Goal: Task Accomplishment & Management: Complete application form

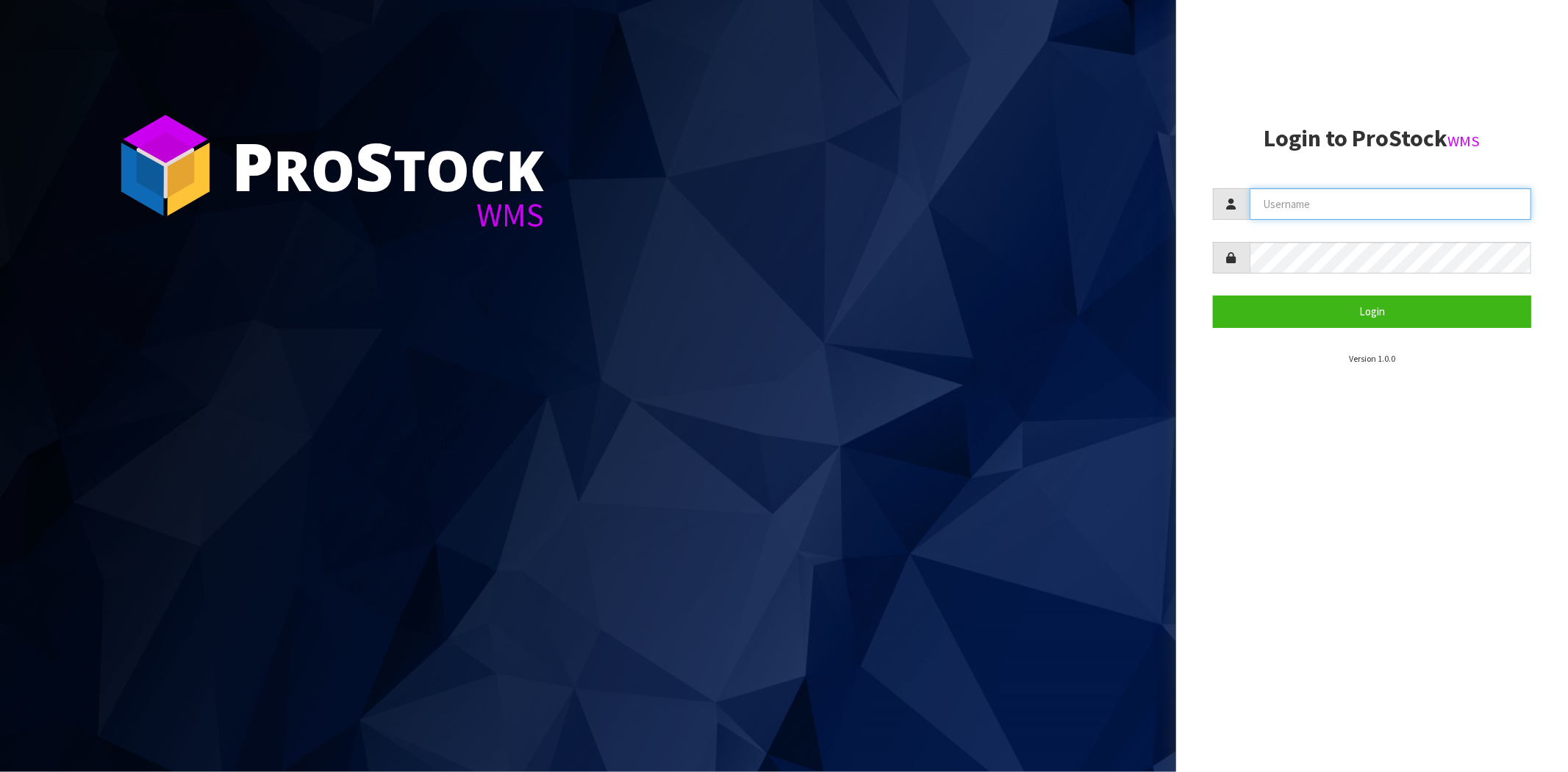
click at [1299, 201] on input "text" at bounding box center [1390, 204] width 282 height 32
type input "[PERSON_NAME][EMAIL_ADDRESS][DOMAIN_NAME]"
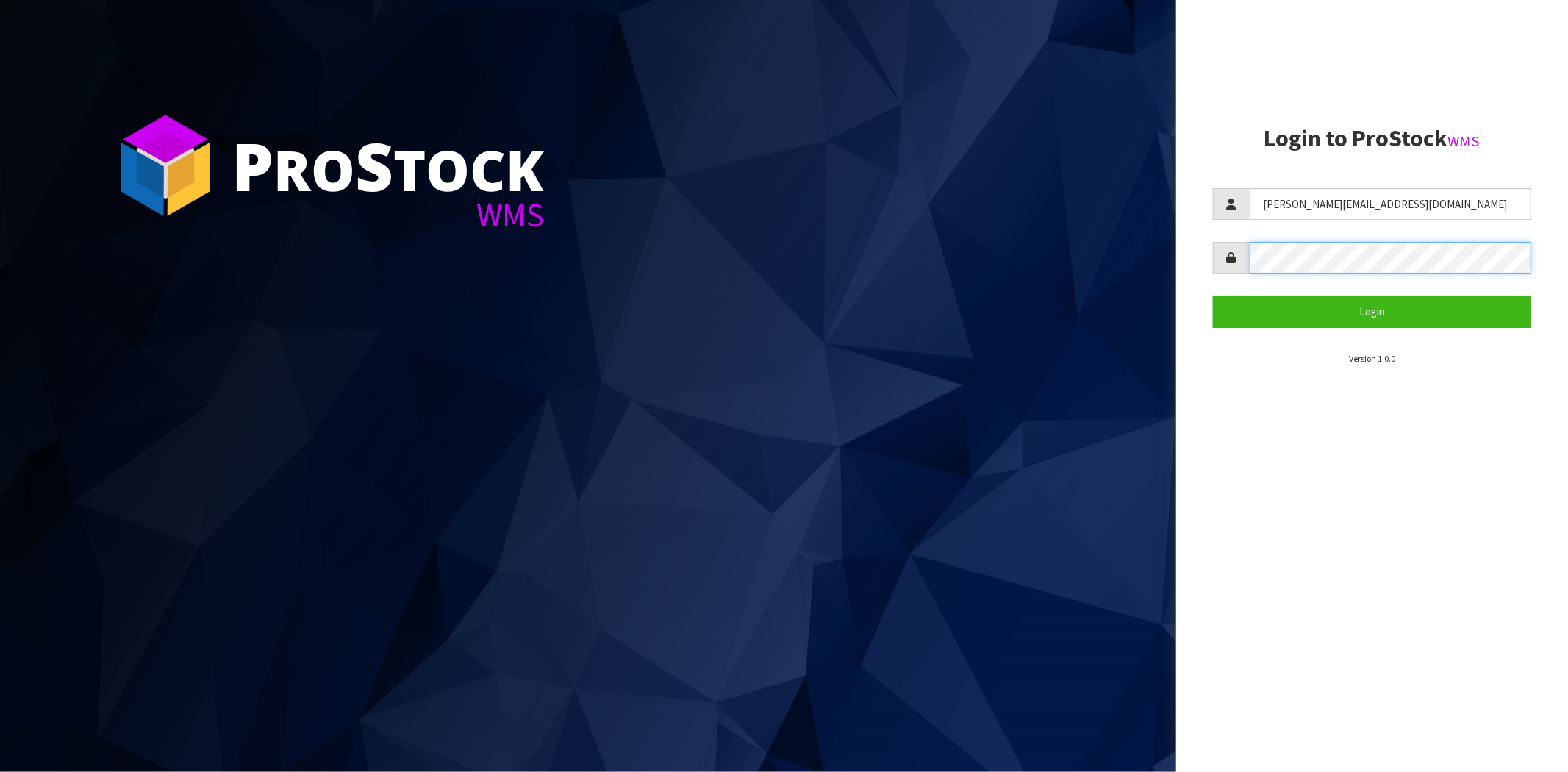
click at [1213, 295] on button "Login" at bounding box center [1371, 311] width 318 height 32
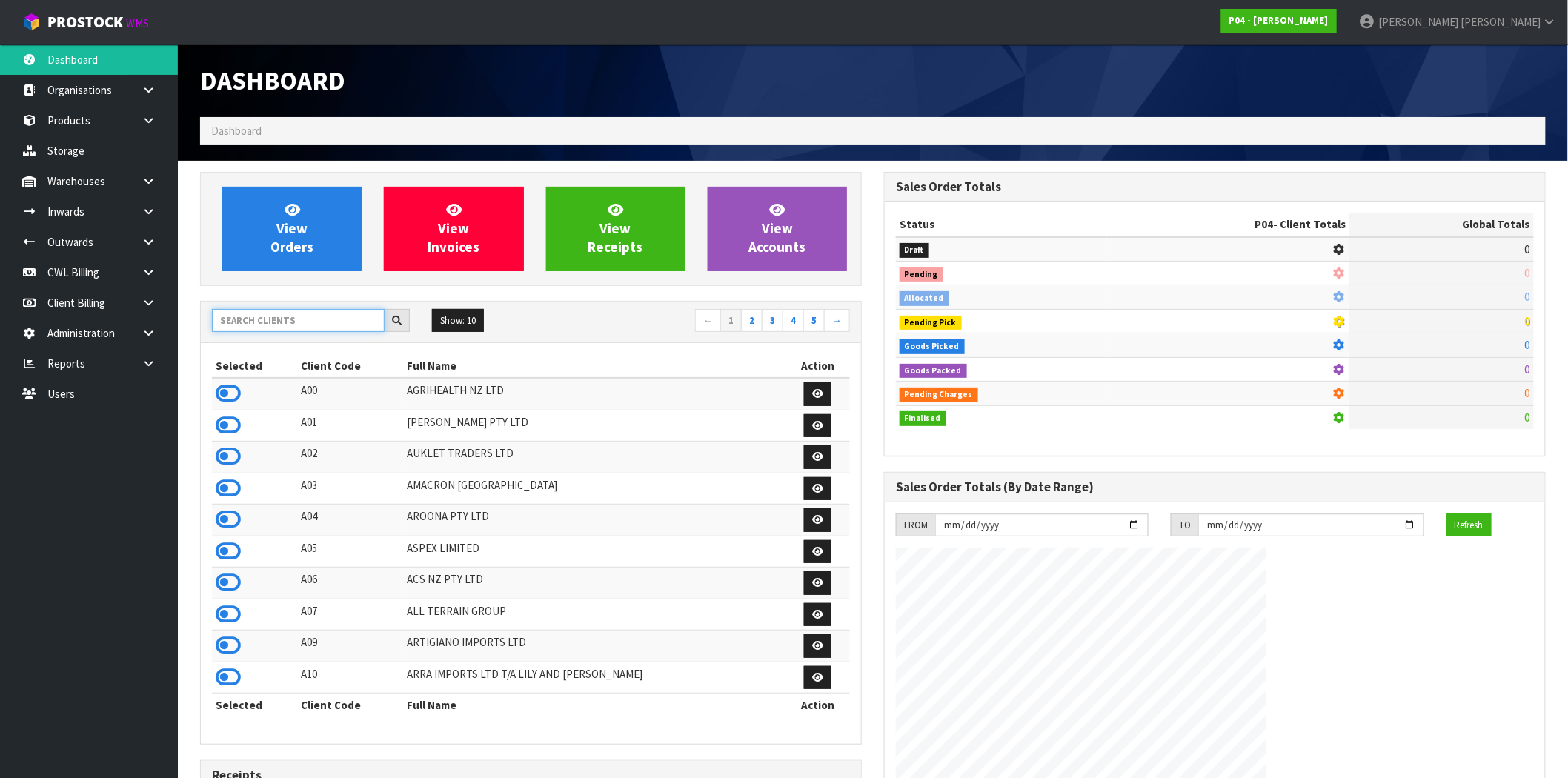
click at [280, 314] on input "text" at bounding box center [299, 320] width 173 height 23
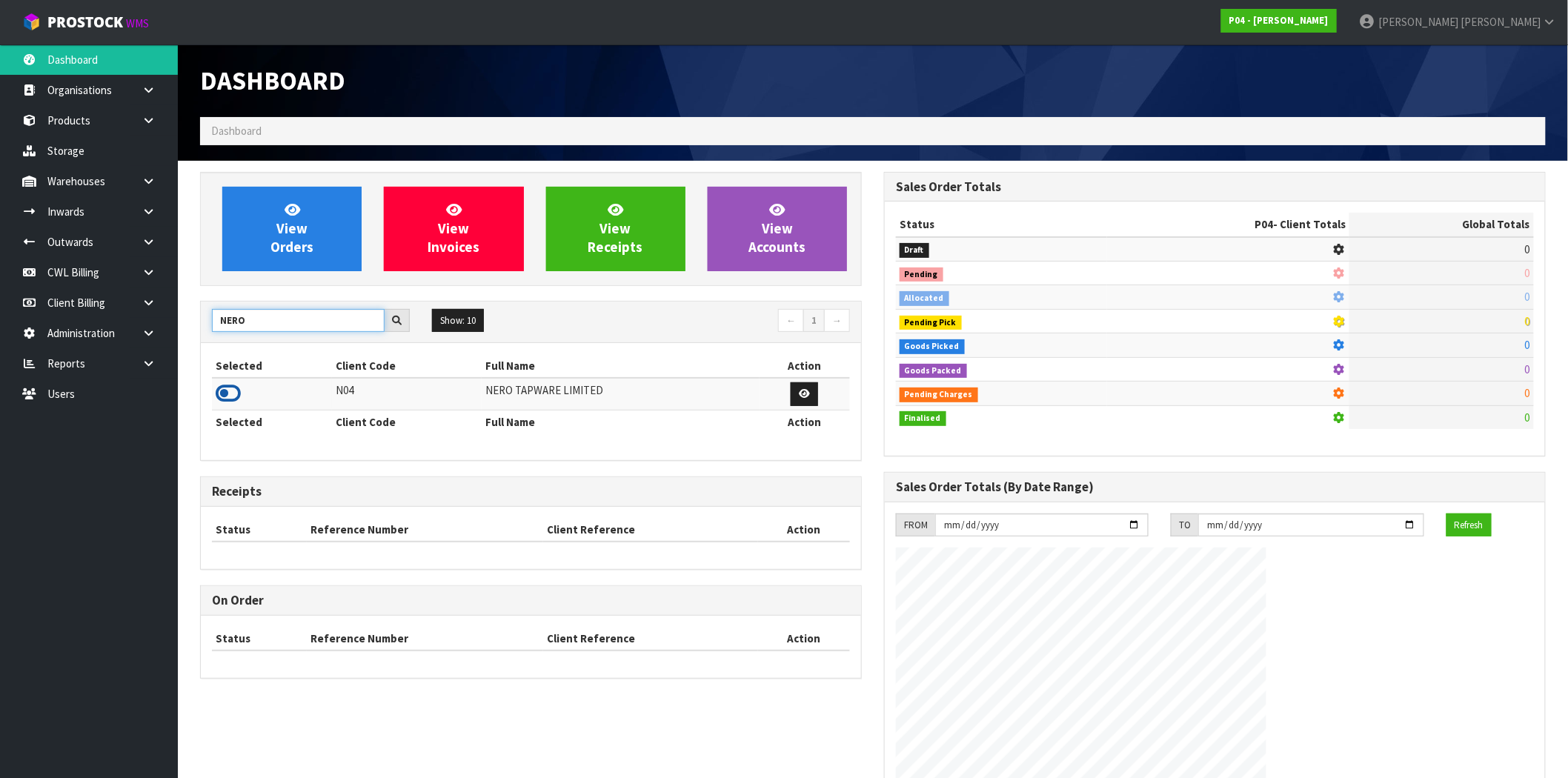
type input "NERO"
click at [233, 395] on icon at bounding box center [228, 393] width 25 height 22
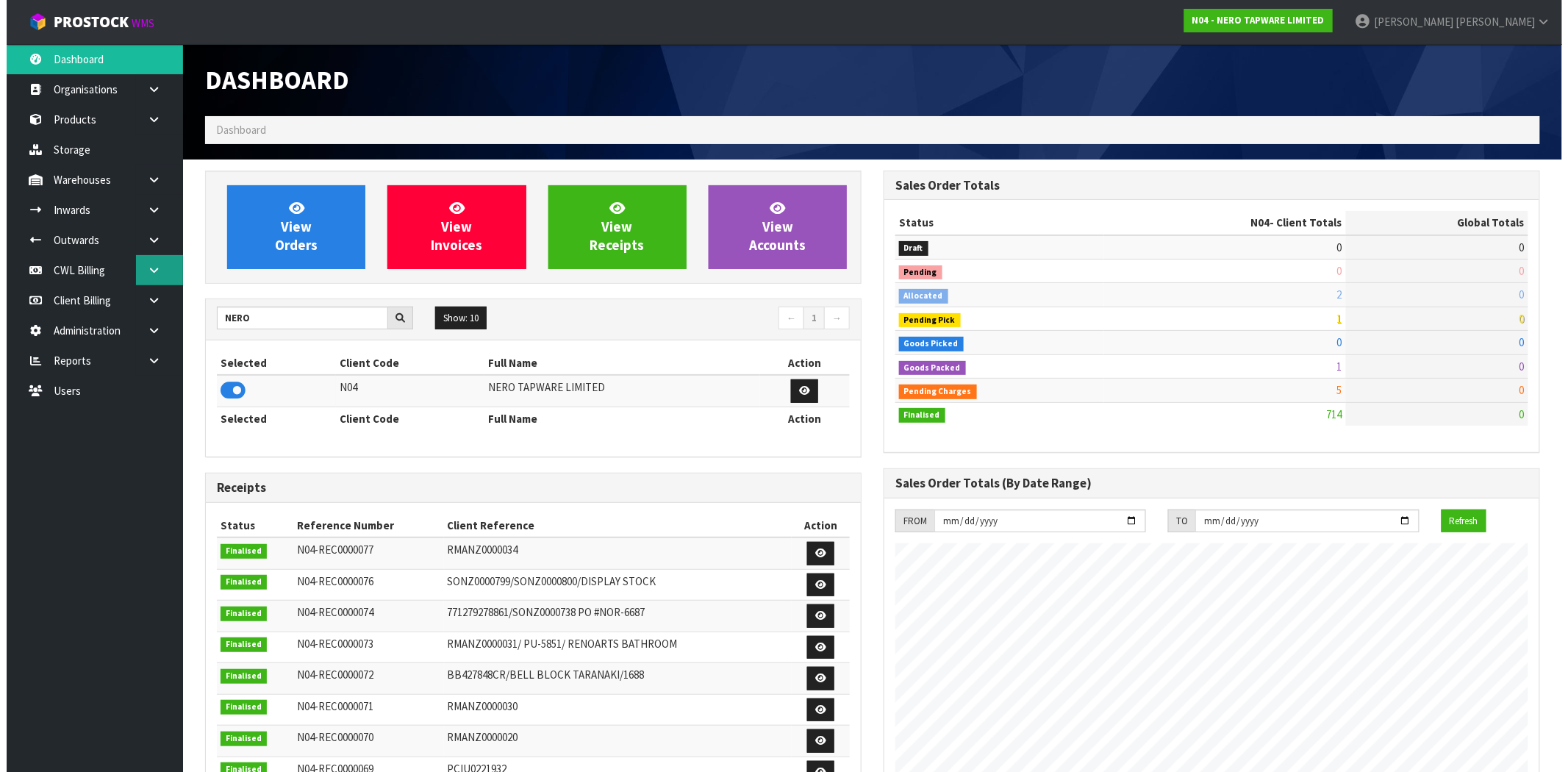
scroll to position [899, 679]
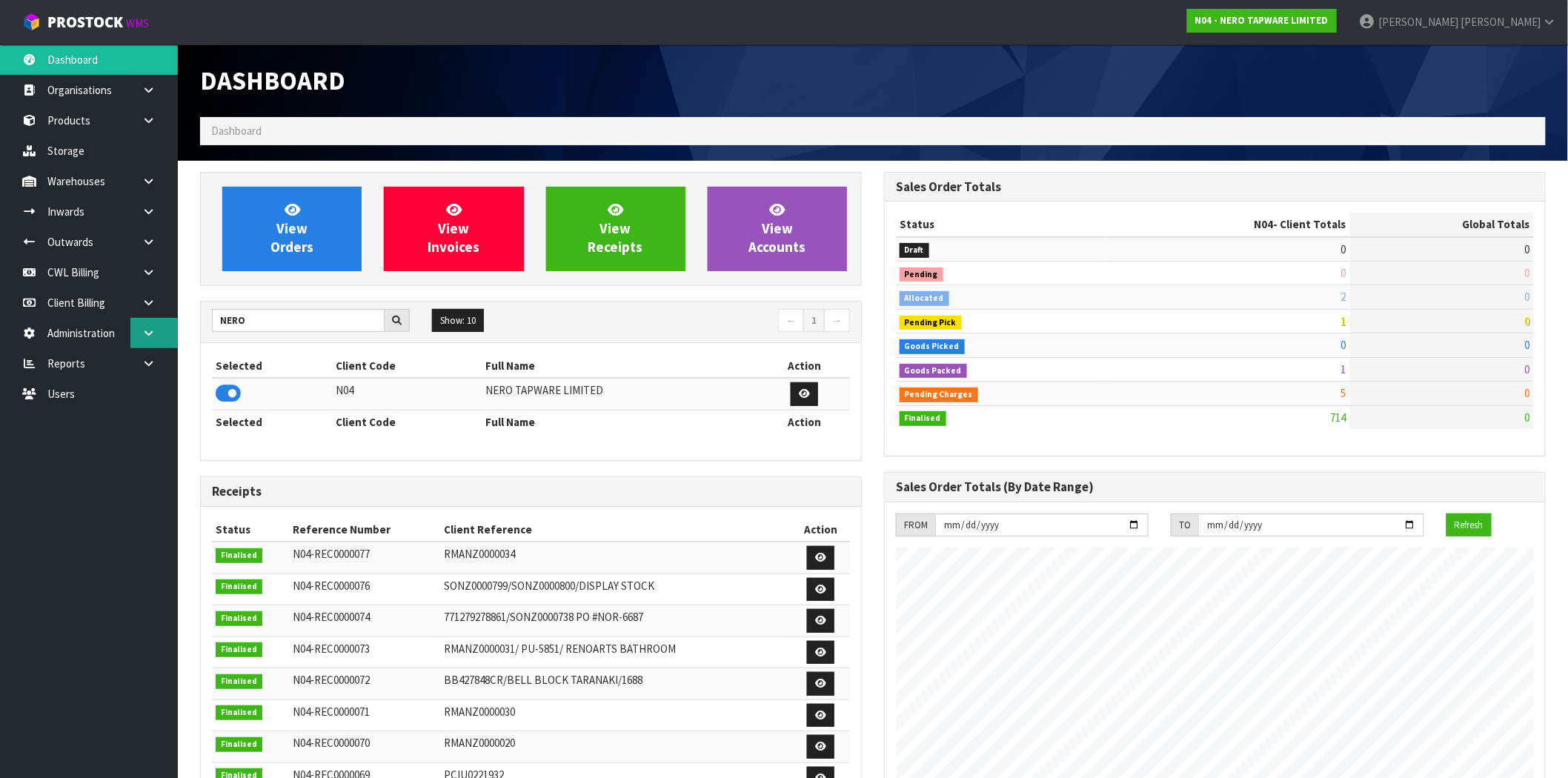
click at [146, 335] on icon at bounding box center [148, 334] width 14 height 11
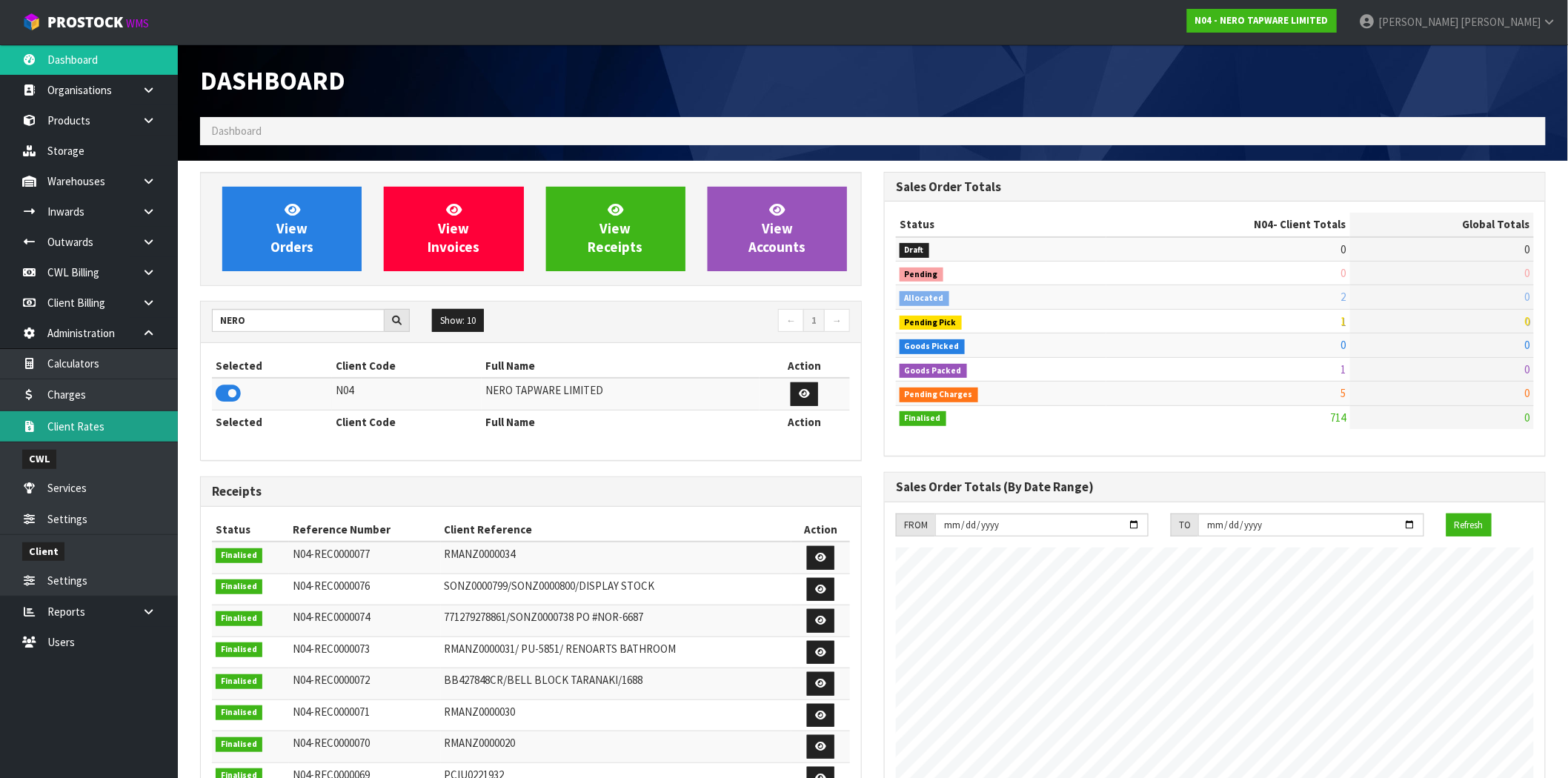
click at [118, 418] on link "Client Rates" at bounding box center [89, 426] width 178 height 30
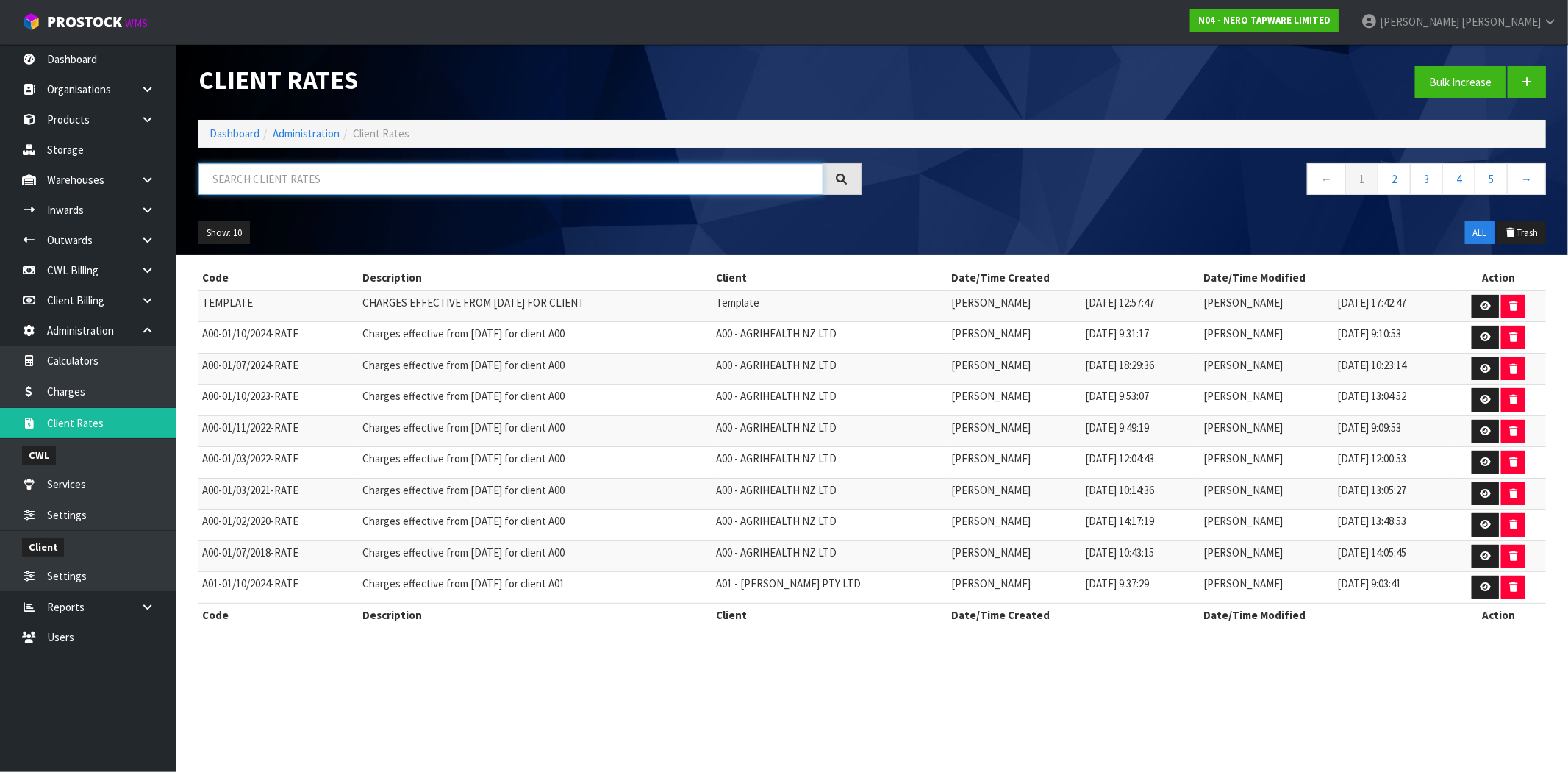
click at [278, 180] on input "text" at bounding box center [511, 179] width 625 height 32
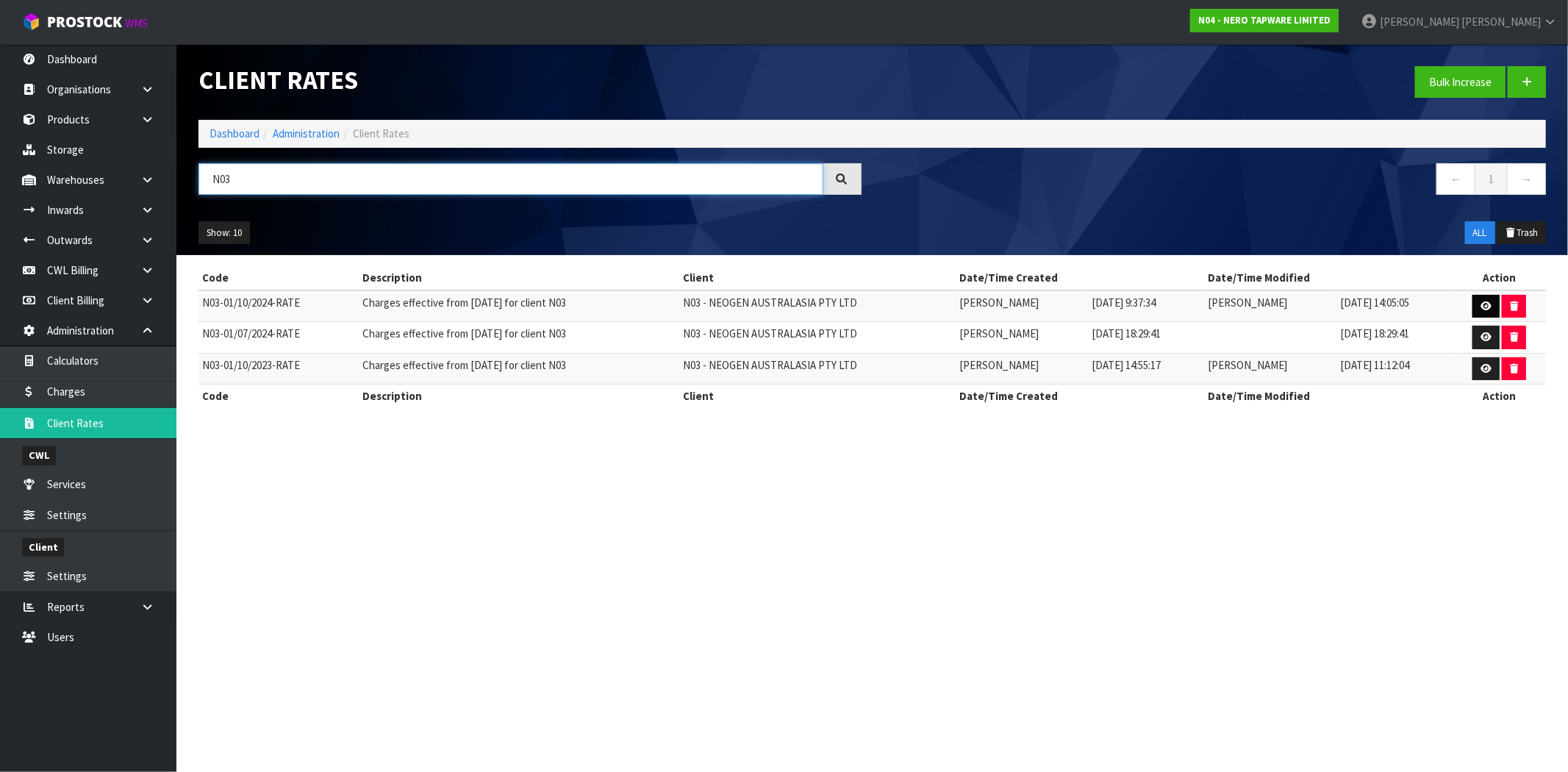
type input "N03"
click at [1486, 295] on link at bounding box center [1486, 306] width 28 height 23
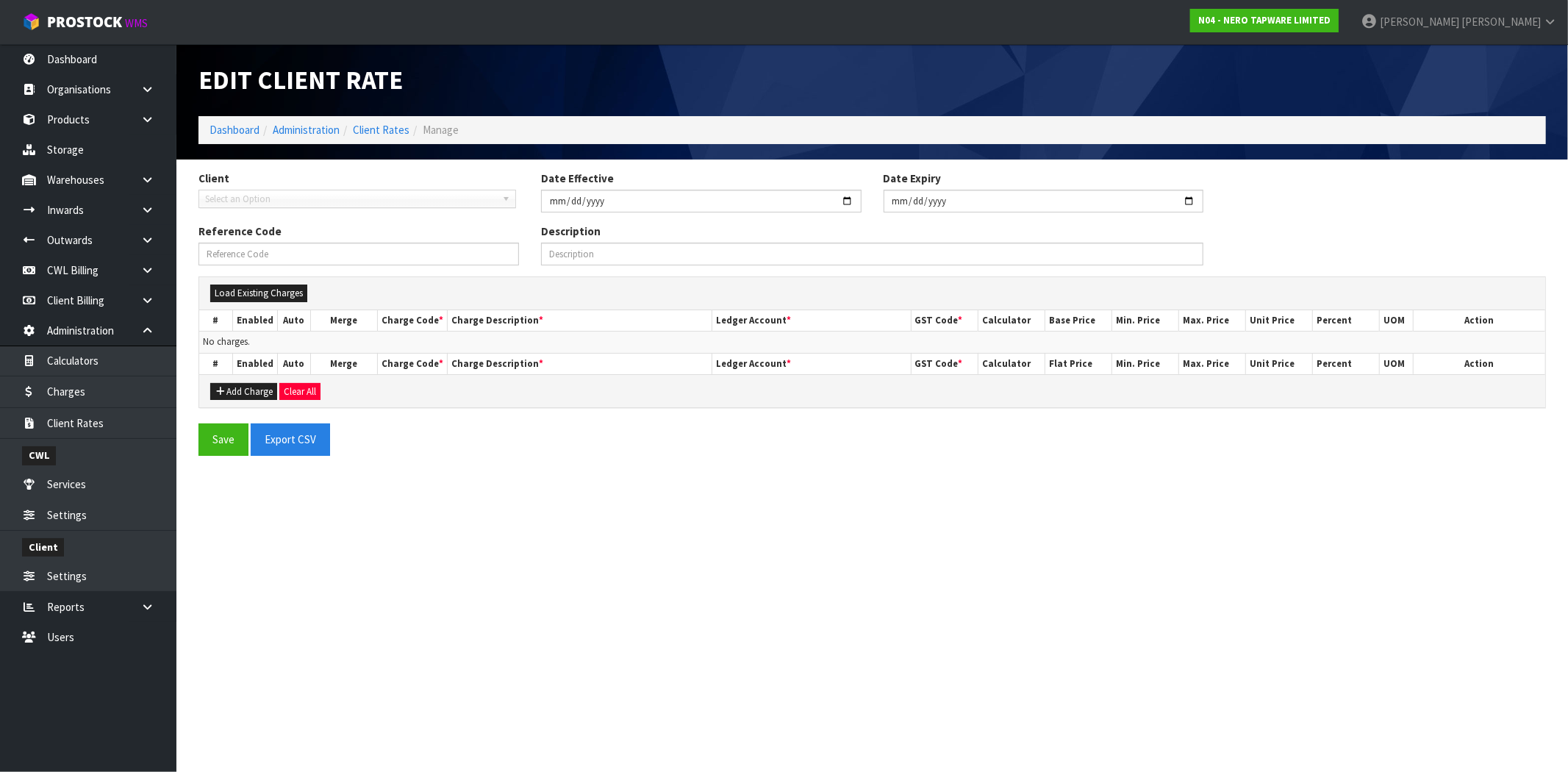
type input "[DATE]"
type input "N03-01/10/2024-RATE"
type input "Charges effective from [DATE] for client N03"
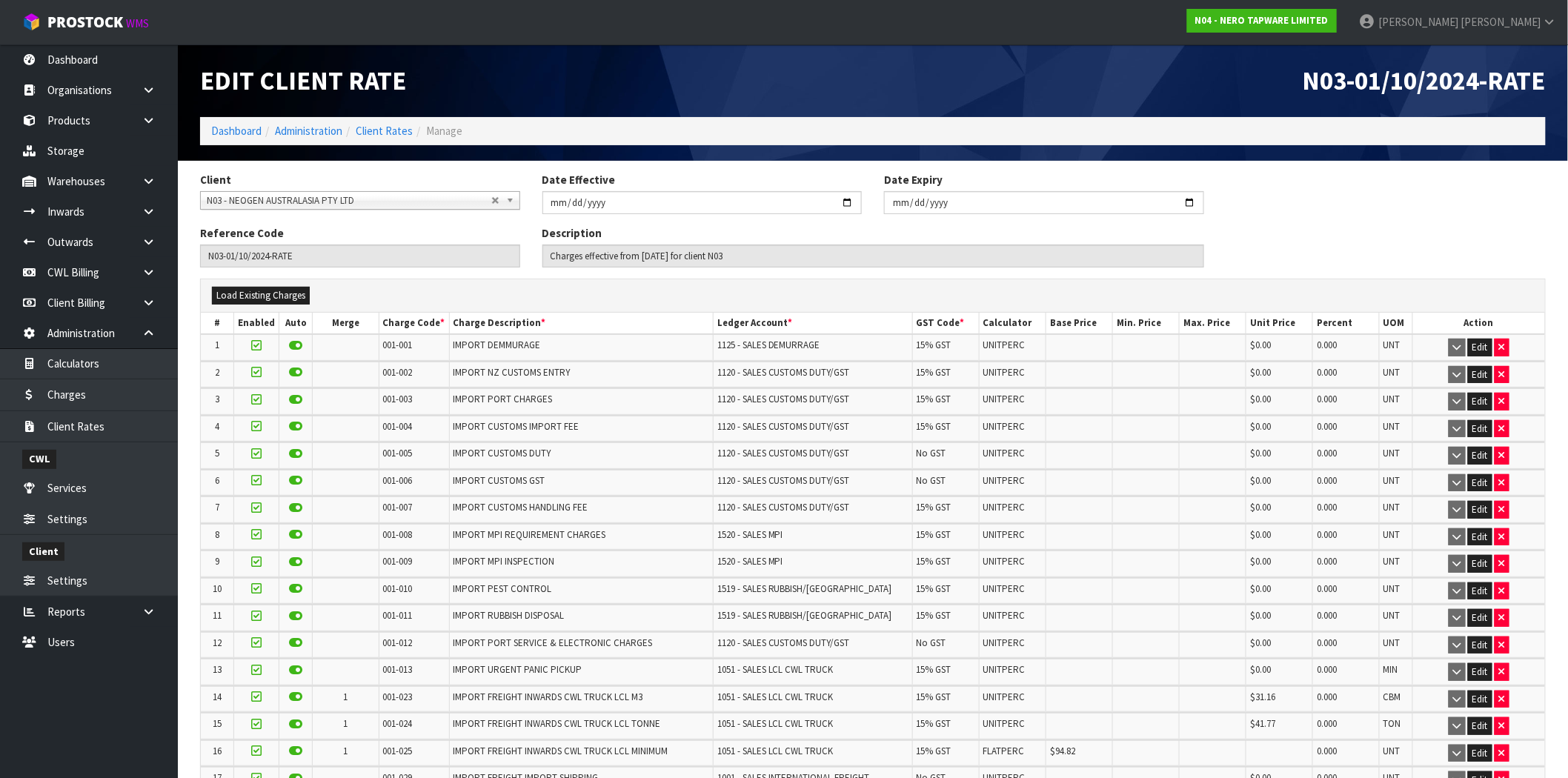
scroll to position [2543, 0]
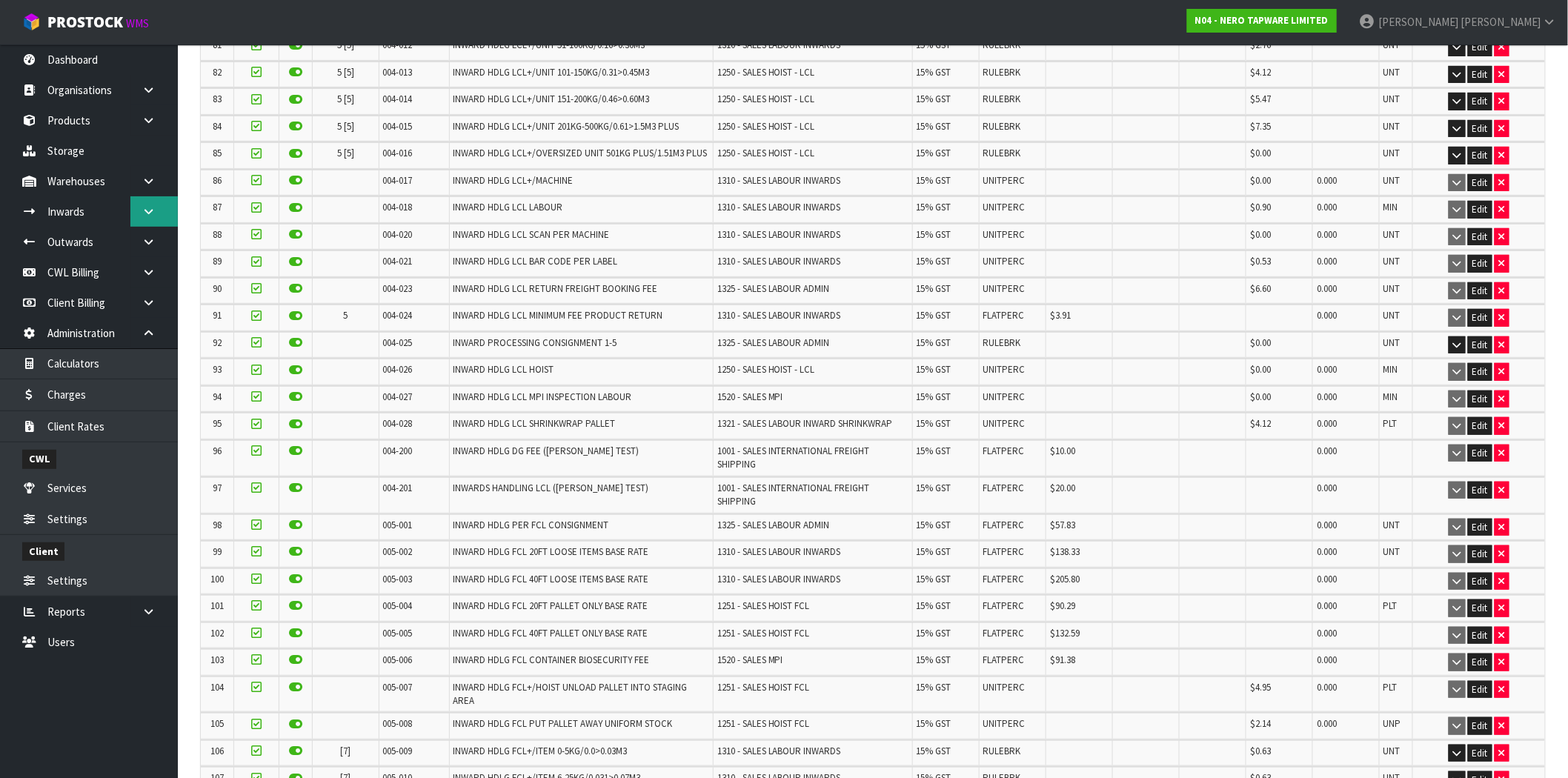
click at [149, 204] on link at bounding box center [154, 211] width 47 height 30
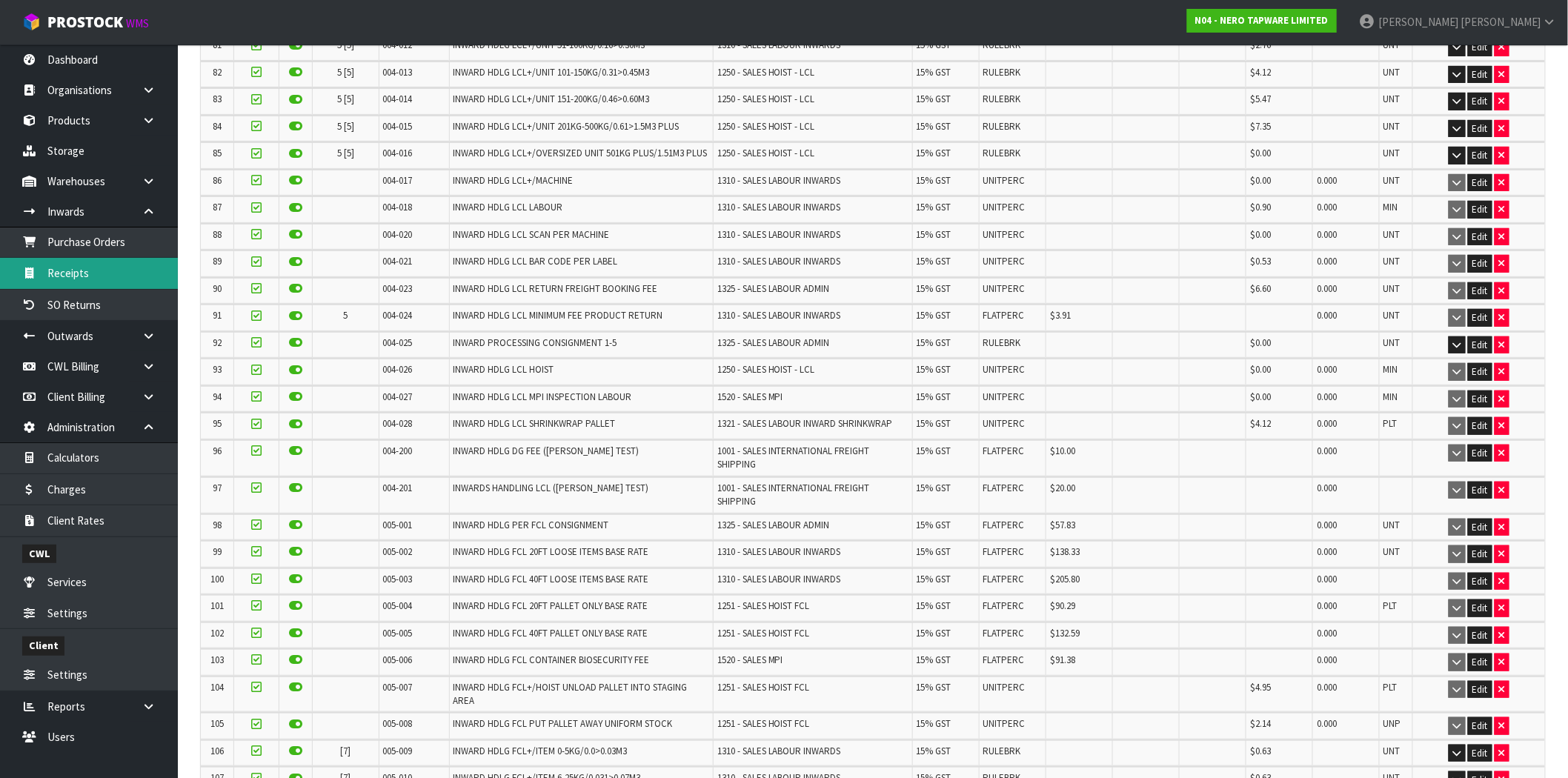
click at [102, 283] on link "Receipts" at bounding box center [89, 272] width 178 height 30
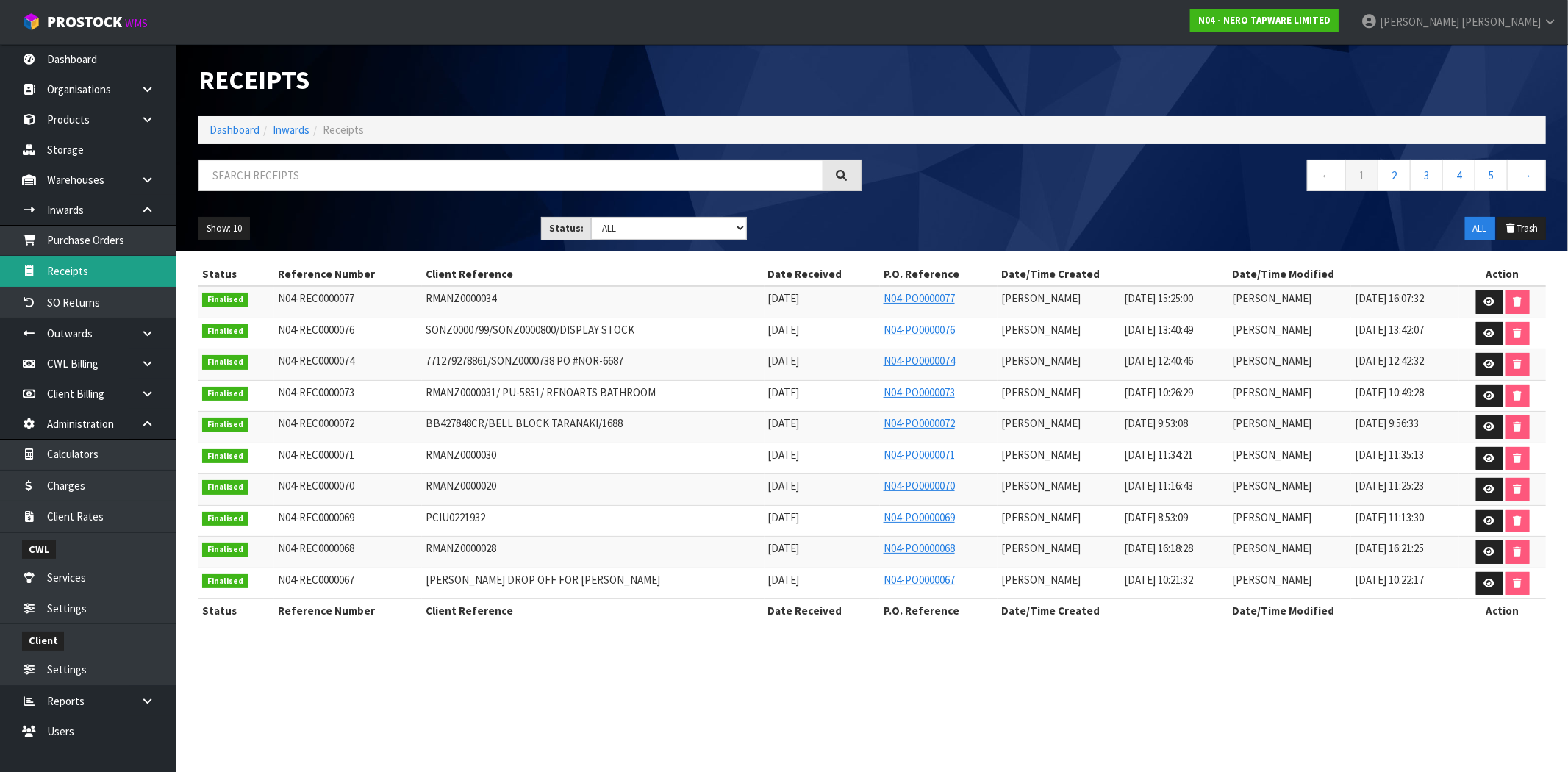
click at [72, 272] on link "Receipts" at bounding box center [88, 270] width 176 height 30
click at [275, 168] on input "text" at bounding box center [511, 175] width 625 height 32
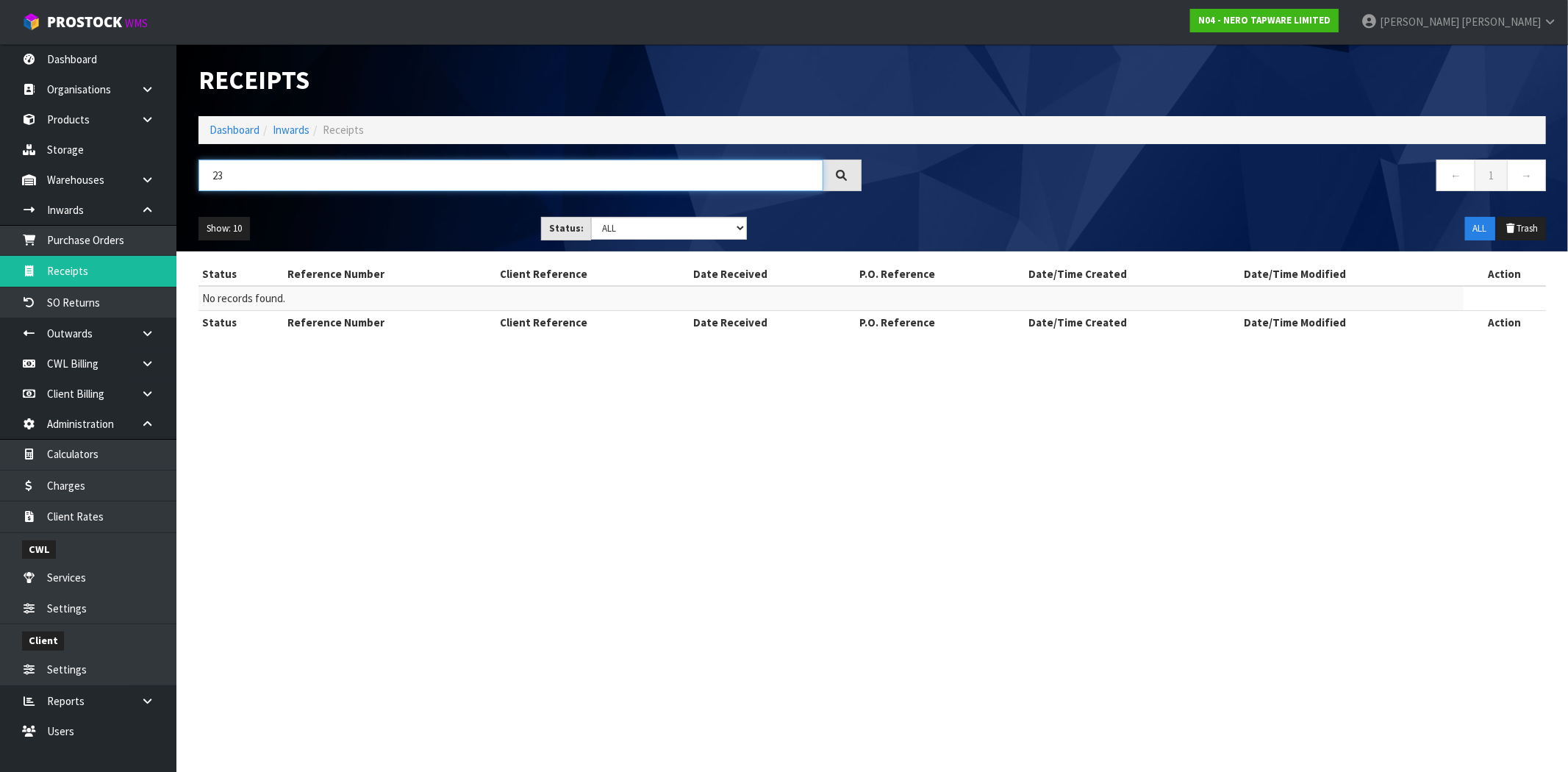
type input "2"
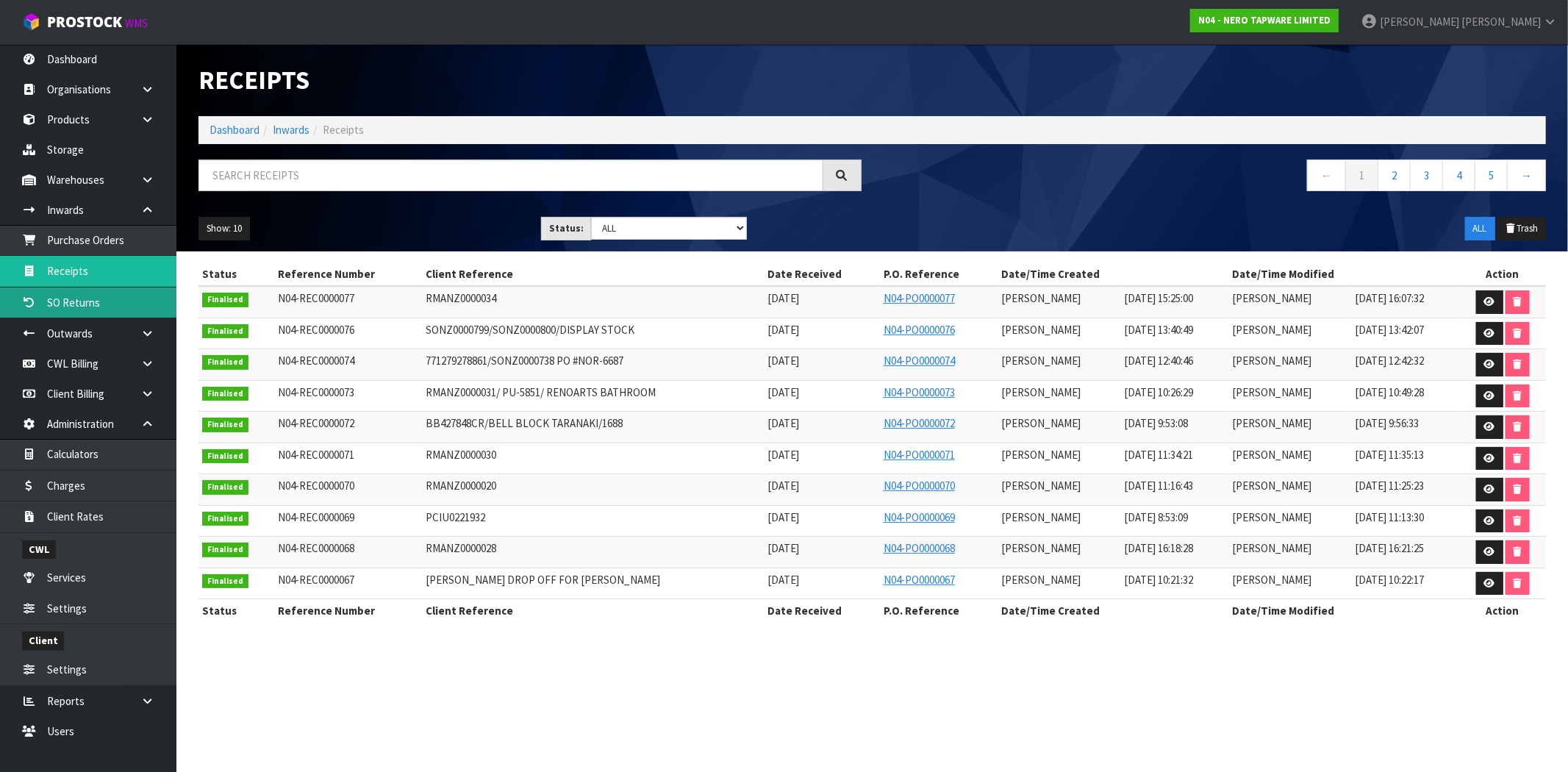
click at [110, 303] on link "SO Returns" at bounding box center [88, 302] width 176 height 30
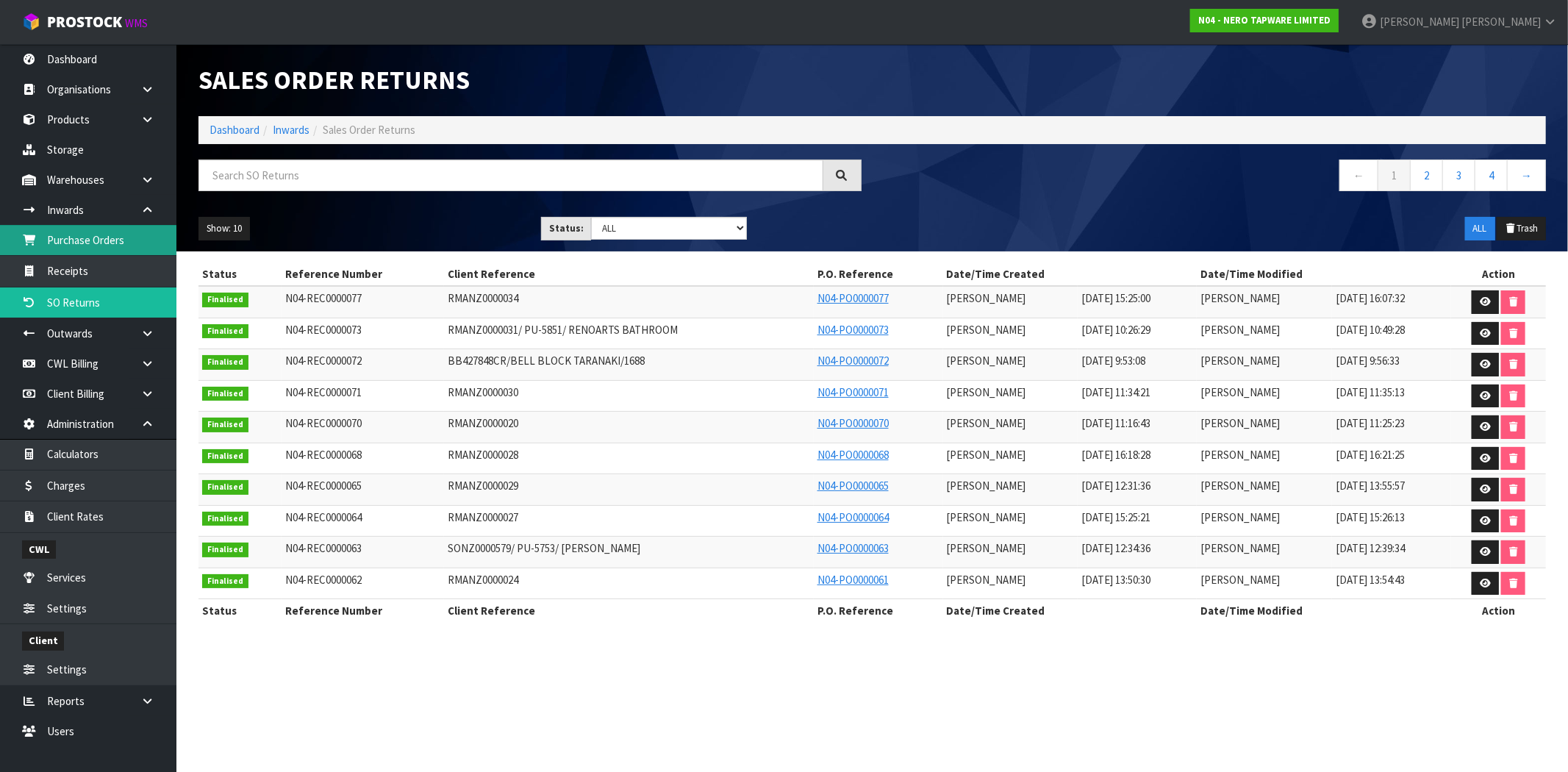
click at [93, 239] on link "Purchase Orders" at bounding box center [88, 240] width 176 height 30
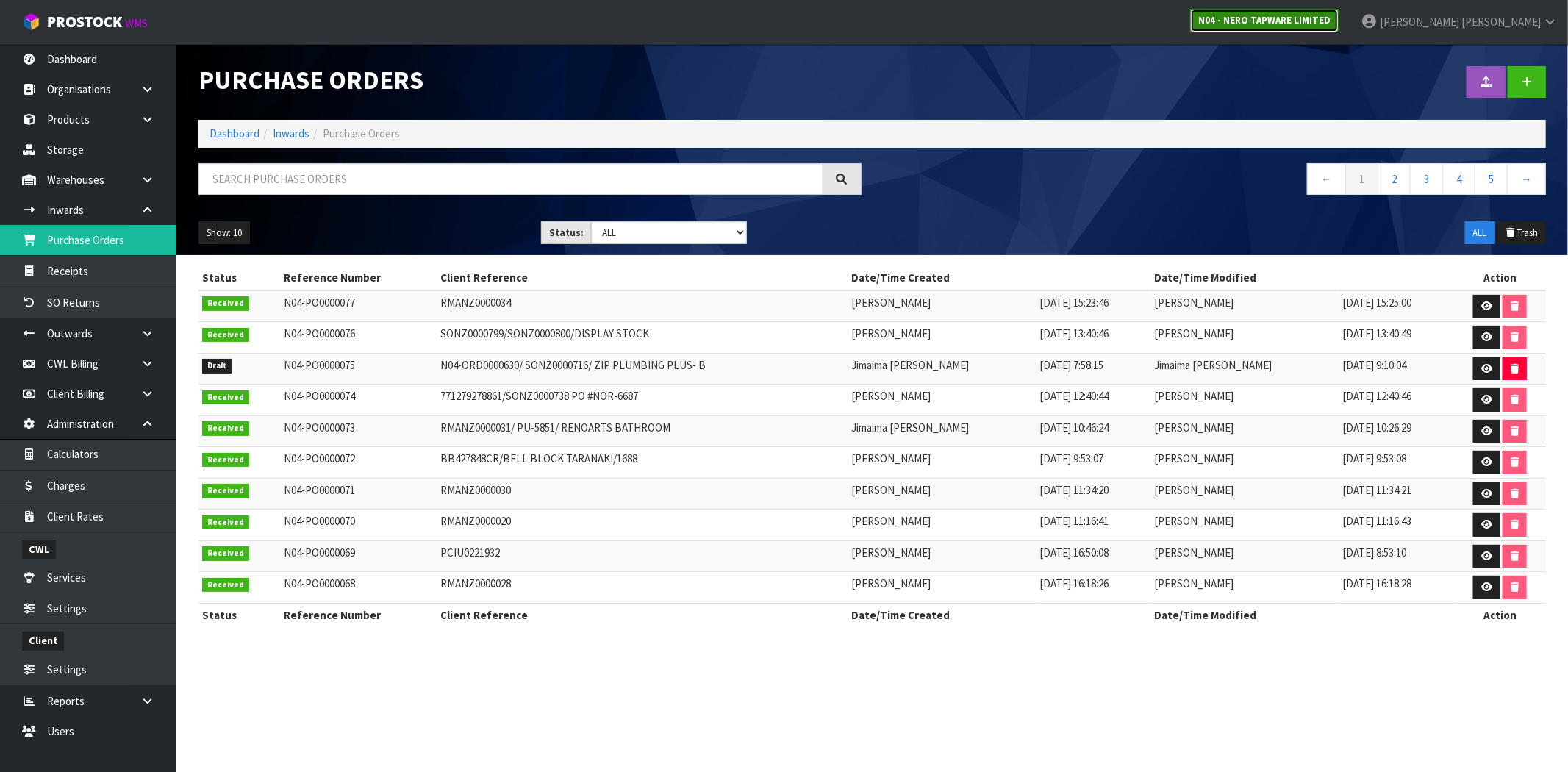
drag, startPoint x: 1368, startPoint y: 19, endPoint x: 1363, endPoint y: 27, distance: 9.4
click at [1330, 19] on strong "N04 - NERO TAPWARE LIMITED" at bounding box center [1265, 19] width 133 height 12
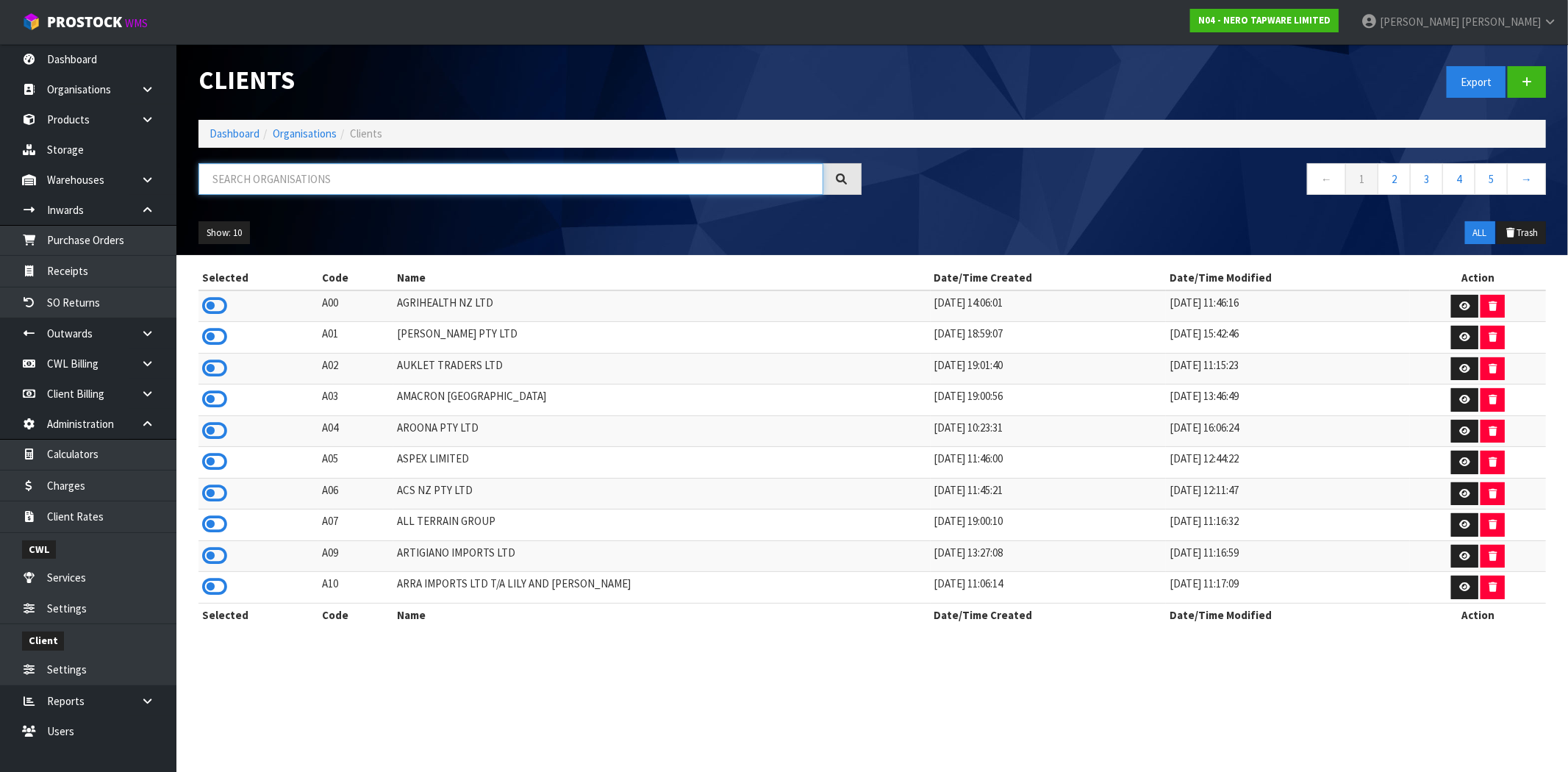
click at [430, 170] on input "text" at bounding box center [511, 179] width 625 height 32
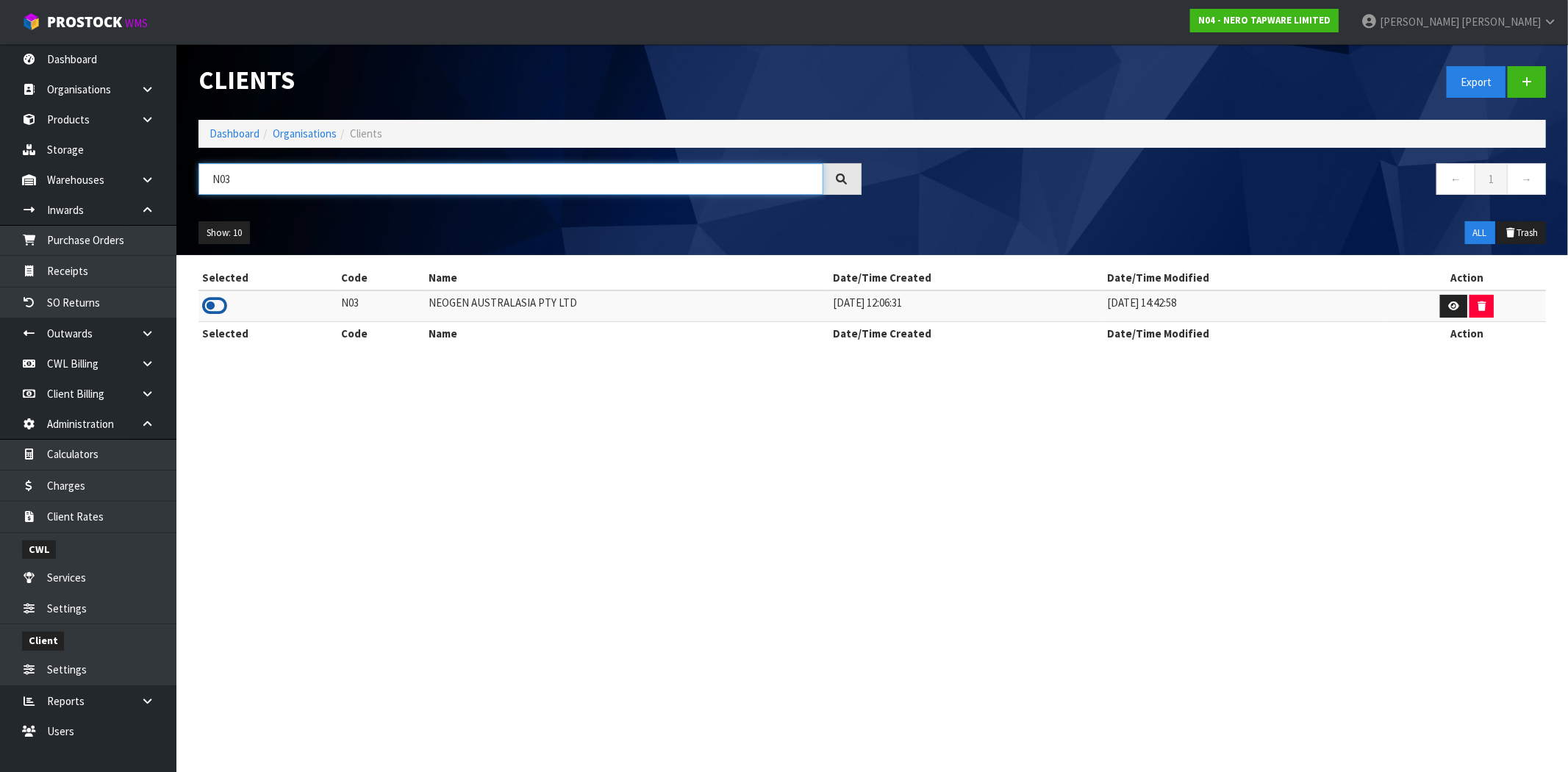
type input "N03"
click at [210, 307] on icon at bounding box center [214, 305] width 25 height 22
click at [92, 281] on link "Receipts" at bounding box center [88, 270] width 176 height 30
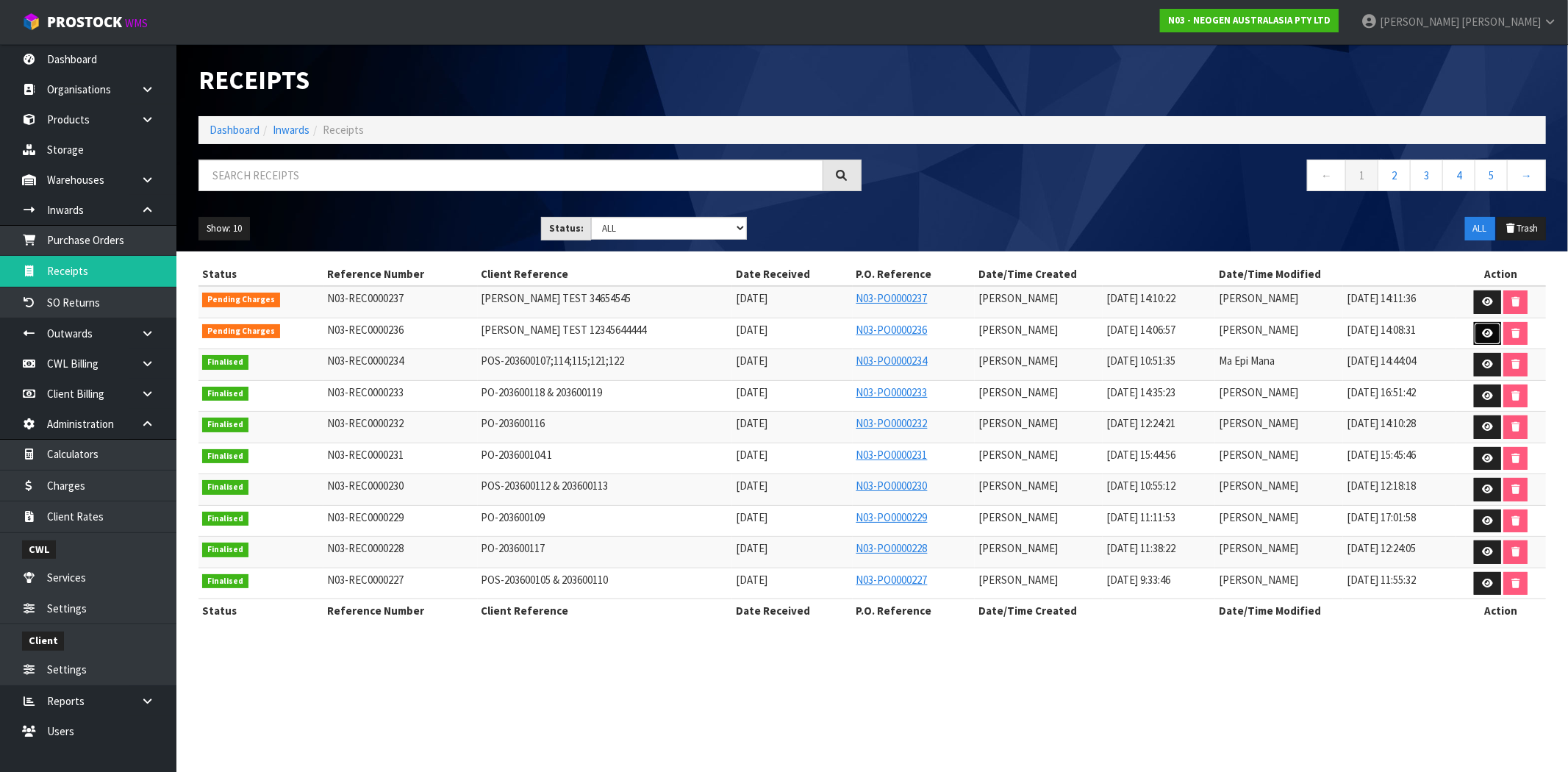
click at [1487, 335] on icon at bounding box center [1488, 333] width 11 height 10
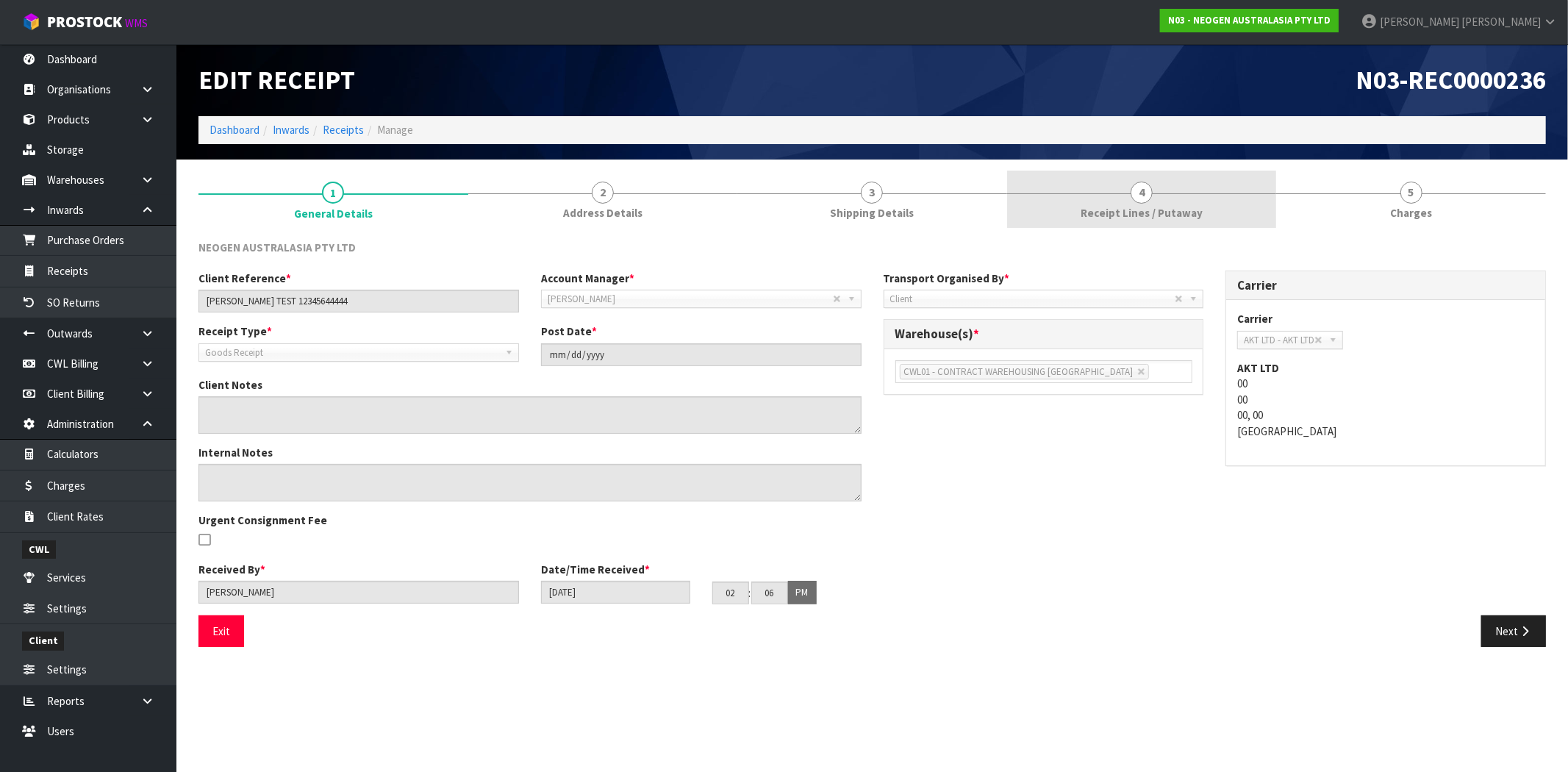
click at [1100, 216] on span "Receipt Lines / Putaway" at bounding box center [1142, 212] width 122 height 15
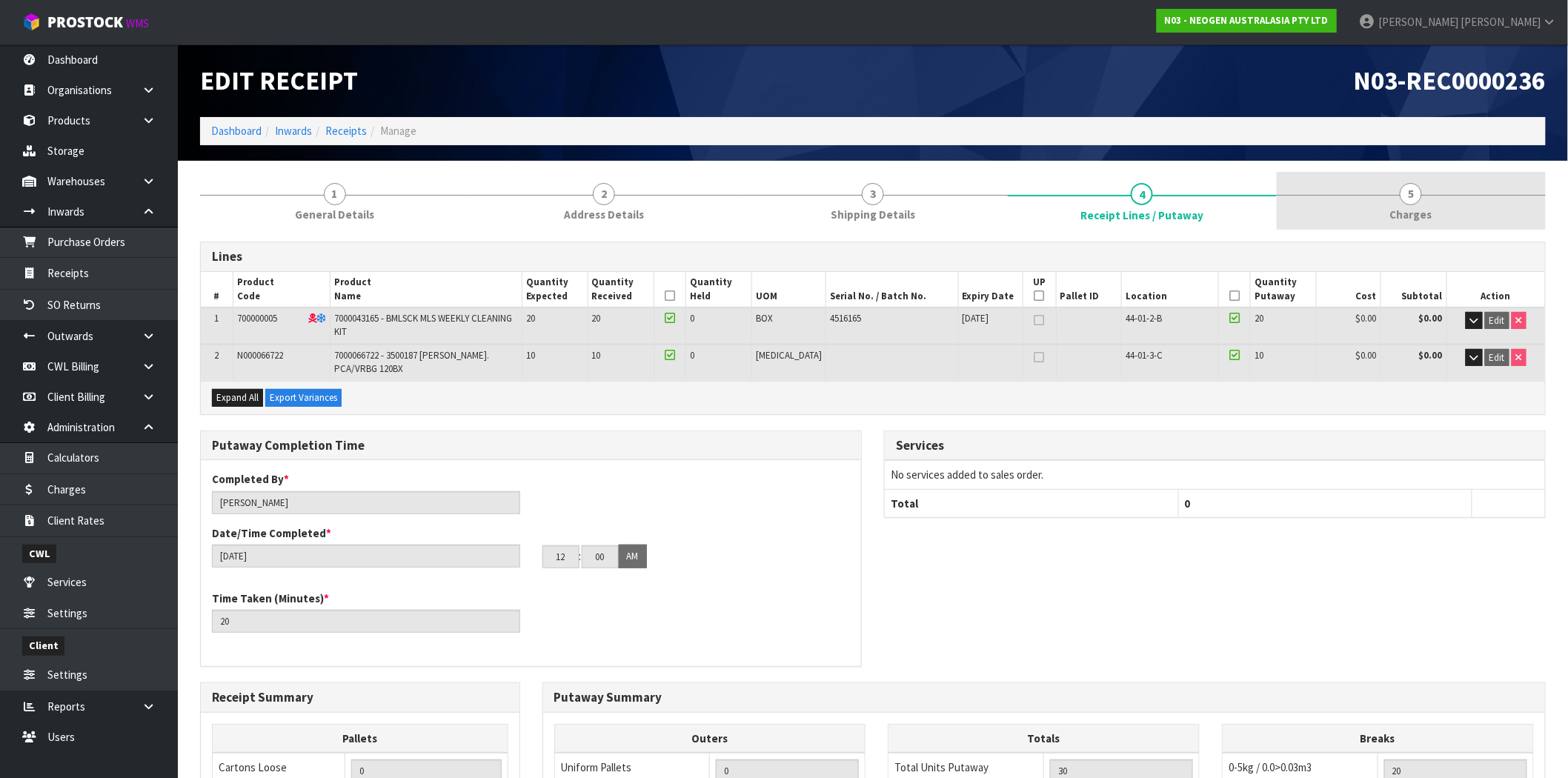
click at [1414, 210] on span "Charges" at bounding box center [1411, 214] width 42 height 15
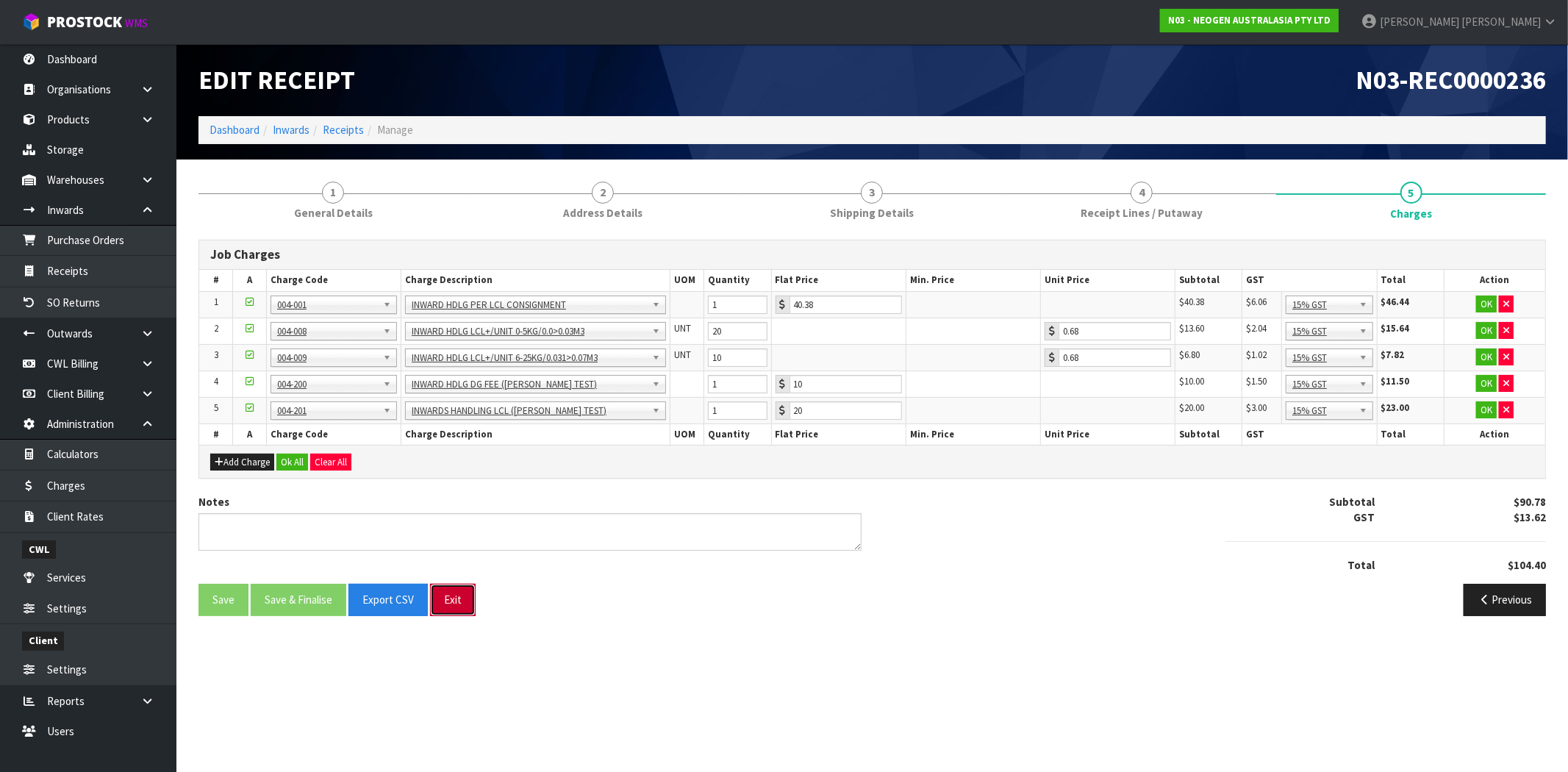
click at [457, 593] on button "Exit" at bounding box center [452, 599] width 45 height 32
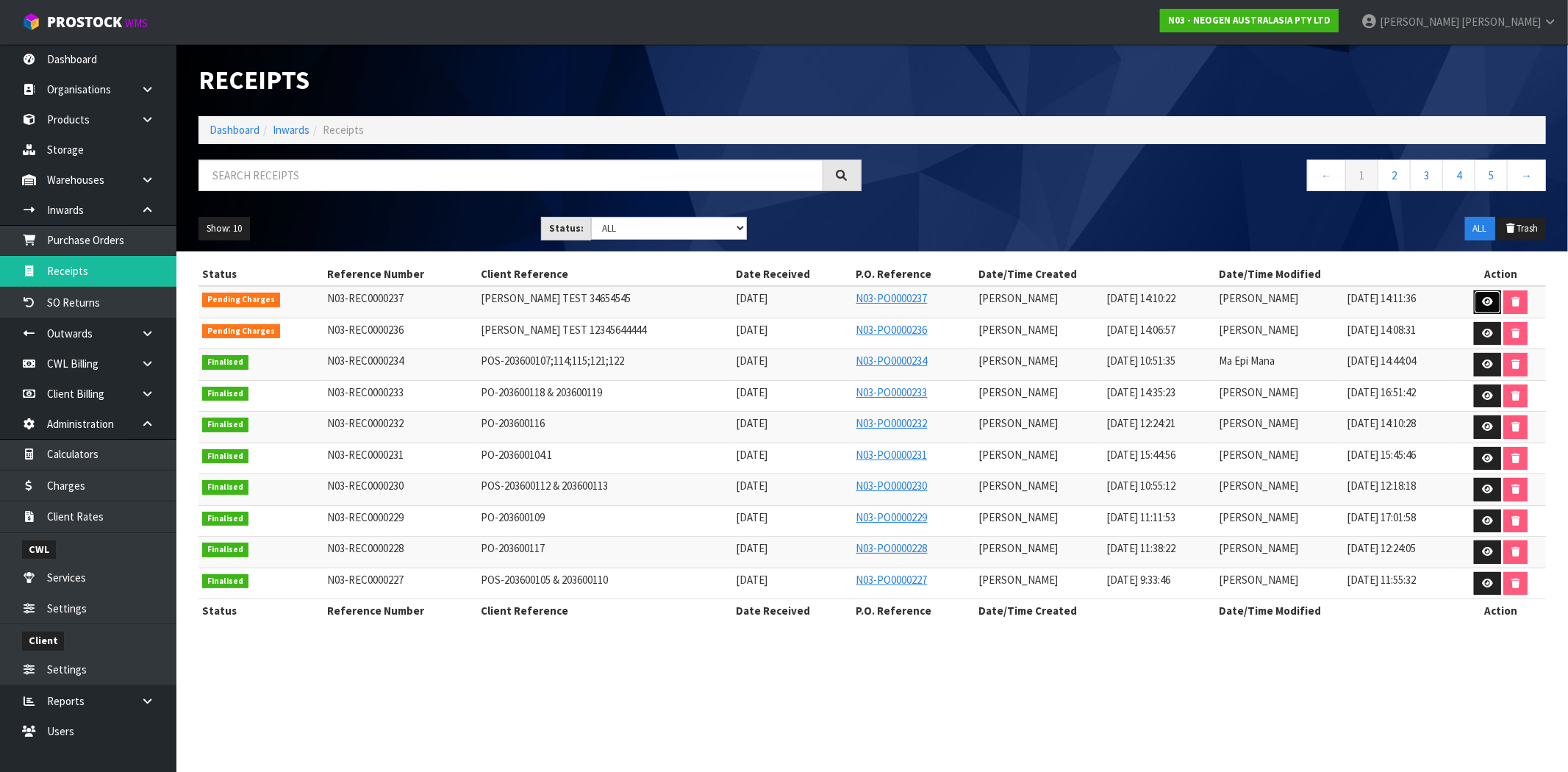
click at [1483, 301] on icon at bounding box center [1488, 302] width 11 height 10
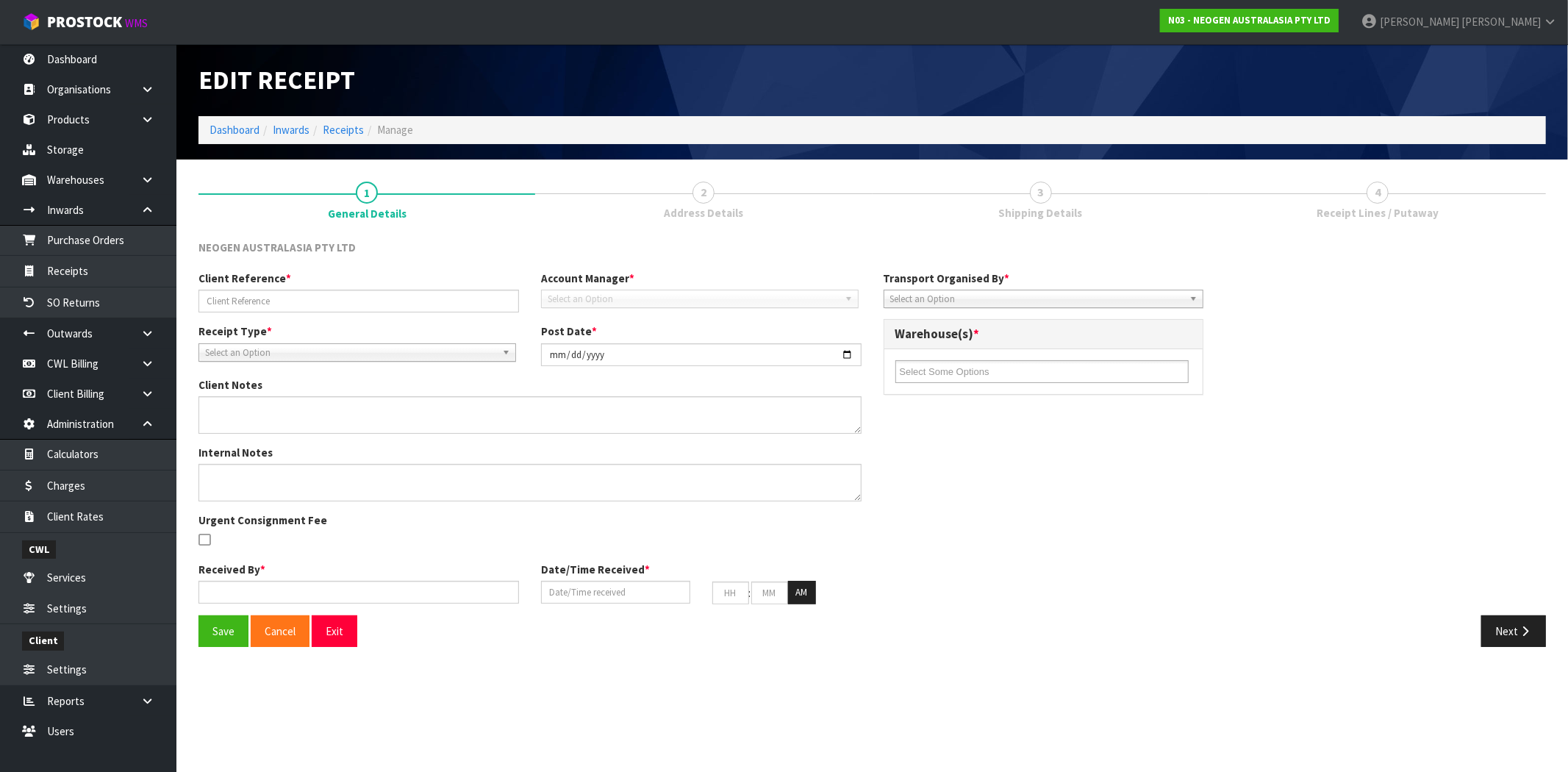
type input "[PERSON_NAME] TEST 34654545"
type input "[DATE]"
type input "[PERSON_NAME]"
type input "[DATE]"
type input "02"
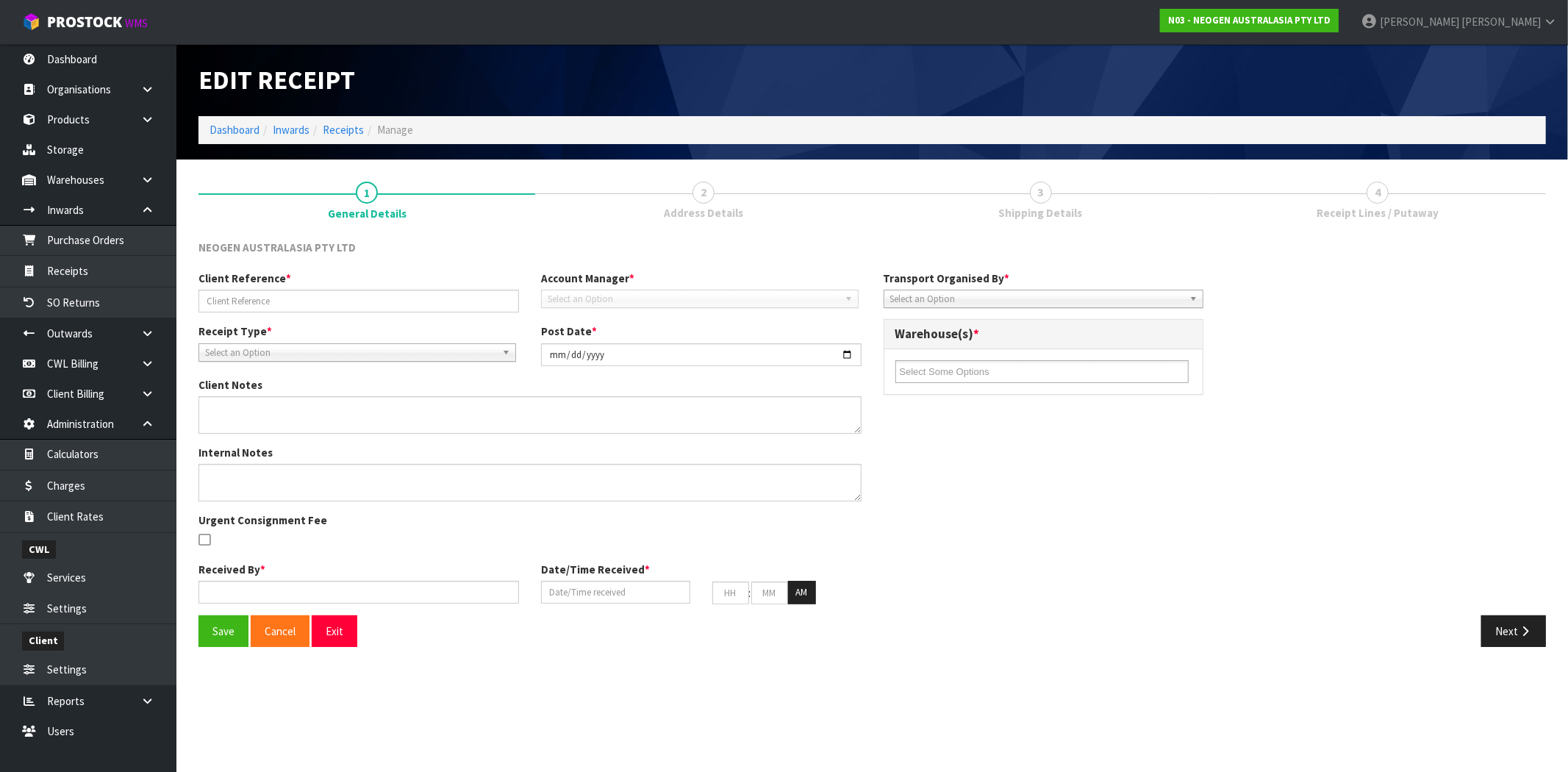
type input "10"
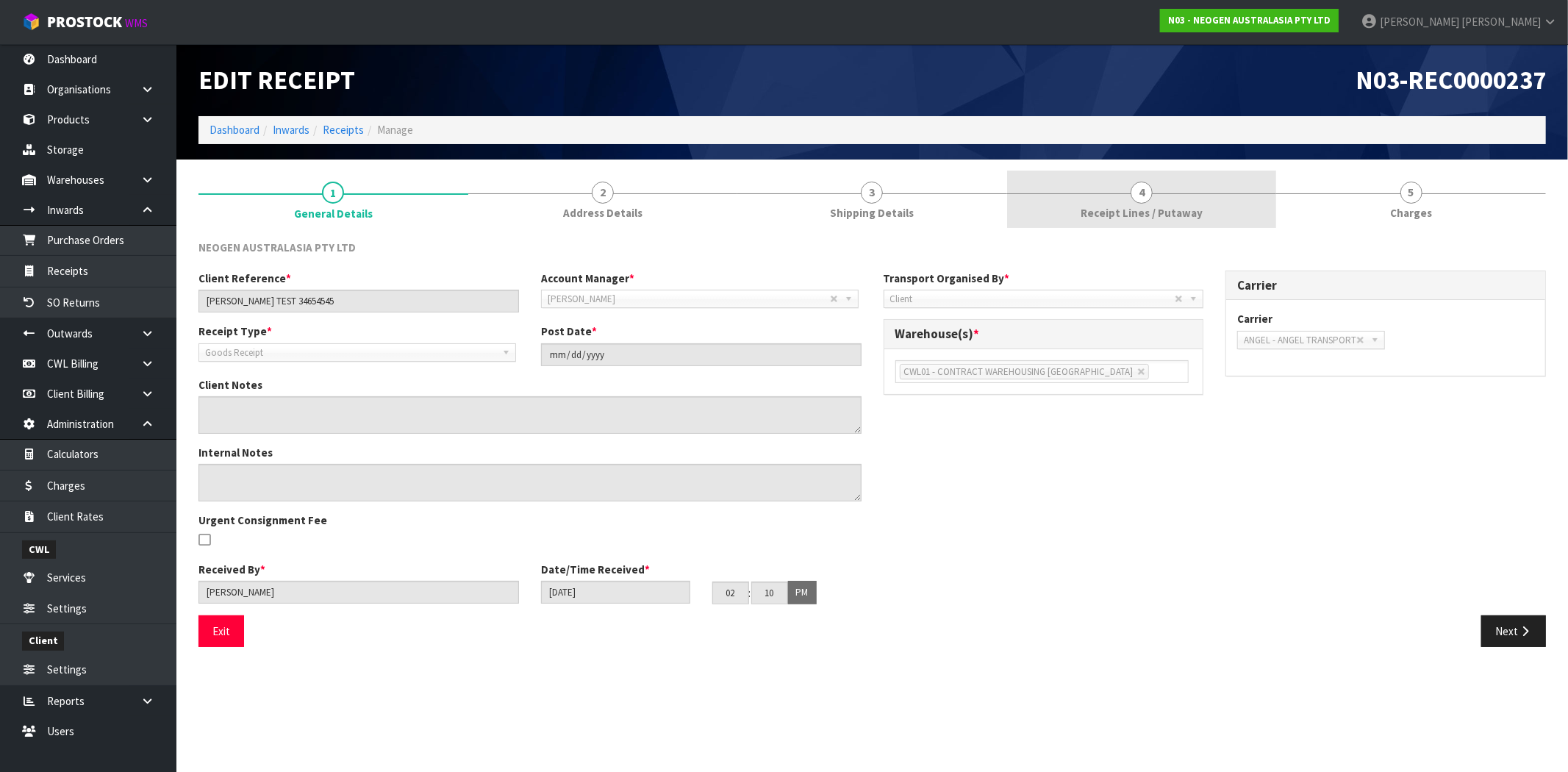
click at [1185, 213] on span "Receipt Lines / Putaway" at bounding box center [1142, 212] width 122 height 15
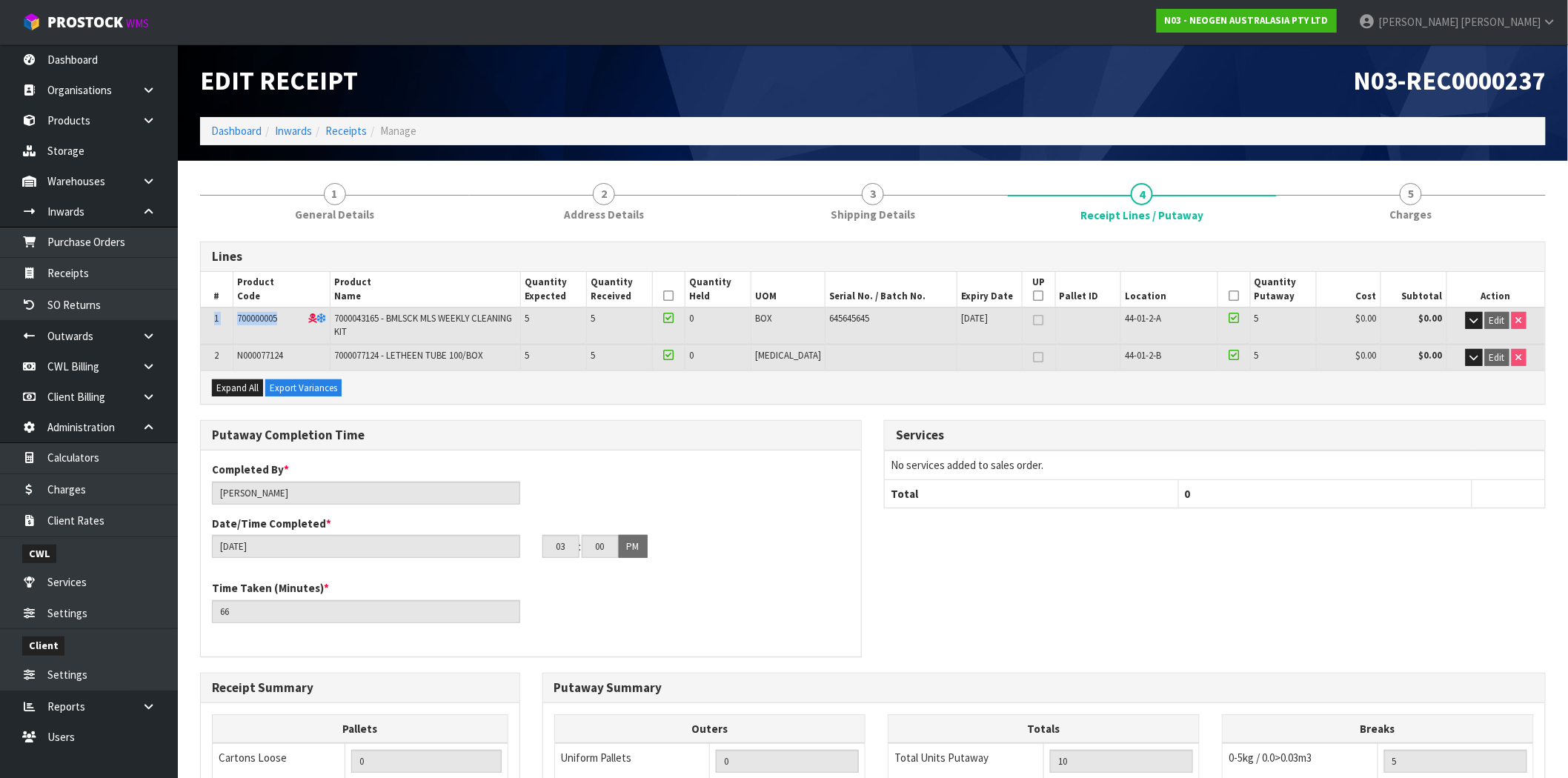
drag, startPoint x: 290, startPoint y: 317, endPoint x: 212, endPoint y: 312, distance: 78.2
click at [212, 312] on tr "1 700000005 7000043165 - BMLSCK MLS WEEKLY CLEANING KIT 5 5 0 BOX 645645645 [DA…" at bounding box center [873, 325] width 1344 height 36
click at [286, 329] on td "700000005" at bounding box center [281, 325] width 97 height 36
drag, startPoint x: 284, startPoint y: 322, endPoint x: 238, endPoint y: 316, distance: 46.4
click at [238, 316] on td "700000005" at bounding box center [281, 325] width 97 height 36
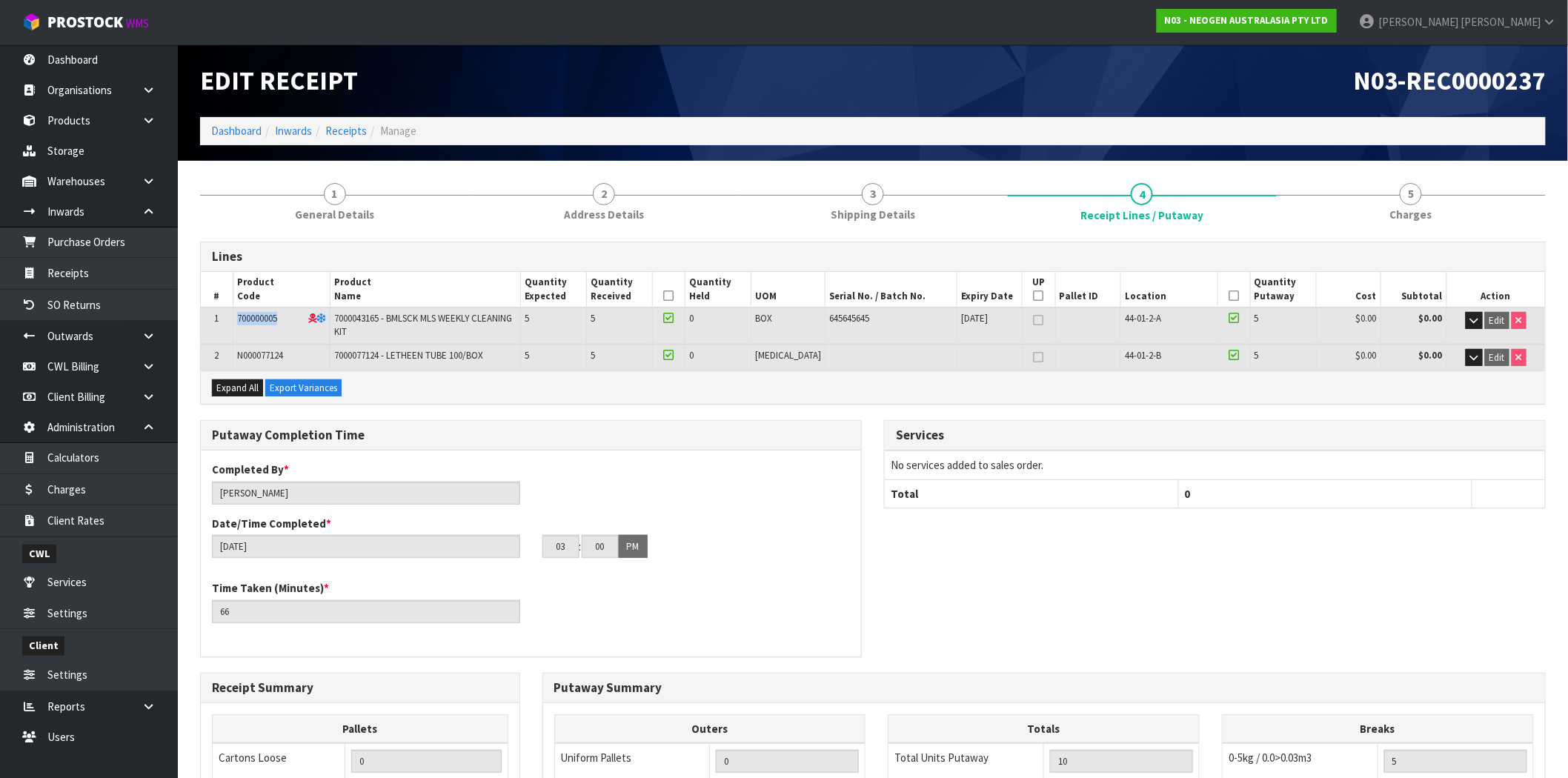
copy span "700000005"
click at [93, 240] on link "Purchase Orders" at bounding box center [89, 241] width 178 height 30
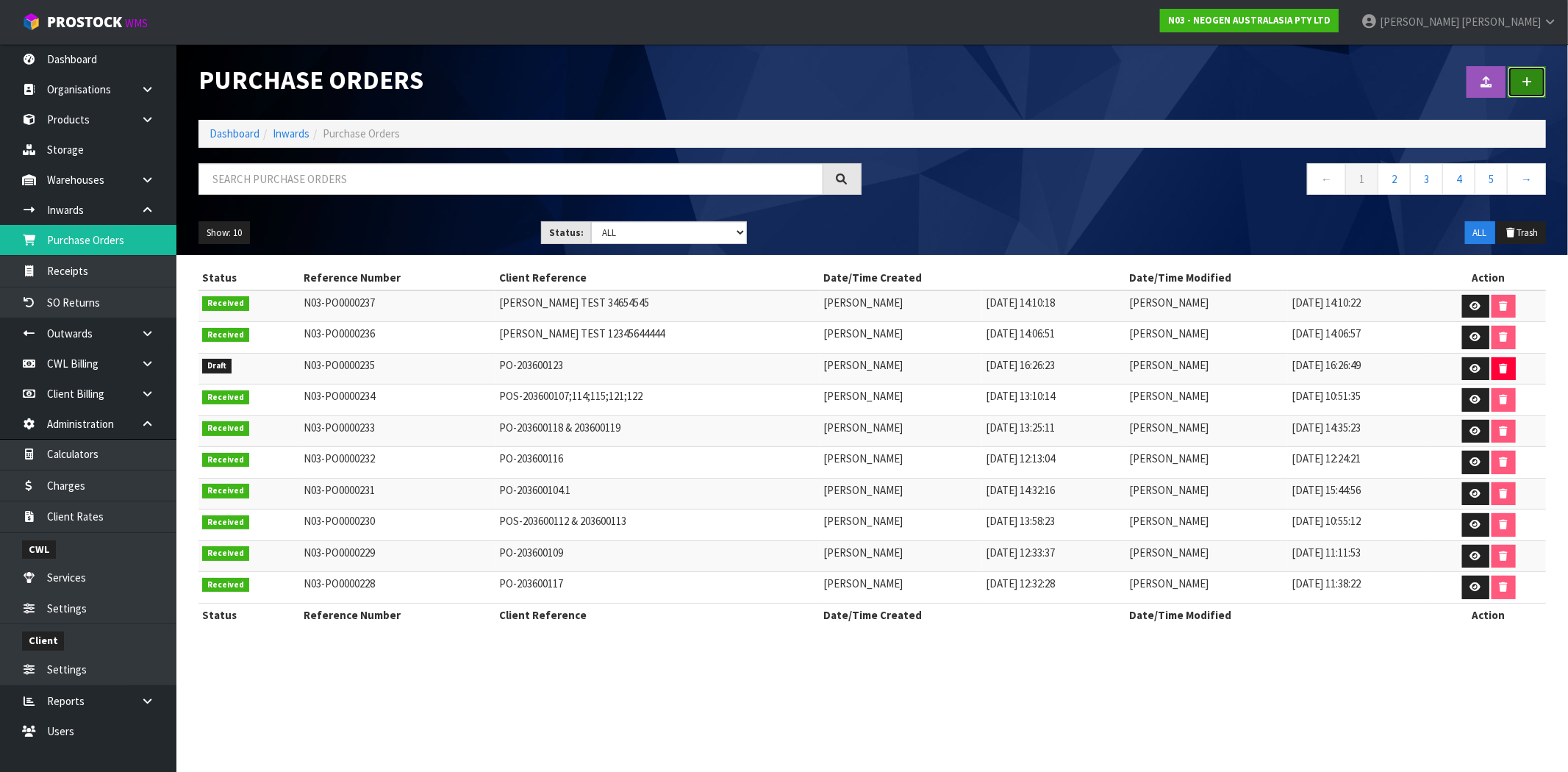
click at [1518, 79] on link at bounding box center [1526, 82] width 38 height 32
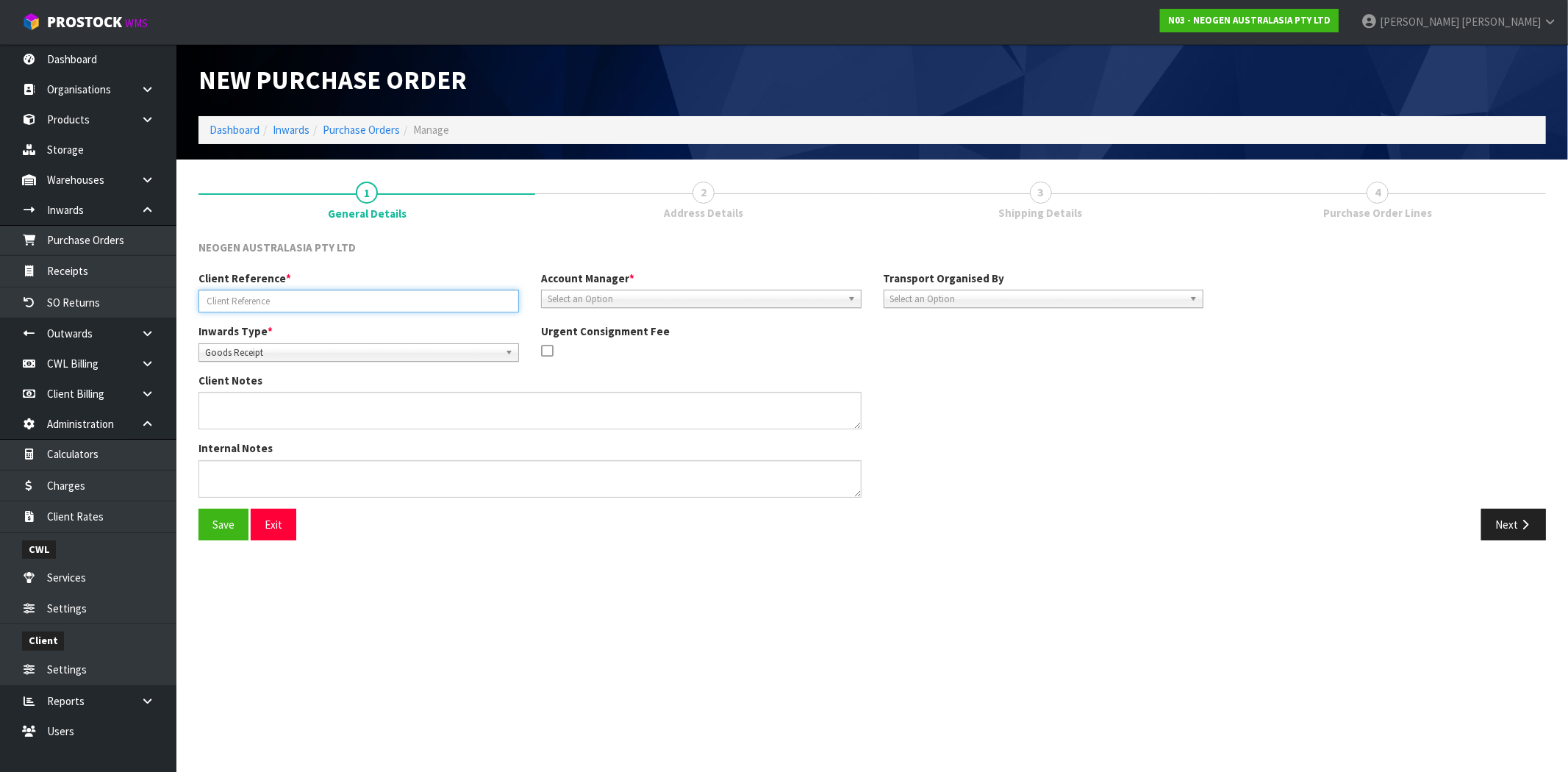
click at [309, 309] on input "text" at bounding box center [358, 301] width 320 height 23
type input "[PERSON_NAME] TEST CHARGES DG"
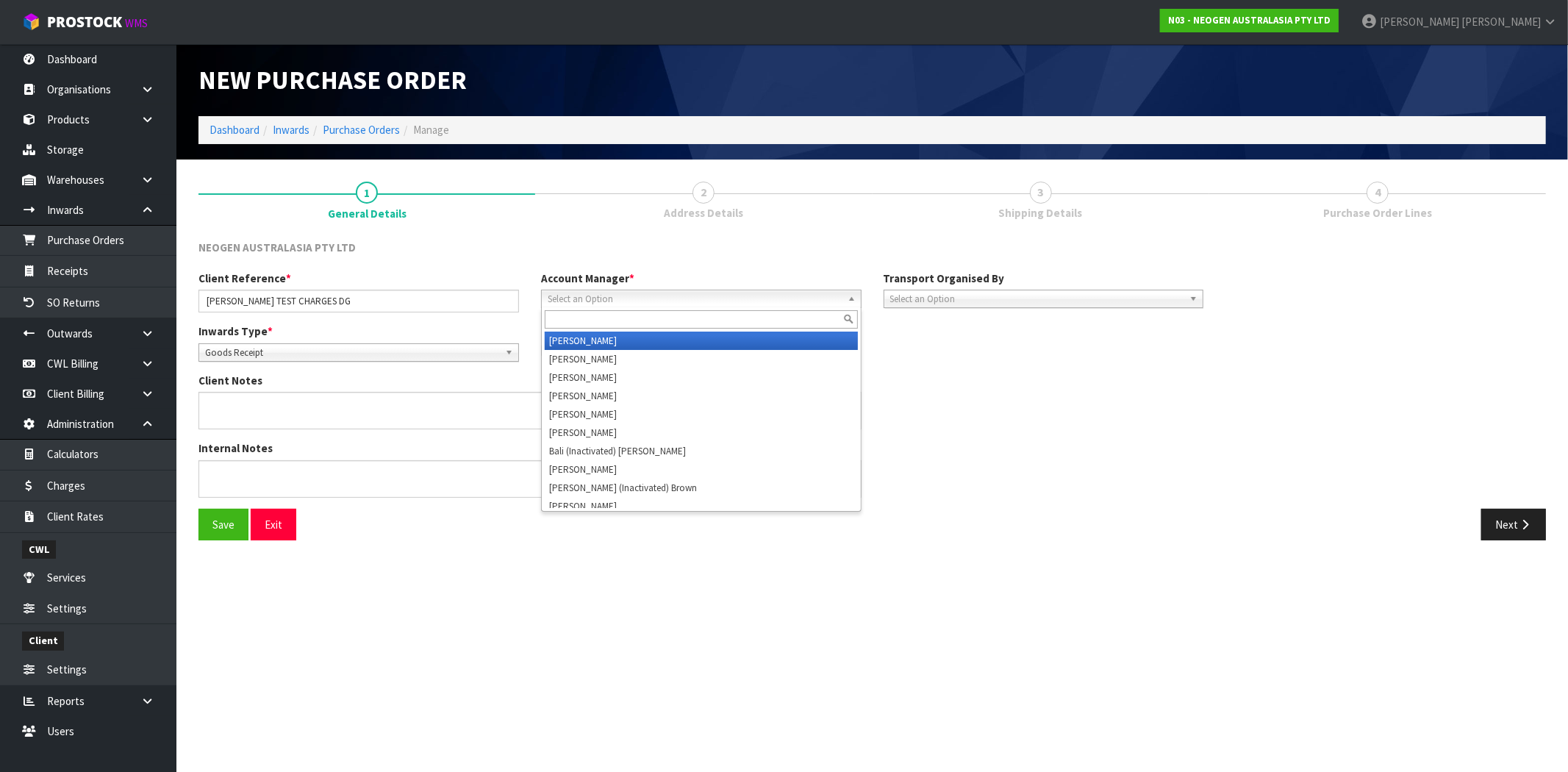
click at [607, 294] on span "Select an Option" at bounding box center [694, 299] width 294 height 18
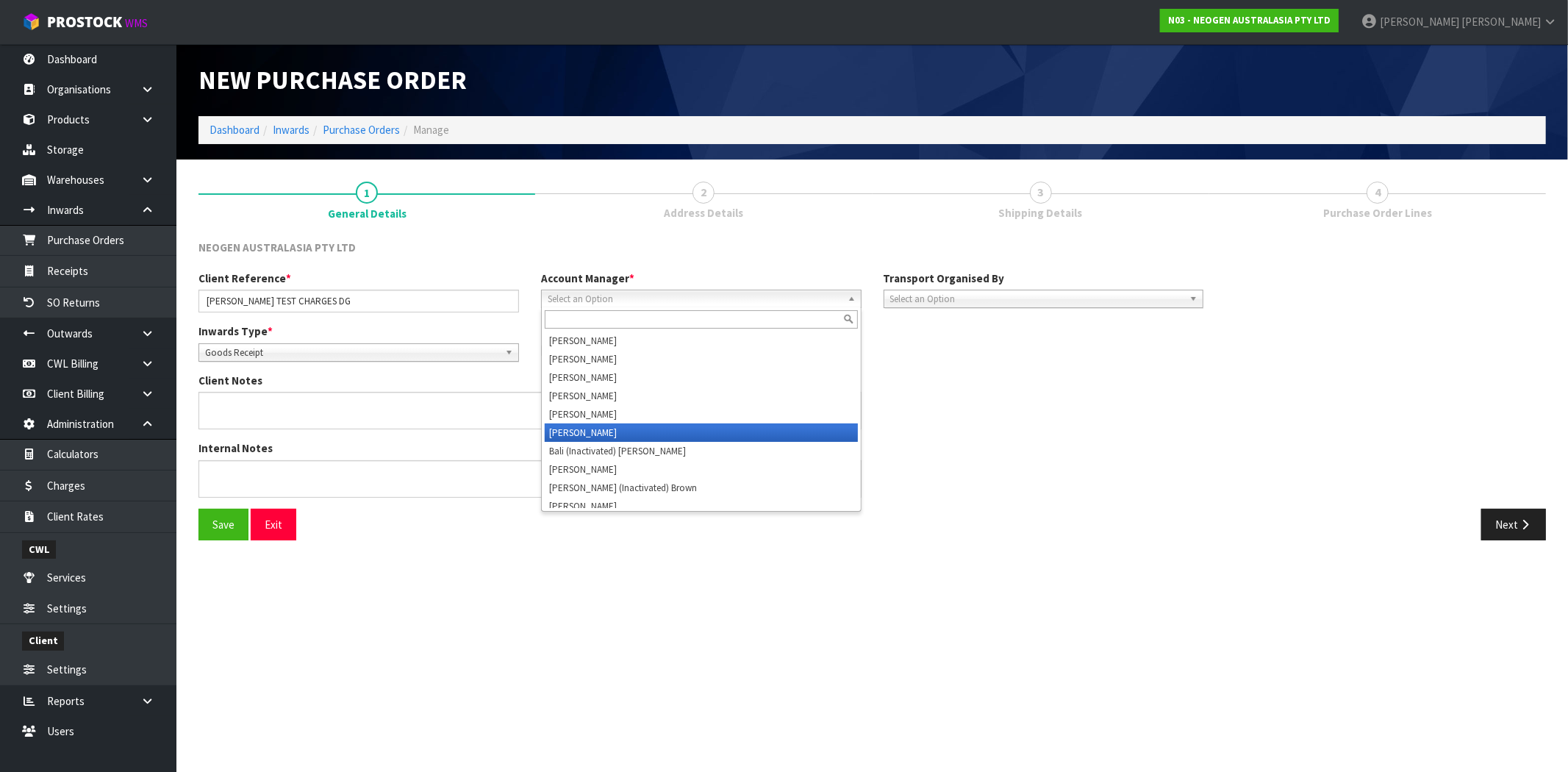
click at [590, 432] on li "[PERSON_NAME]" at bounding box center [701, 432] width 313 height 19
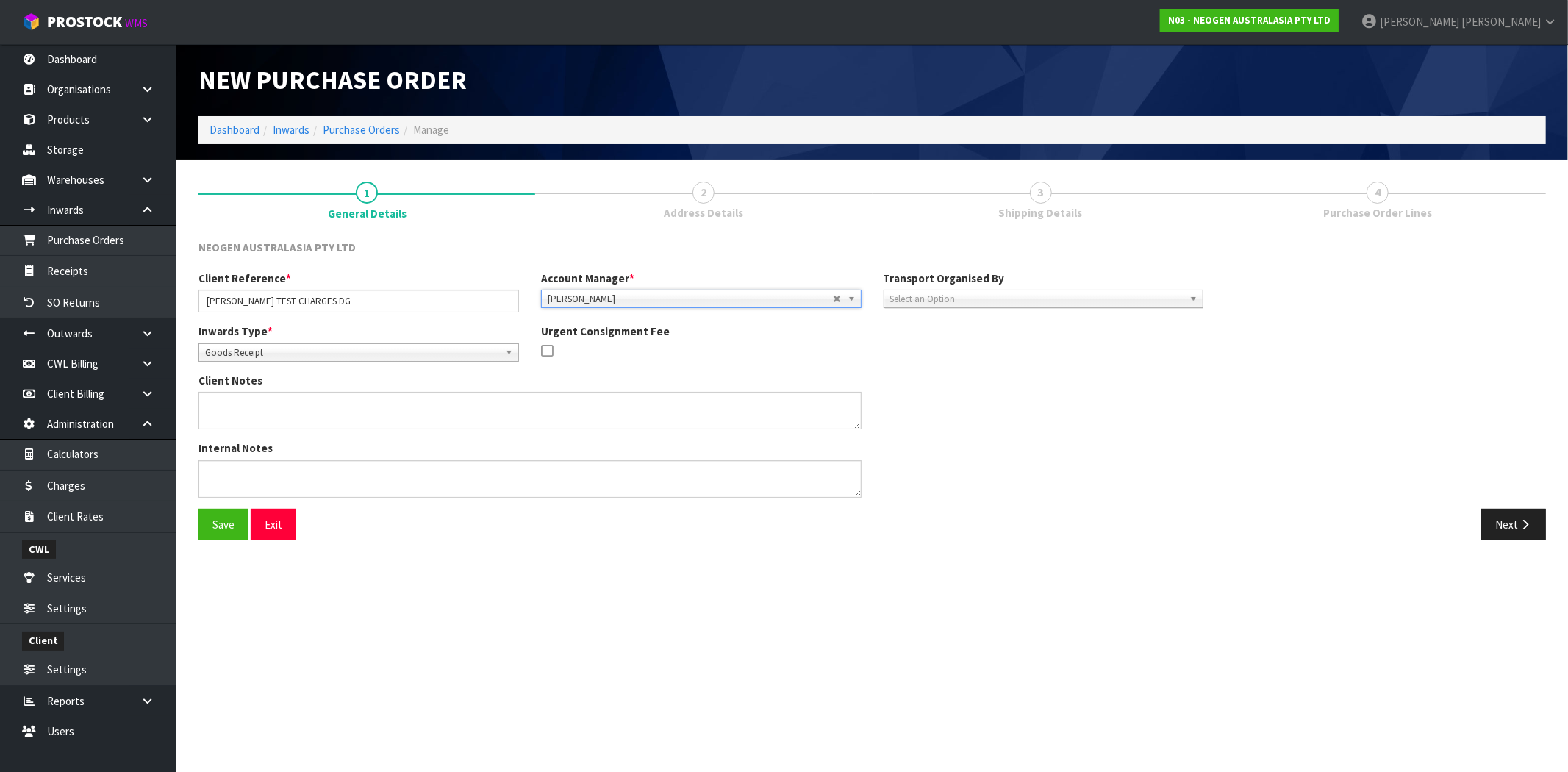
drag, startPoint x: 922, startPoint y: 301, endPoint x: 924, endPoint y: 325, distance: 24.1
click at [922, 300] on span "Select an Option" at bounding box center [1036, 299] width 294 height 18
click at [919, 379] on li "Client" at bounding box center [1044, 377] width 313 height 19
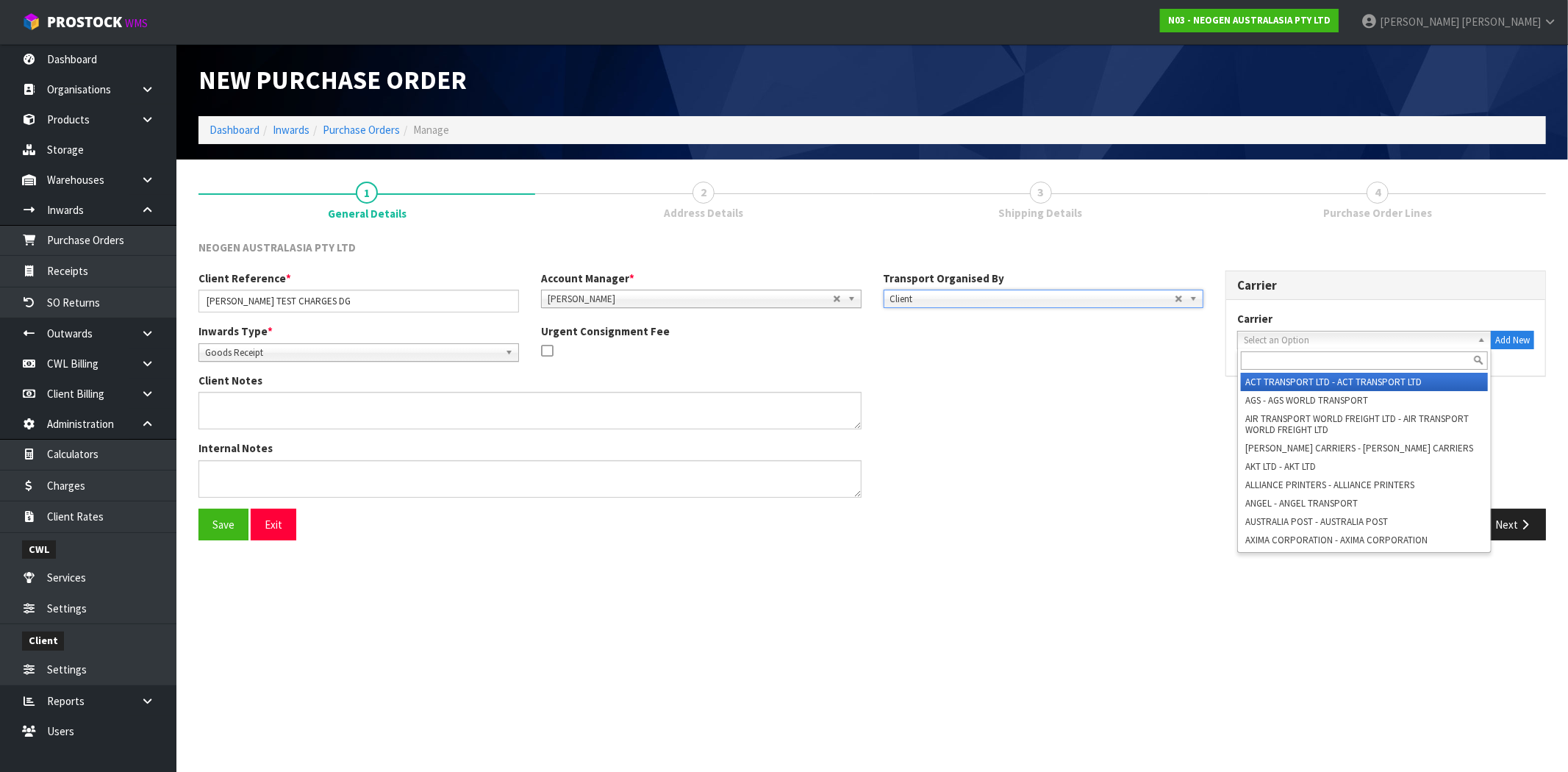
drag, startPoint x: 1297, startPoint y: 346, endPoint x: 1290, endPoint y: 391, distance: 45.5
click at [1297, 346] on span "Select an Option" at bounding box center [1358, 341] width 228 height 18
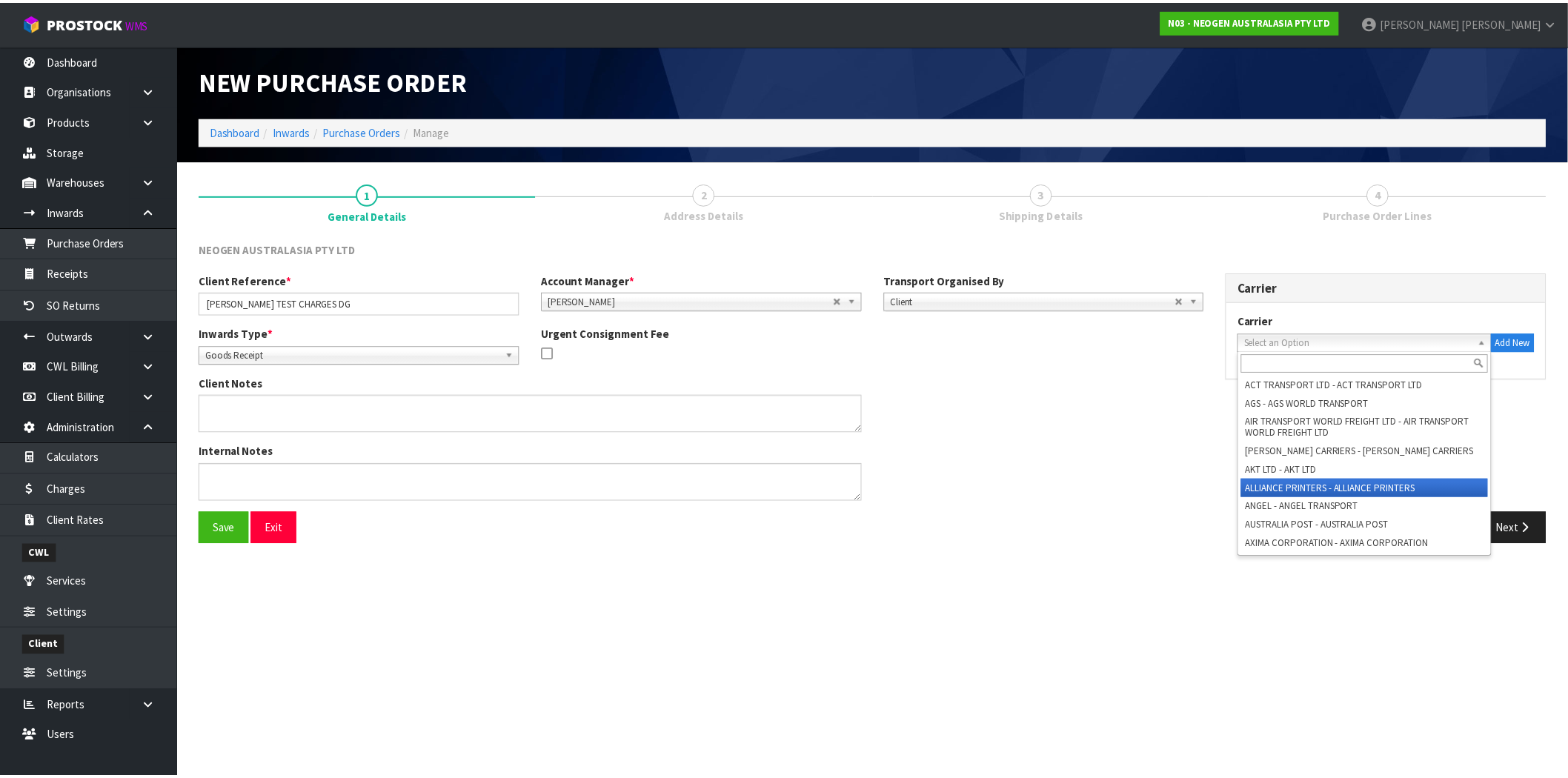
scroll to position [493, 0]
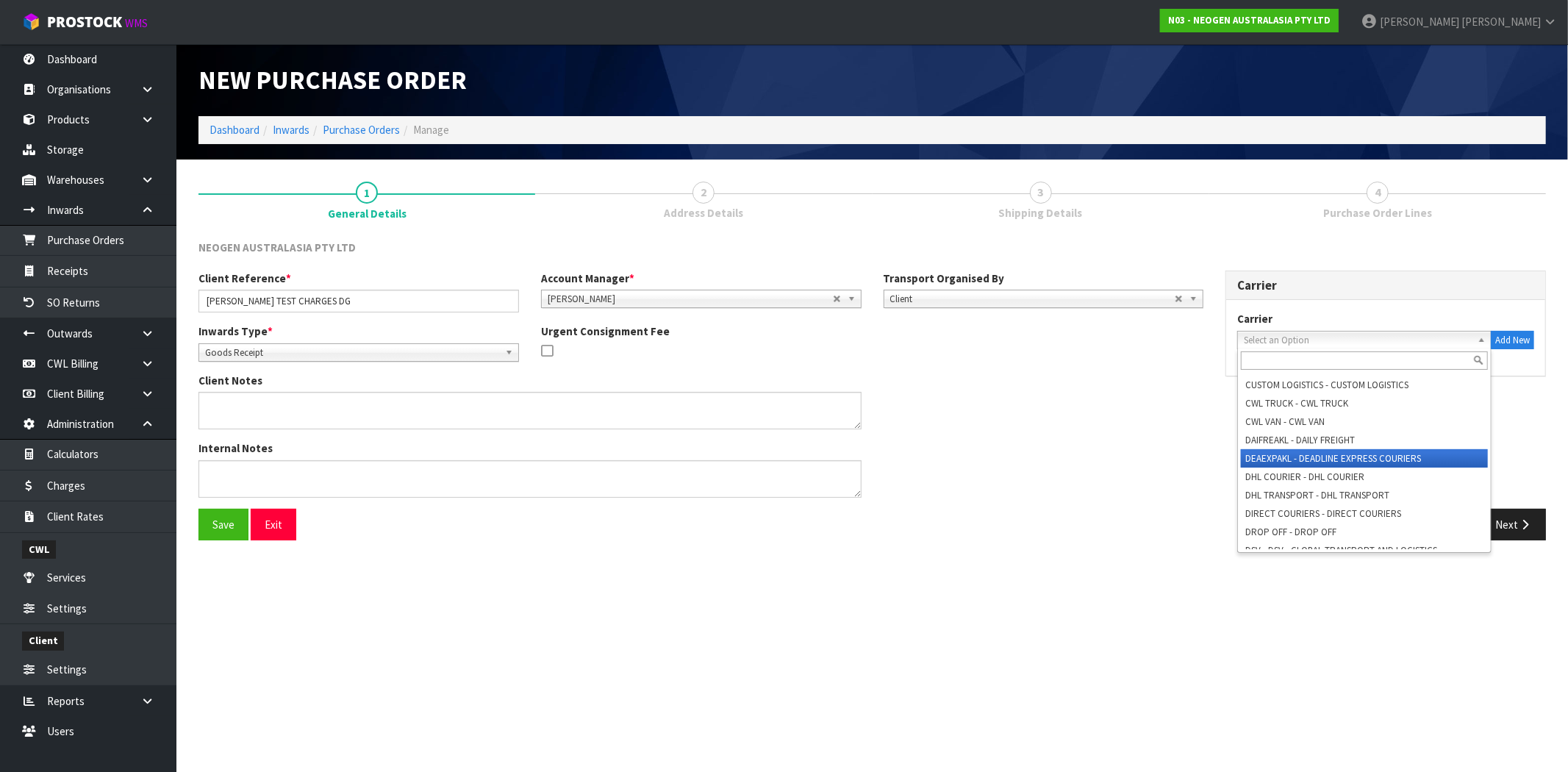
click at [1333, 452] on li "DEAEXPAKL - DEADLINE EXPRESS COURIERS" at bounding box center [1364, 458] width 247 height 19
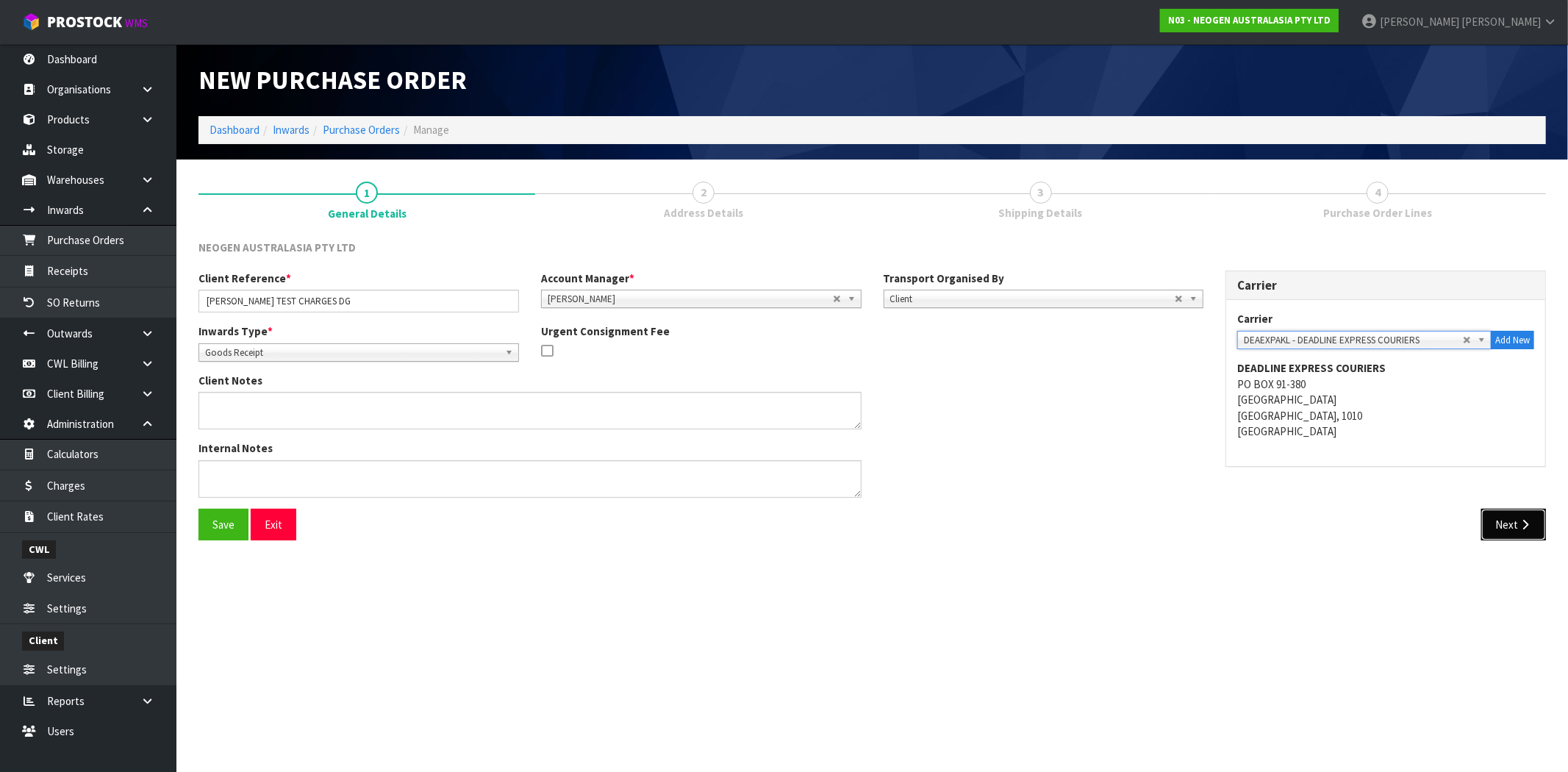
click at [1519, 520] on icon "button" at bounding box center [1524, 524] width 14 height 11
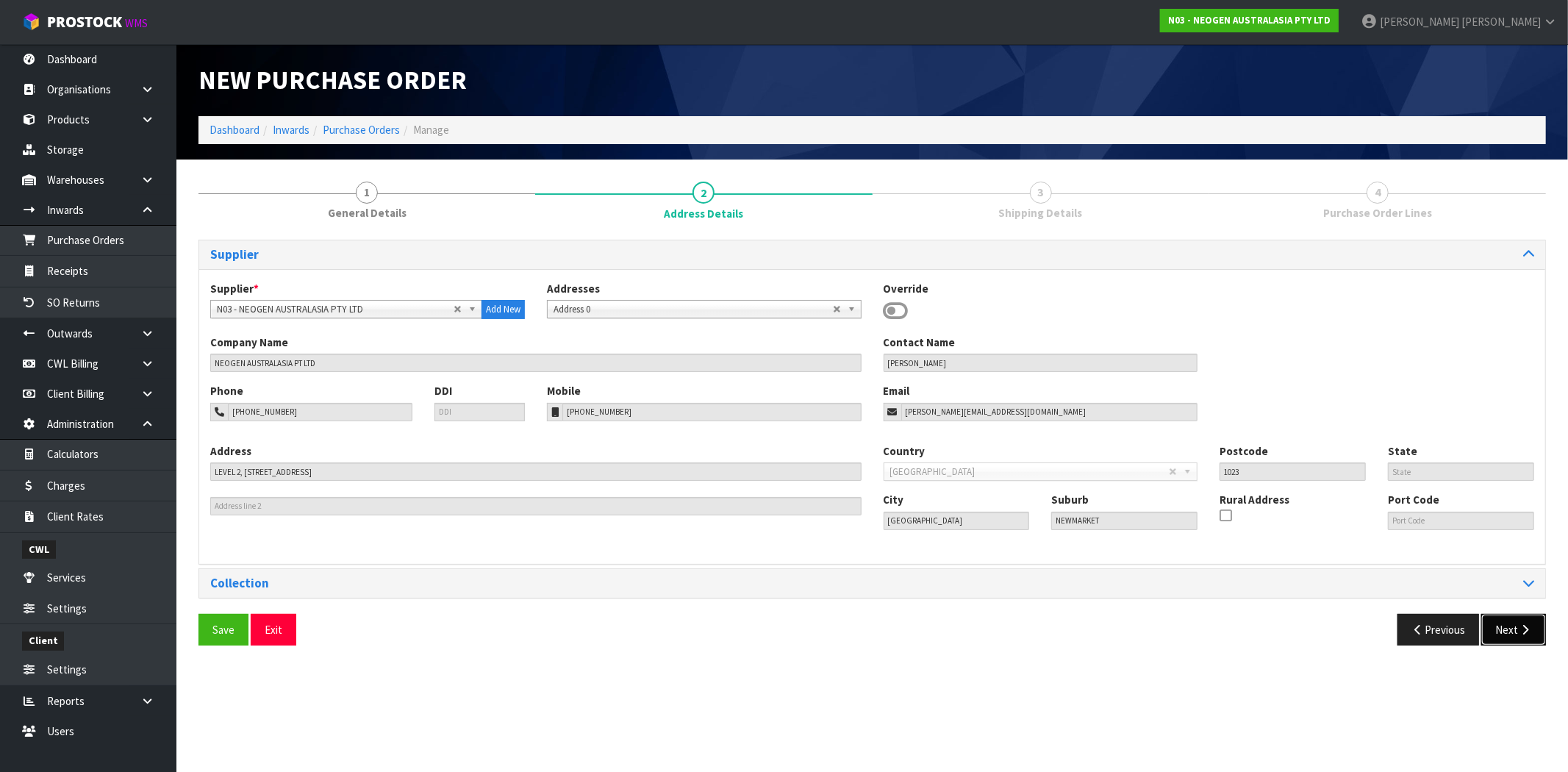
click at [1502, 633] on button "Next" at bounding box center [1514, 630] width 65 height 32
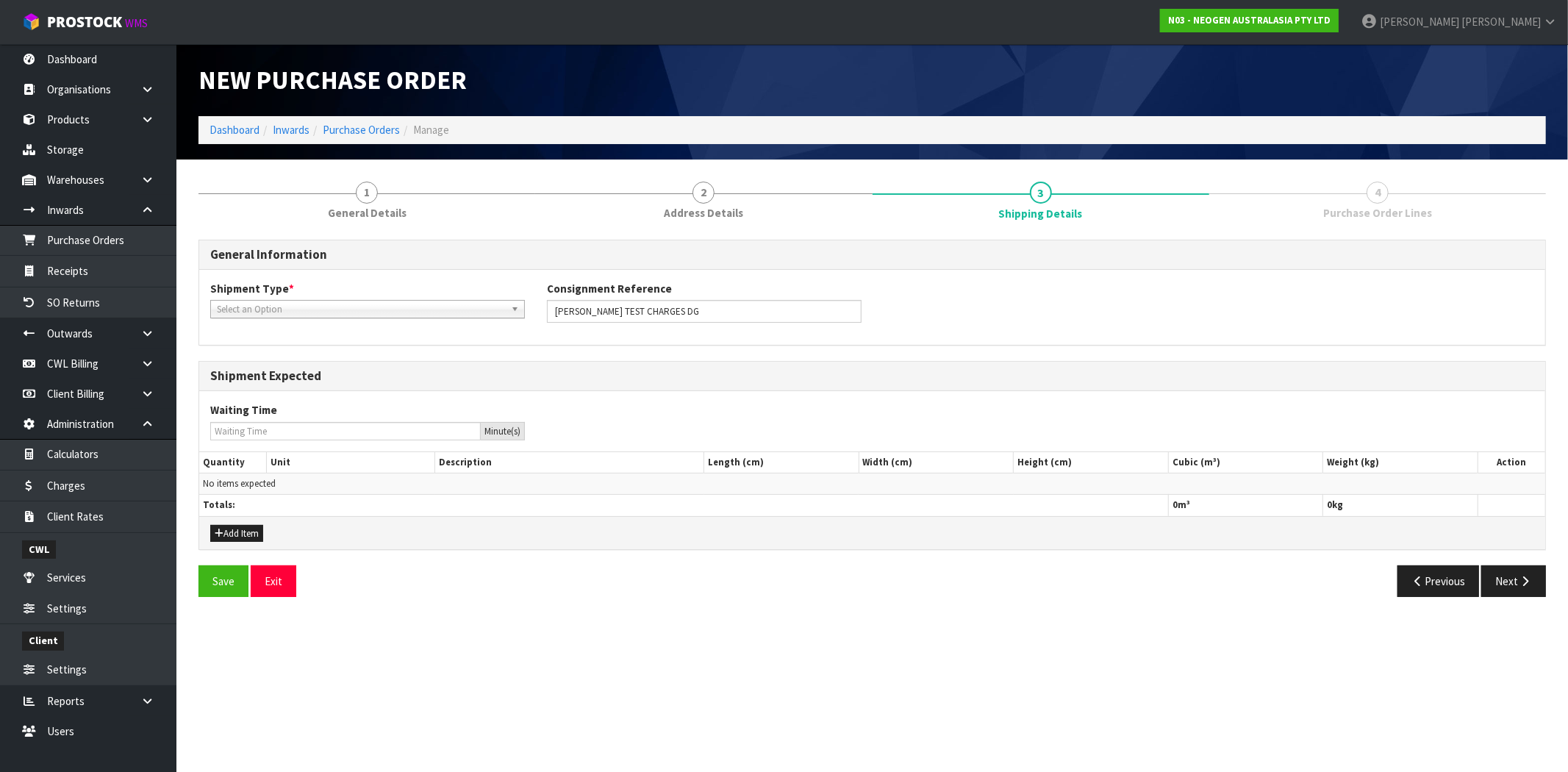
click at [314, 309] on span "Select an Option" at bounding box center [361, 310] width 288 height 18
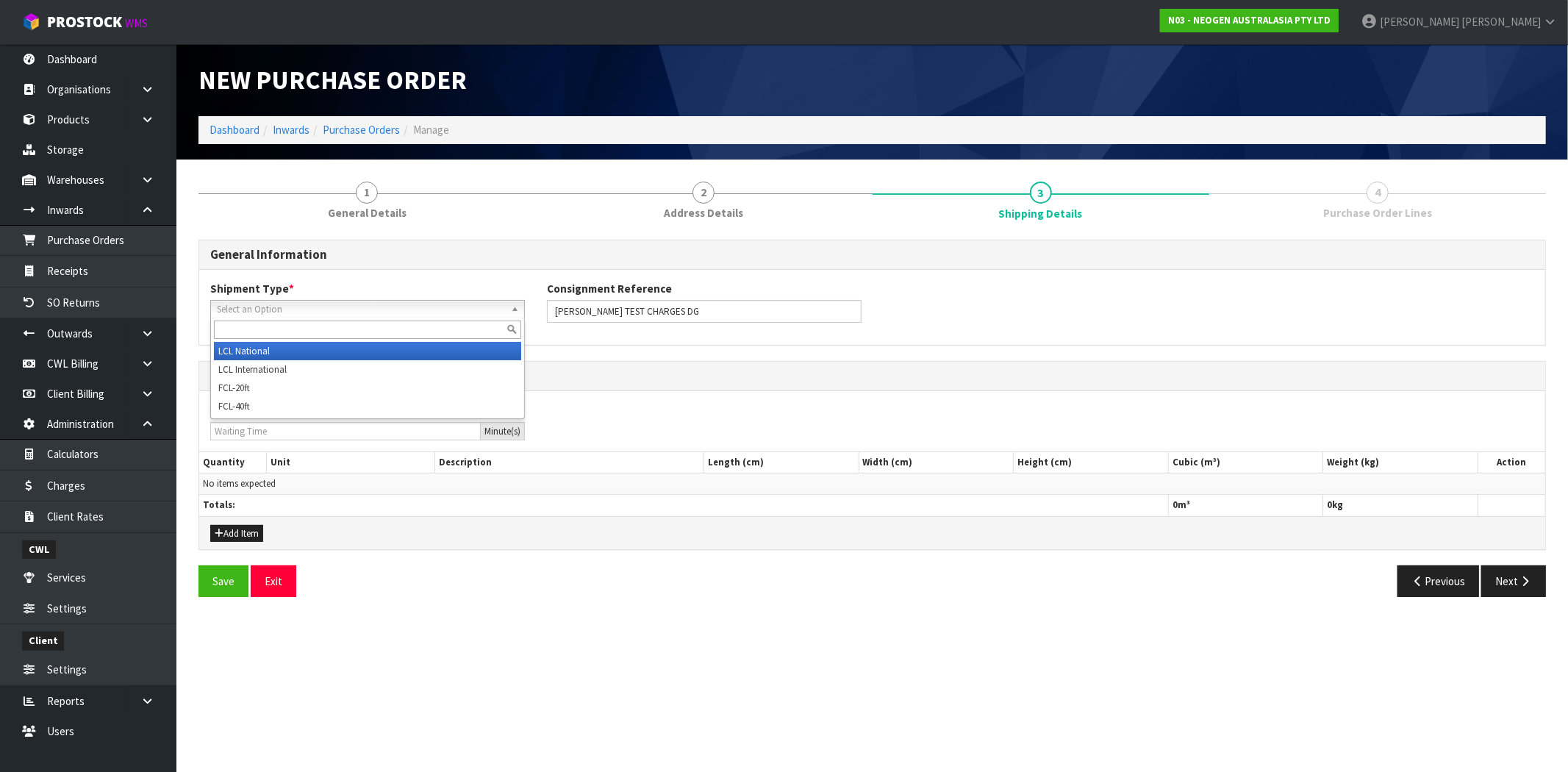
click at [304, 357] on li "LCL National" at bounding box center [367, 350] width 307 height 19
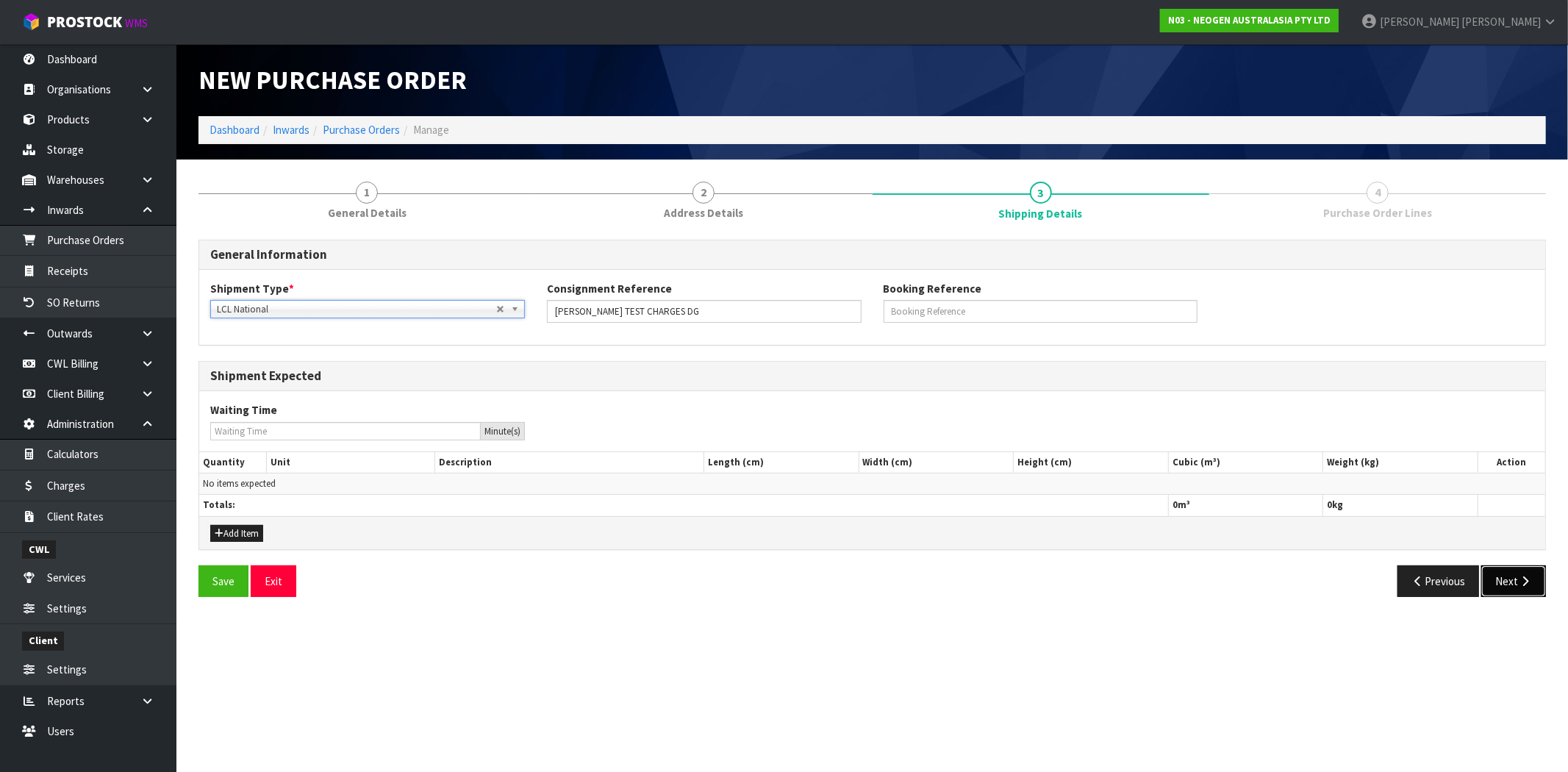
click at [1507, 592] on button "Next" at bounding box center [1514, 581] width 65 height 32
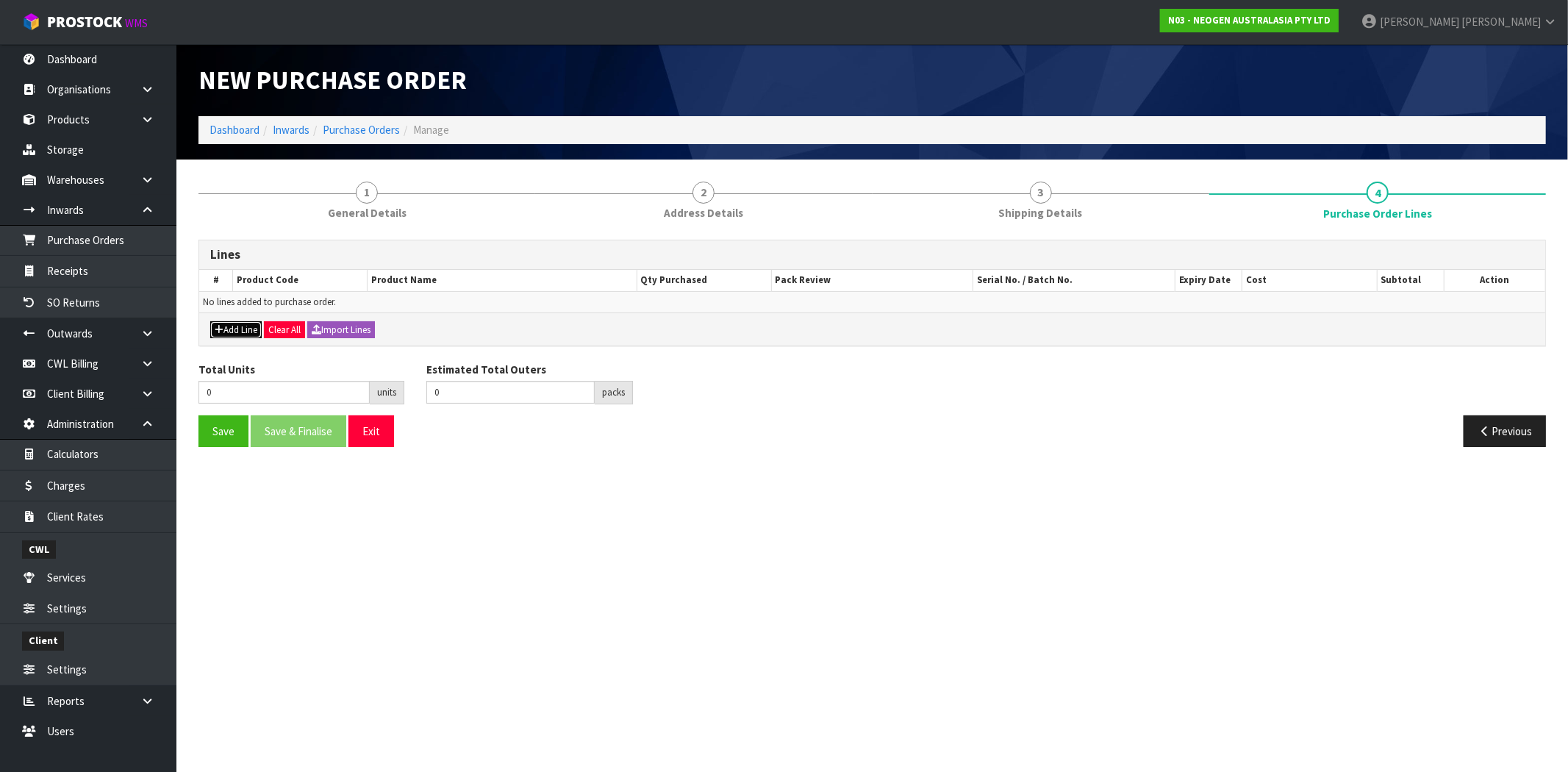
click at [248, 324] on button "Add Line" at bounding box center [236, 330] width 52 height 18
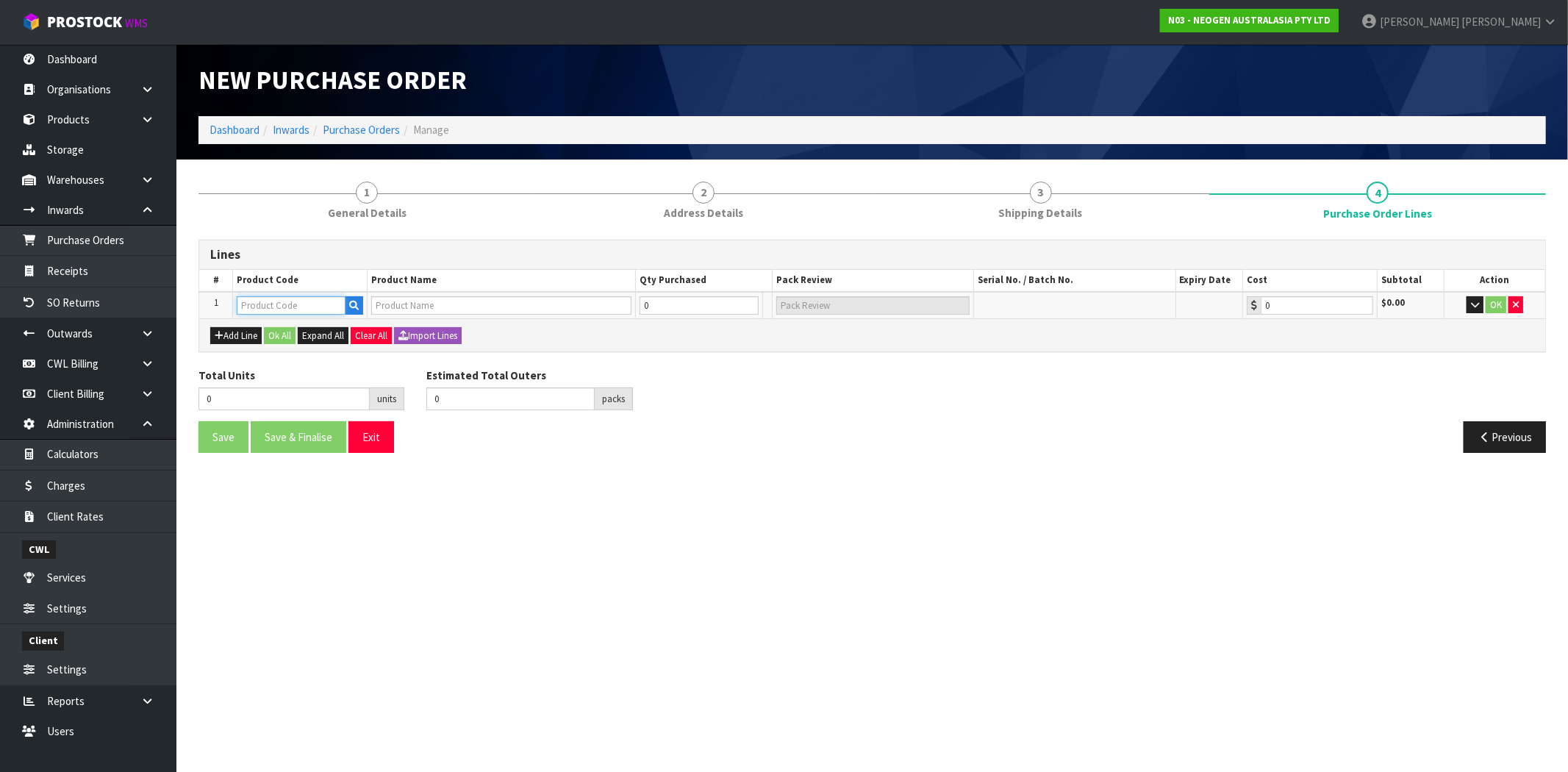
click at [270, 301] on input "text" at bounding box center [291, 305] width 108 height 19
paste input "700000005"
type input "700000005"
type input "7000043165 - BMLSCK MLS WEEKLY CLEANING KIT"
type input "0.00"
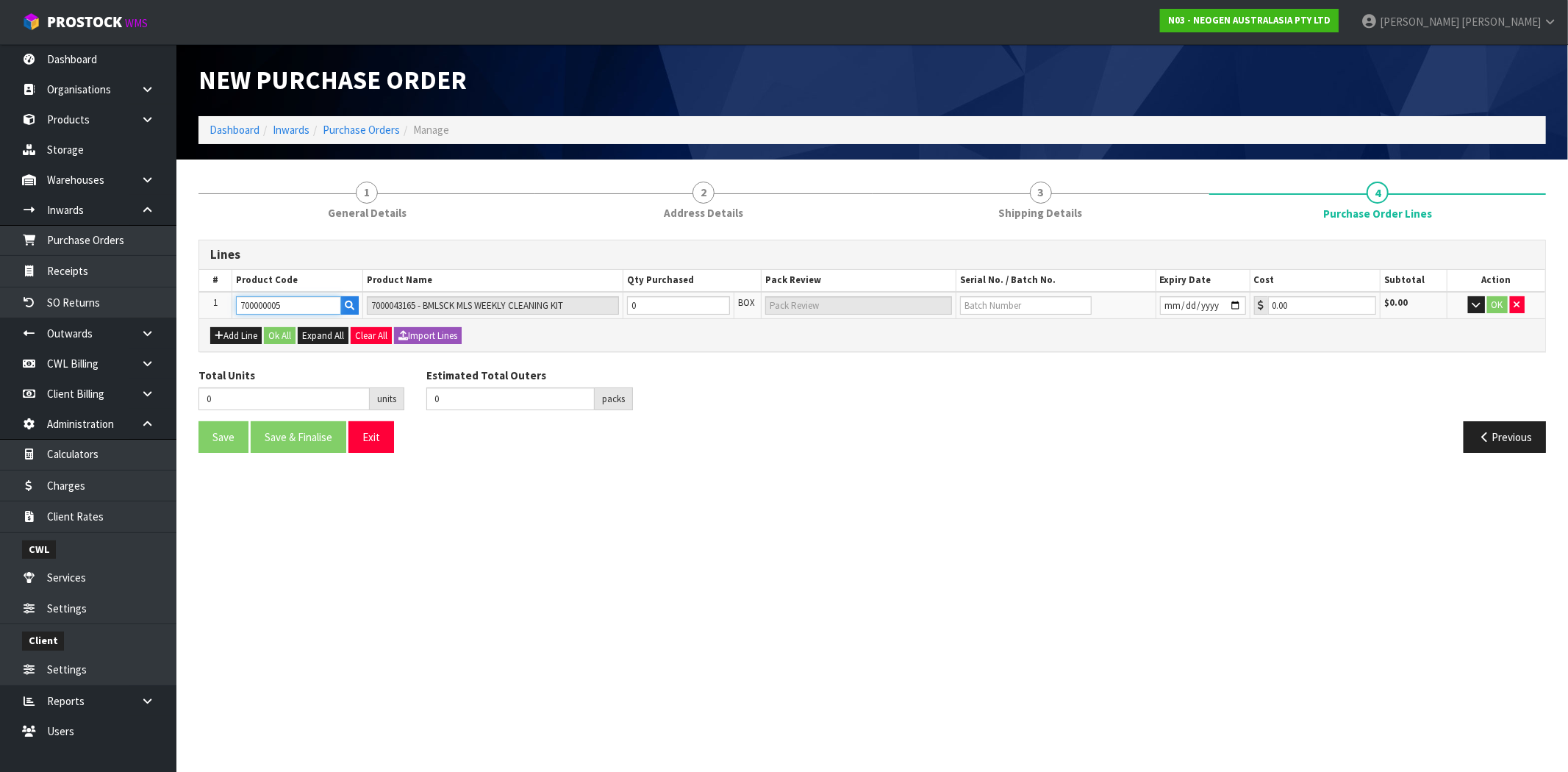
type input "700000005"
click at [866, 478] on section "New Purchase Order Dashboard Inwards Purchase Orders Manage 1 General Details 2…" at bounding box center [784, 386] width 1568 height 772
click at [371, 302] on tr "1 700000005 7000043165 - BMLSCK MLS WEEKLY CLEANING KIT 0 BOX 0.00 $0.00 OK" at bounding box center [872, 306] width 1346 height 28
type input "2"
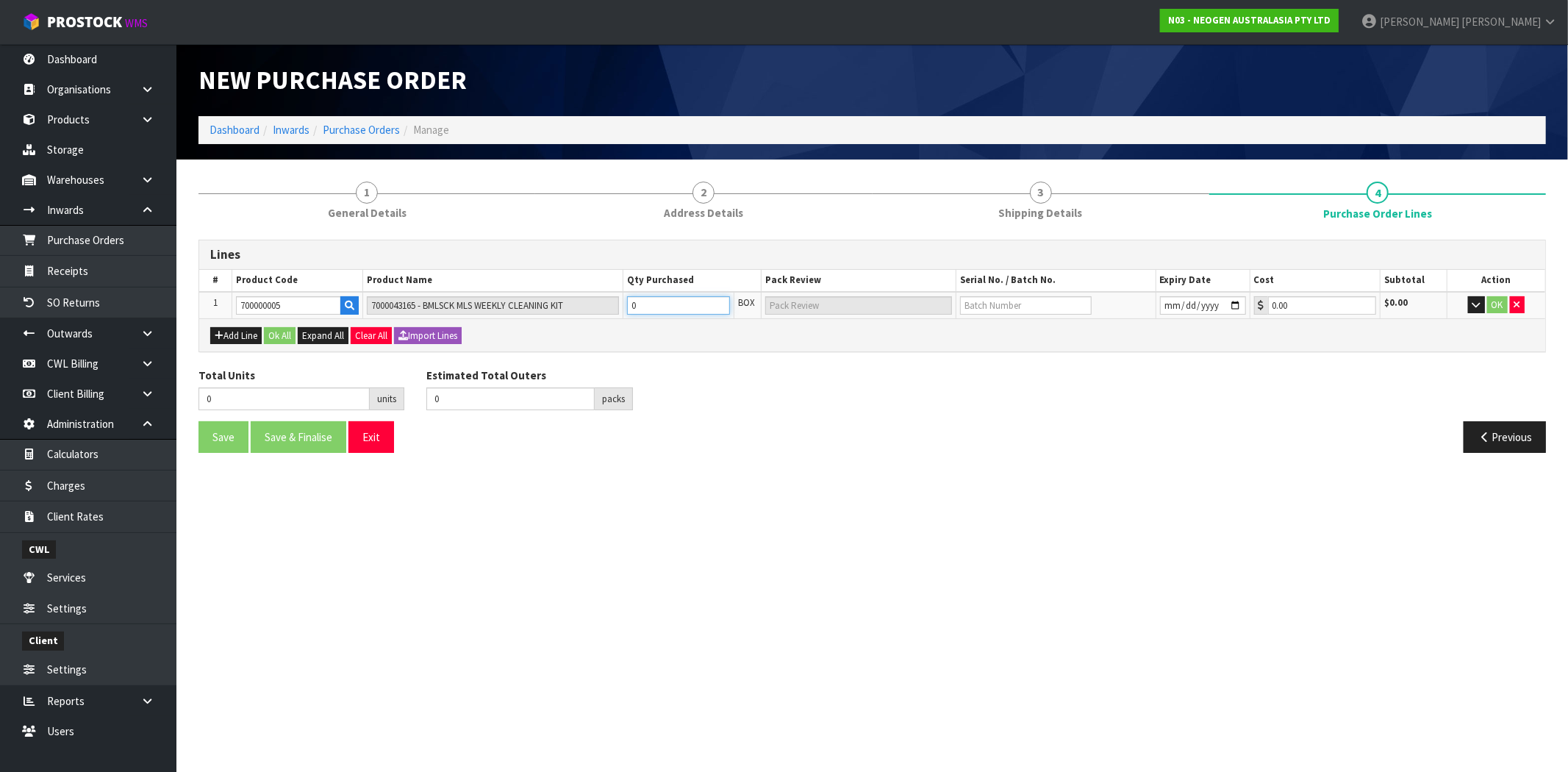
type input "2"
type input "2 CTN"
type input "20"
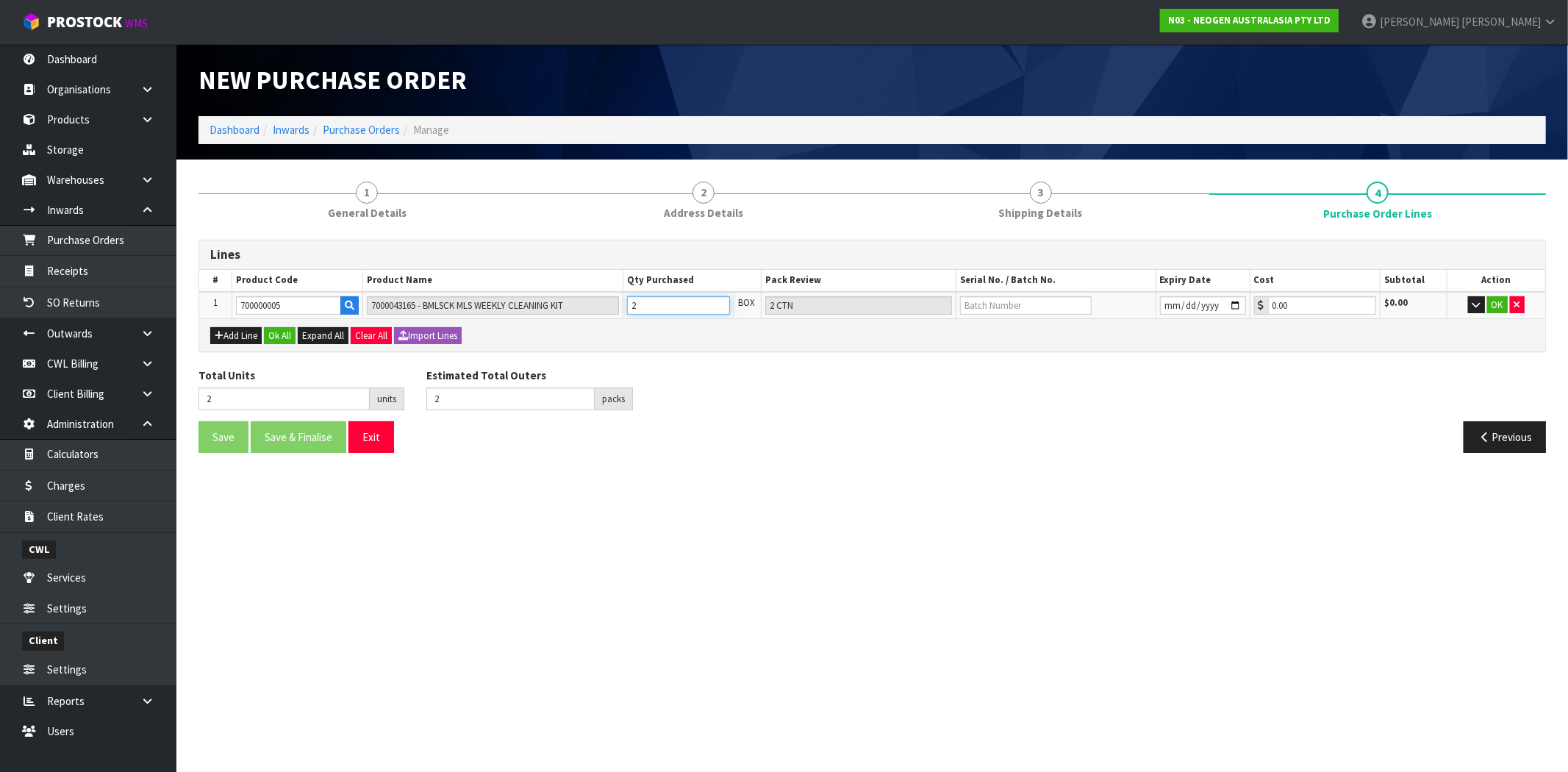
type input "20 CTN"
type input "20"
click at [230, 331] on button "Add Line" at bounding box center [236, 336] width 52 height 18
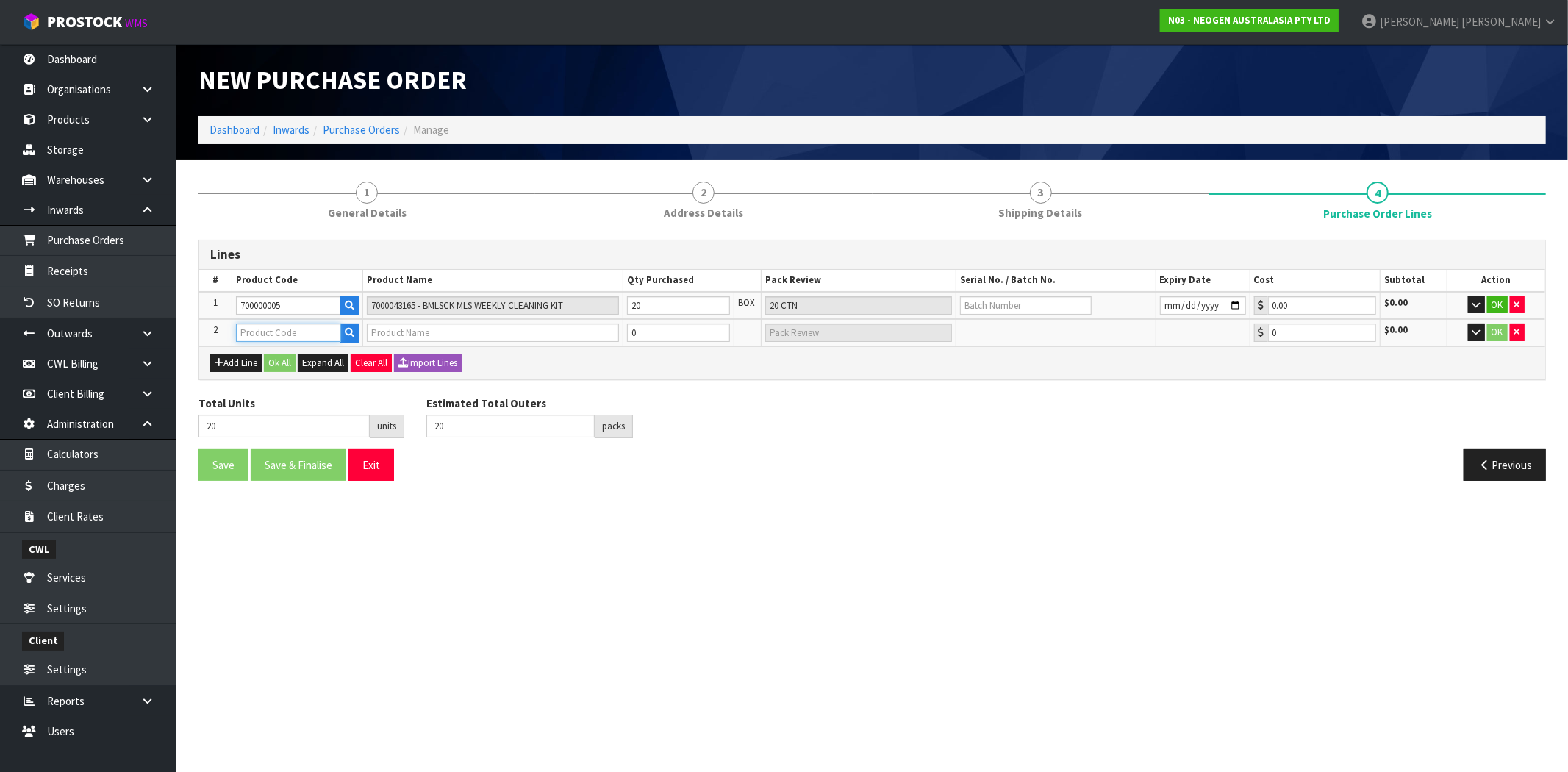
click at [254, 324] on input "text" at bounding box center [289, 333] width 105 height 19
paste input "700000005"
type input "700000005"
type input "7000043165 - BMLSCK MLS WEEKLY CLEANING KIT"
type input "0.00"
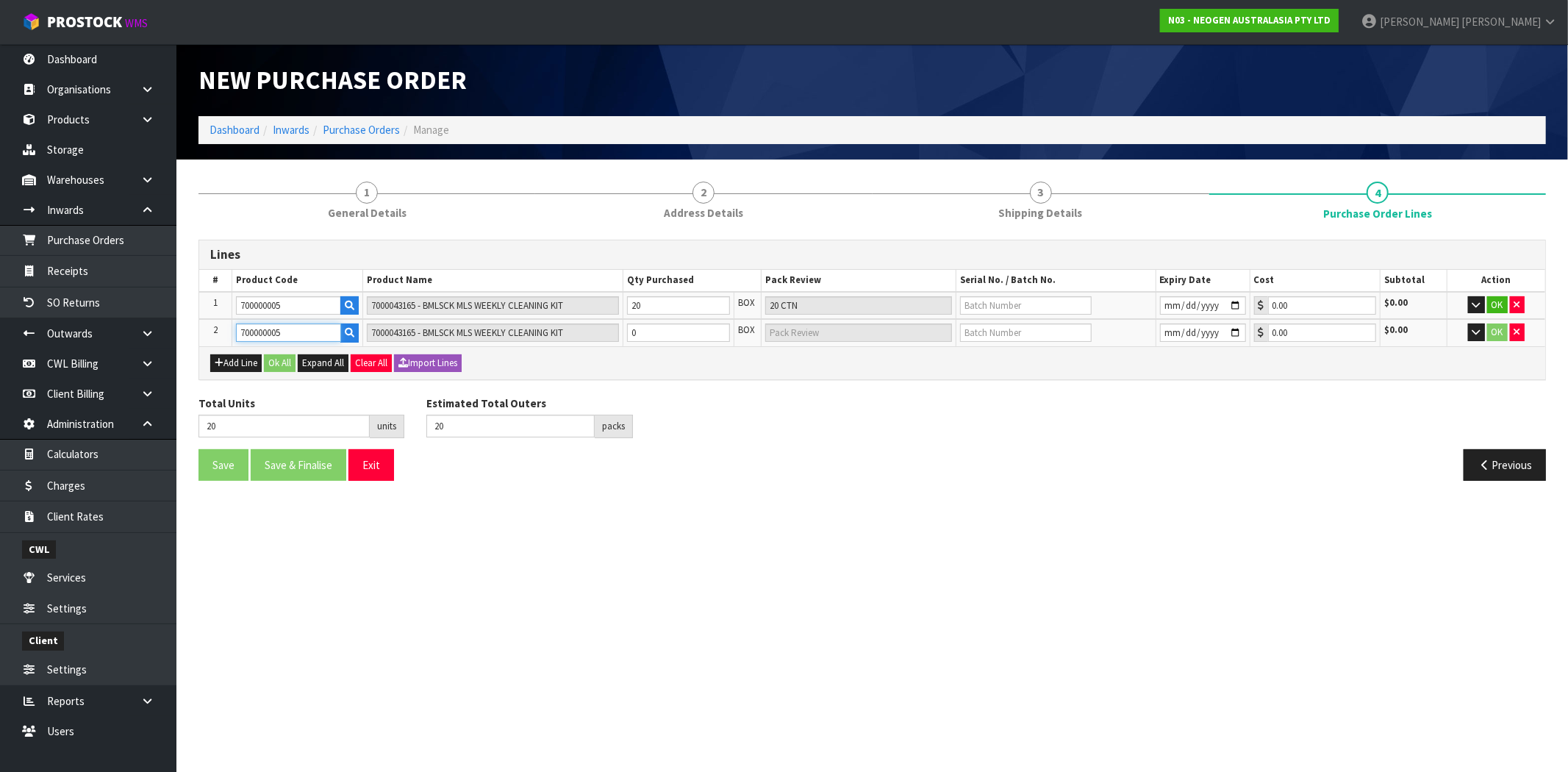
type input "700000005"
drag, startPoint x: 610, startPoint y: 318, endPoint x: 548, endPoint y: 317, distance: 62.0
click at [548, 319] on tr "2 700000005 7000043165 - BMLSCK MLS WEEKLY CLEANING KIT 0 BOX 0.00 $0.00 OK" at bounding box center [872, 333] width 1346 height 28
type input "25"
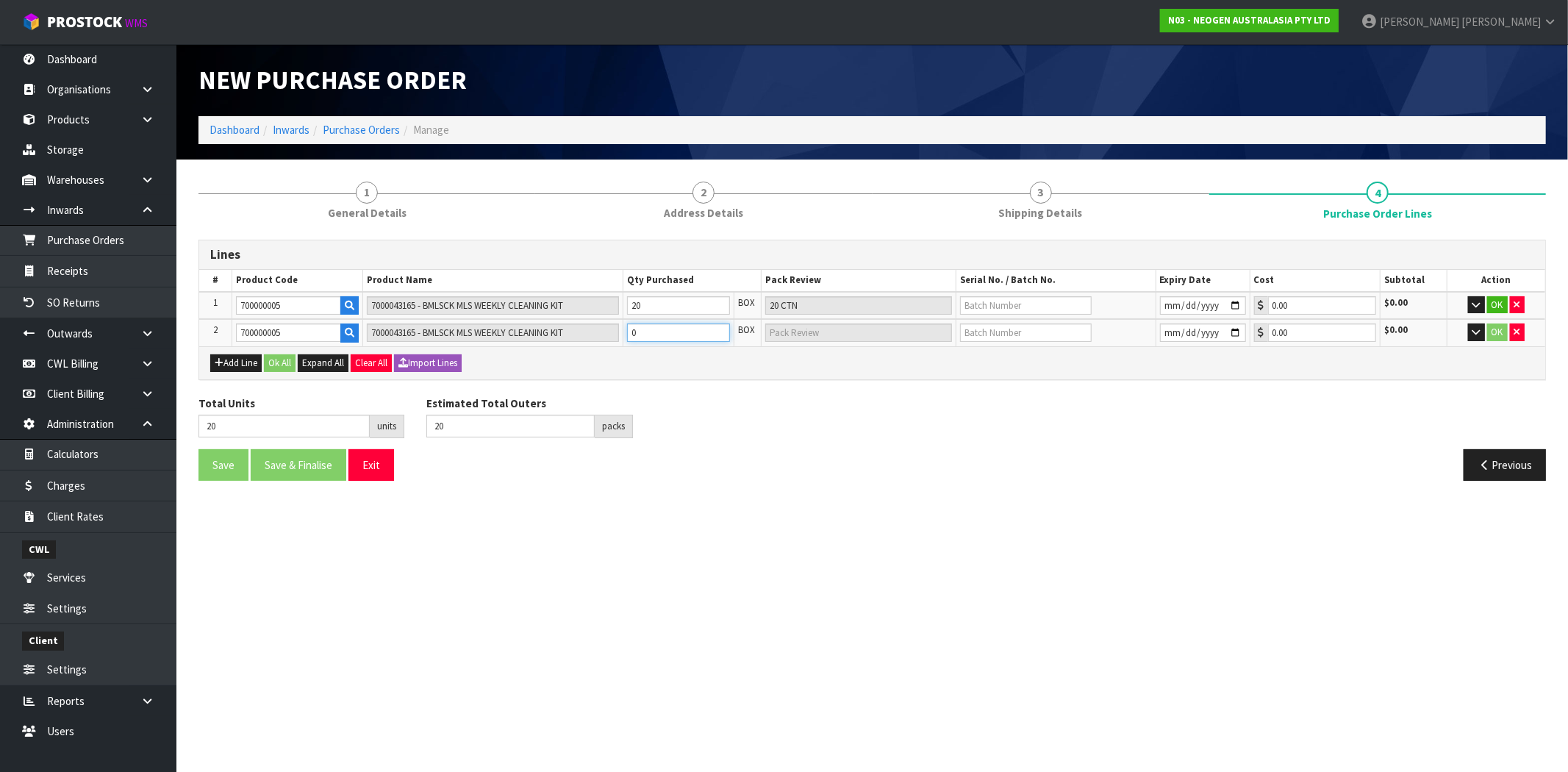
type input "5"
type input "5 CTN"
type input "70"
type input "50"
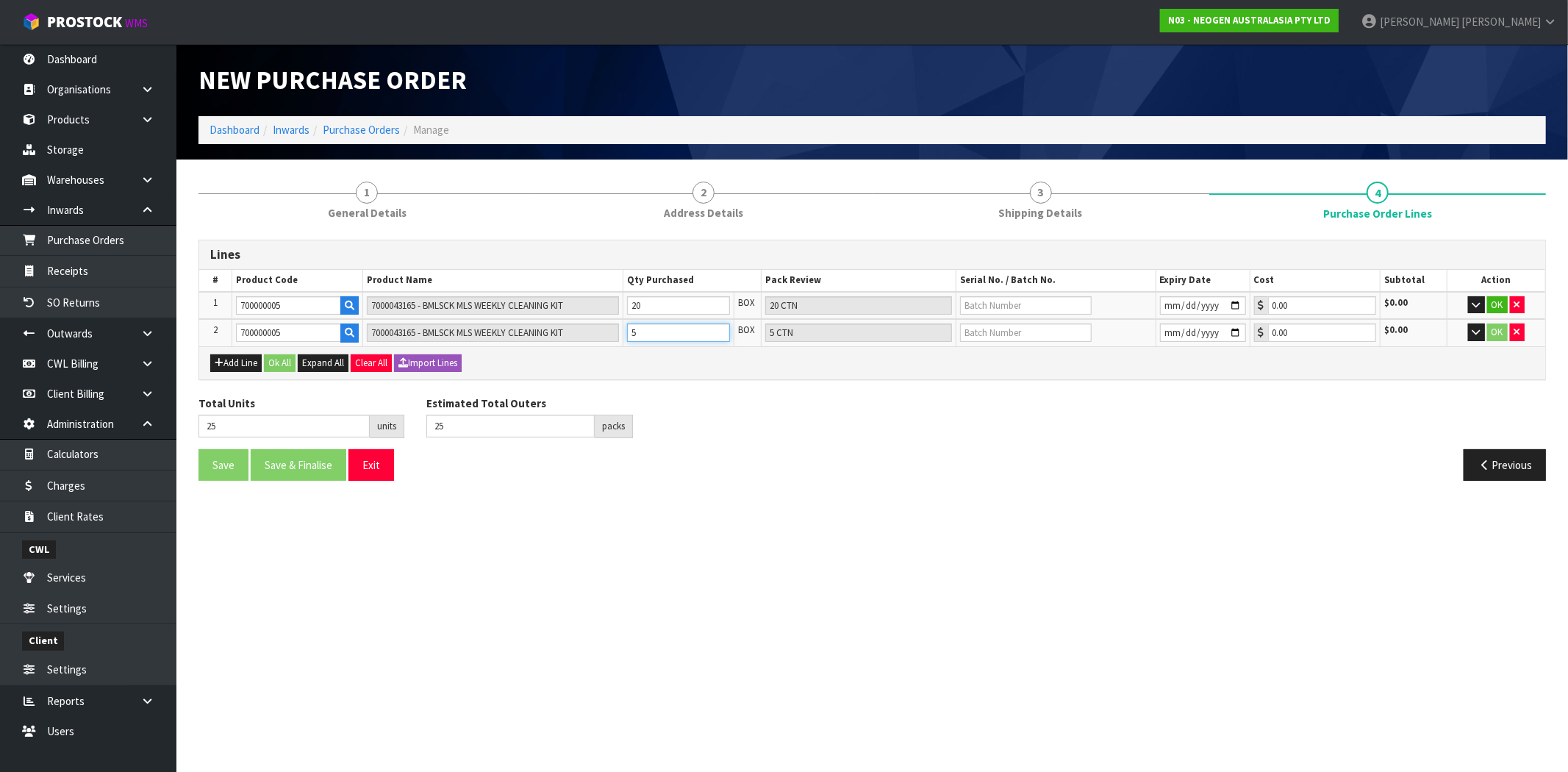
type input "50 CTN"
type input "50"
click at [221, 360] on icon "button" at bounding box center [218, 363] width 9 height 10
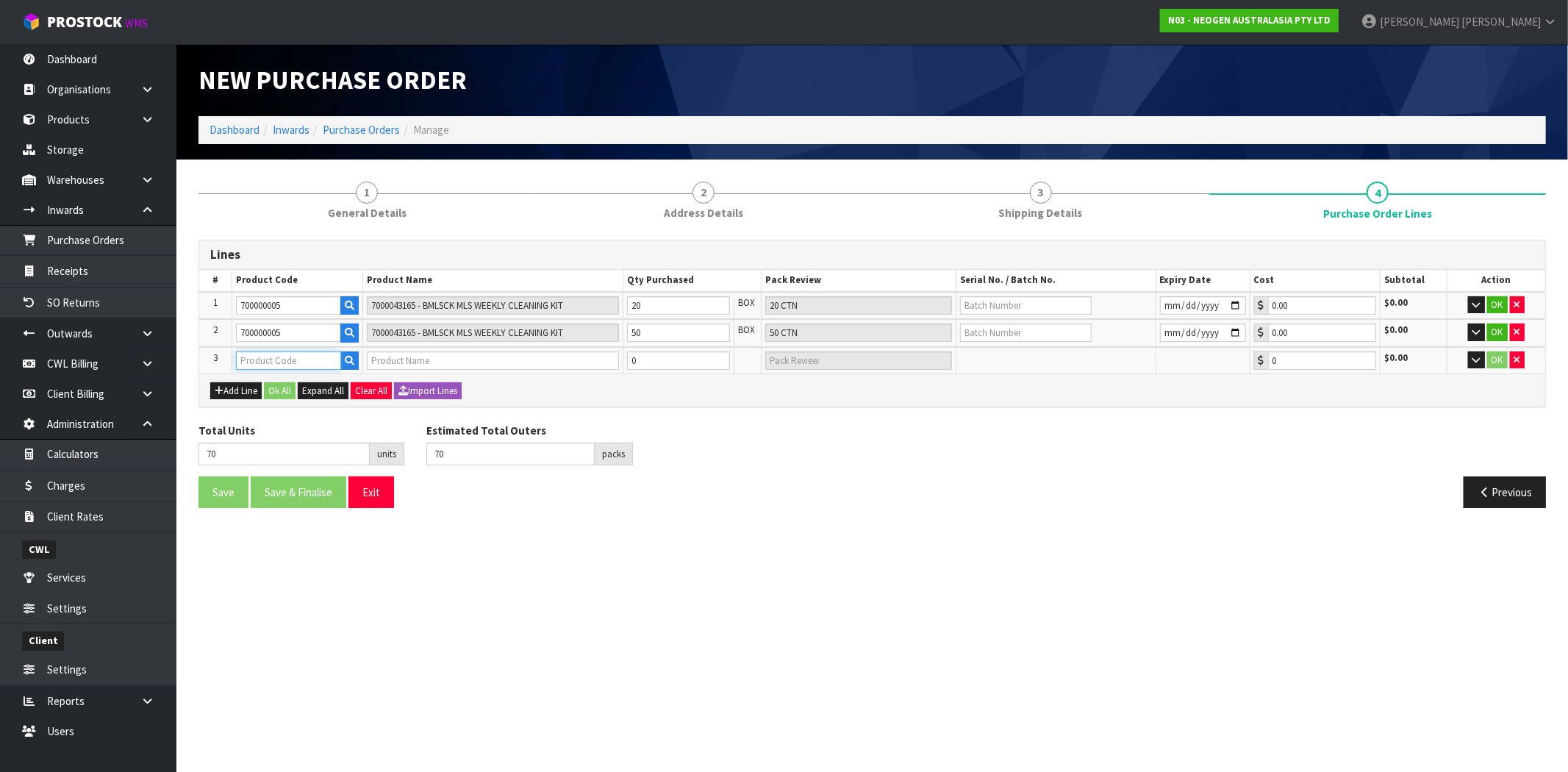
click at [299, 362] on input "text" at bounding box center [289, 360] width 105 height 19
paste input "700000005"
type input "700000005"
type input "7000043165 - BMLSCK MLS WEEKLY CLEANING KIT"
type input "0.00"
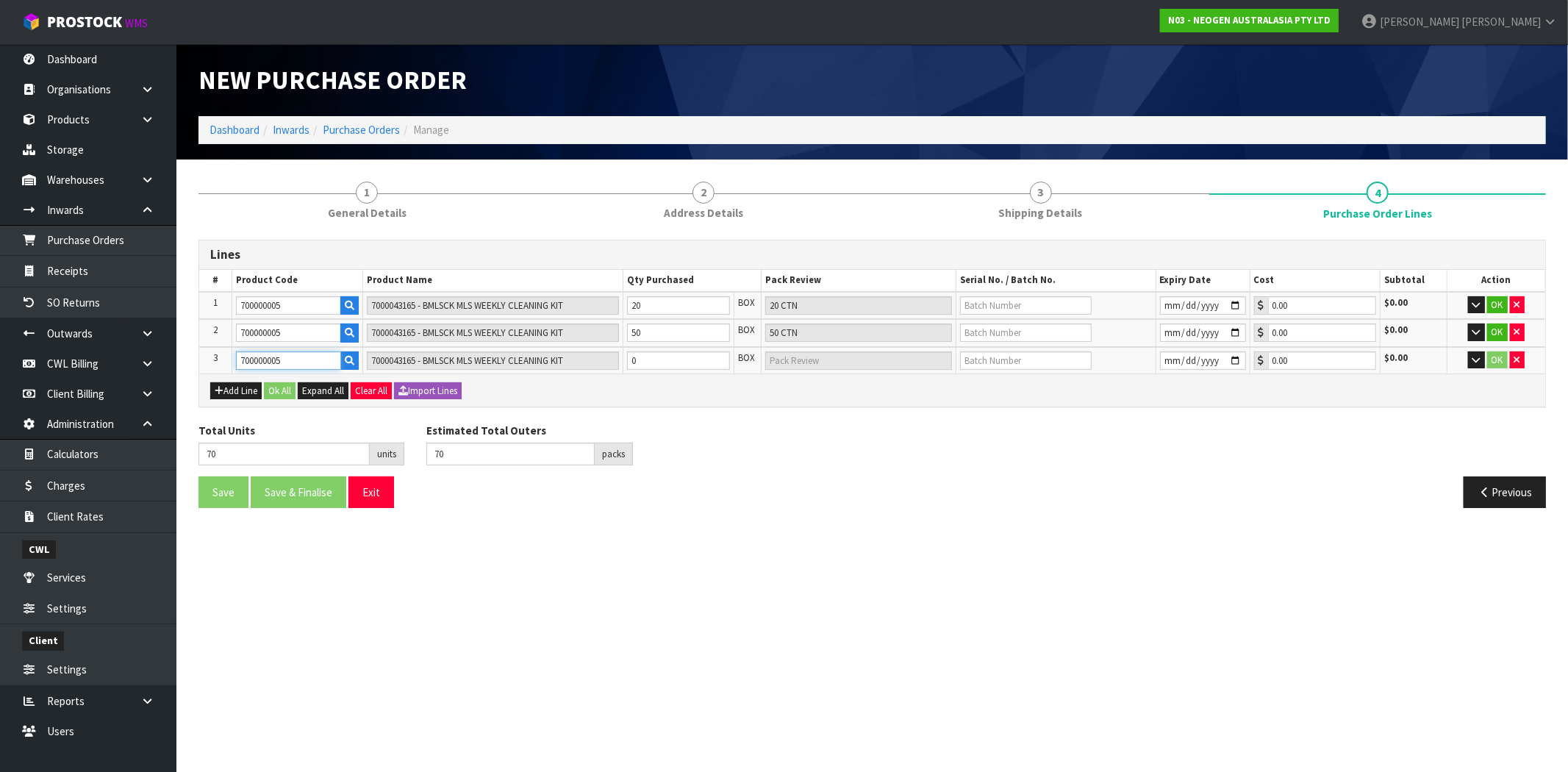
type input "700000005"
click at [549, 354] on tr "3 700000005 7000043165 - BMLSCK MLS WEEKLY CLEANING KIT 0 BOX 0.00 $0.00 OK" at bounding box center [872, 361] width 1346 height 28
type input "76"
type input "6"
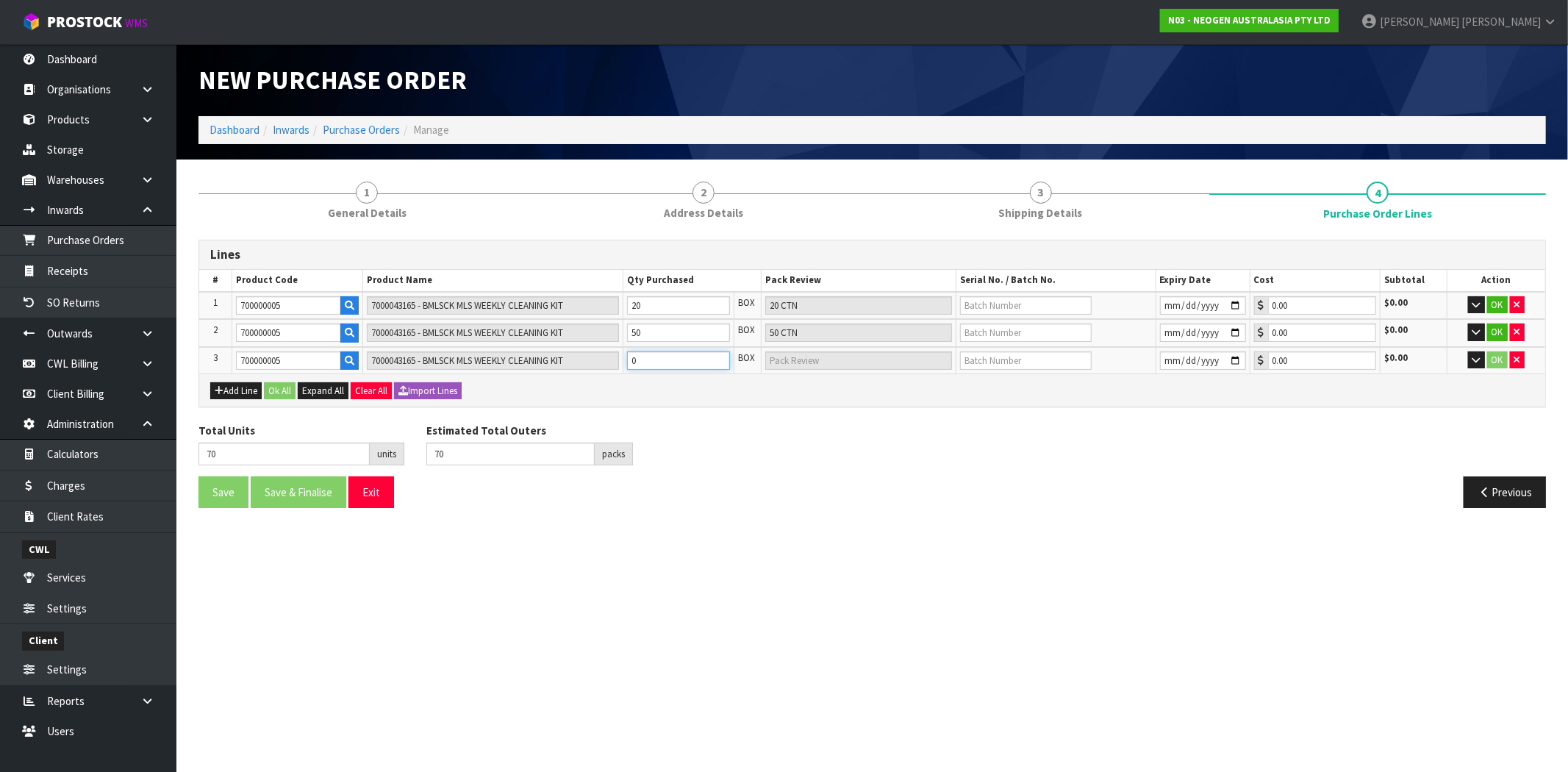
type input "6 CTN"
type input "130"
type input "60"
type input "60 CTN"
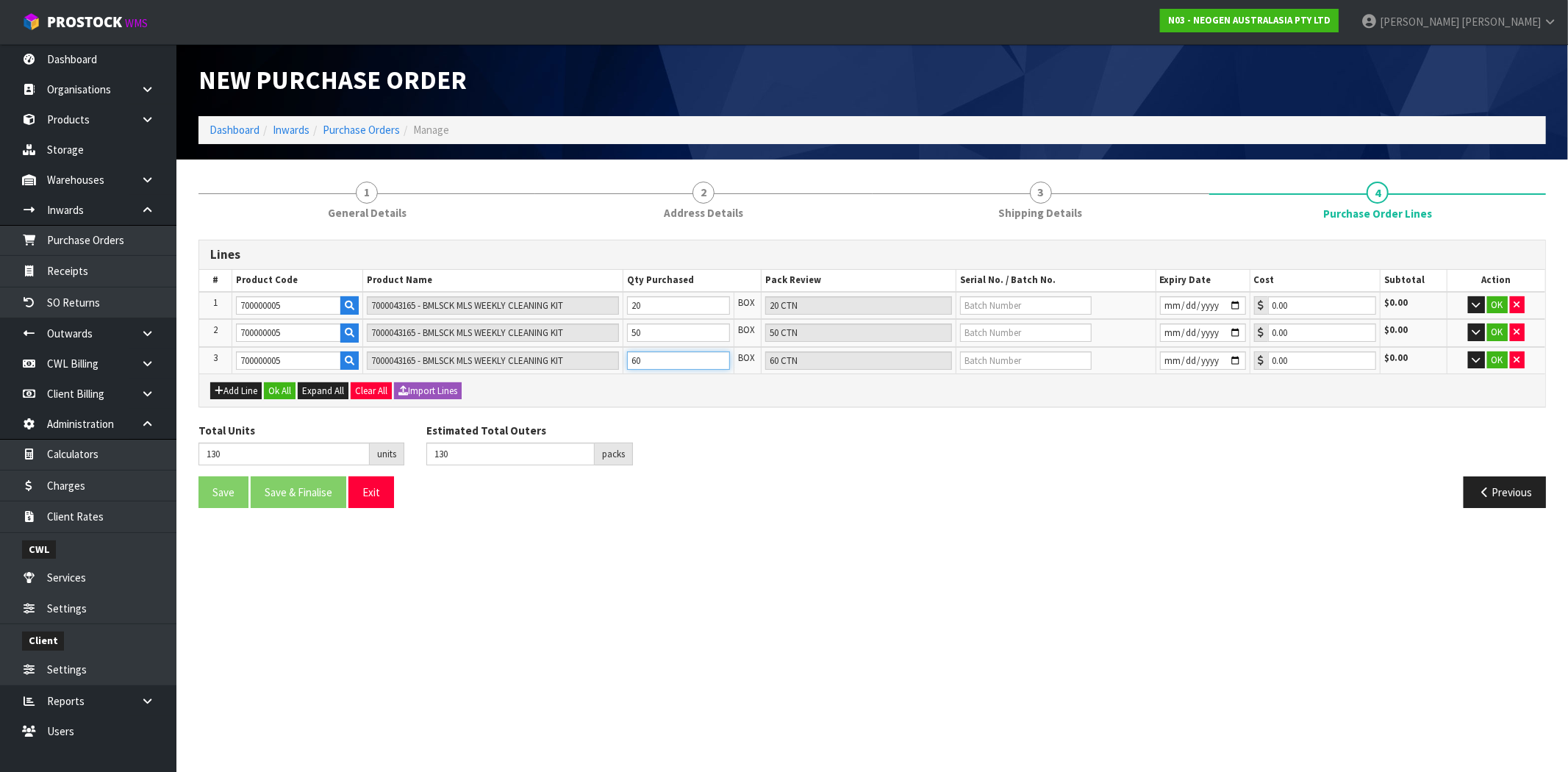
type input "60"
click at [998, 531] on section "New Purchase Order Dashboard Inwards Purchase Orders Manage 1 General Details 2…" at bounding box center [784, 386] width 1568 height 772
click at [269, 388] on button "Ok All" at bounding box center [279, 391] width 32 height 18
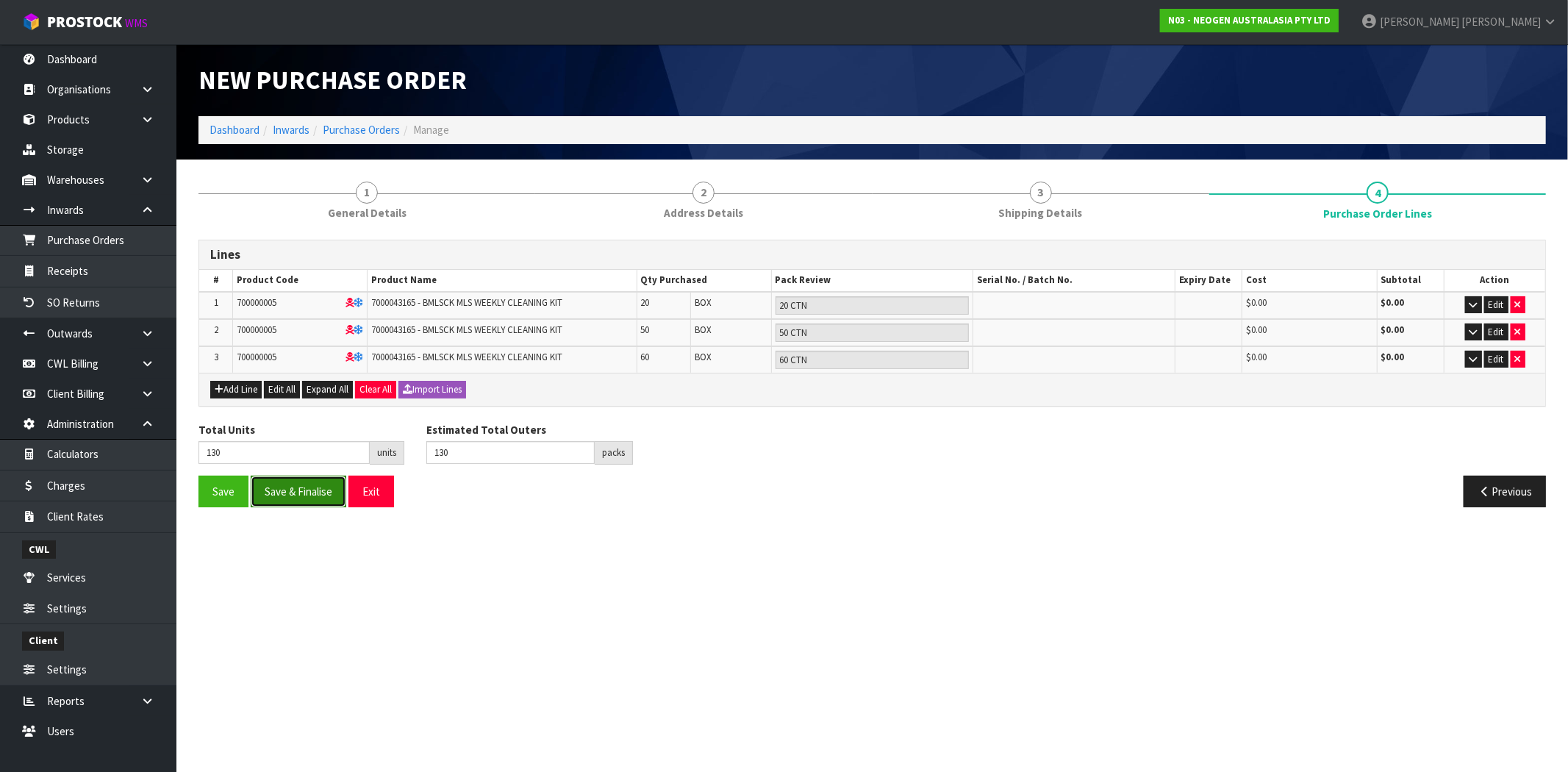
click at [317, 490] on button "Save & Finalise" at bounding box center [299, 491] width 95 height 32
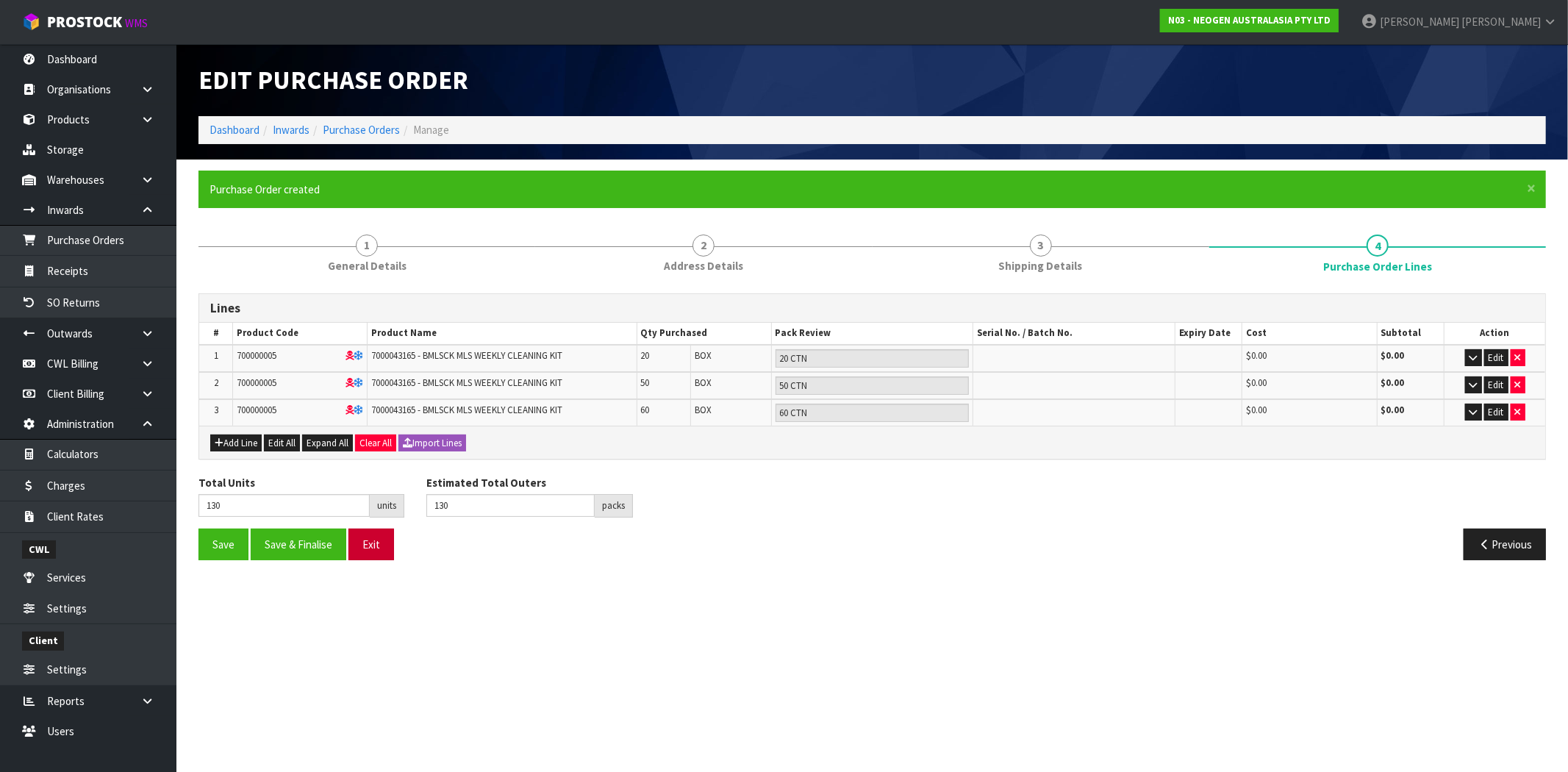
type input "0"
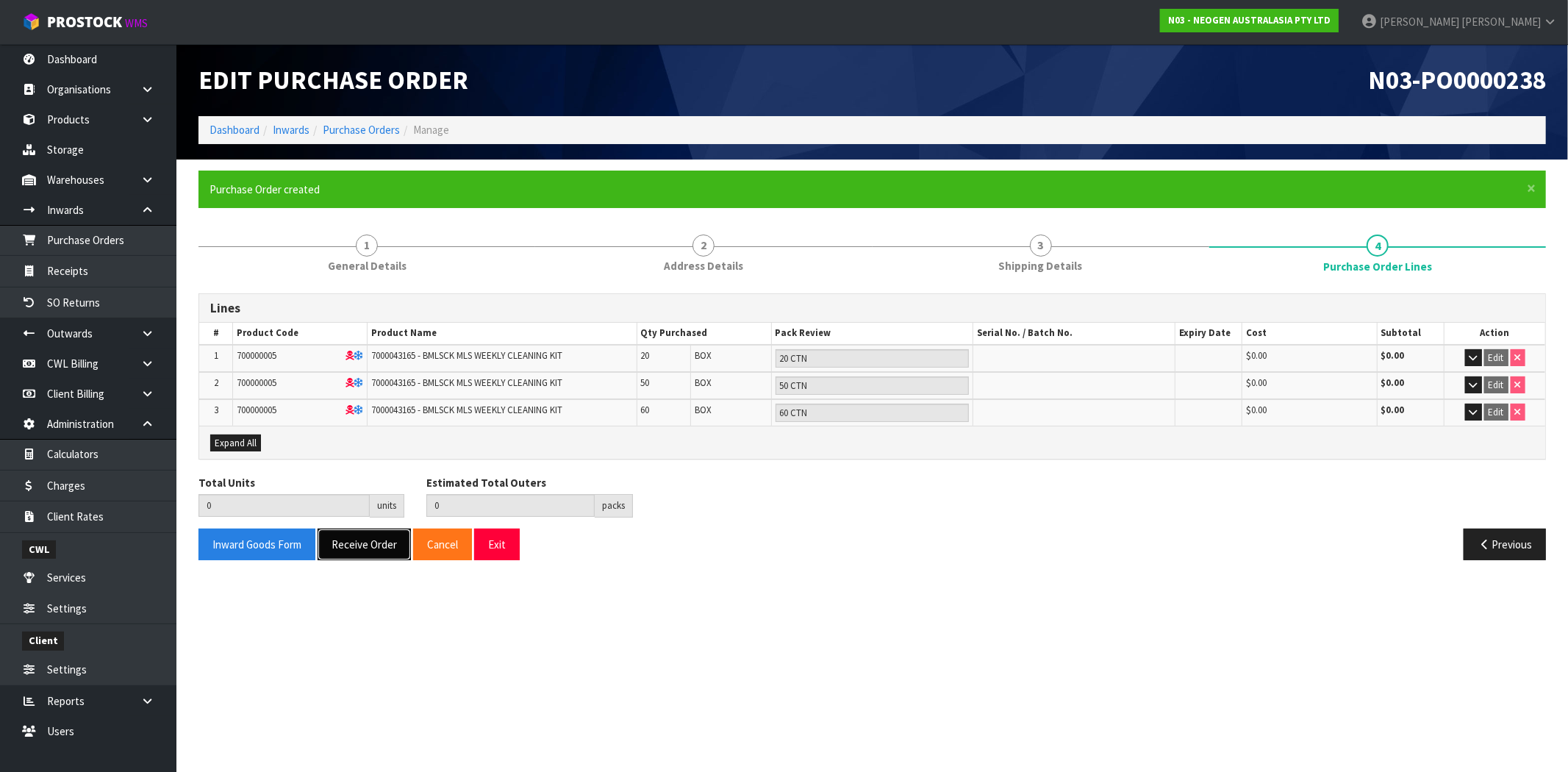
click at [392, 544] on button "Receive Order" at bounding box center [363, 544] width 93 height 32
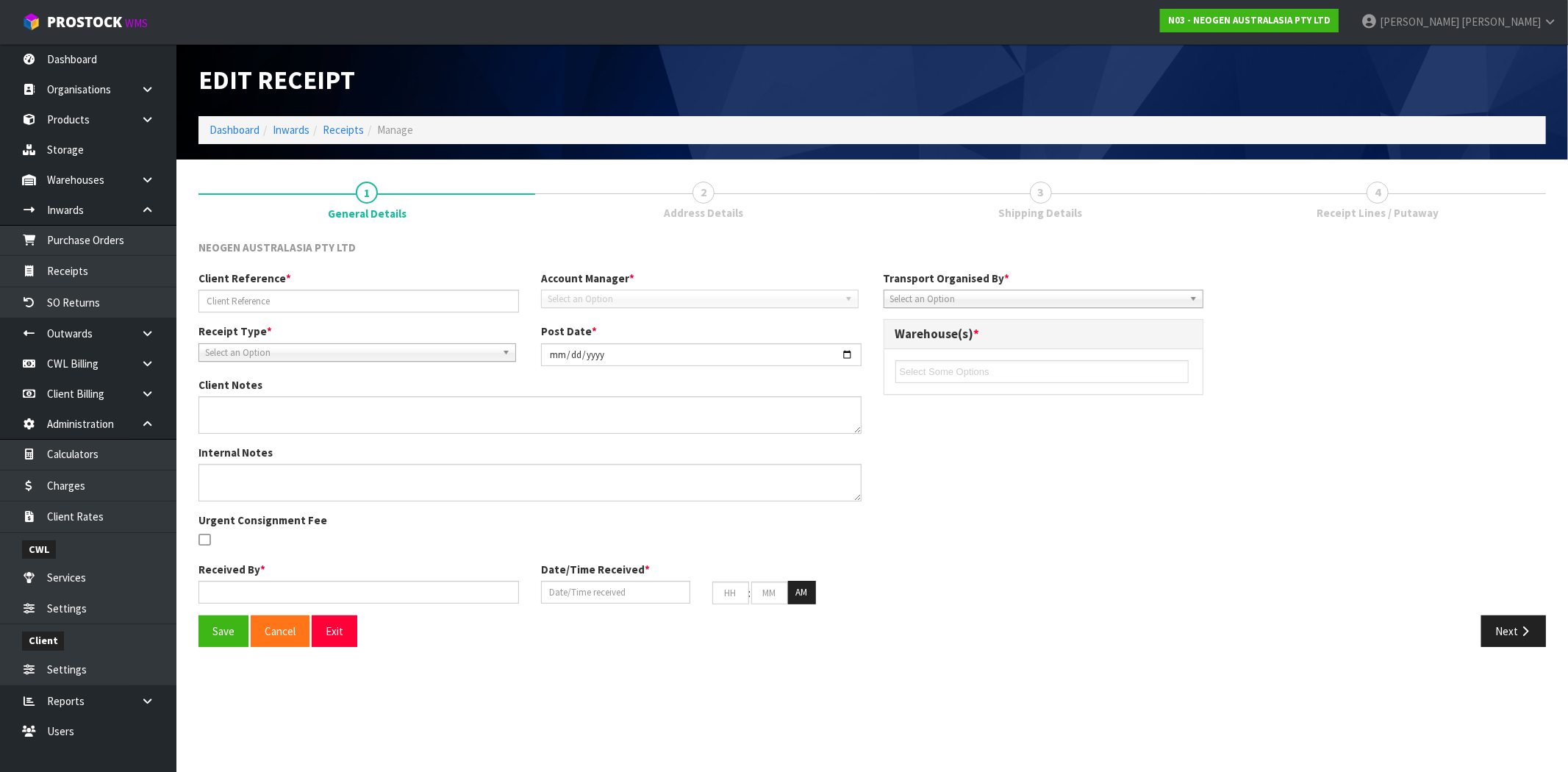
type input "[PERSON_NAME] TEST CHARGES DG"
type input "[DATE]"
type input "[PERSON_NAME]"
type input "[DATE]"
type input "01"
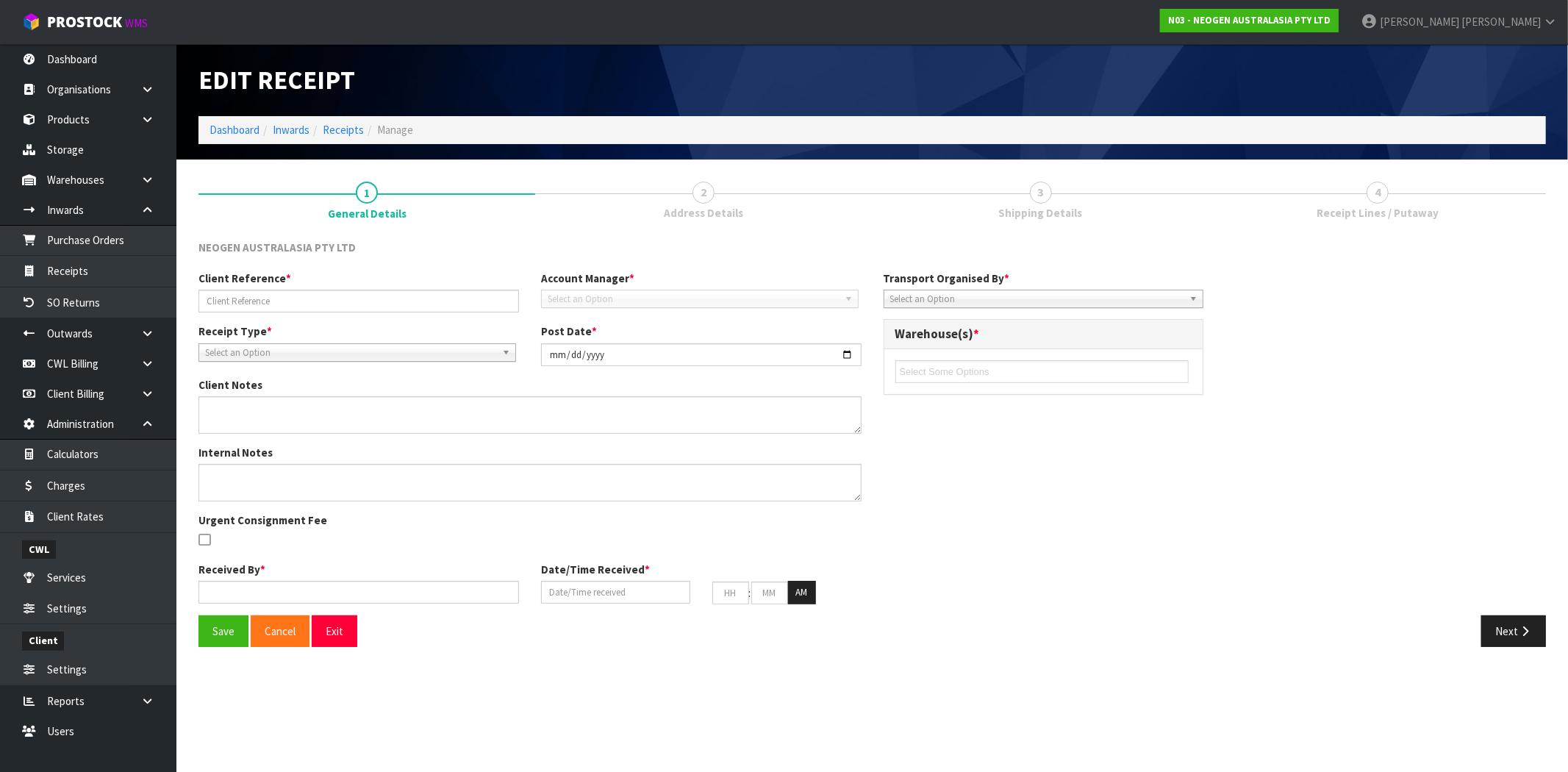
type input "29"
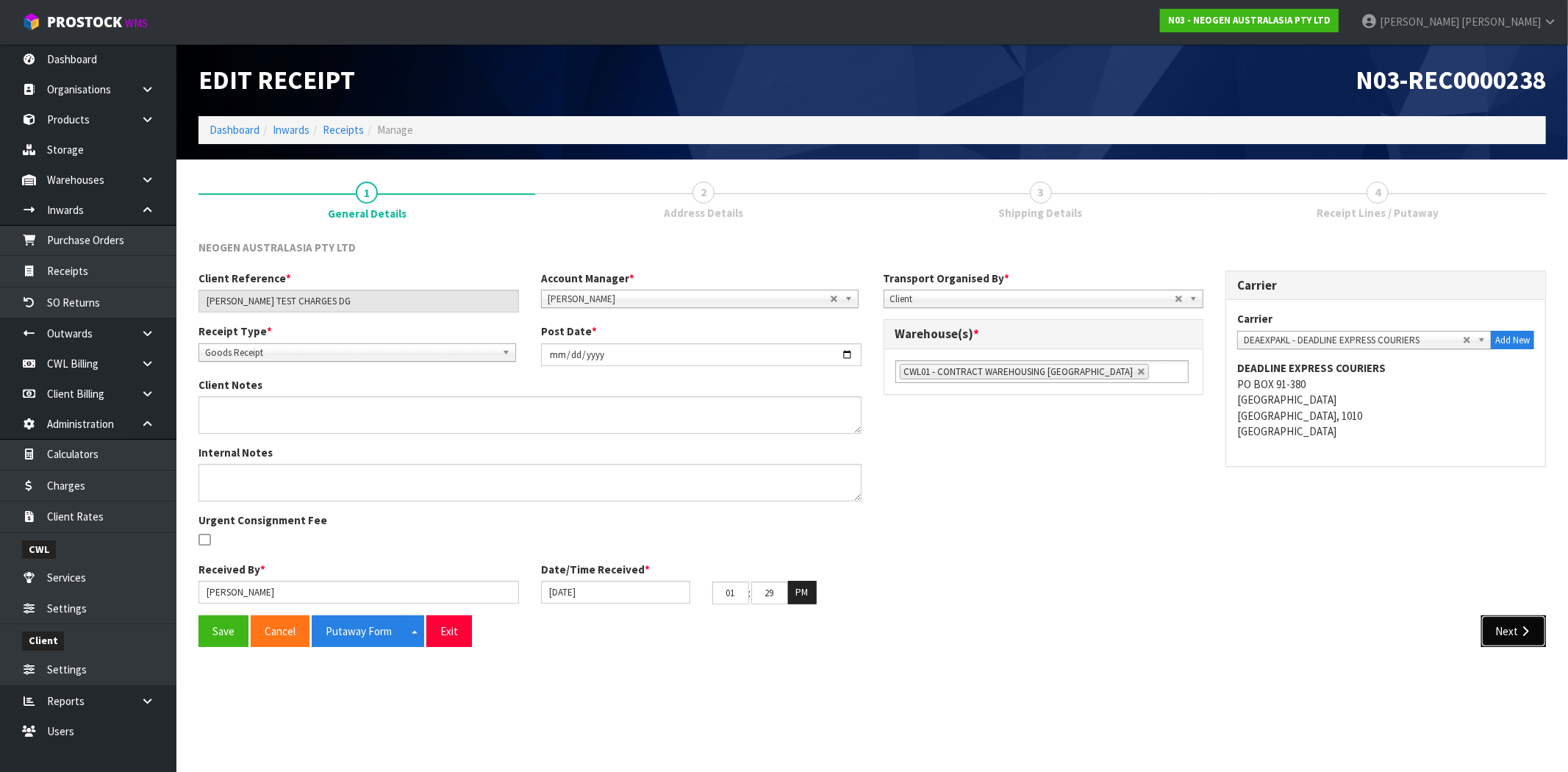
click at [1518, 634] on icon "button" at bounding box center [1524, 631] width 14 height 11
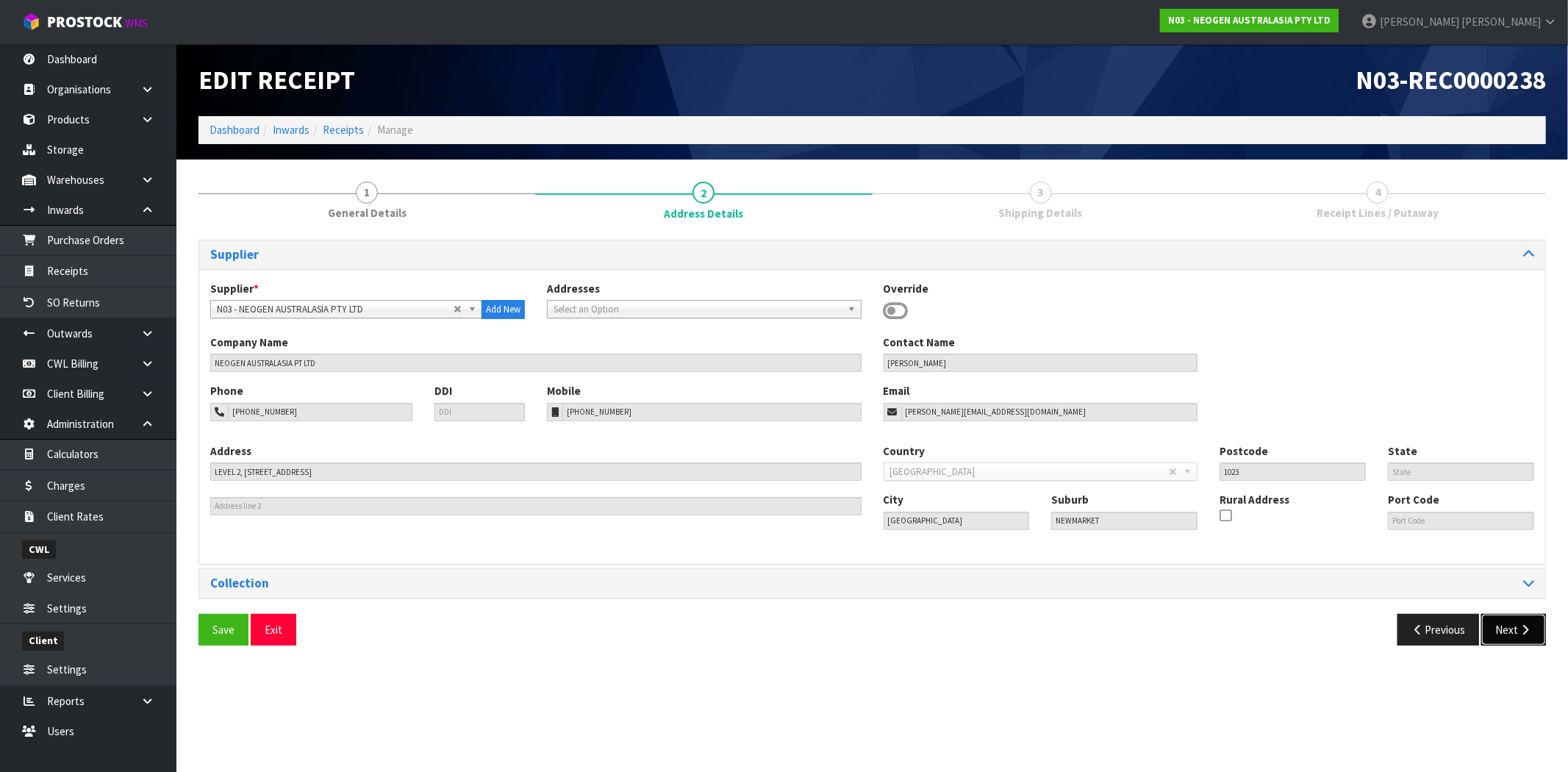
click at [1512, 620] on button "Next" at bounding box center [1514, 630] width 65 height 32
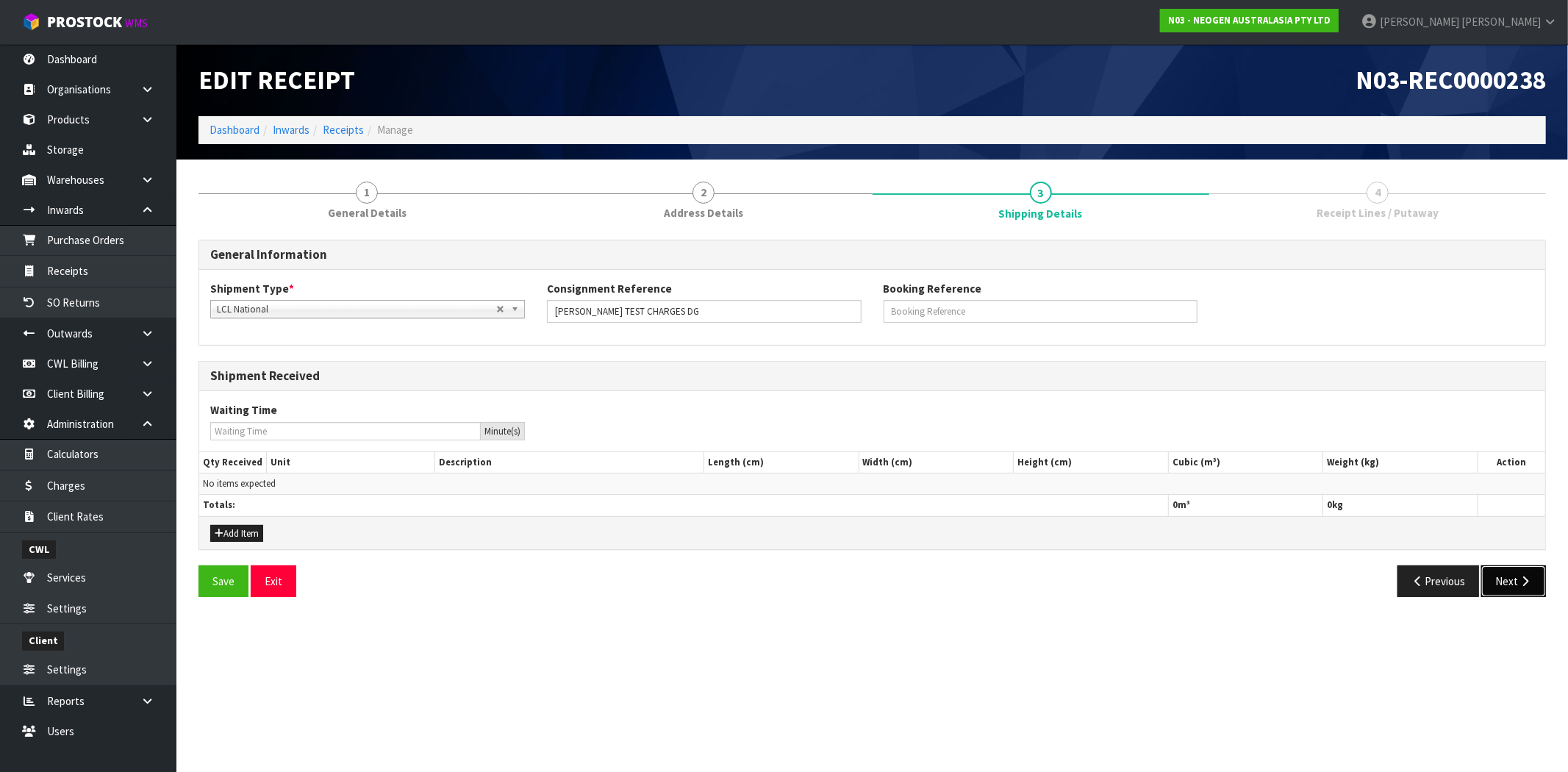
click at [1507, 586] on button "Next" at bounding box center [1514, 581] width 65 height 32
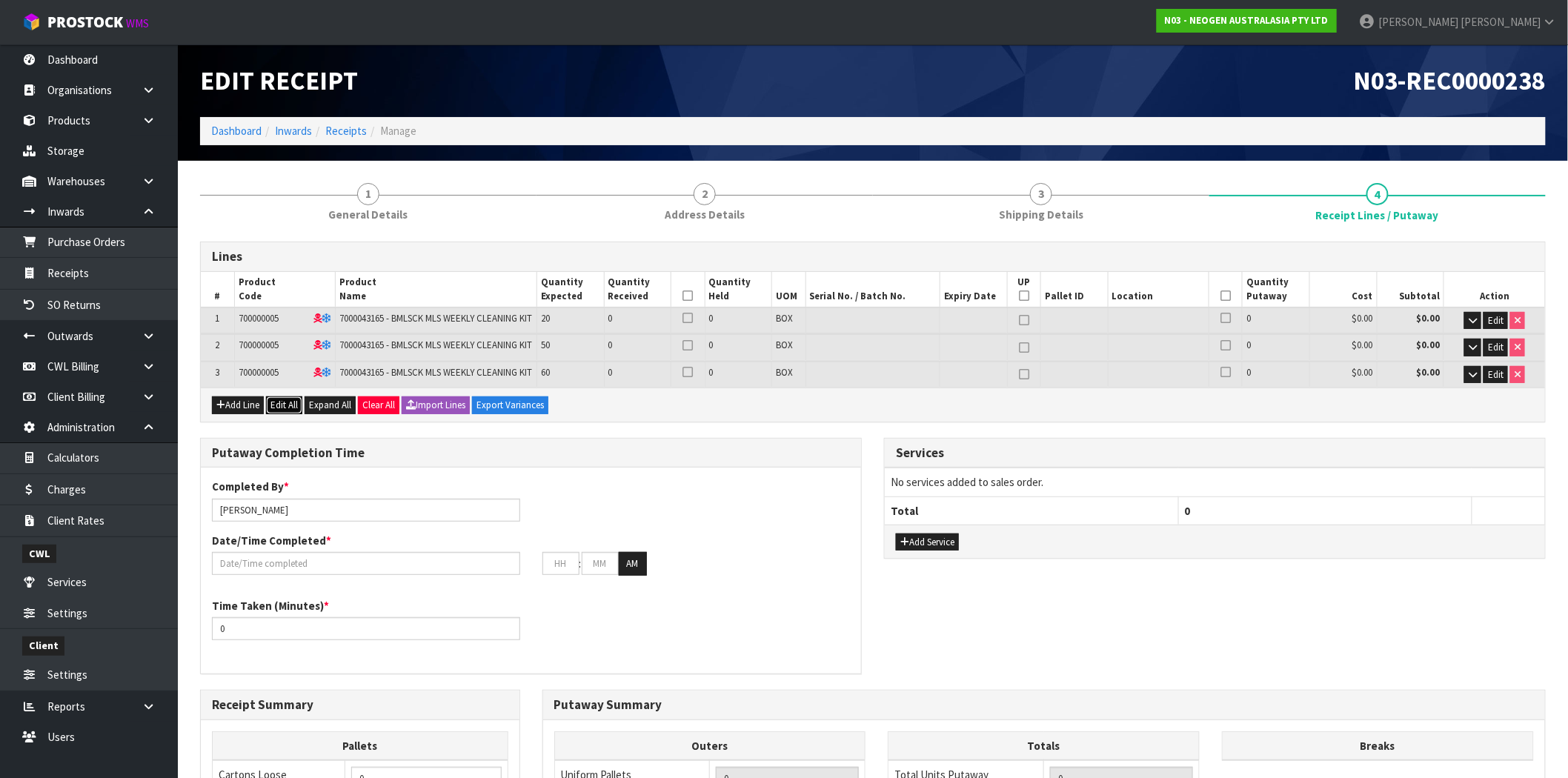
click at [293, 414] on button "Edit All" at bounding box center [284, 405] width 37 height 18
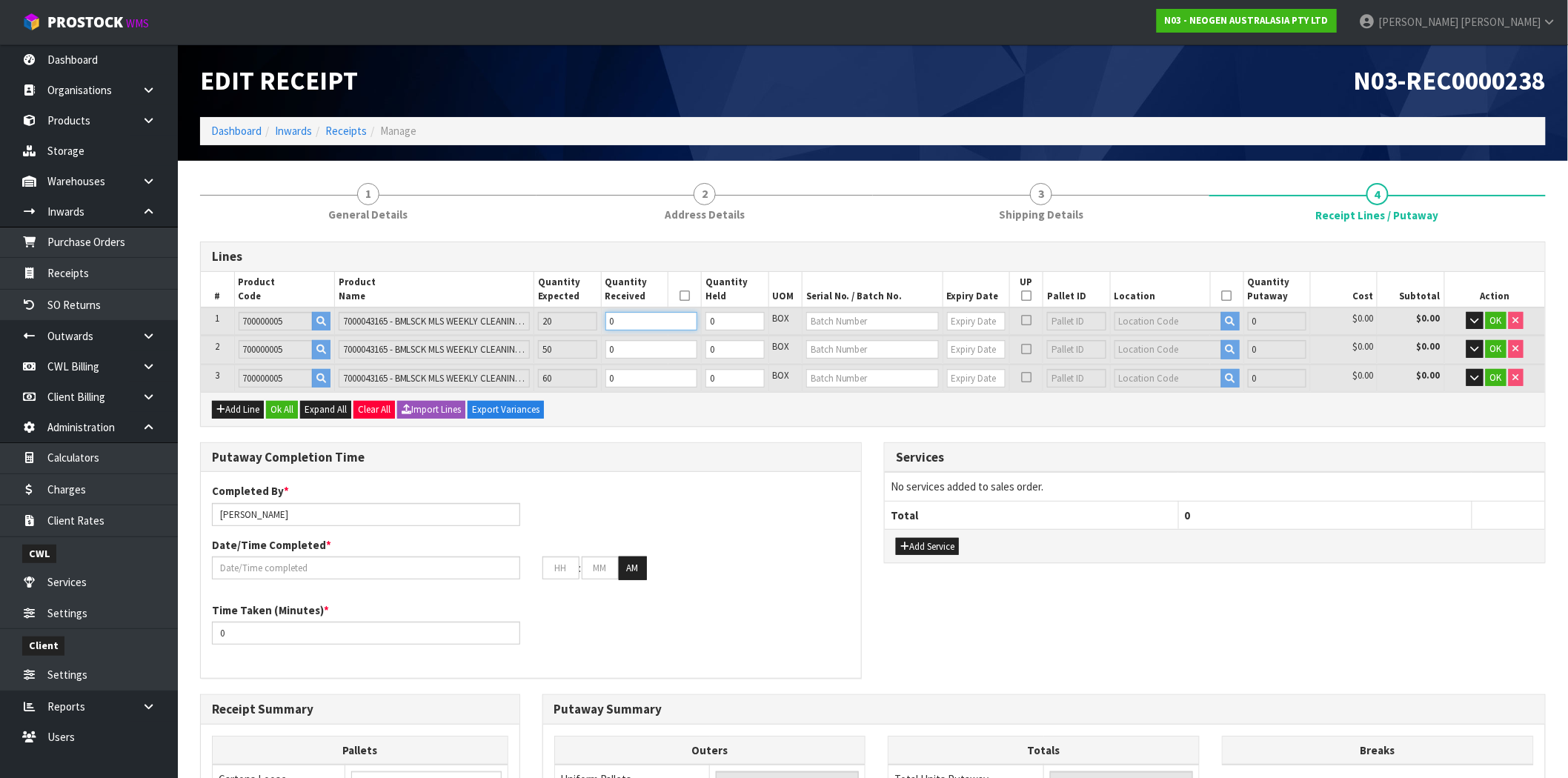
click at [571, 316] on tr "1 700000005 7000043165 - BMLSCK MLS WEEKLY CLEANING KIT 20 0 0 BOX 0 $0.00 $0.0…" at bounding box center [873, 321] width 1344 height 28
type input "2"
type input "0.00759"
type input "1.32"
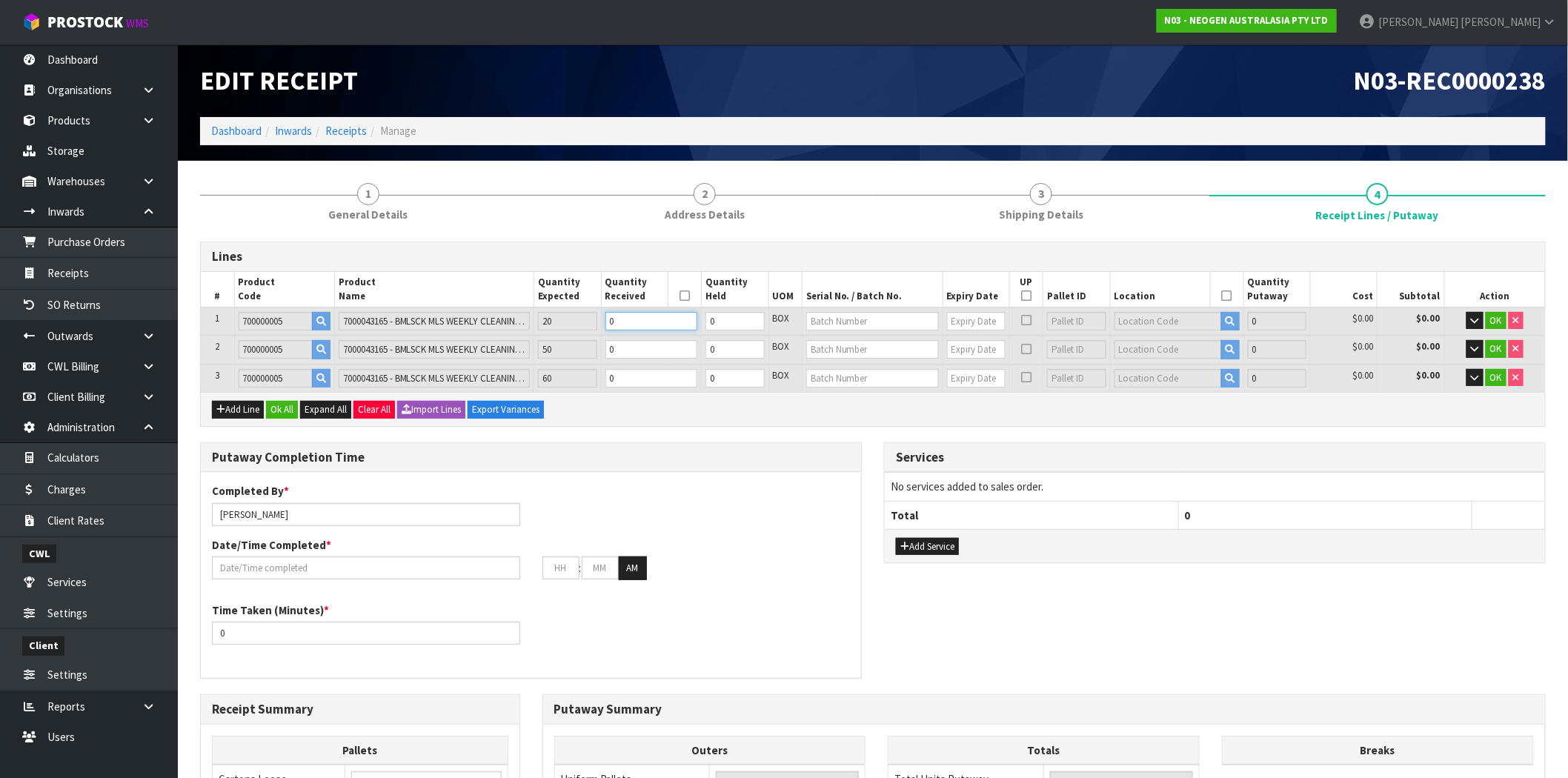
type input "2"
type input "20"
type input "0.0759"
type input "13.2"
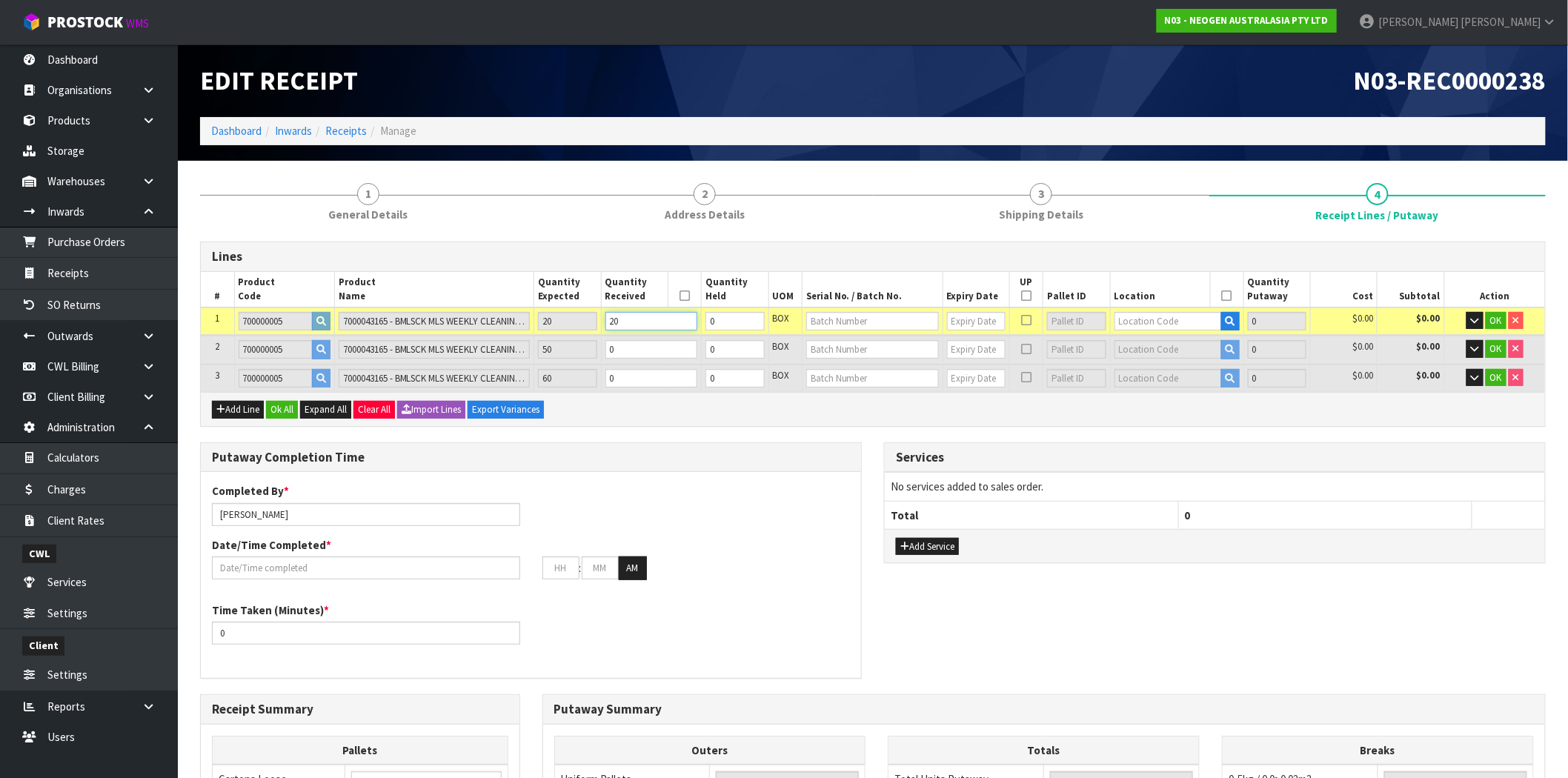
type input "20"
drag, startPoint x: 631, startPoint y: 346, endPoint x: 517, endPoint y: 337, distance: 114.4
click at [517, 337] on tr "2 700000005 7000043165 - BMLSCK MLS WEEKLY CLEANING KIT 50 0 0 BOX 0 $0.00 $0.0…" at bounding box center [873, 350] width 1344 height 28
type input "25"
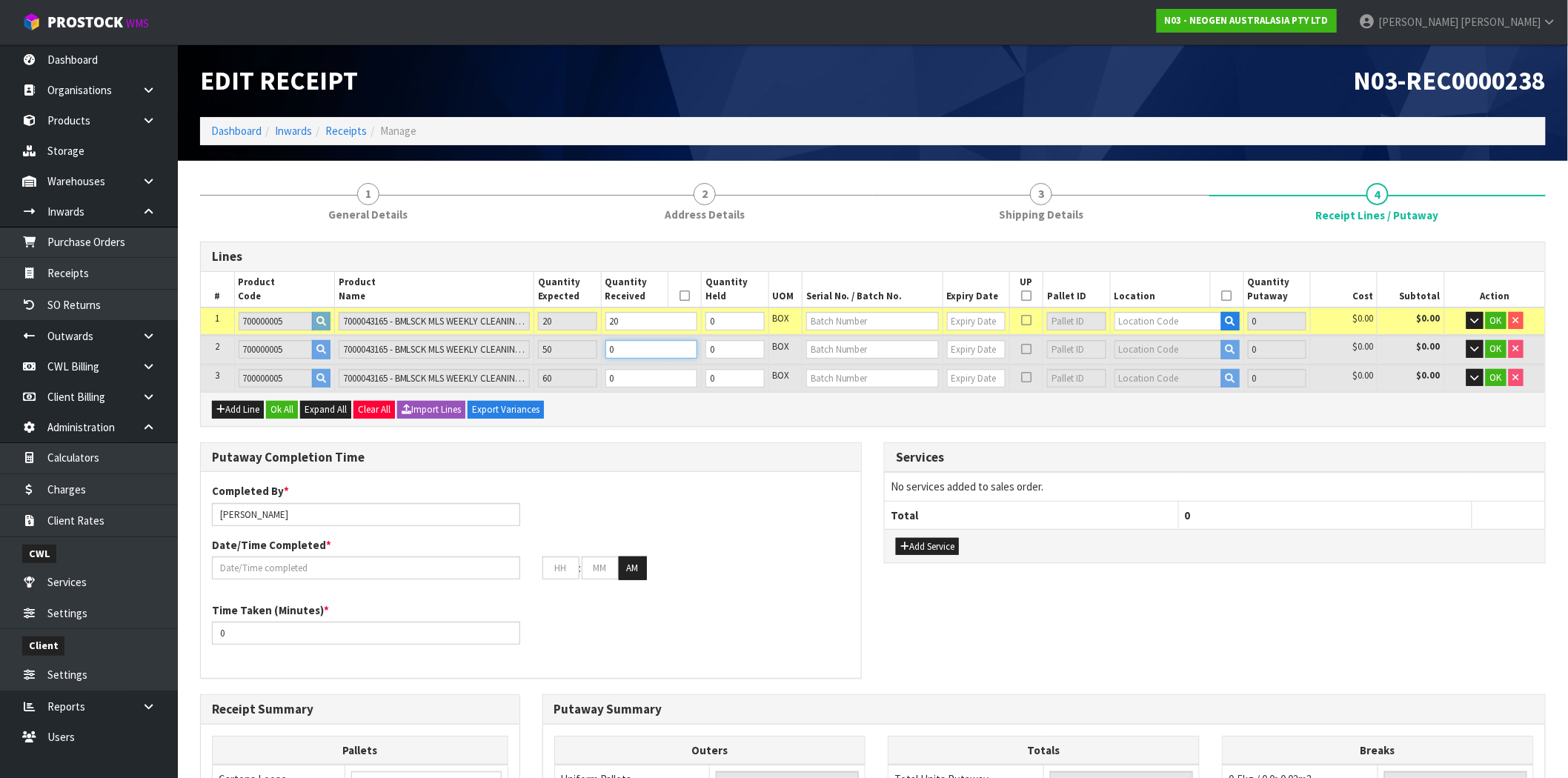
type input "0.094875"
type input "16.5"
type input "5"
type input "70"
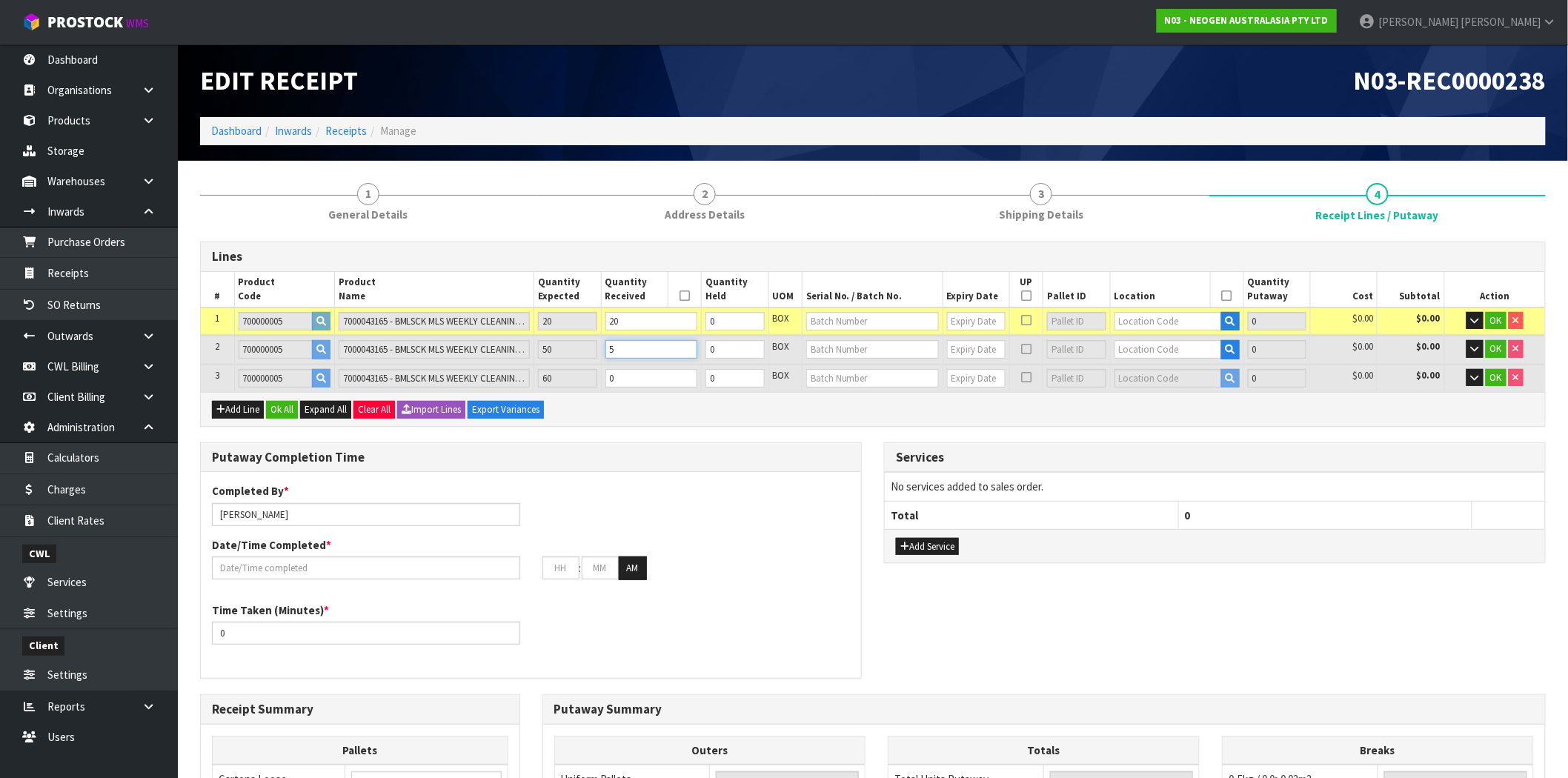
type input "0.26565"
type input "46.2"
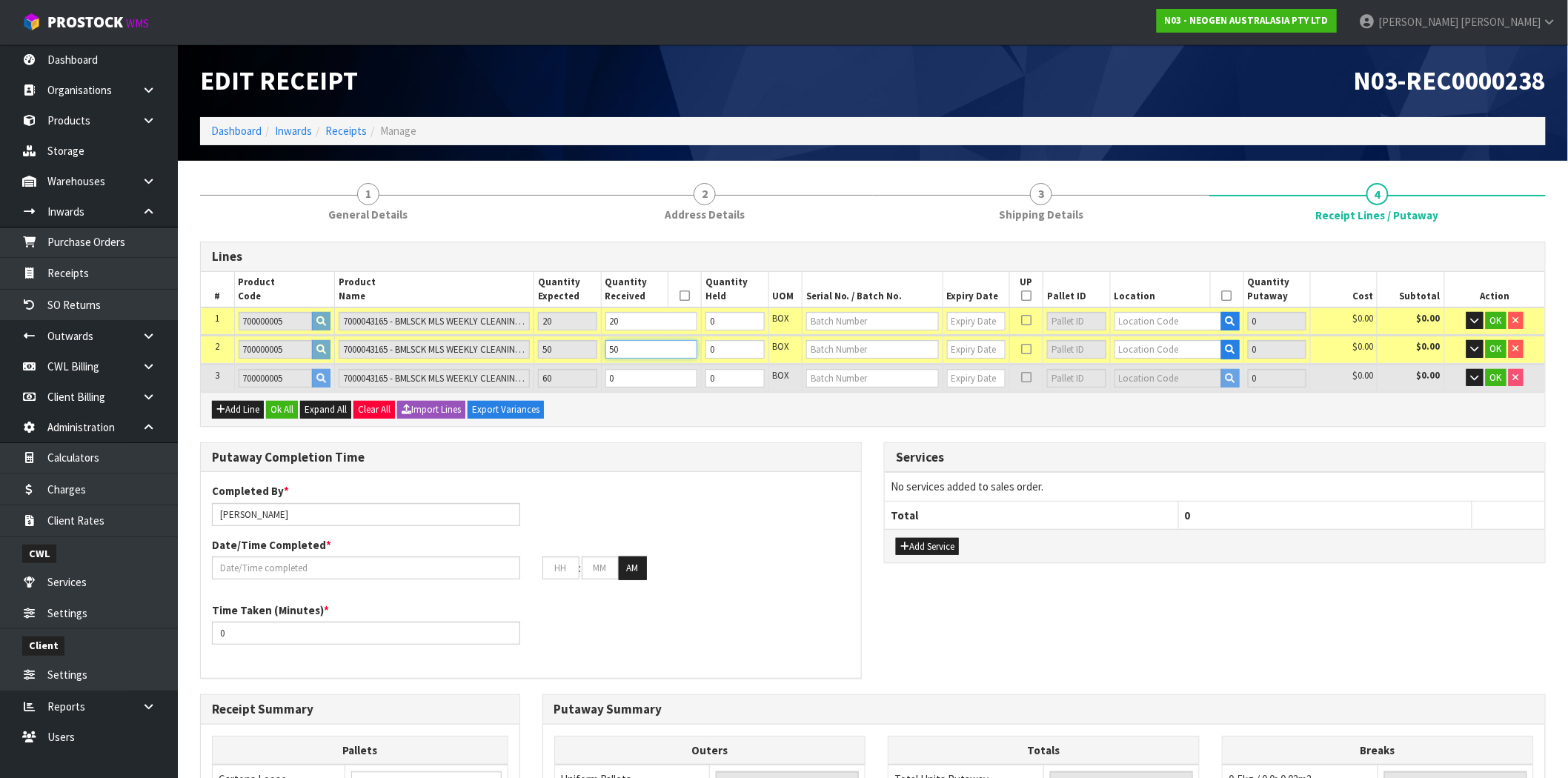
type input "50"
click at [612, 371] on input "0" at bounding box center [652, 378] width 93 height 19
type input "76"
type input "0.28842"
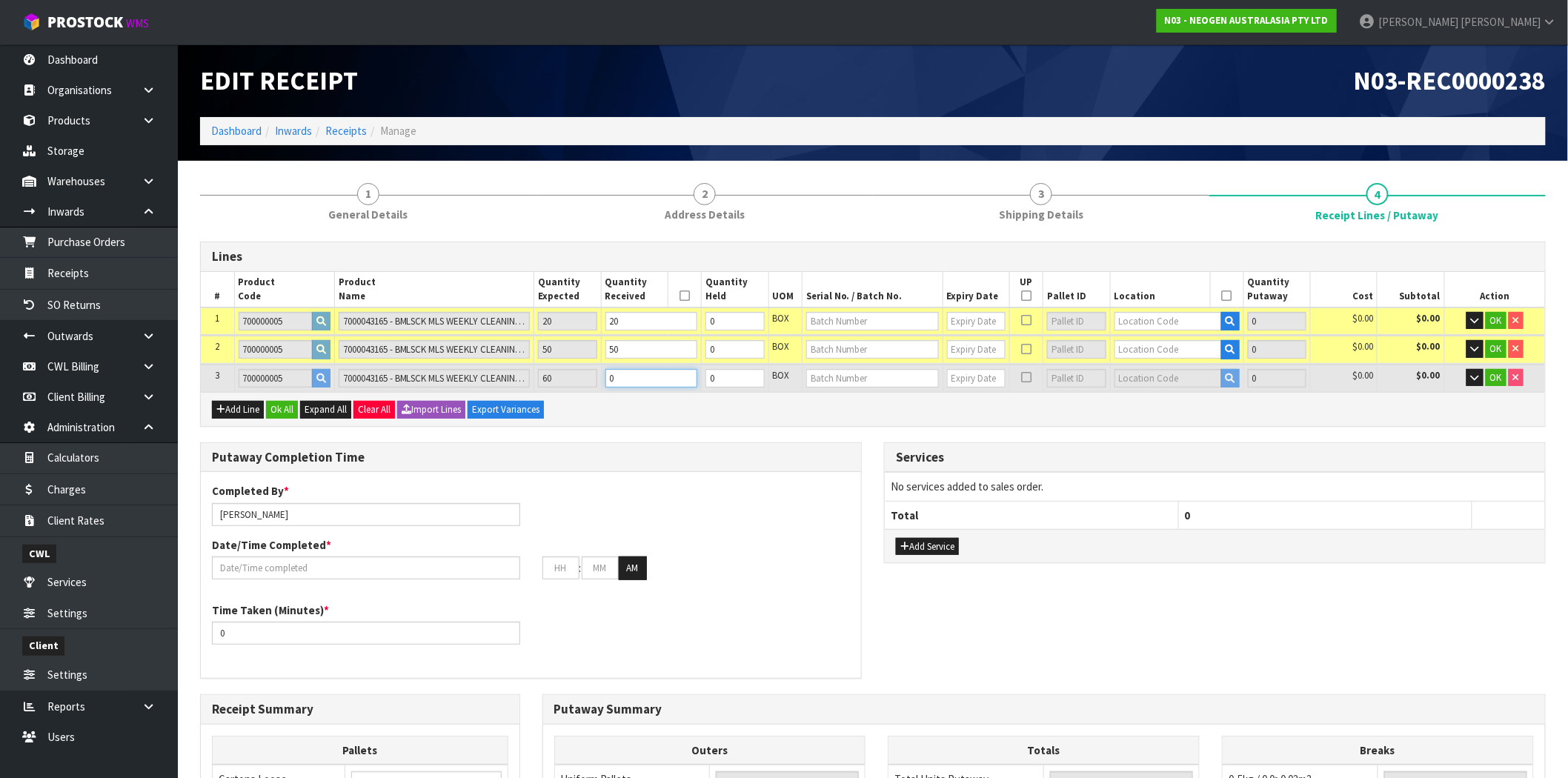
type input "50.16"
type input "6"
type input "130"
type input "0.49335"
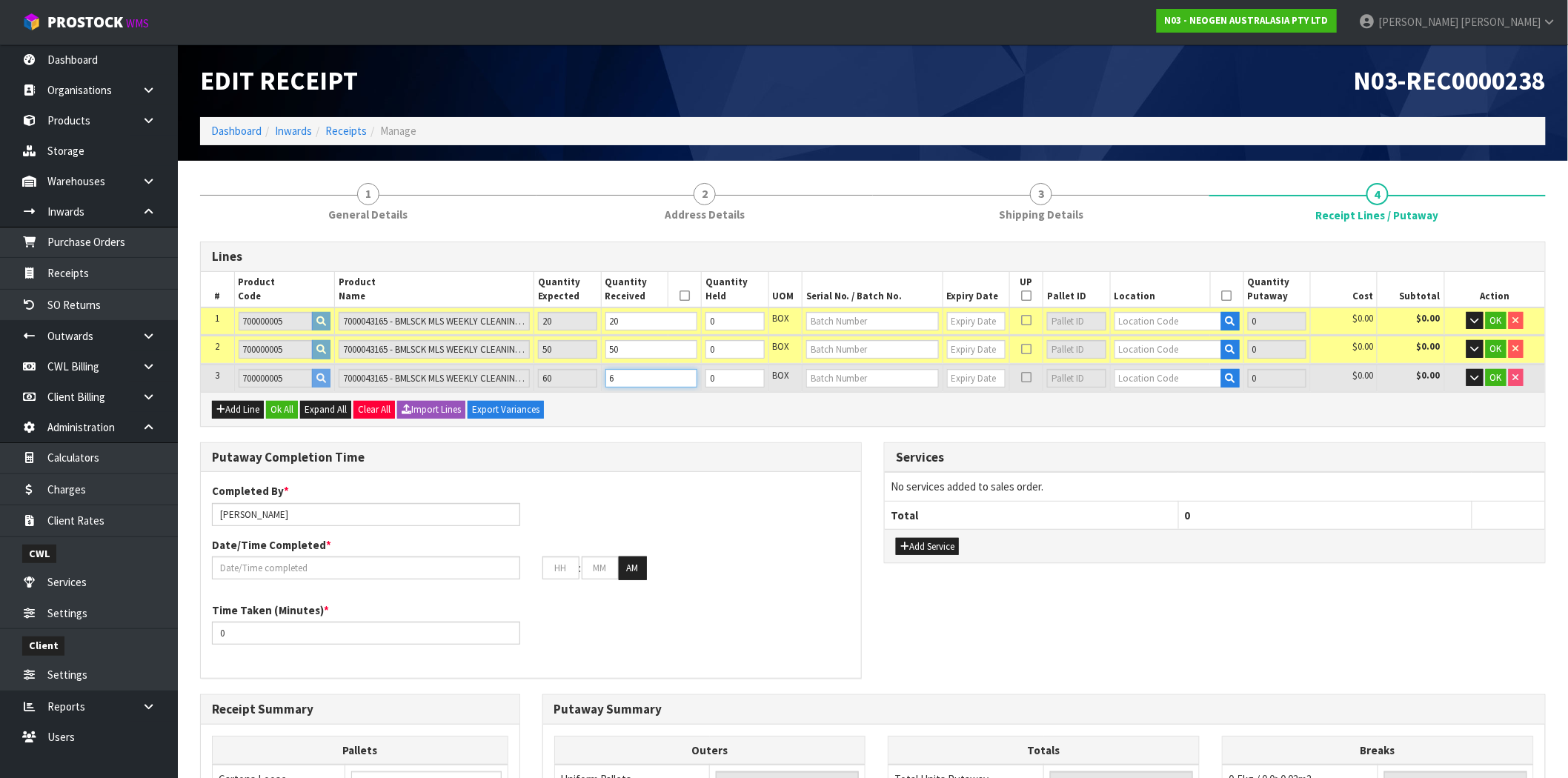
type input "85.8"
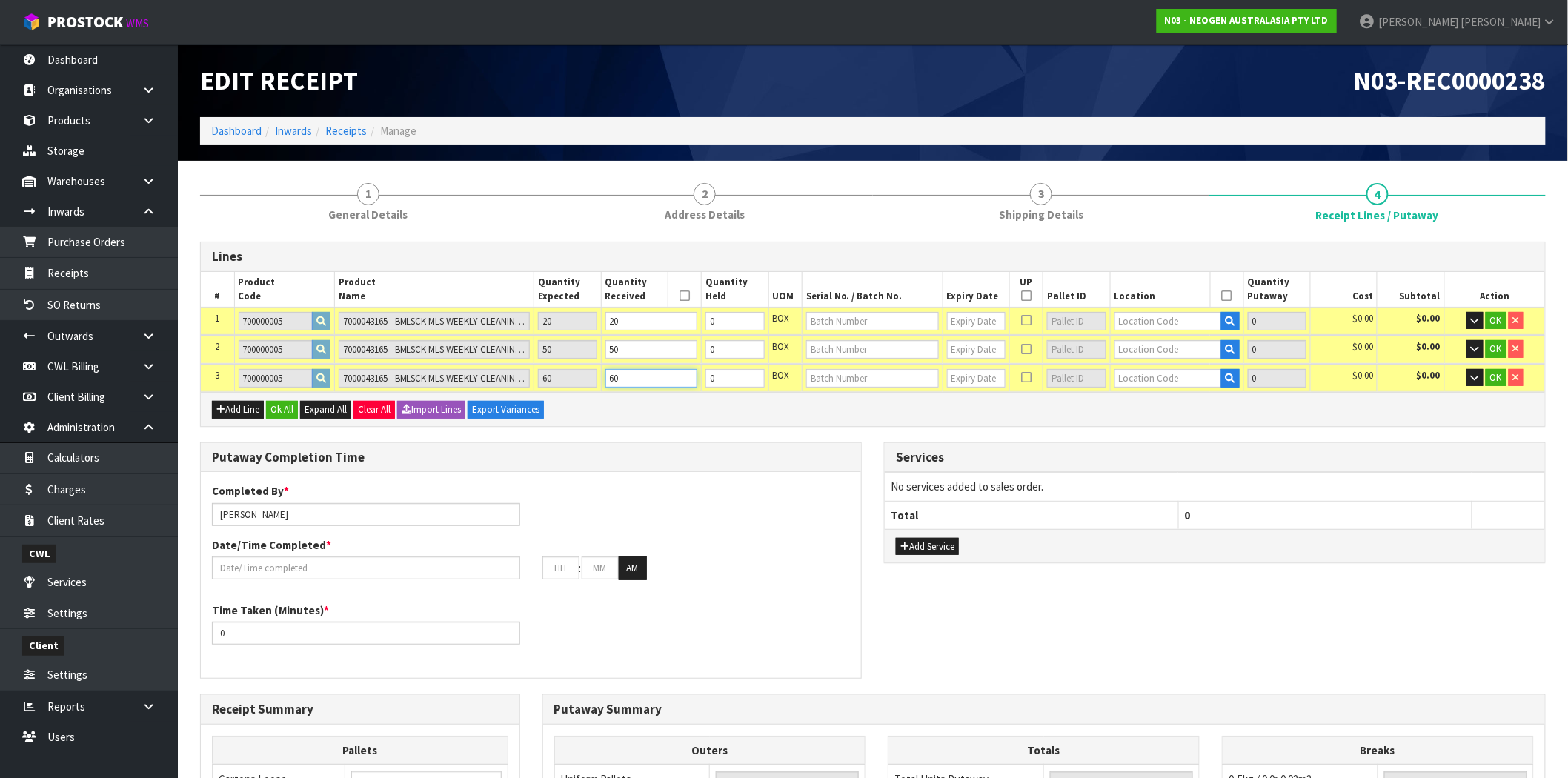
type input "60"
click at [1161, 316] on input "text" at bounding box center [1168, 320] width 108 height 19
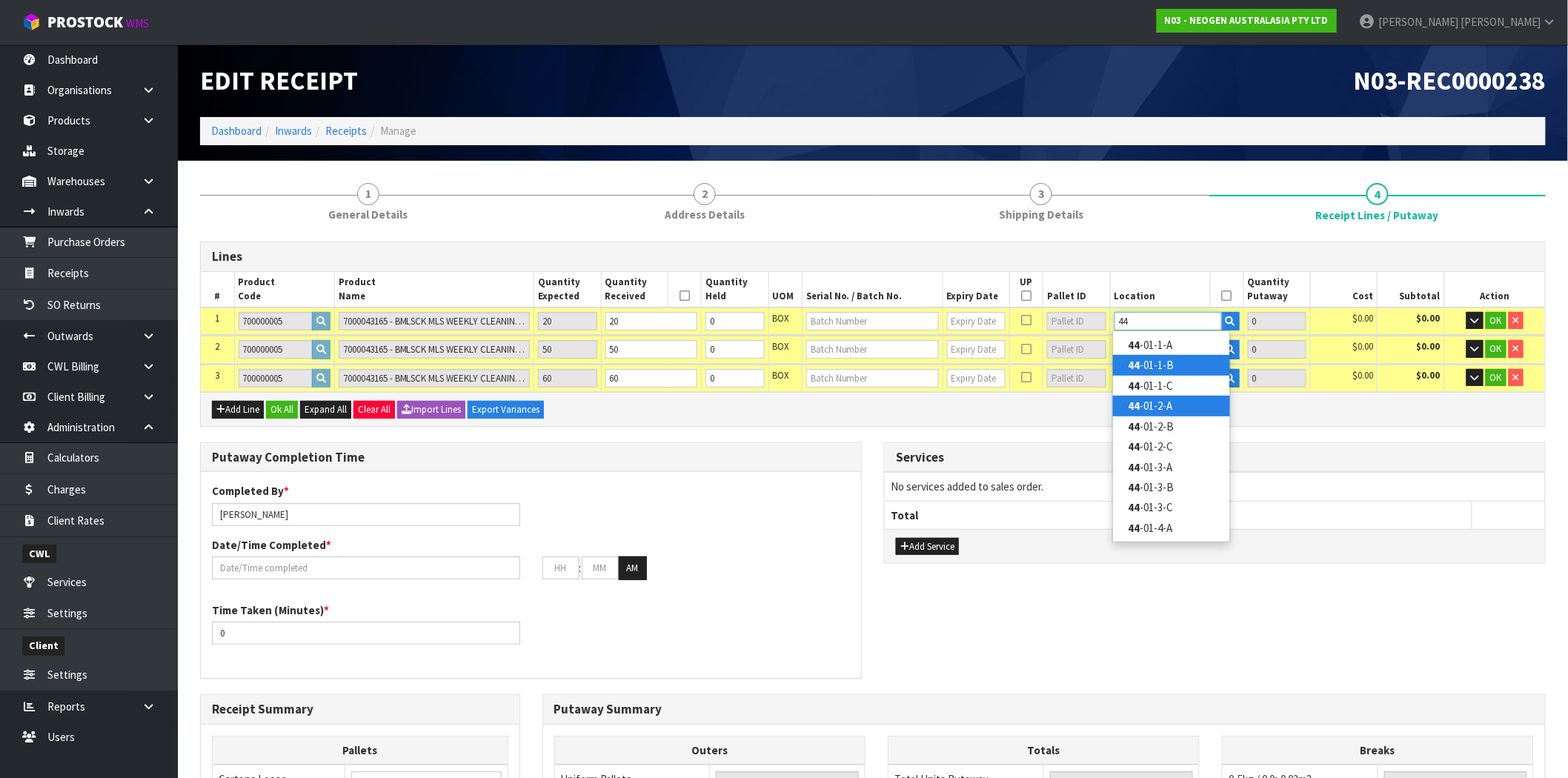
type input "44"
click at [1158, 413] on link "44 -01-2-A" at bounding box center [1172, 405] width 117 height 20
type input "20"
type input "44-01-2-A"
type input "20"
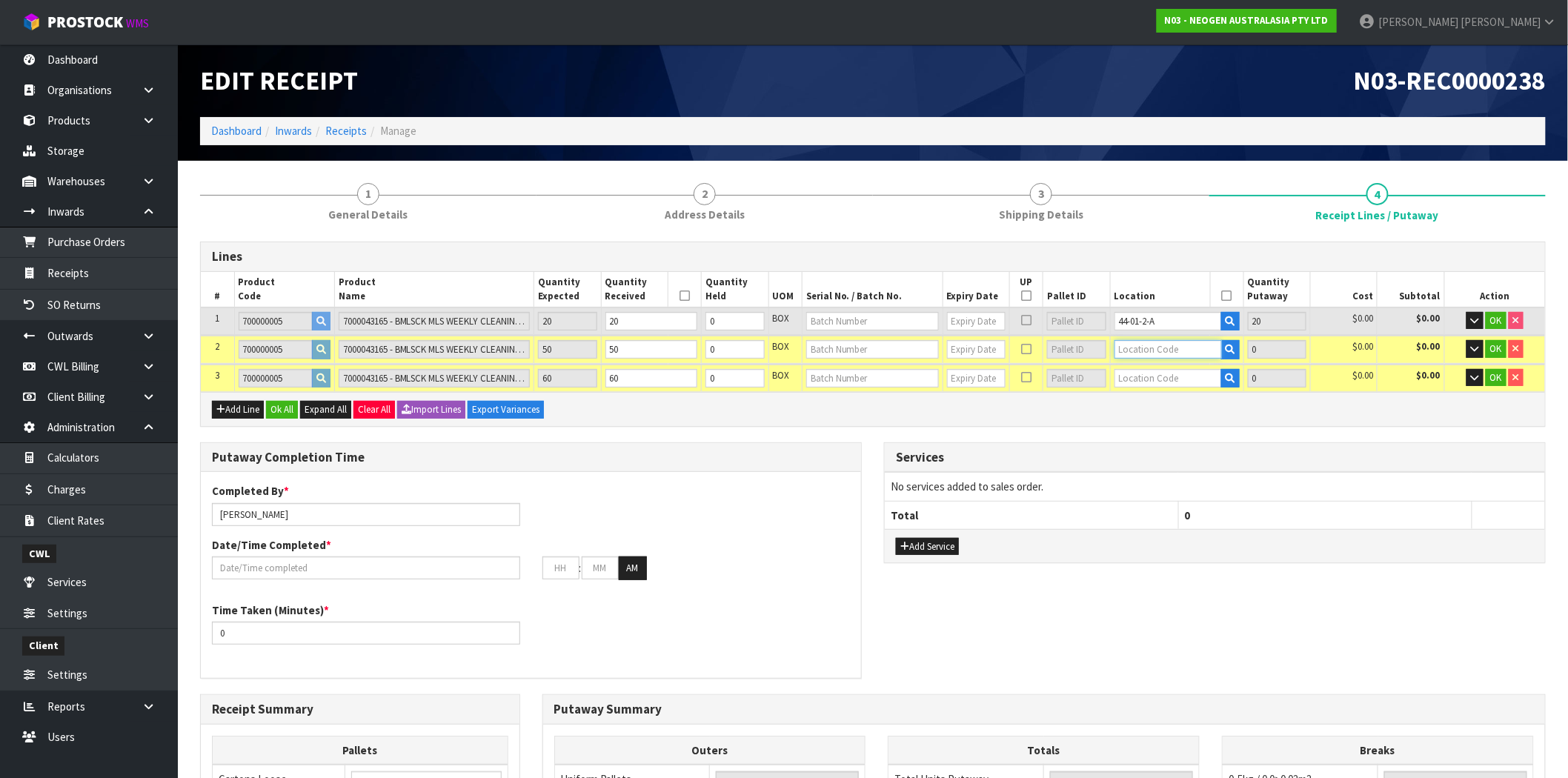
click at [1154, 351] on input "text" at bounding box center [1168, 349] width 108 height 19
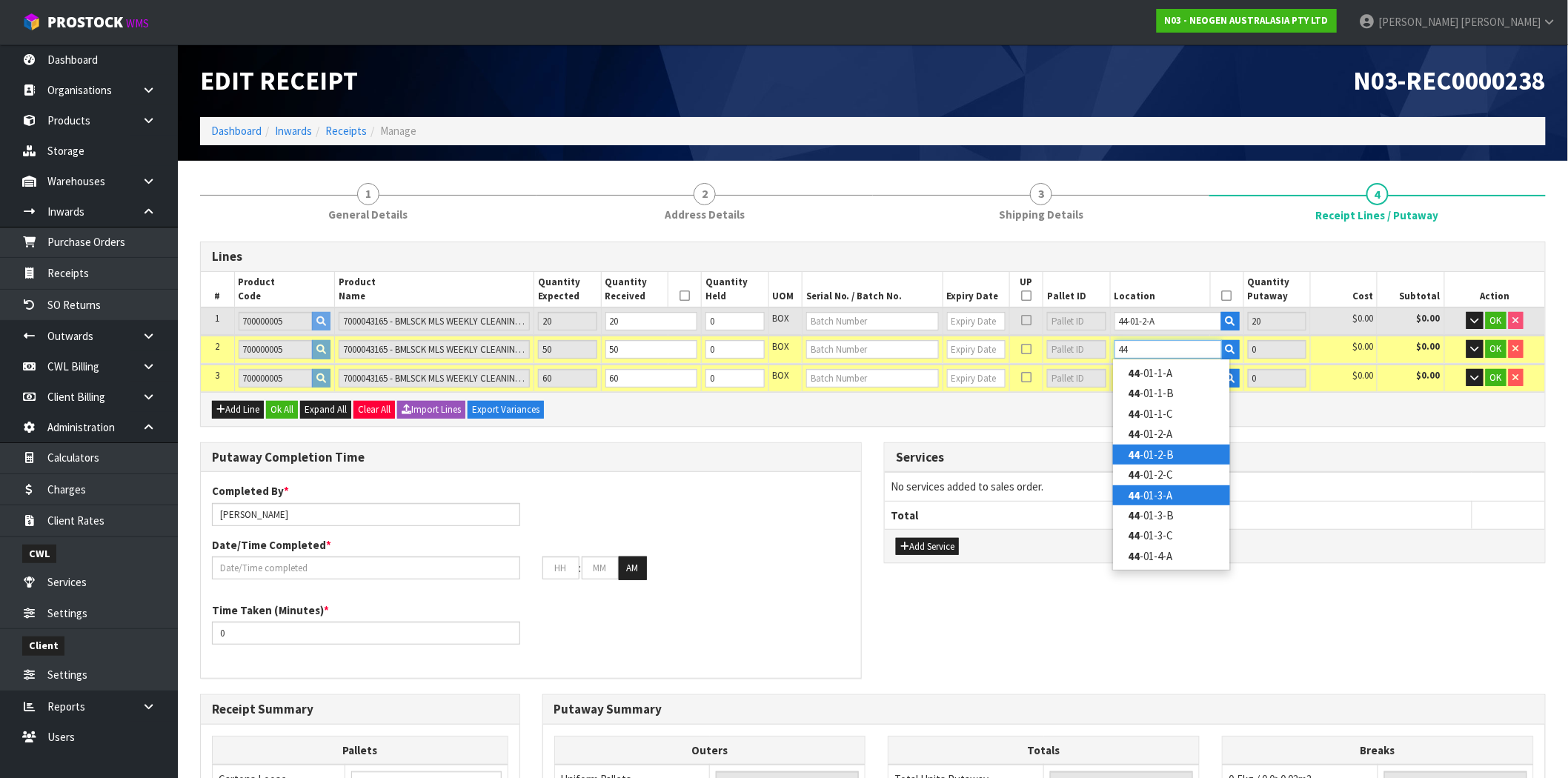
type input "44"
click at [1152, 495] on link "44 -01-3-A" at bounding box center [1172, 495] width 117 height 20
type input "70"
type input "44-01-3-A"
type input "50"
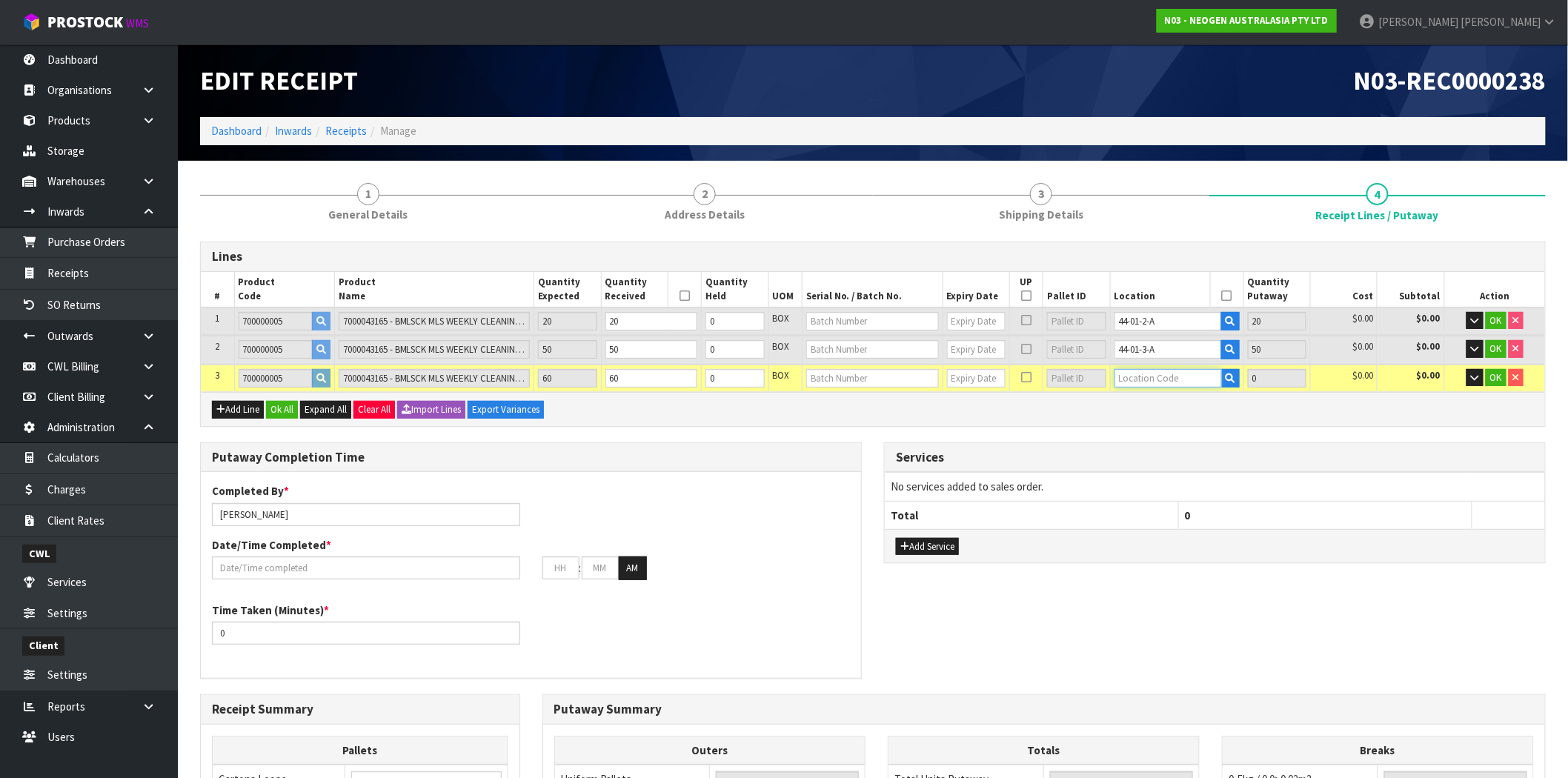
click at [1162, 375] on input "text" at bounding box center [1168, 378] width 108 height 19
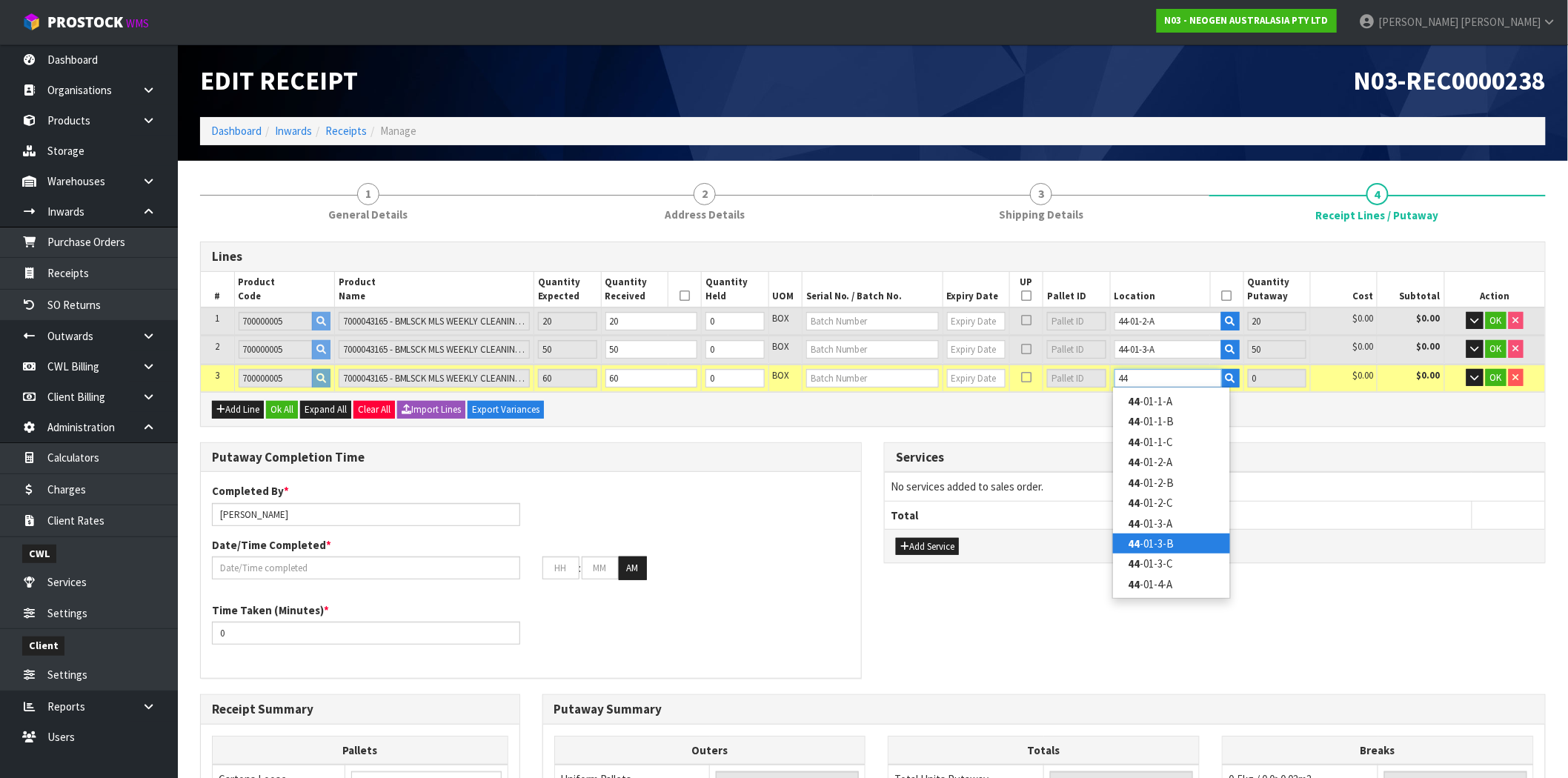
type input "44"
click at [1156, 545] on link "44 -01-3-B" at bounding box center [1172, 543] width 117 height 20
type input "130"
type input "44-01-3-B"
type input "60"
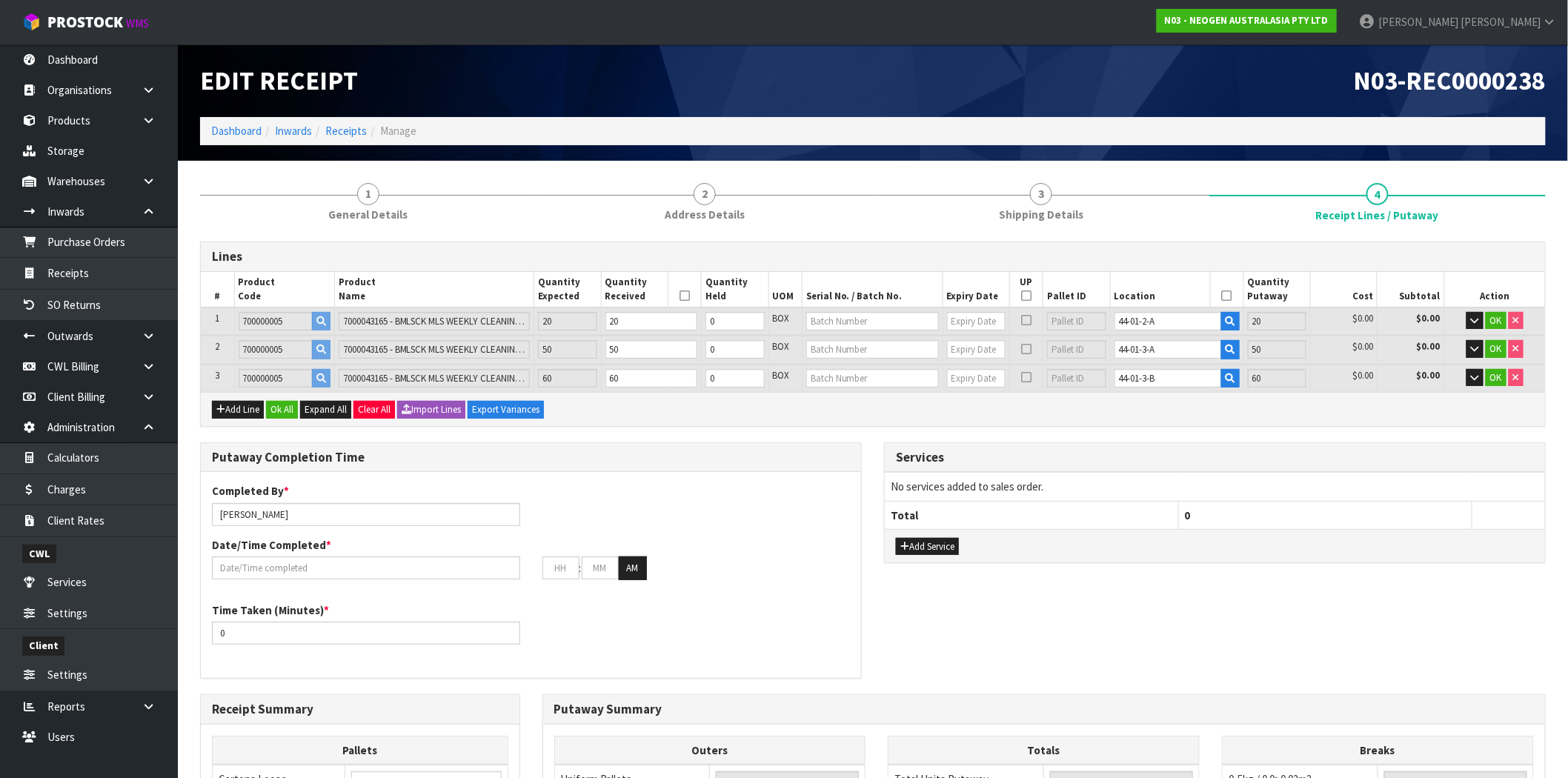
click at [1273, 486] on td "No services added to sales order." at bounding box center [1215, 487] width 660 height 29
click at [1495, 316] on span "OK" at bounding box center [1496, 320] width 12 height 12
click at [847, 316] on input "text" at bounding box center [872, 320] width 133 height 19
type input "54464"
click at [851, 343] on input "text" at bounding box center [872, 349] width 133 height 19
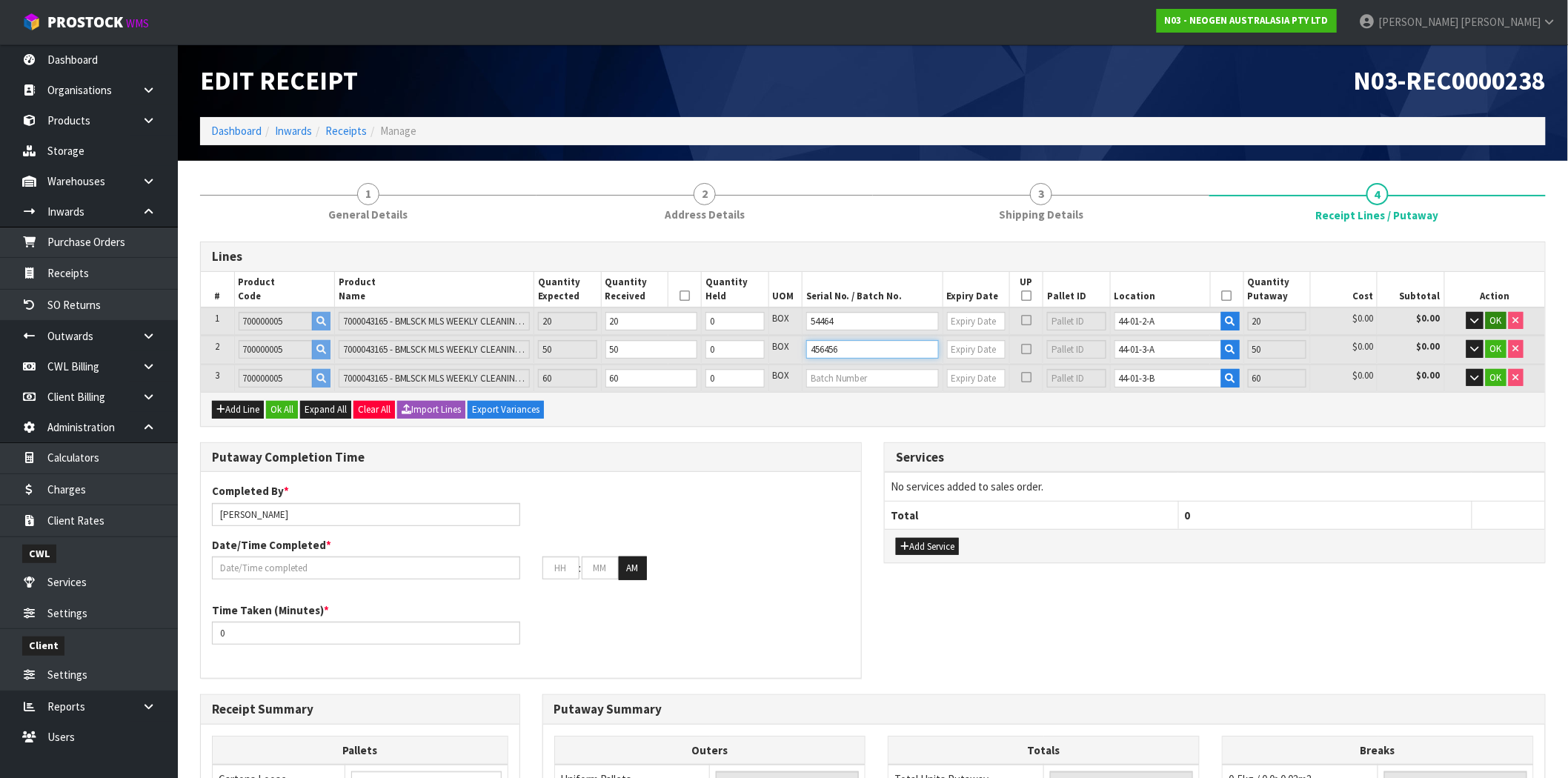
type input "456456"
drag, startPoint x: 856, startPoint y: 375, endPoint x: 870, endPoint y: 375, distance: 14.0
click at [857, 375] on input "text" at bounding box center [872, 378] width 133 height 19
type input "456456"
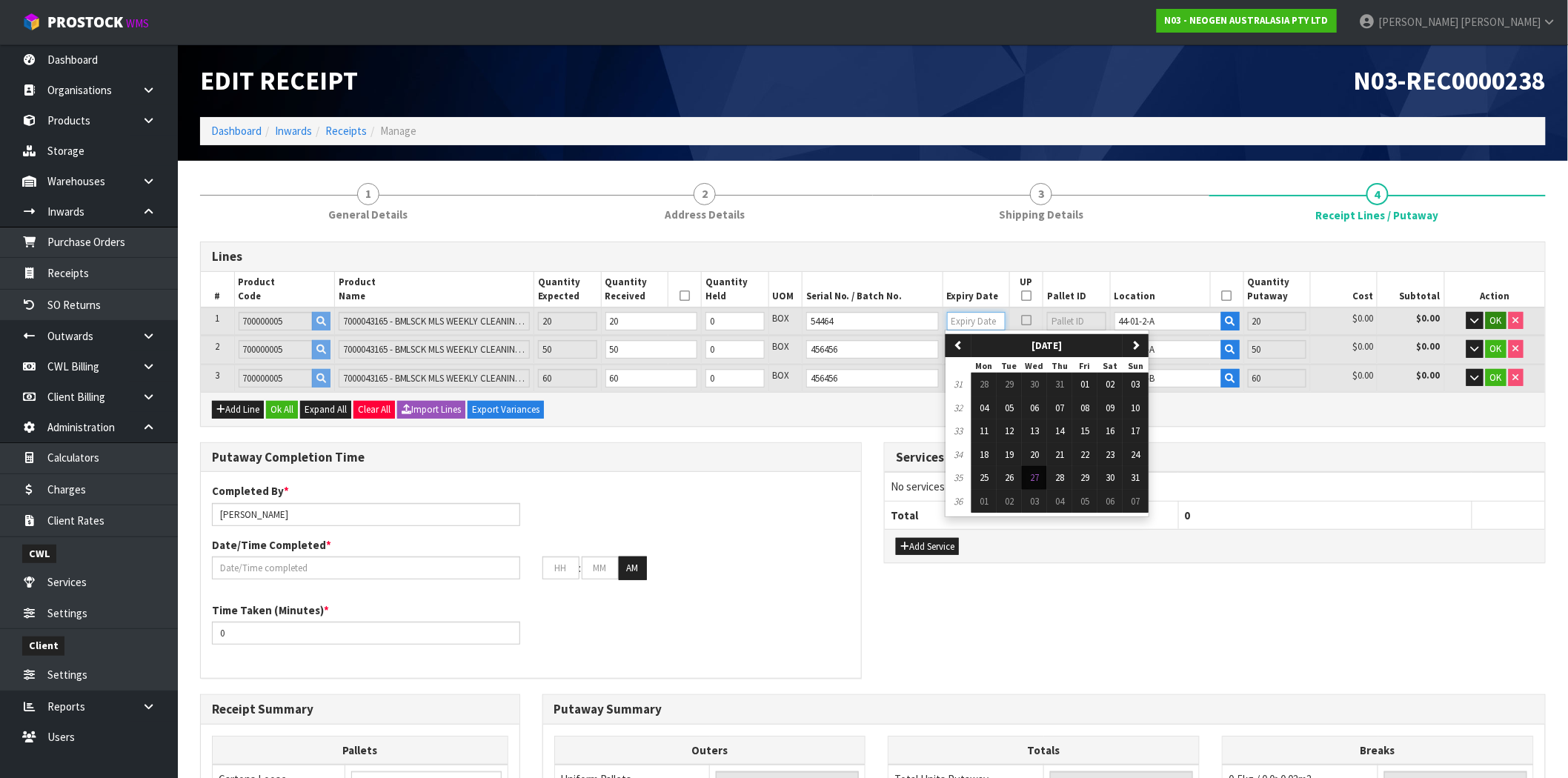
click at [960, 316] on input "text" at bounding box center [977, 320] width 59 height 19
drag, startPoint x: 1101, startPoint y: 490, endPoint x: 1098, endPoint y: 474, distance: 16.3
click at [1101, 488] on button "30" at bounding box center [1110, 477] width 25 height 24
type input "[DATE]"
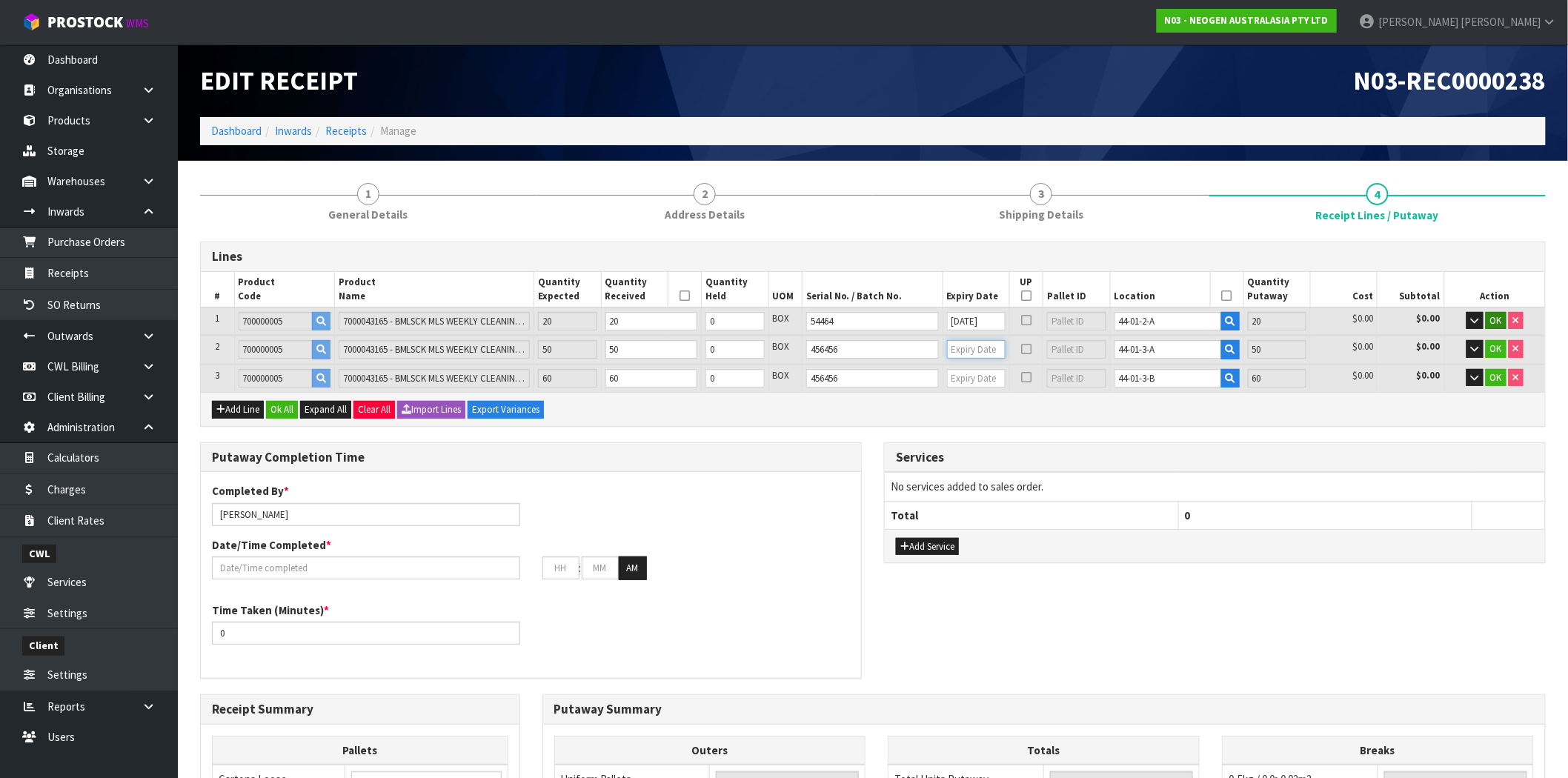
click at [981, 344] on input "text" at bounding box center [977, 349] width 59 height 19
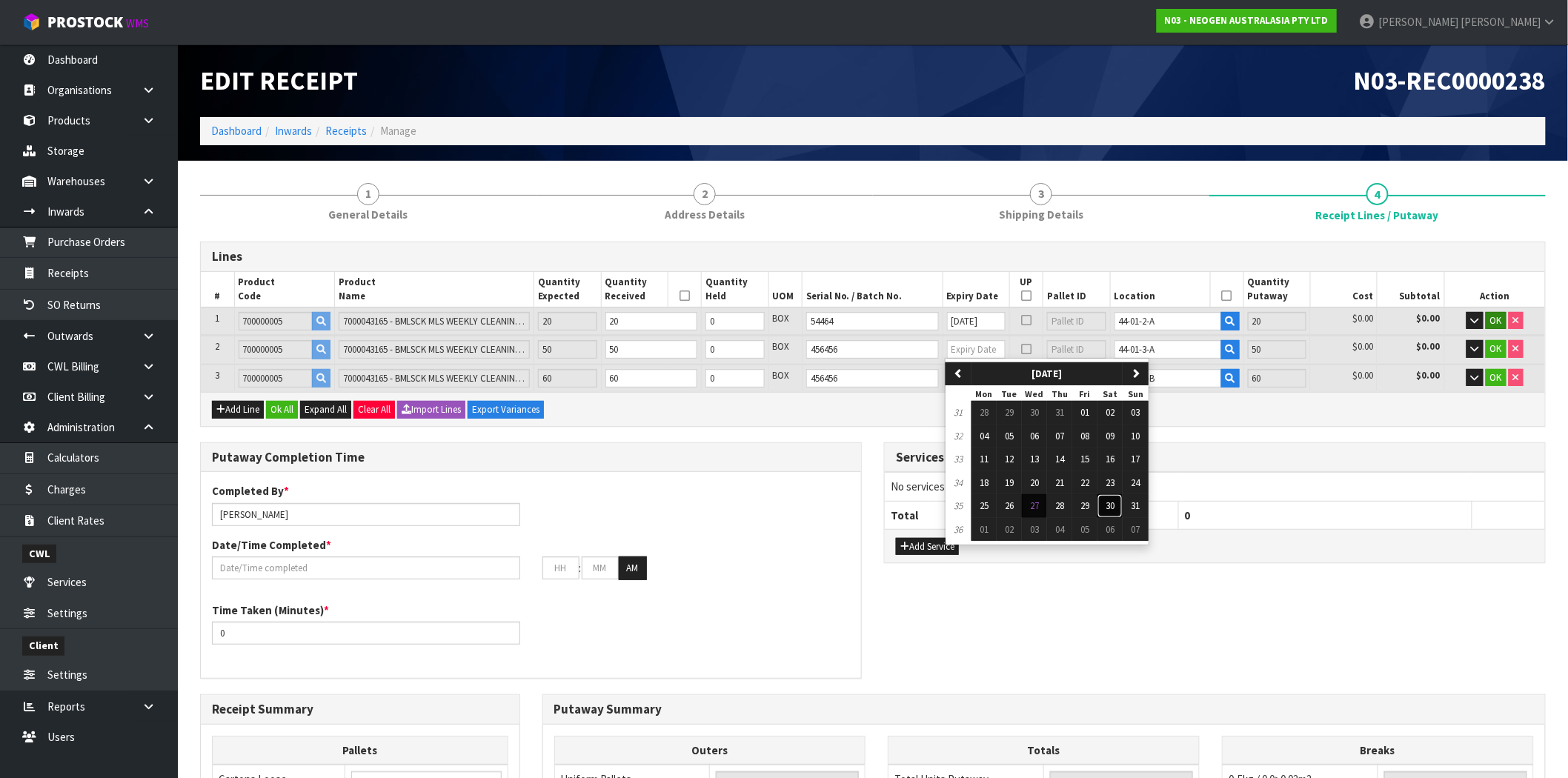
click at [1113, 507] on span "30" at bounding box center [1110, 505] width 9 height 12
type input "[DATE]"
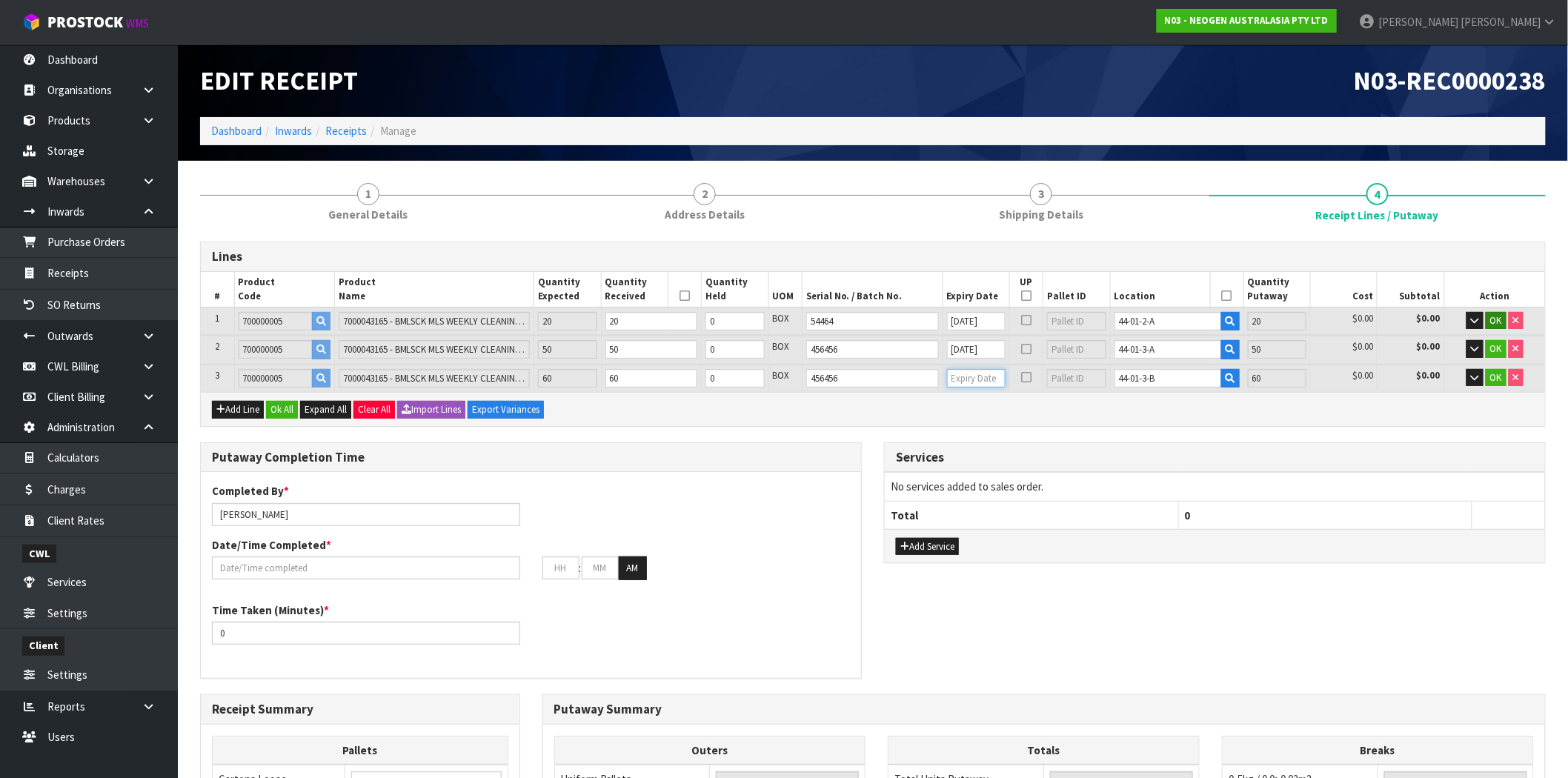
click at [977, 378] on input "text" at bounding box center [977, 378] width 59 height 19
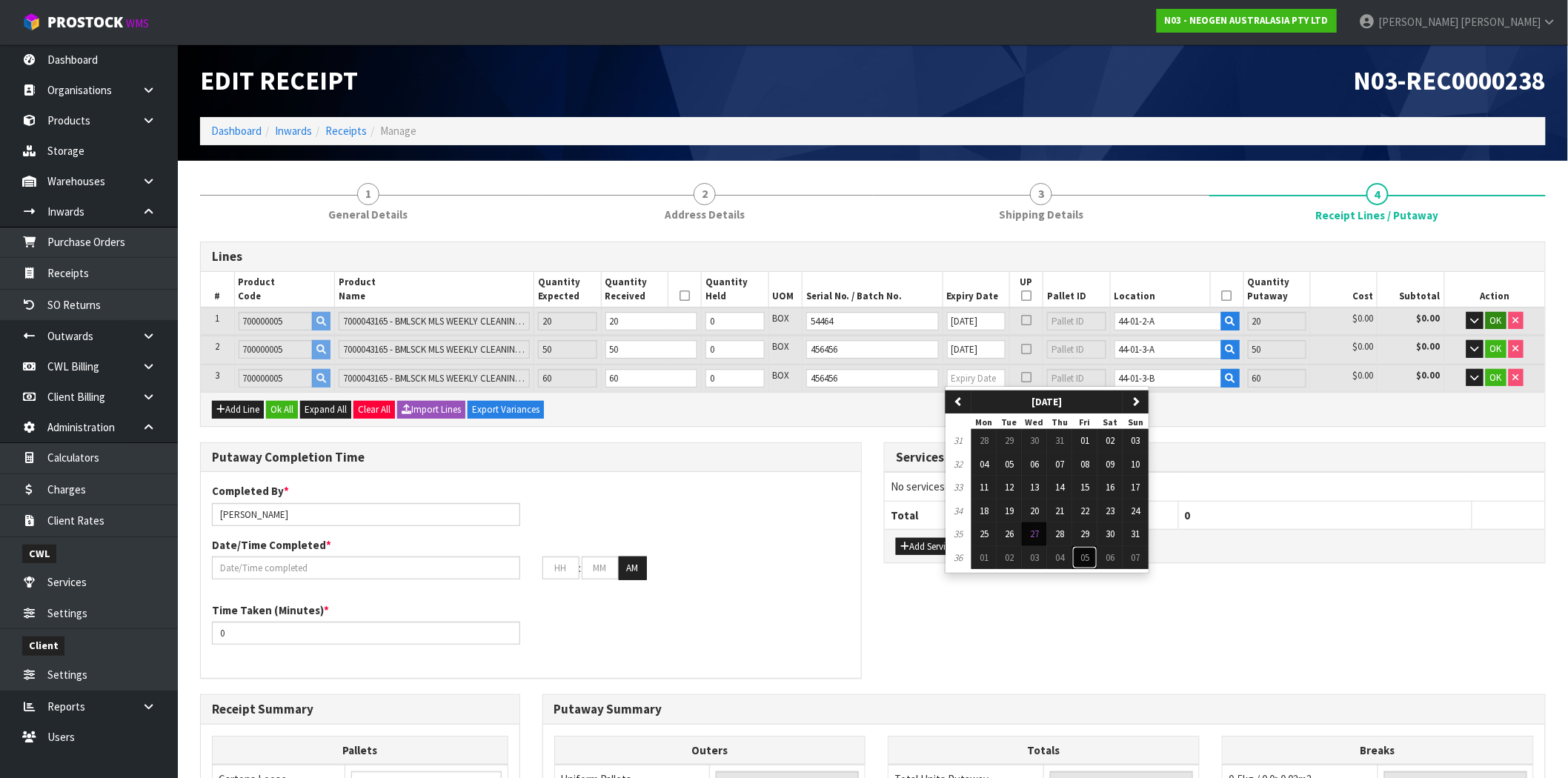
click at [1090, 552] on span "05" at bounding box center [1085, 557] width 9 height 12
type input "[DATE]"
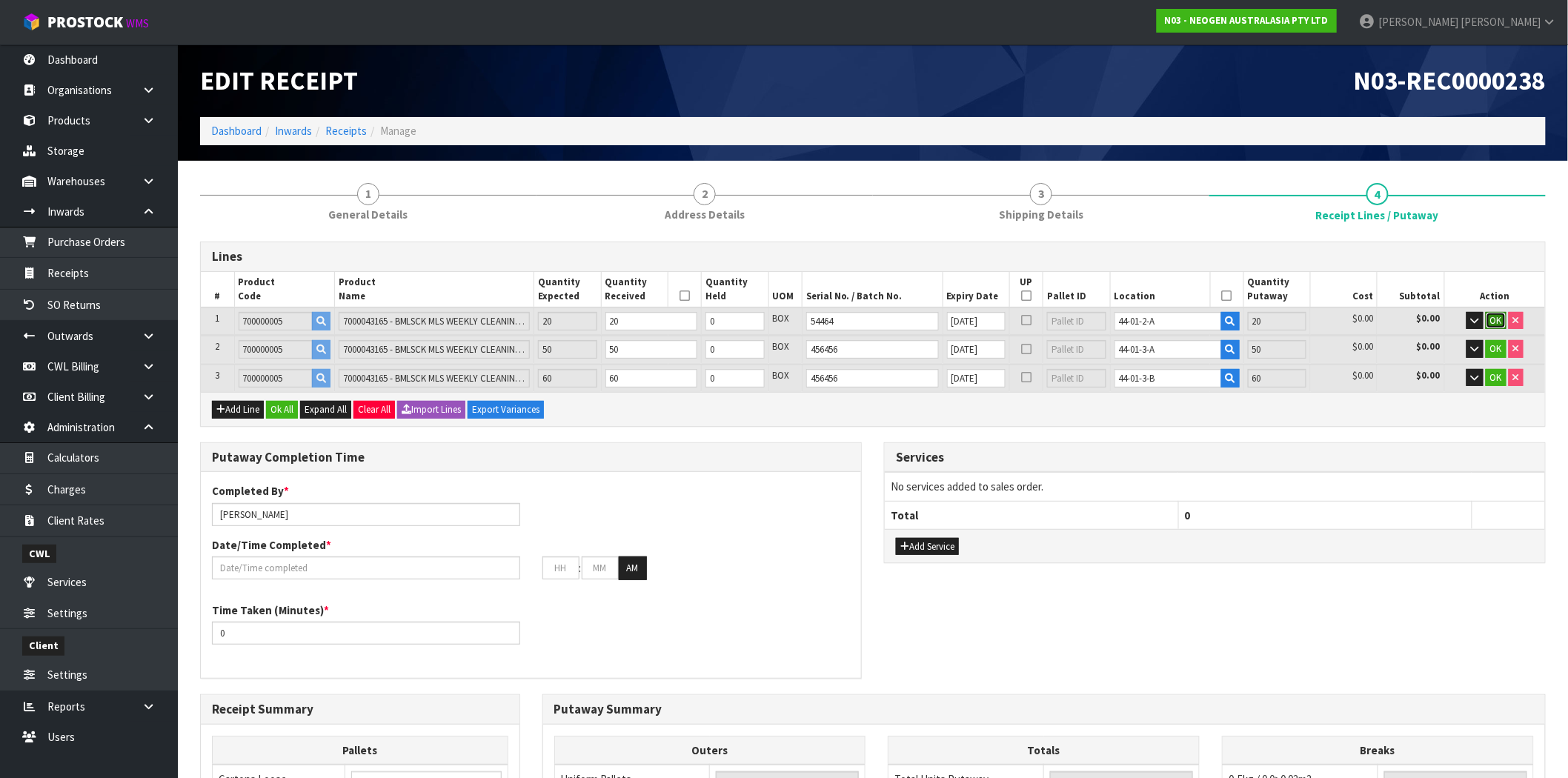
click at [1495, 316] on span "OK" at bounding box center [1496, 320] width 12 height 12
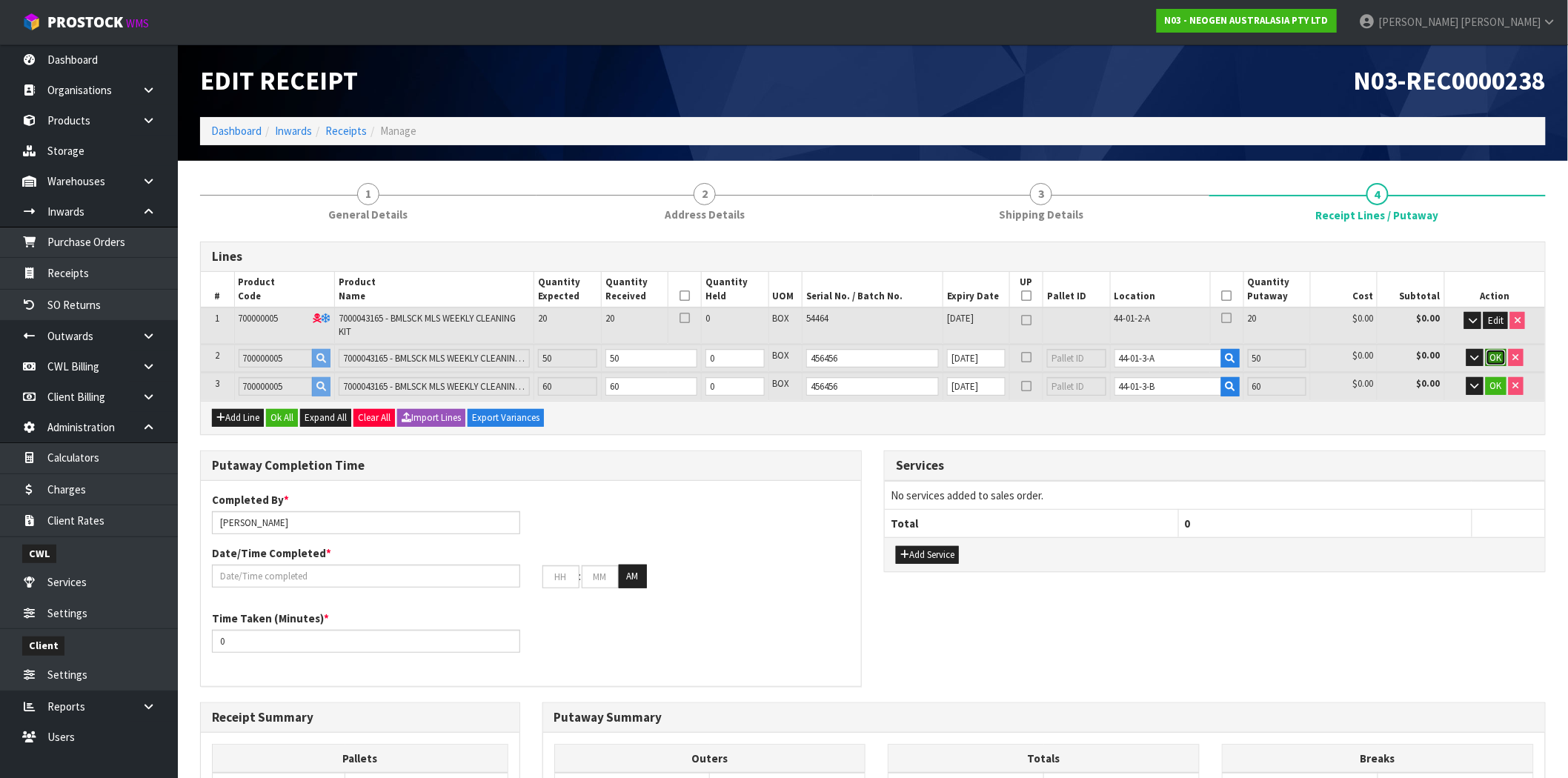
click at [1498, 356] on span "OK" at bounding box center [1496, 357] width 12 height 12
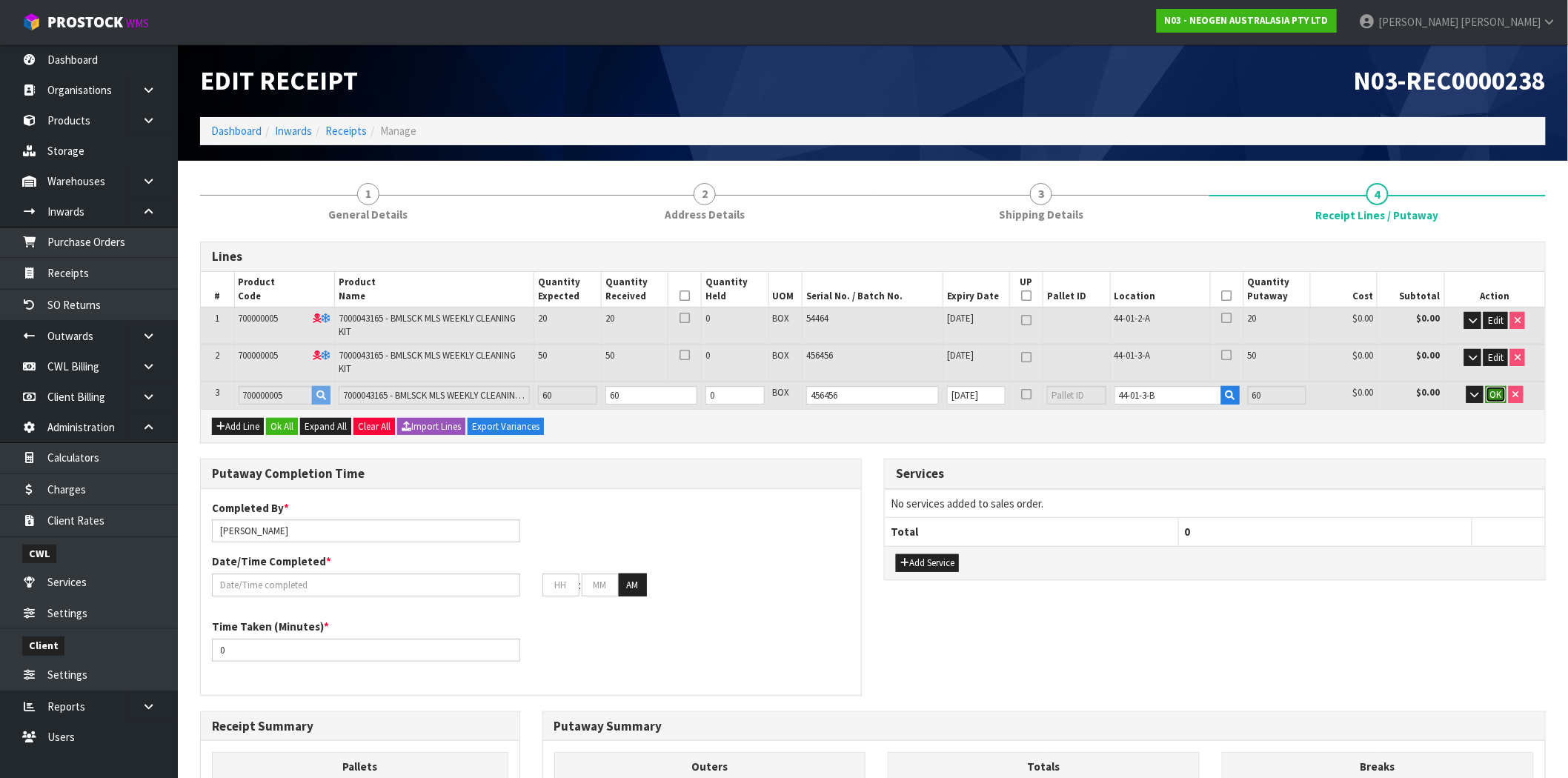
click at [1498, 388] on span "OK" at bounding box center [1496, 394] width 12 height 12
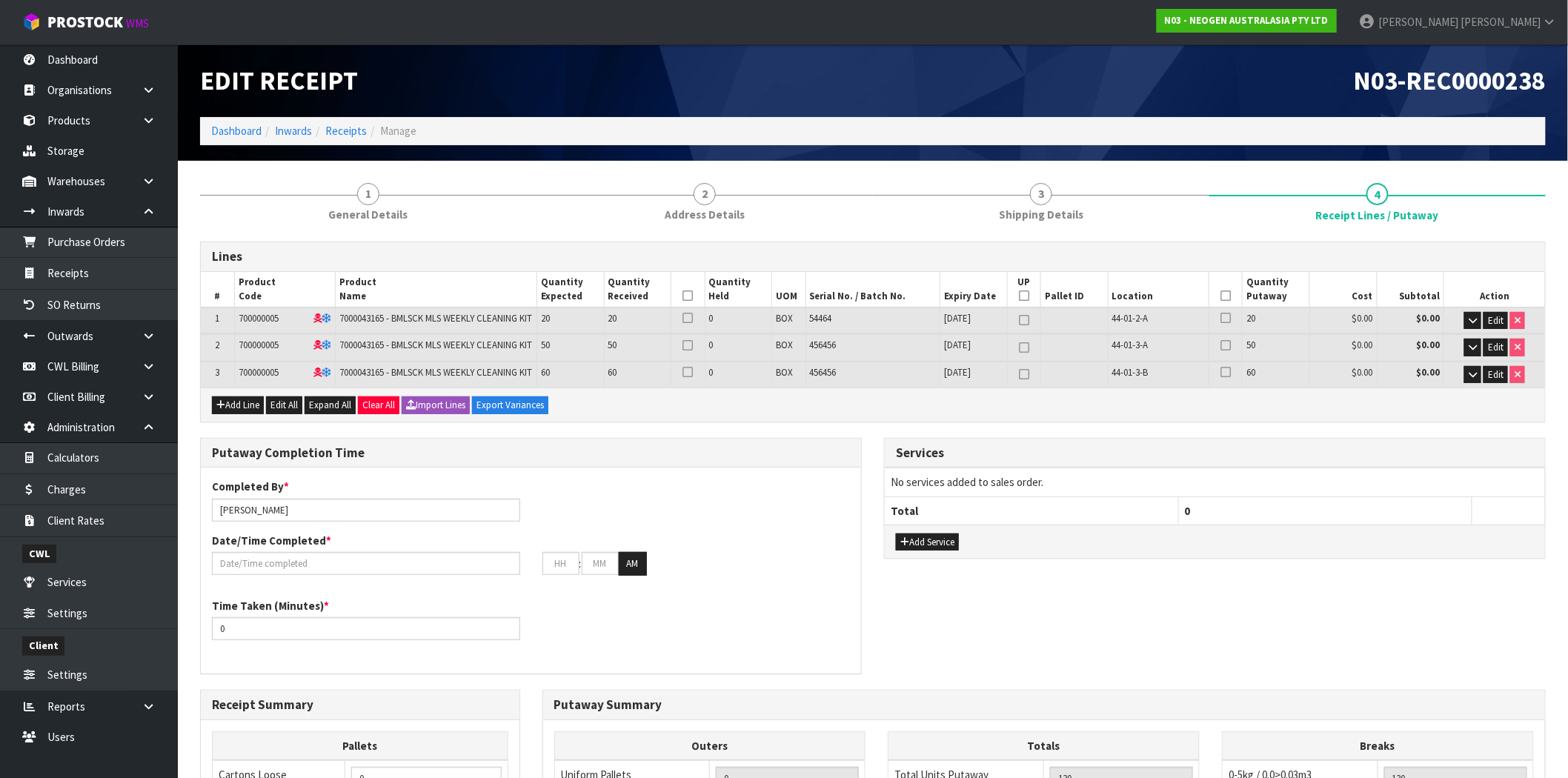
click at [690, 296] on icon at bounding box center [689, 296] width 11 height 1
click at [1227, 296] on icon at bounding box center [1225, 296] width 11 height 1
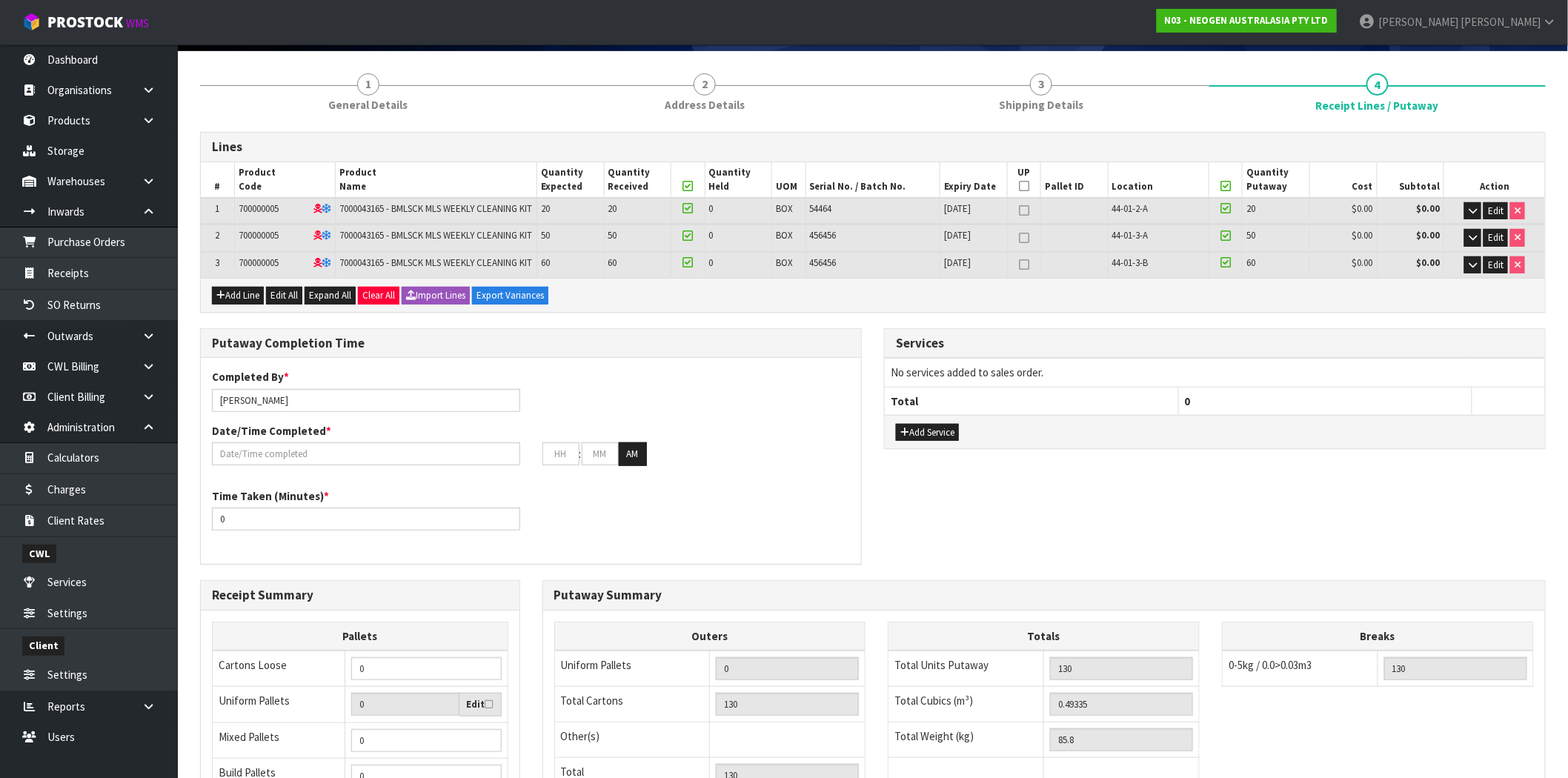
scroll to position [109, 0]
click at [294, 413] on input "[PERSON_NAME]" at bounding box center [366, 401] width 308 height 23
click at [343, 466] on input "text" at bounding box center [366, 454] width 308 height 23
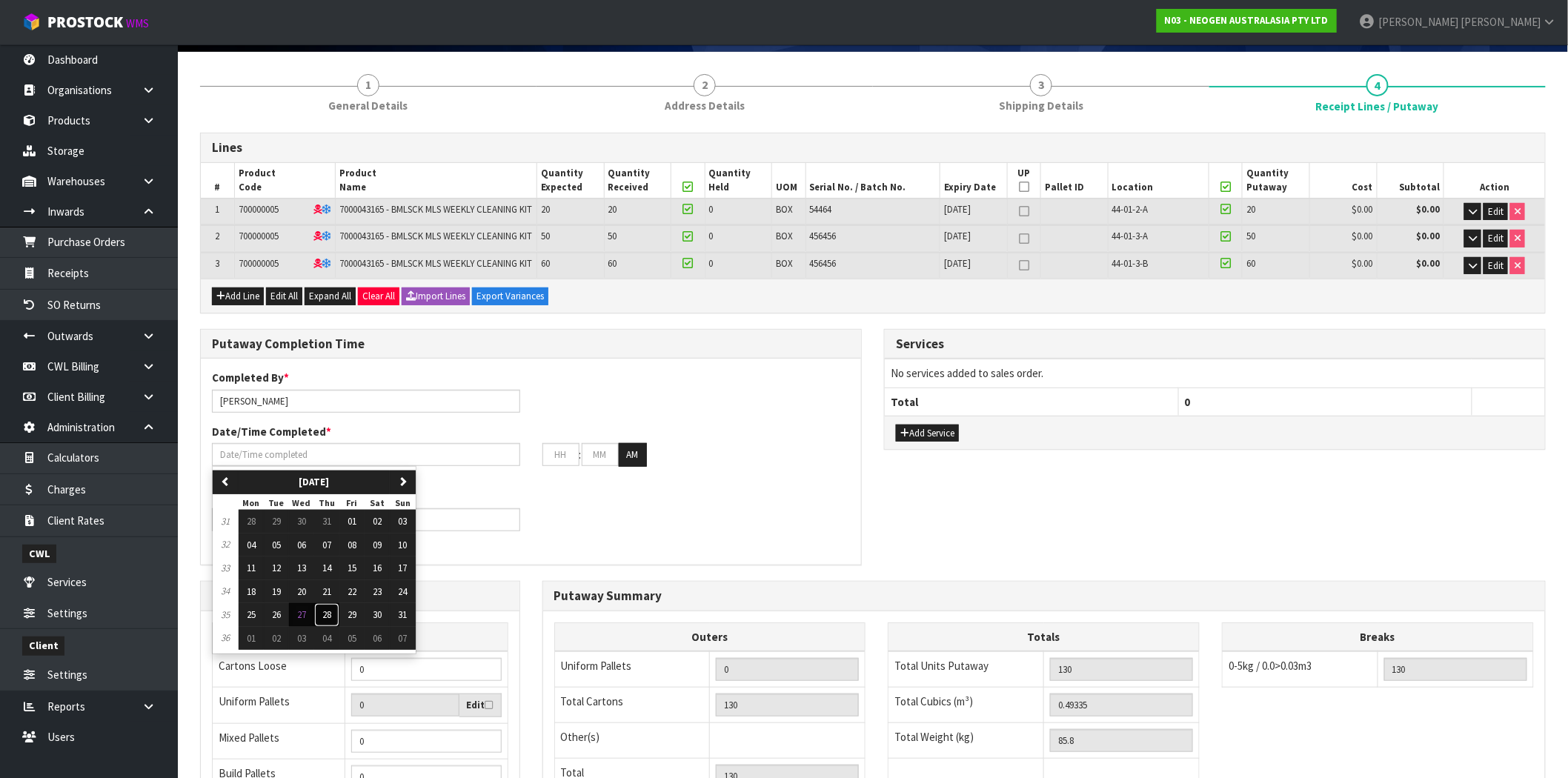
click at [330, 621] on span "28" at bounding box center [326, 614] width 9 height 12
type input "[DATE]"
type input "12"
type input "00"
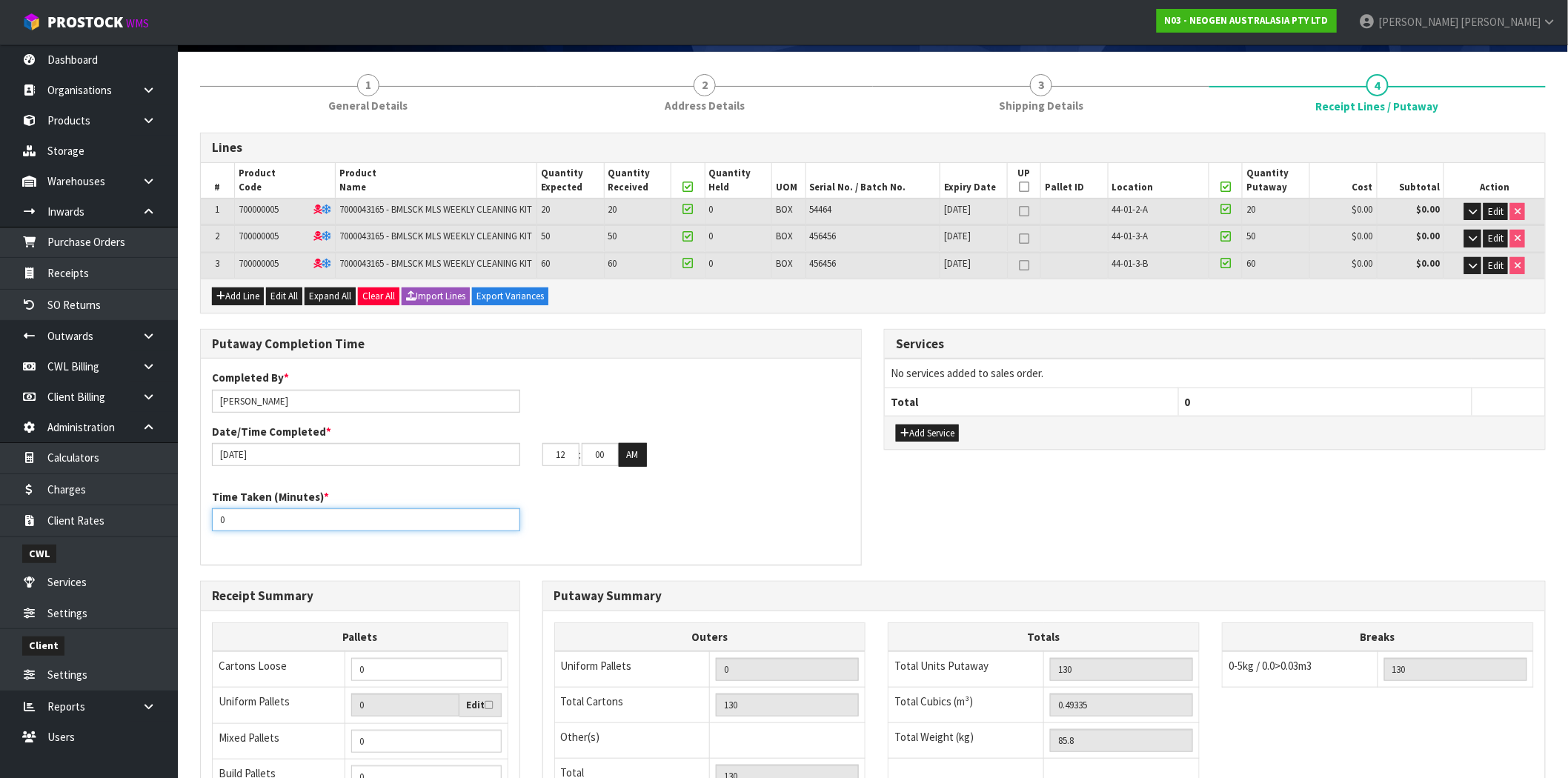
click at [320, 531] on input "0" at bounding box center [366, 519] width 308 height 23
type input "20"
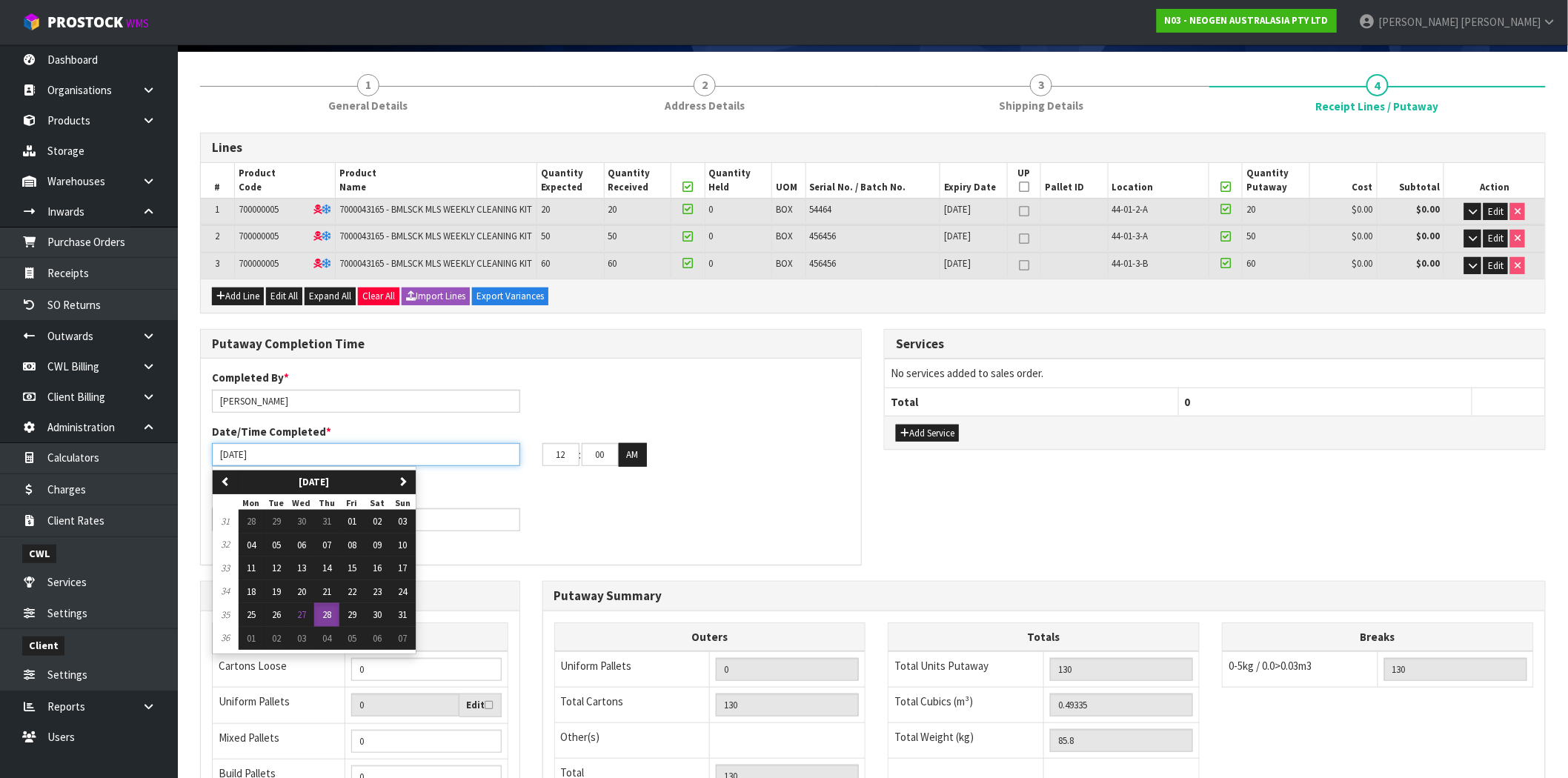
click at [403, 466] on input "[DATE]" at bounding box center [366, 454] width 308 height 23
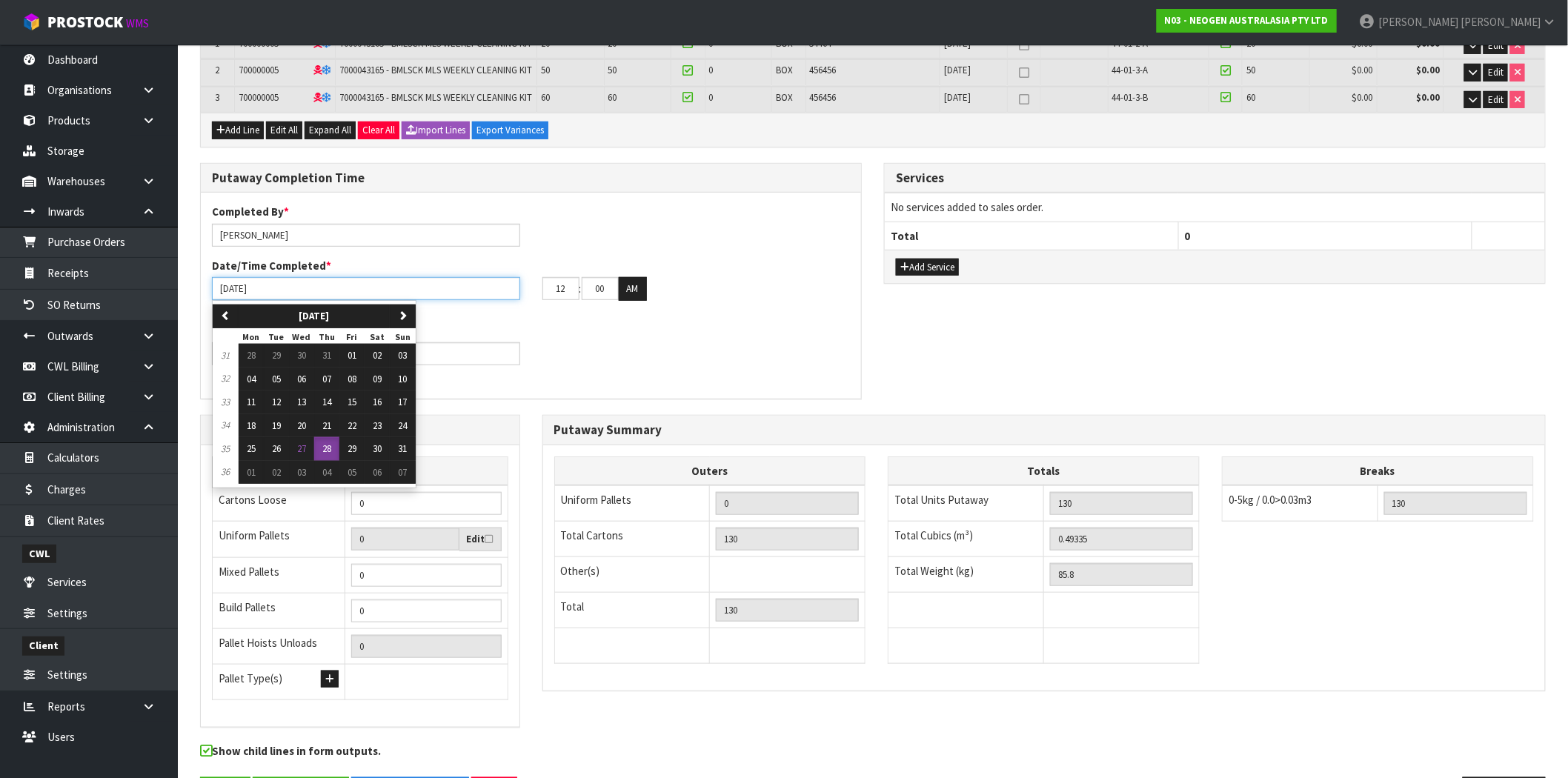
scroll to position [356, 0]
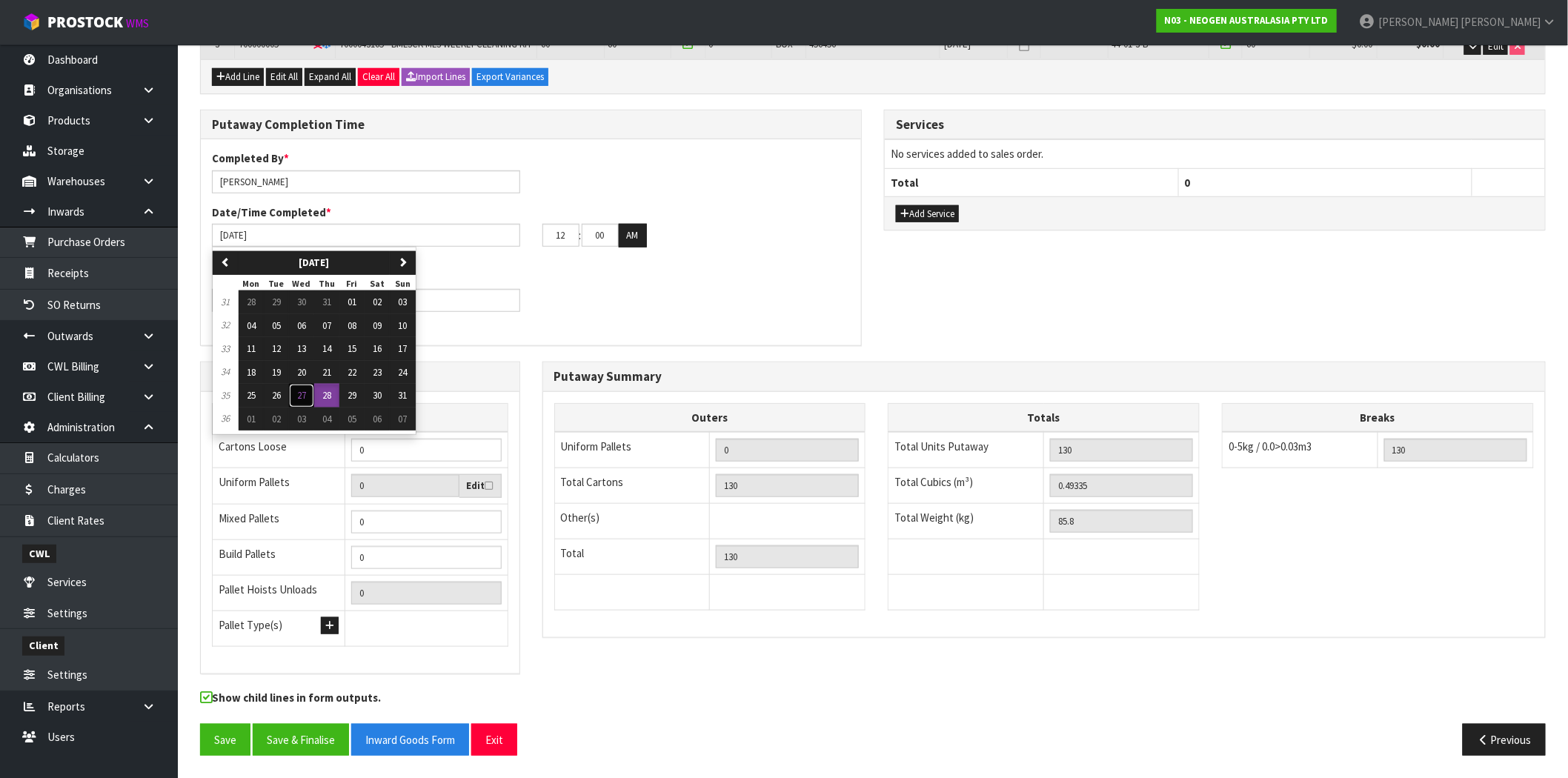
click at [305, 396] on span "27" at bounding box center [301, 395] width 9 height 12
type input "[DATE]"
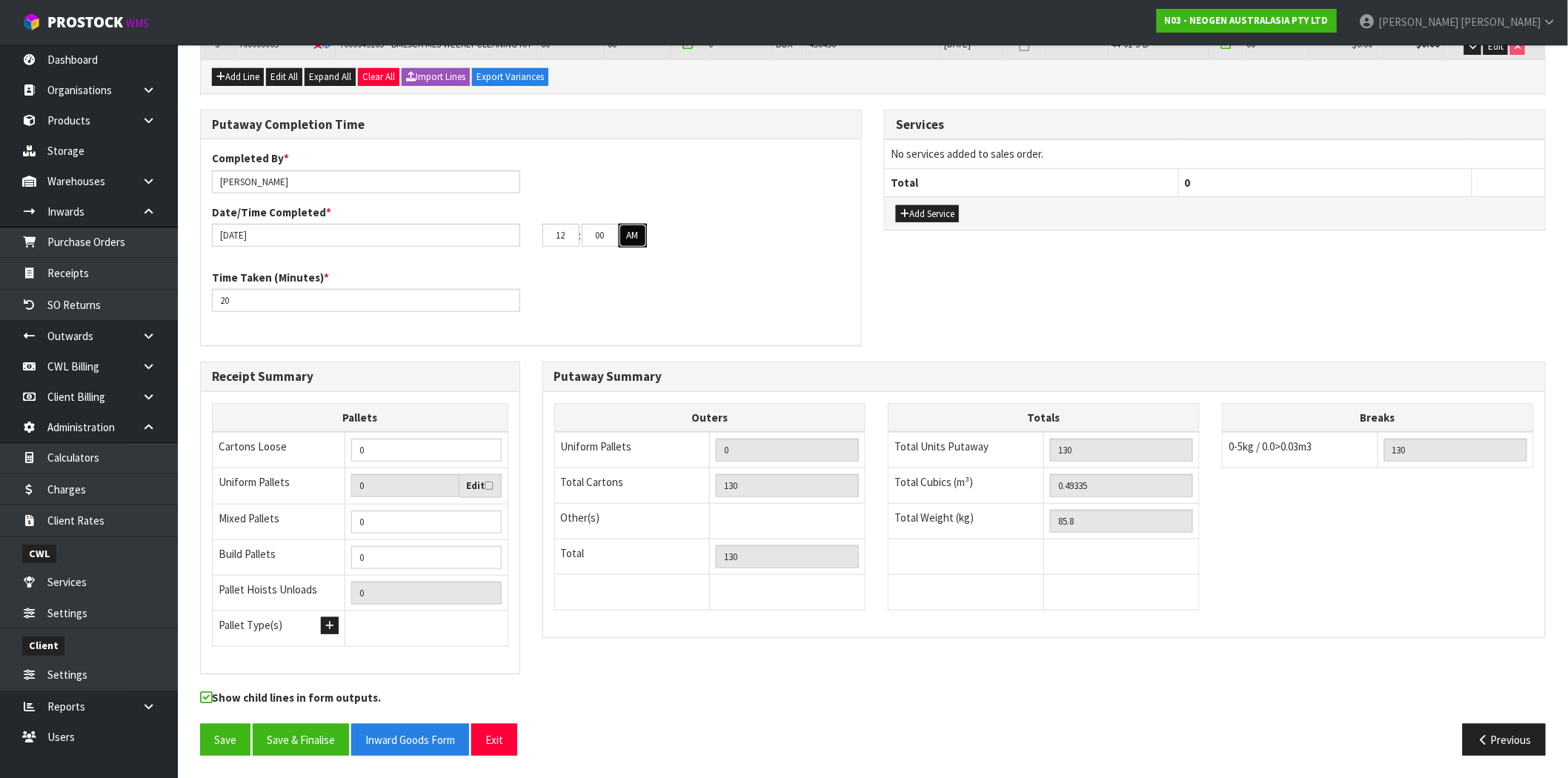
click at [634, 240] on button "AM" at bounding box center [633, 235] width 29 height 24
click at [307, 744] on button "Save & Finalise" at bounding box center [301, 740] width 96 height 32
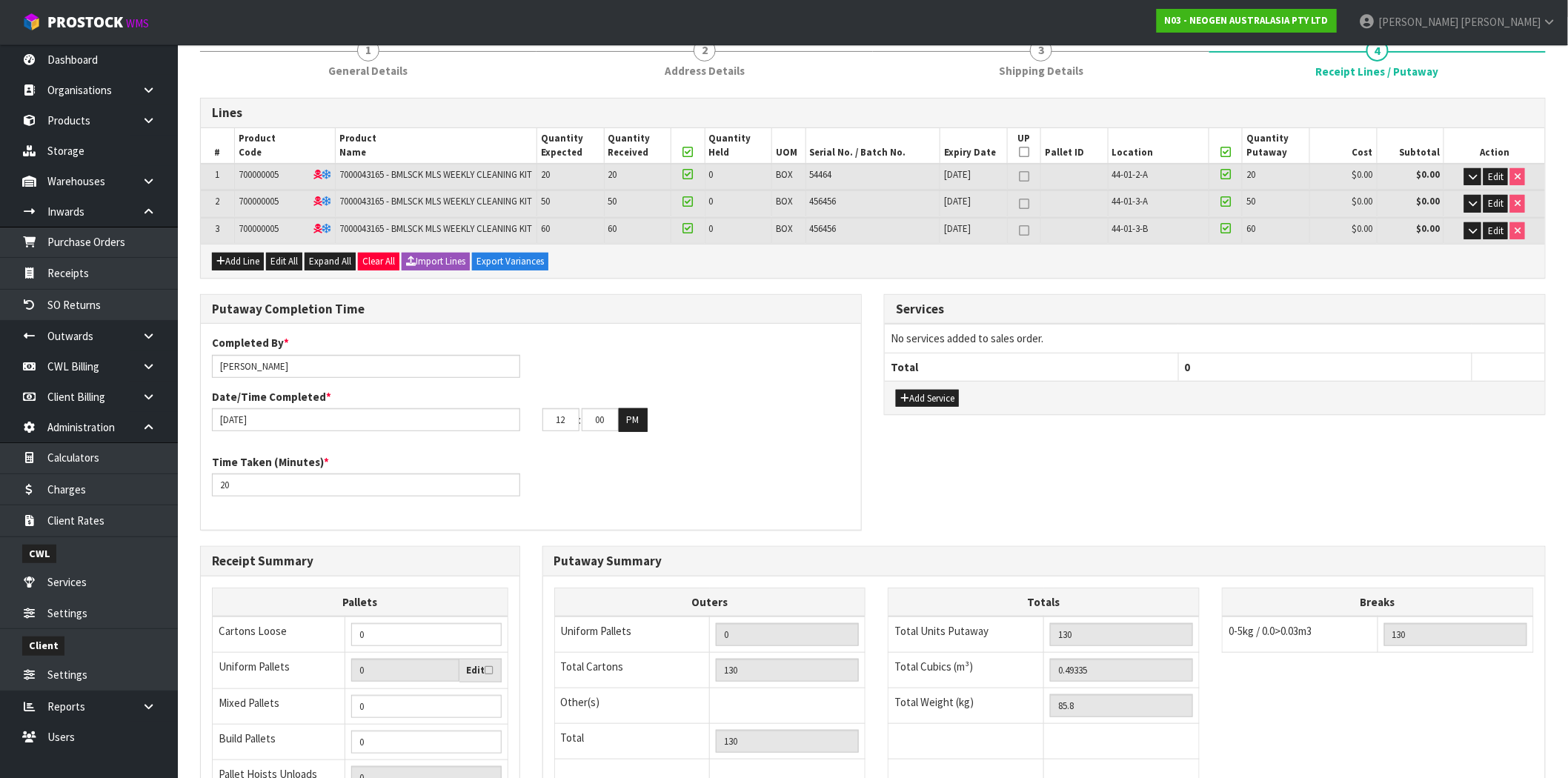
scroll to position [247, 0]
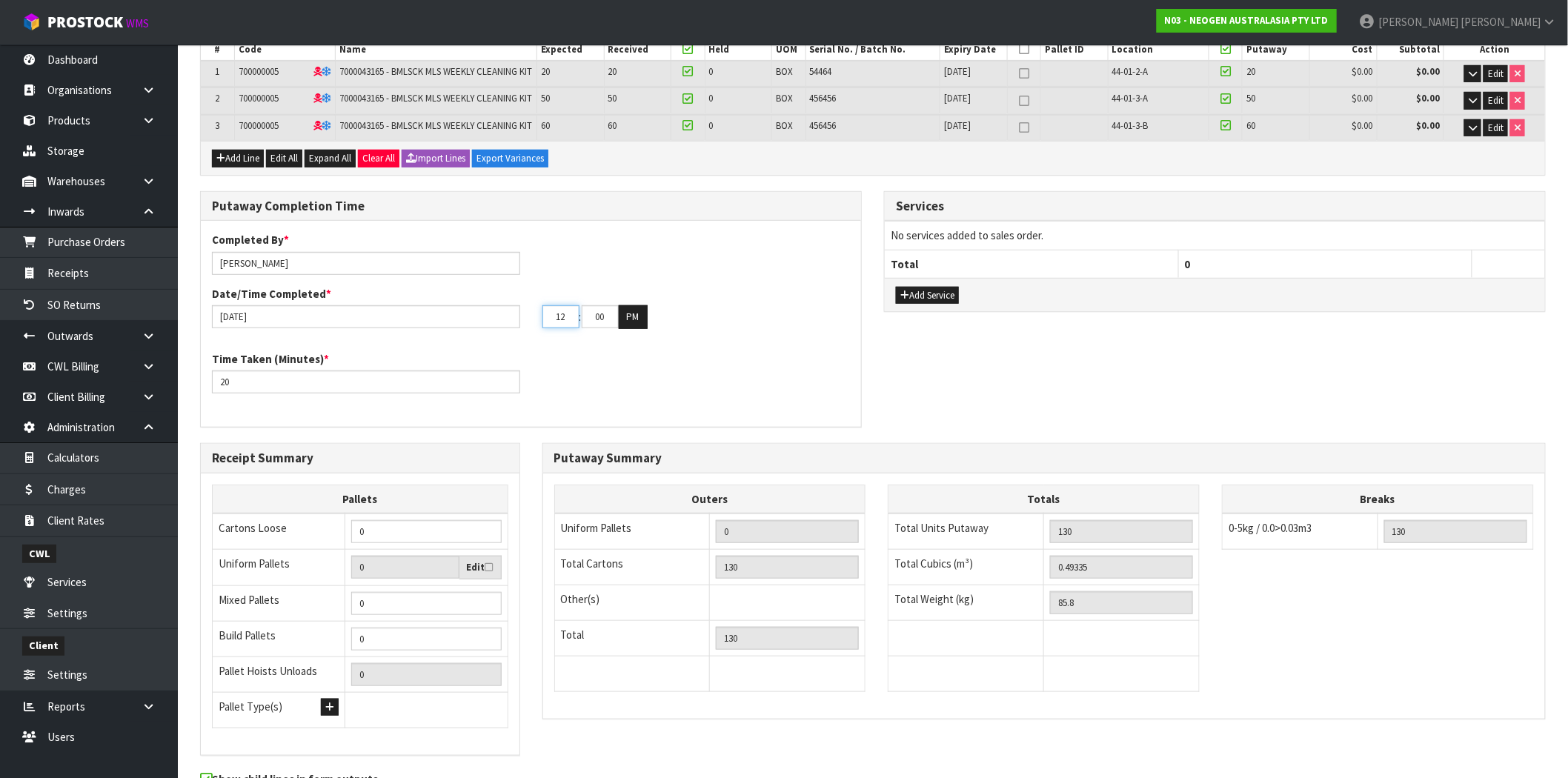
drag, startPoint x: 567, startPoint y: 339, endPoint x: 520, endPoint y: 339, distance: 47.0
click at [520, 329] on div "[DATE] 12 : 00 : 00 PM" at bounding box center [530, 316] width 660 height 24
type input "03"
click at [612, 404] on div "Time Taken (Minutes) * 20" at bounding box center [530, 378] width 660 height 53
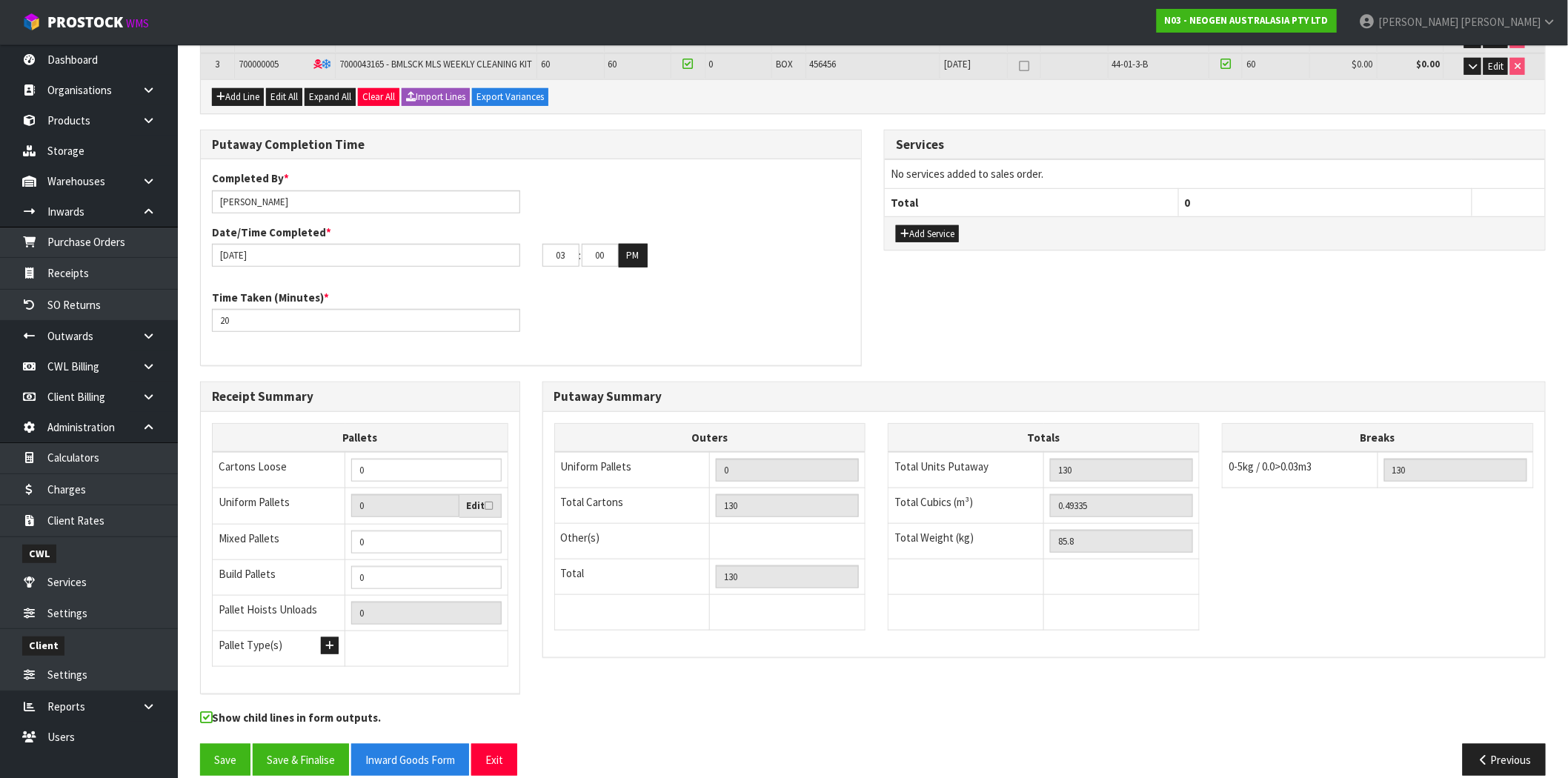
scroll to position [356, 0]
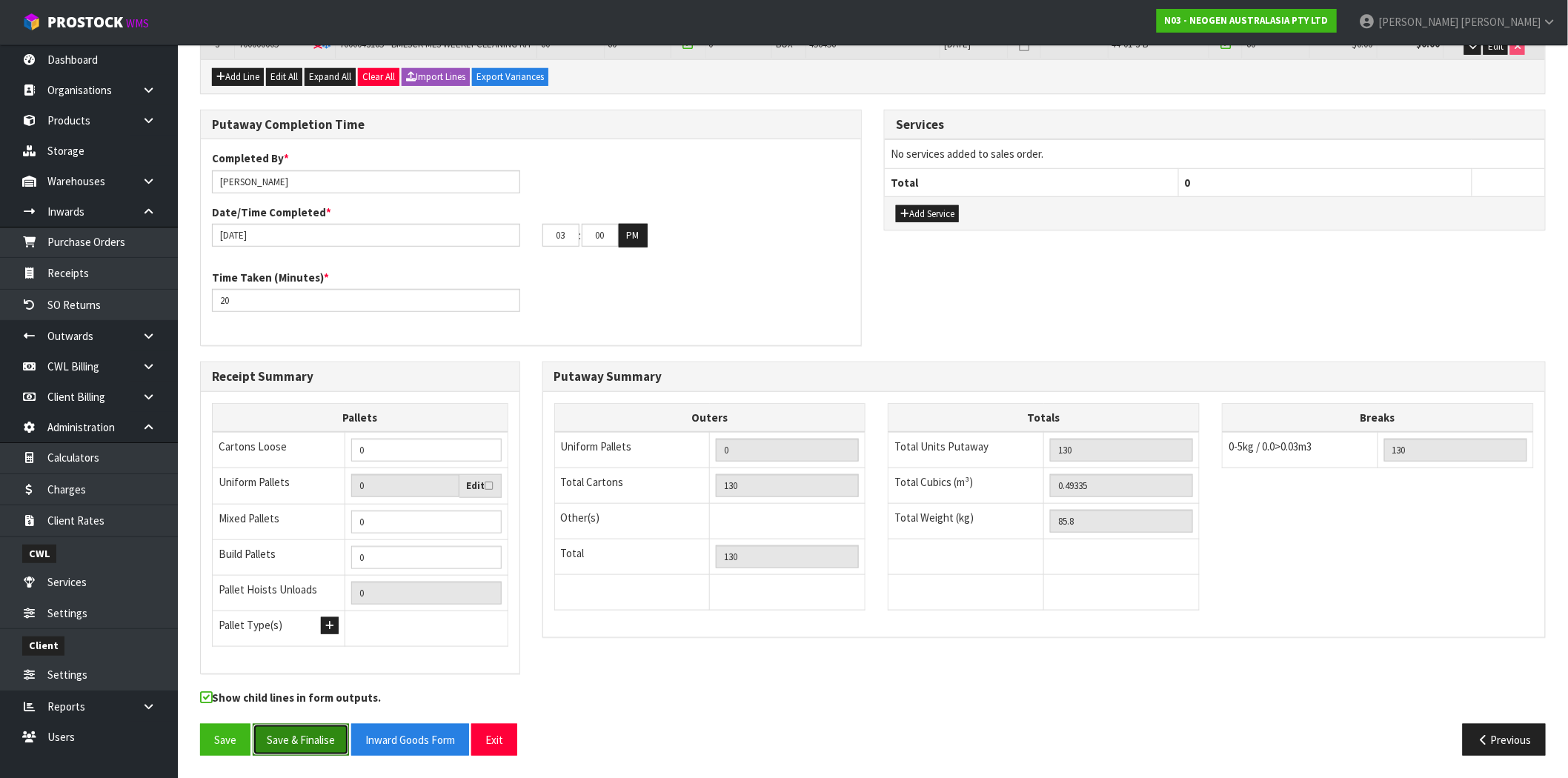
click at [301, 741] on button "Save & Finalise" at bounding box center [301, 740] width 96 height 32
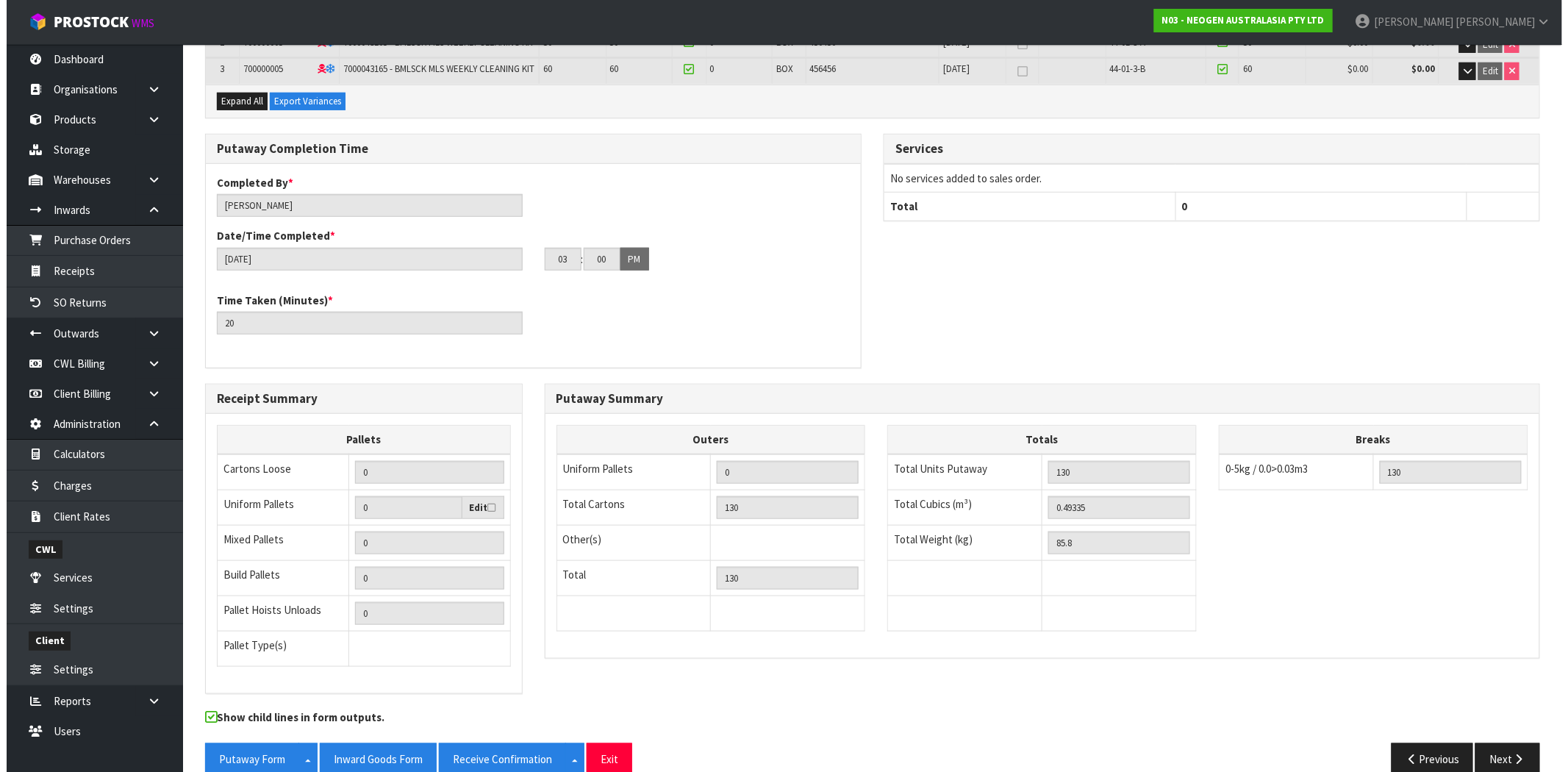
scroll to position [0, 0]
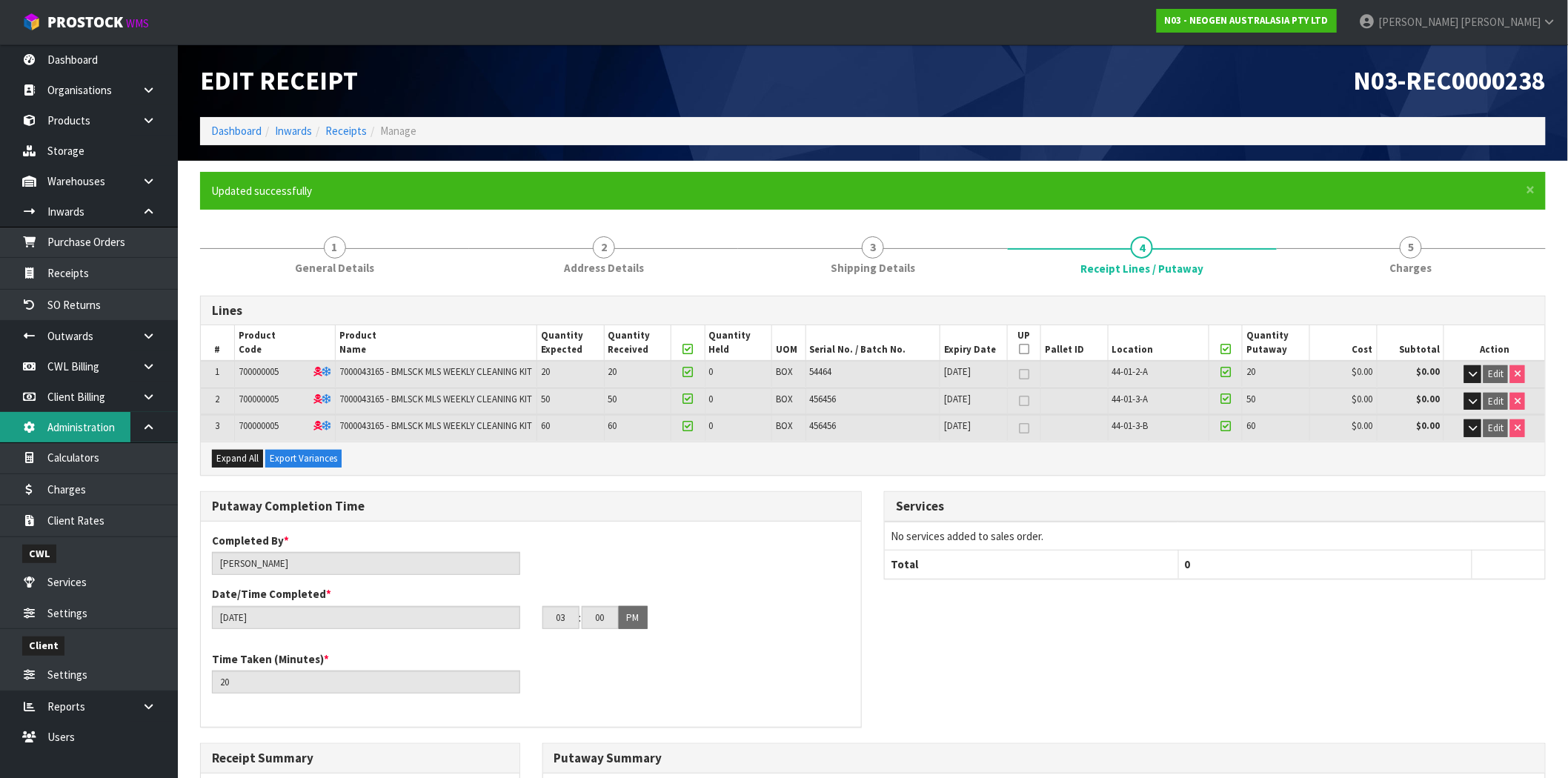
click at [1425, 241] on link "5 [GEOGRAPHIC_DATA]" at bounding box center [1411, 254] width 269 height 59
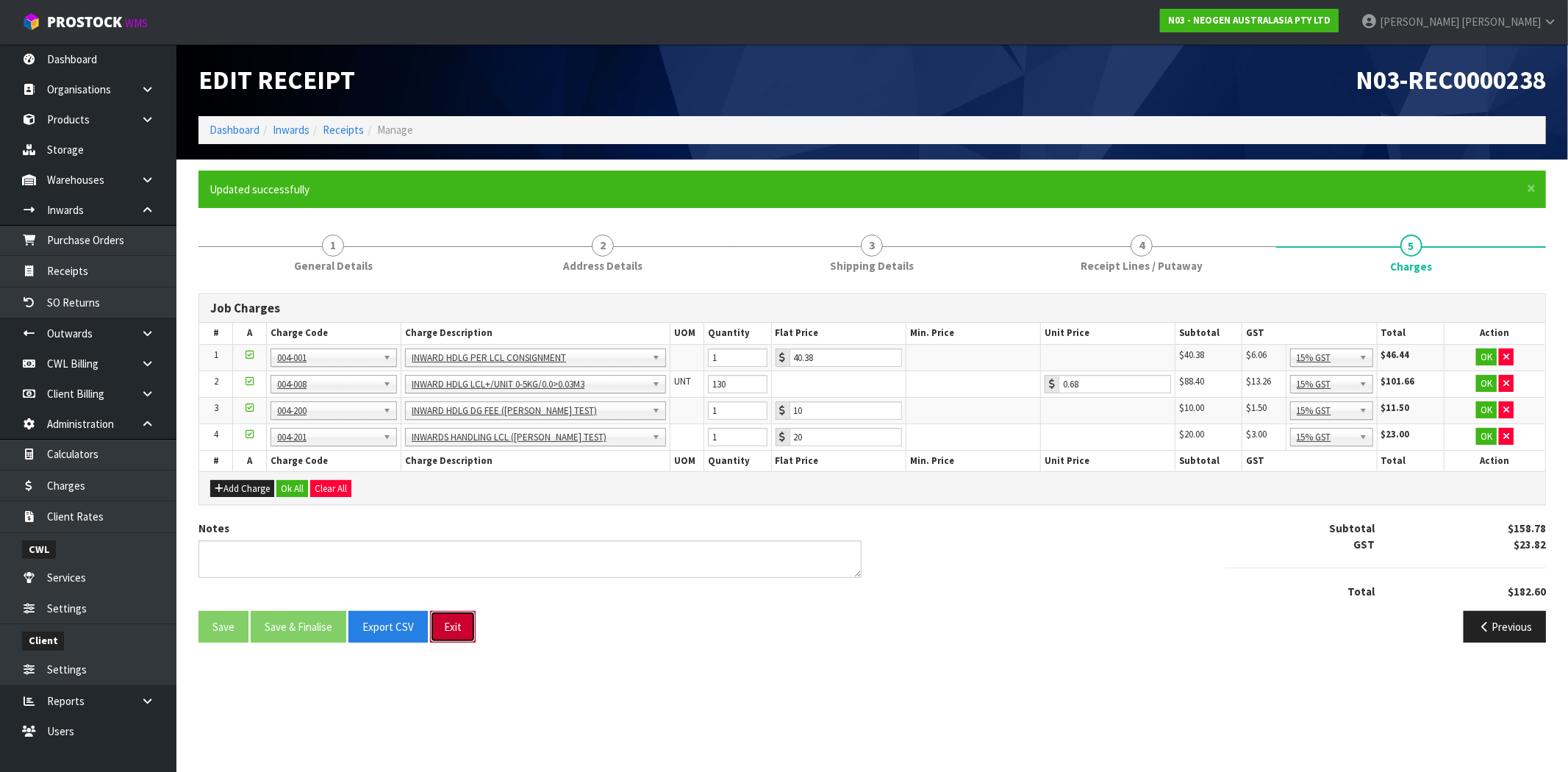
click at [452, 621] on button "Exit" at bounding box center [452, 626] width 45 height 32
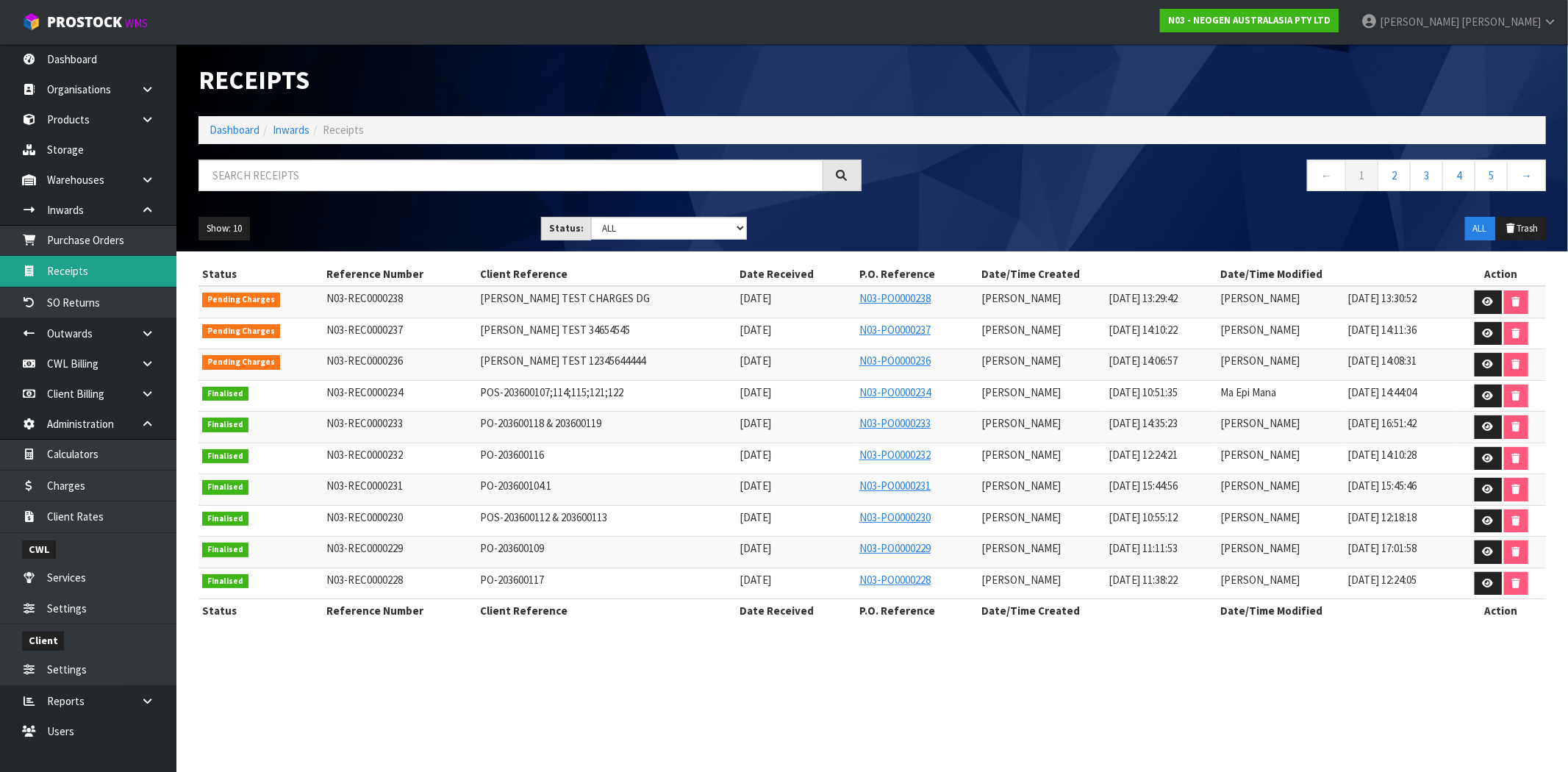
click at [86, 258] on link "Receipts" at bounding box center [88, 270] width 176 height 30
click at [141, 237] on link "Purchase Orders" at bounding box center [88, 240] width 176 height 30
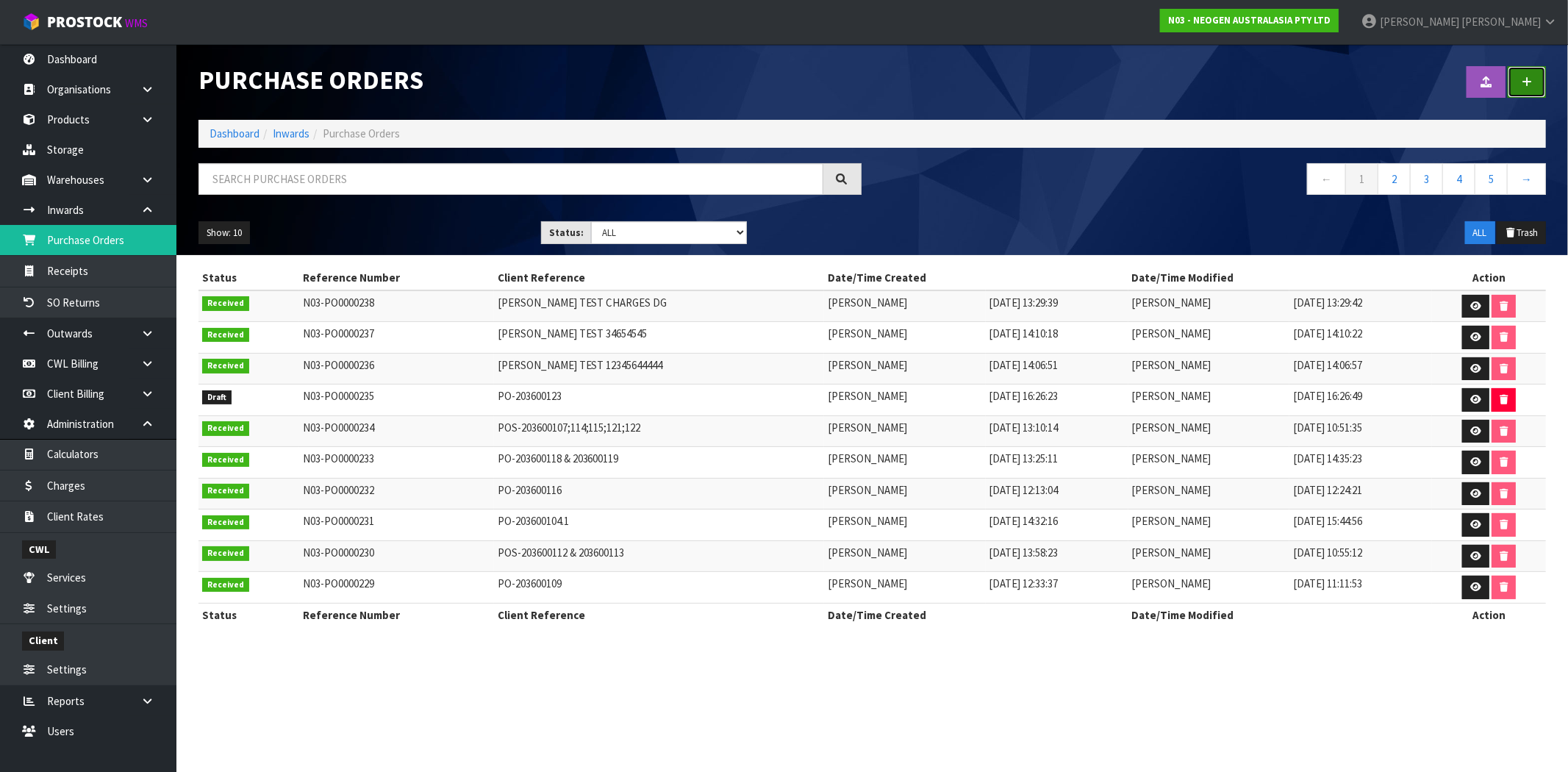
click at [1535, 77] on link at bounding box center [1526, 82] width 38 height 32
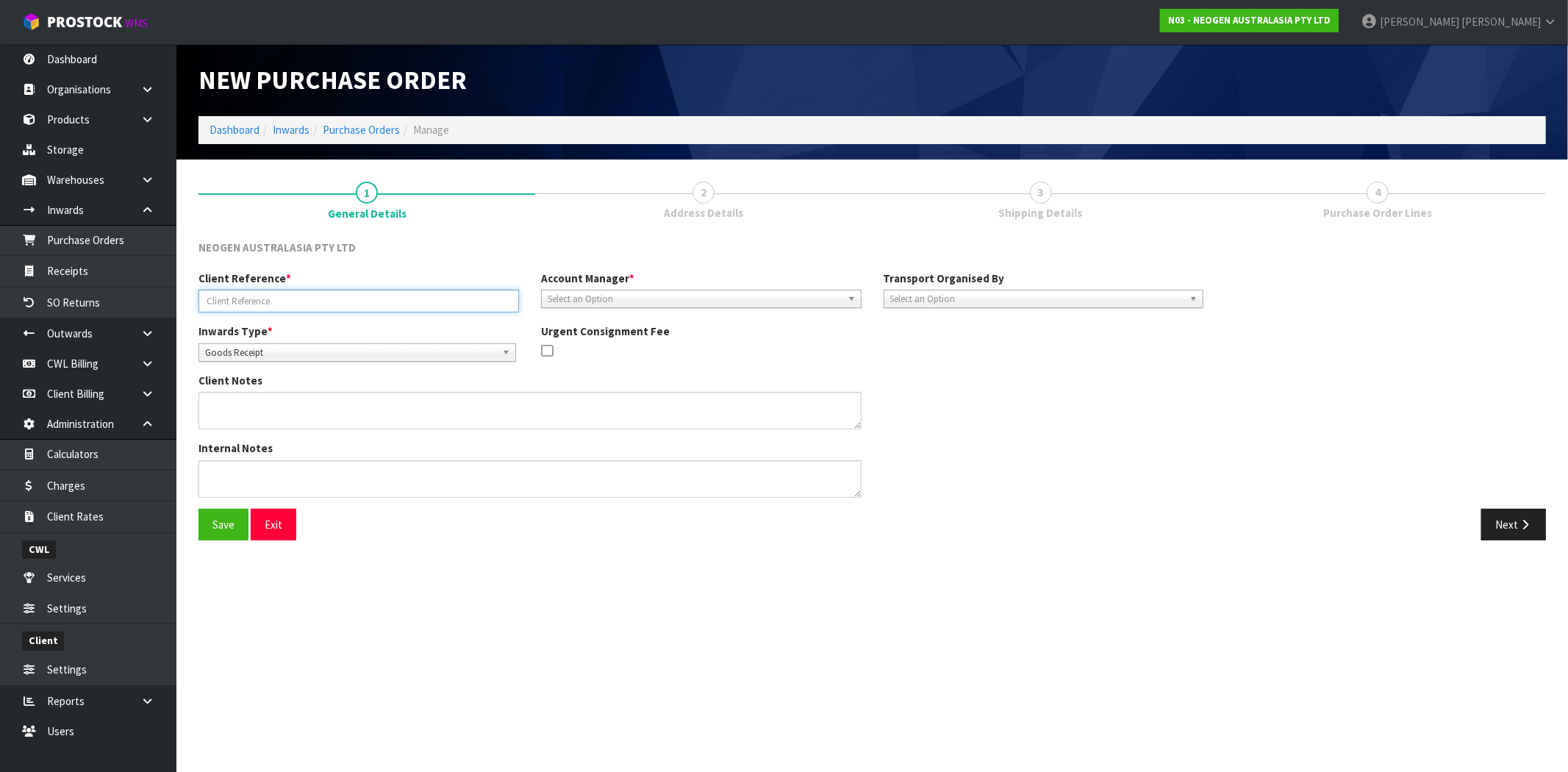
click at [371, 299] on input "text" at bounding box center [358, 301] width 320 height 23
type input "MAI TEST JLKJLK"
click at [769, 297] on span "Select an Option" at bounding box center [694, 299] width 294 height 18
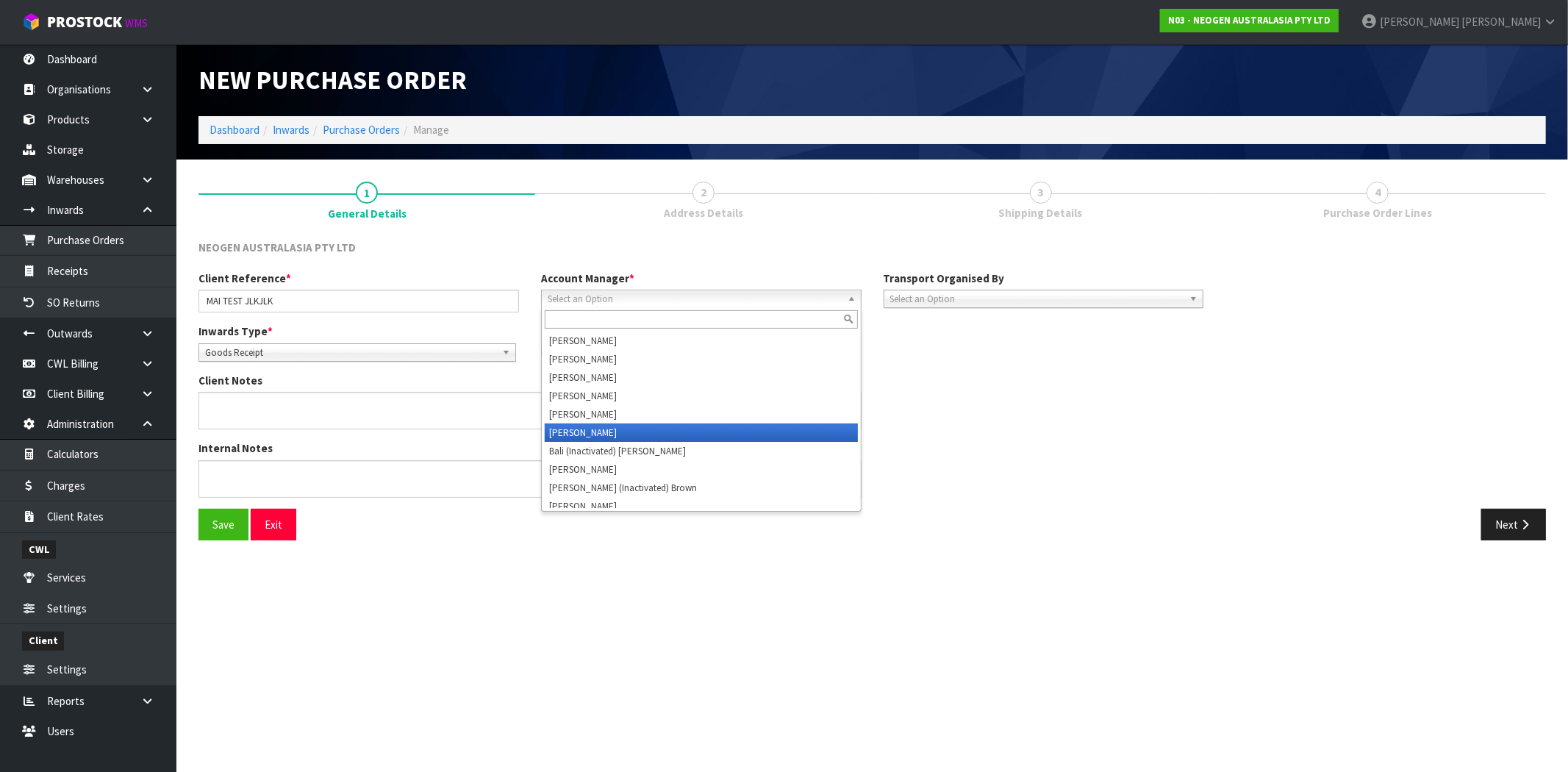
click at [636, 434] on li "[PERSON_NAME]" at bounding box center [701, 432] width 313 height 19
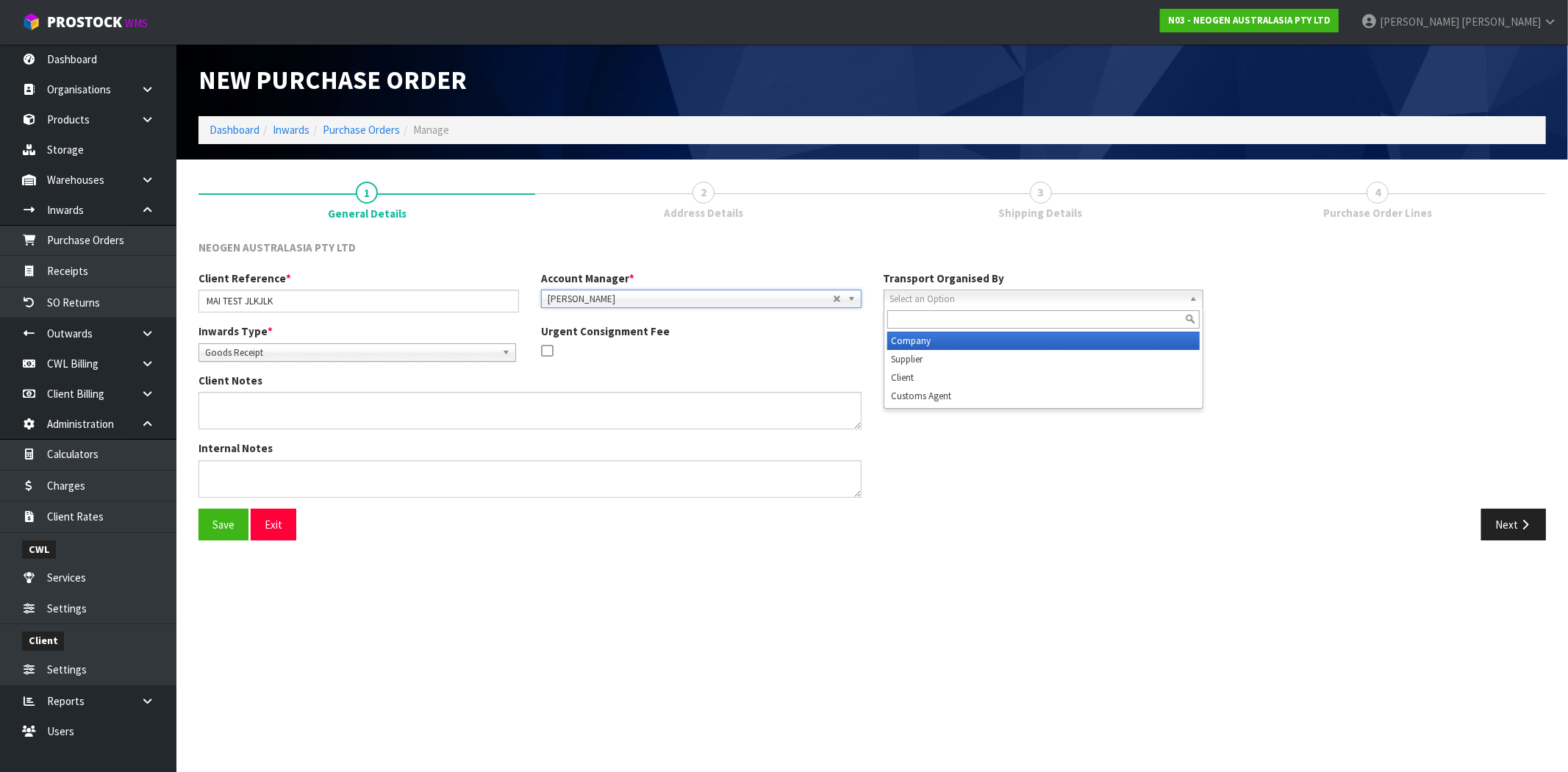
click at [981, 299] on span "Select an Option" at bounding box center [1036, 299] width 294 height 18
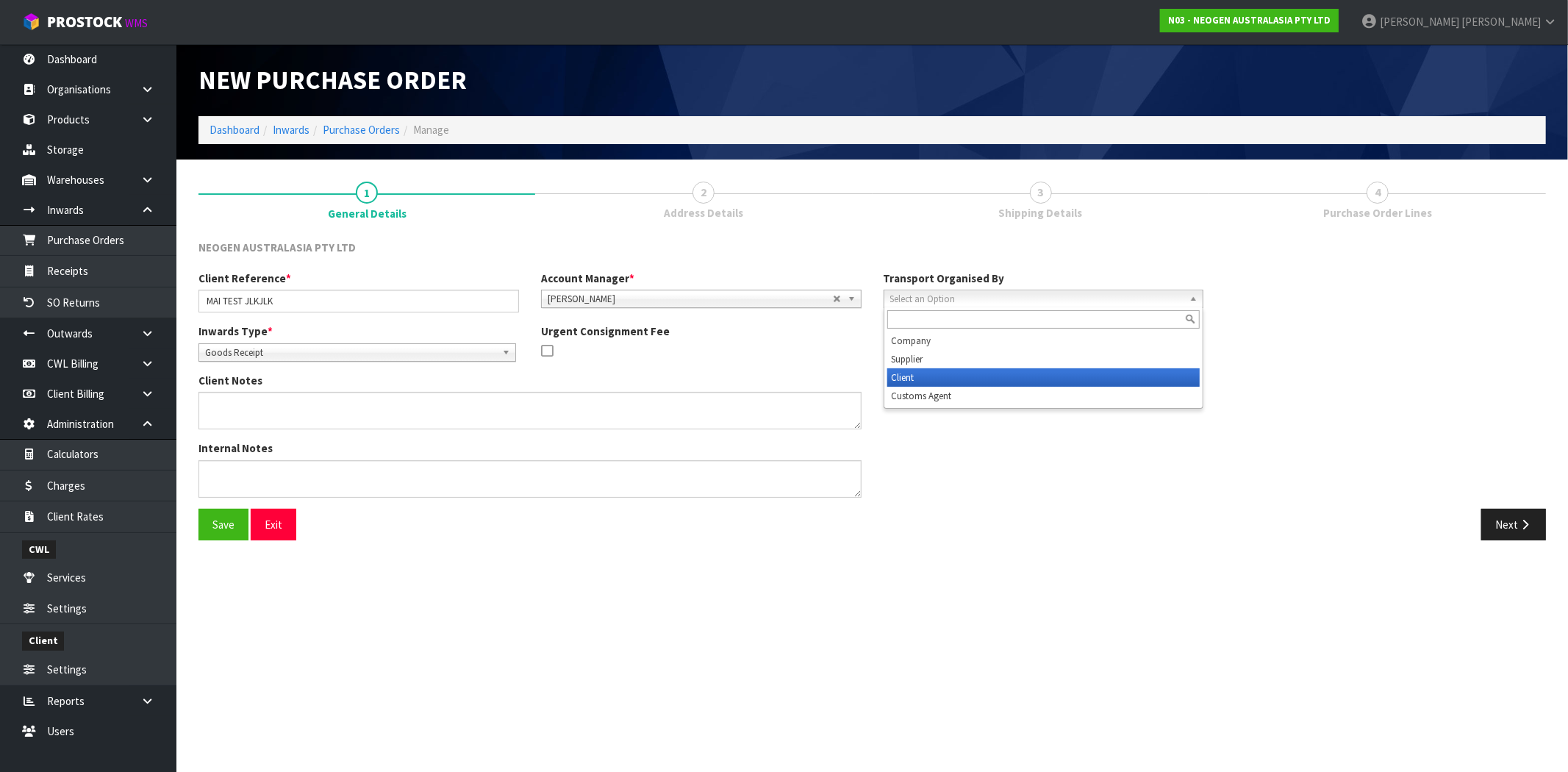
click at [967, 368] on li "Client" at bounding box center [1044, 377] width 313 height 19
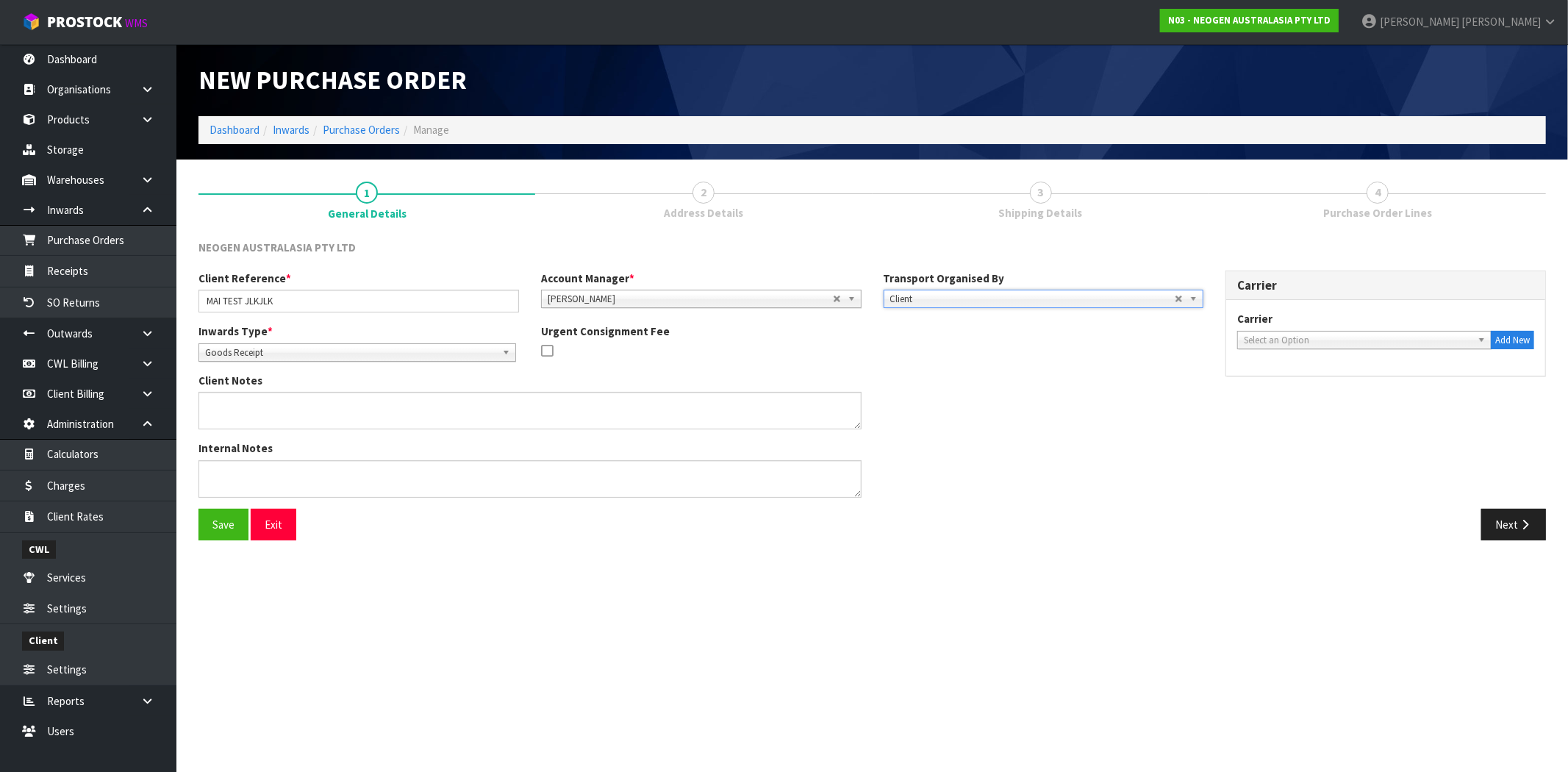
click at [1290, 334] on span "Select an Option" at bounding box center [1358, 341] width 228 height 18
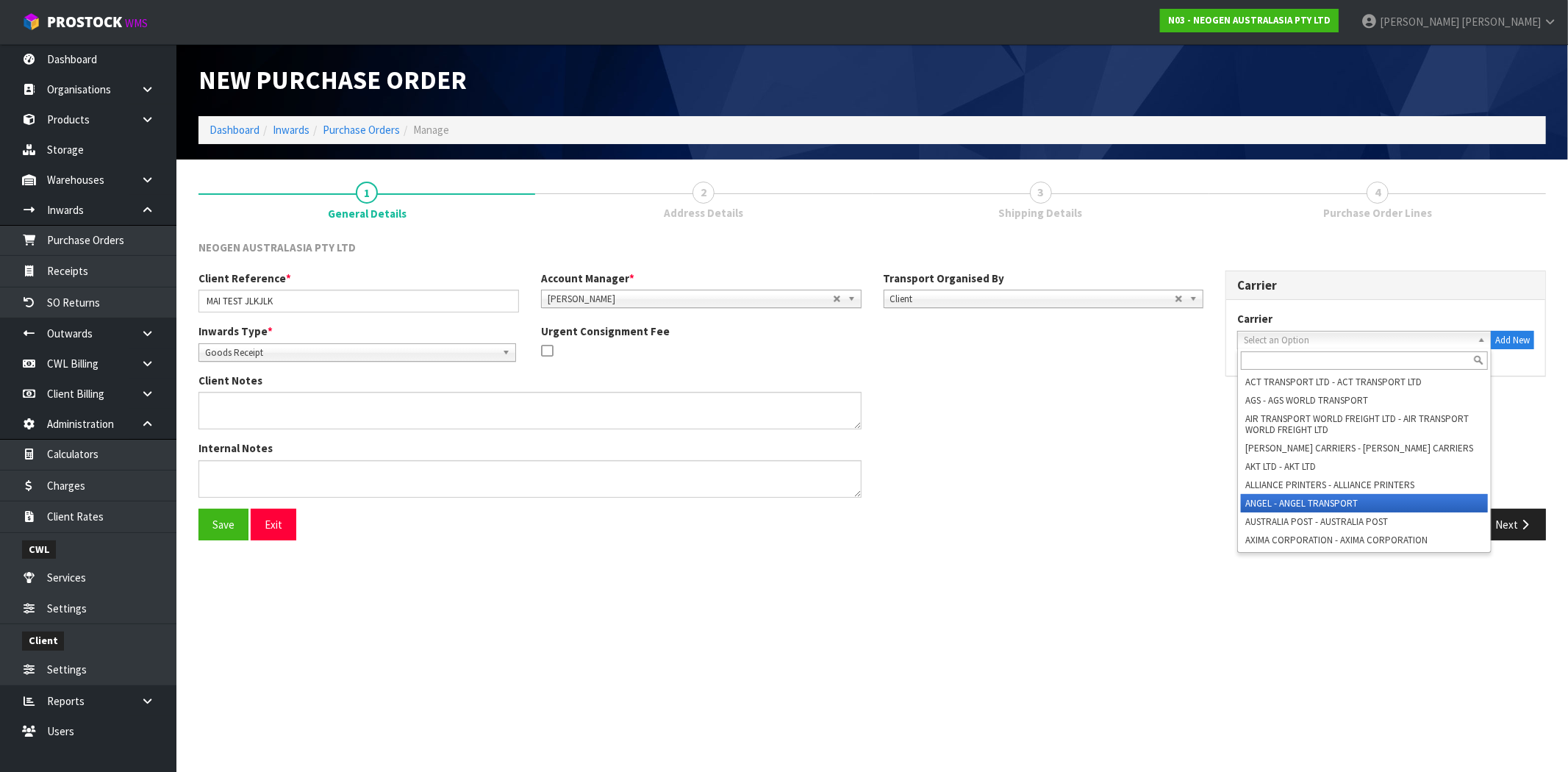
scroll to position [408, 0]
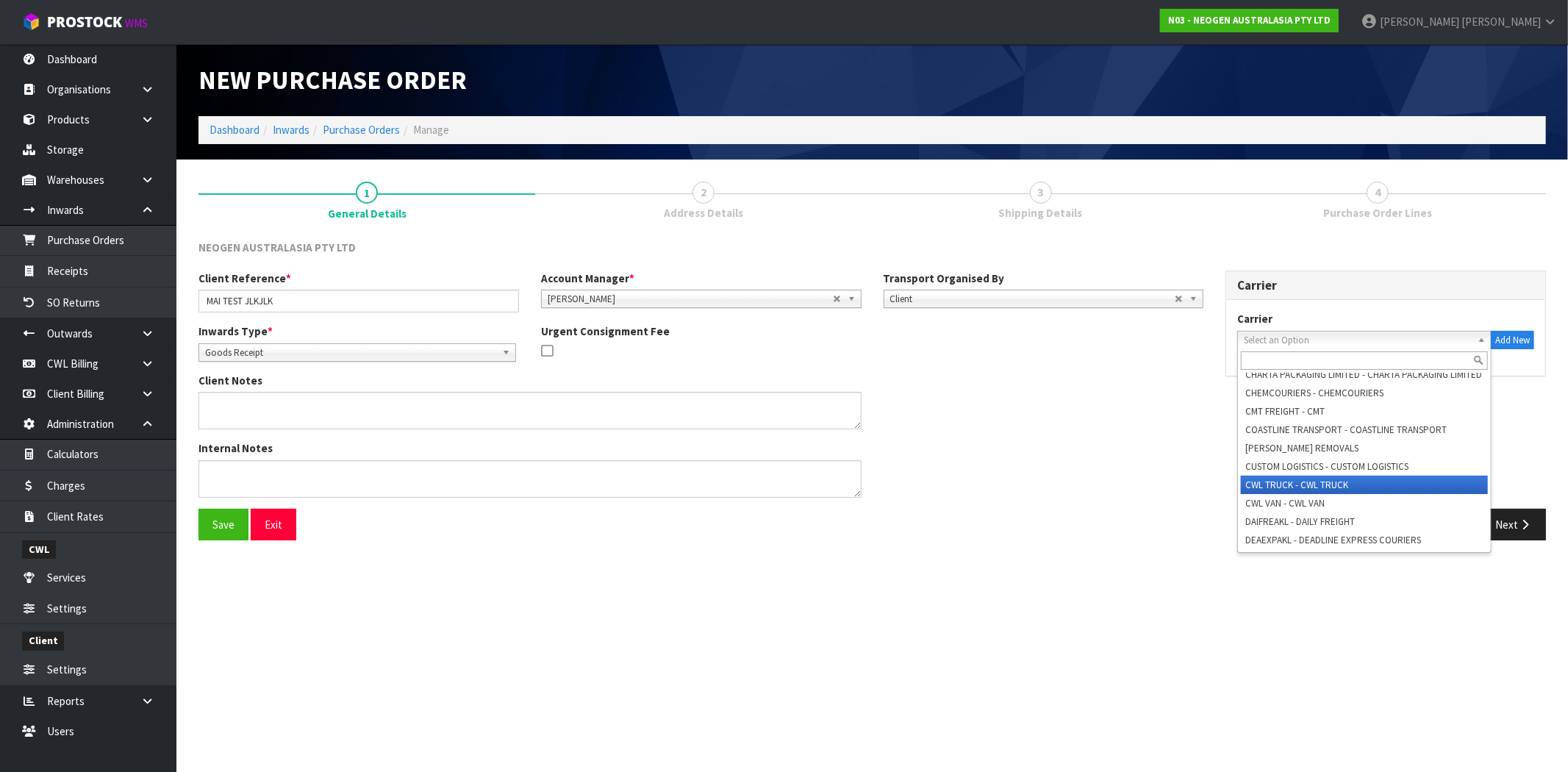
click at [1295, 481] on li "CWL TRUCK - CWL TRUCK" at bounding box center [1364, 485] width 247 height 19
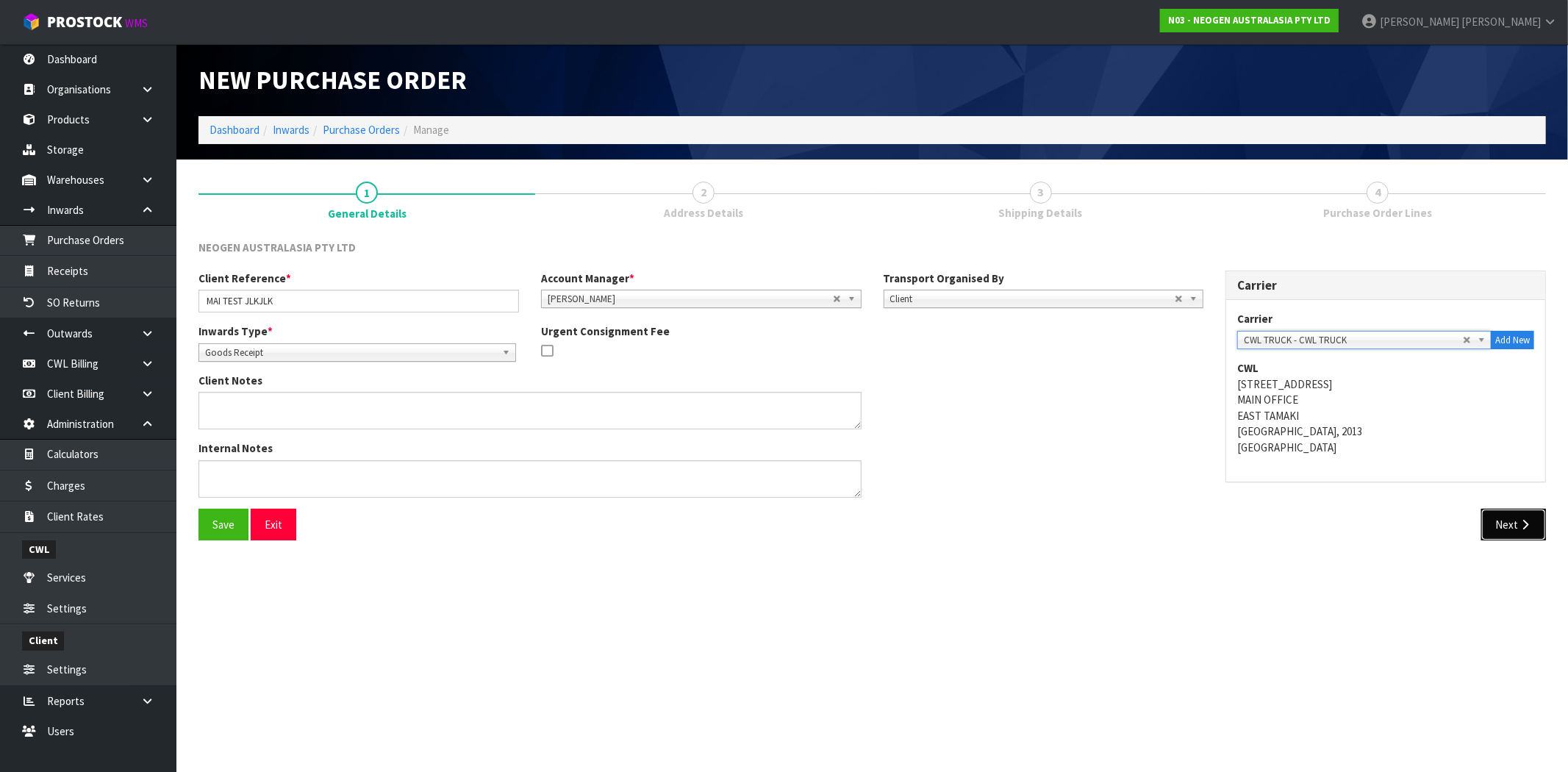
click at [1494, 519] on button "Next" at bounding box center [1514, 524] width 65 height 32
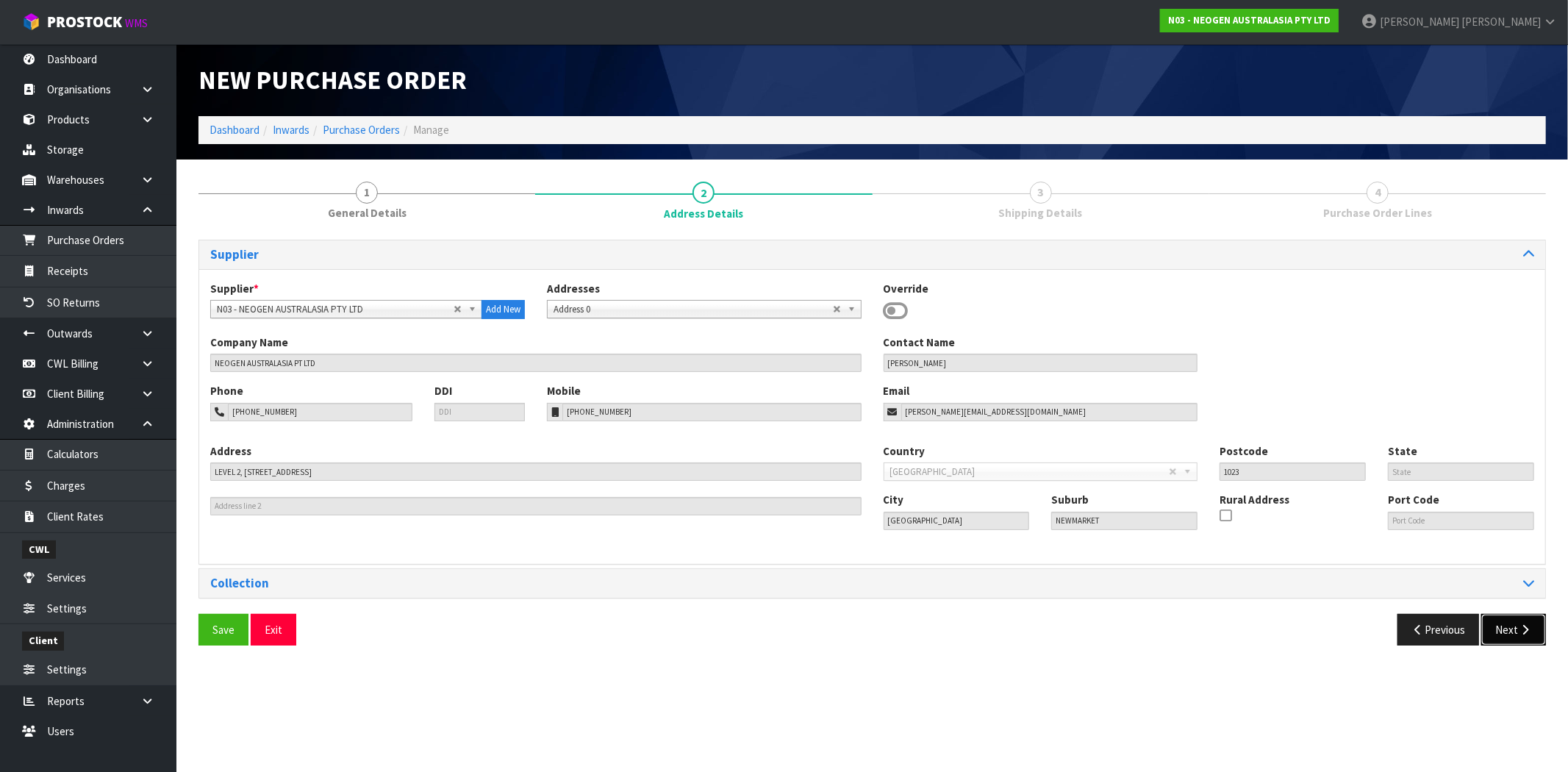
click at [1520, 628] on icon "button" at bounding box center [1524, 630] width 14 height 11
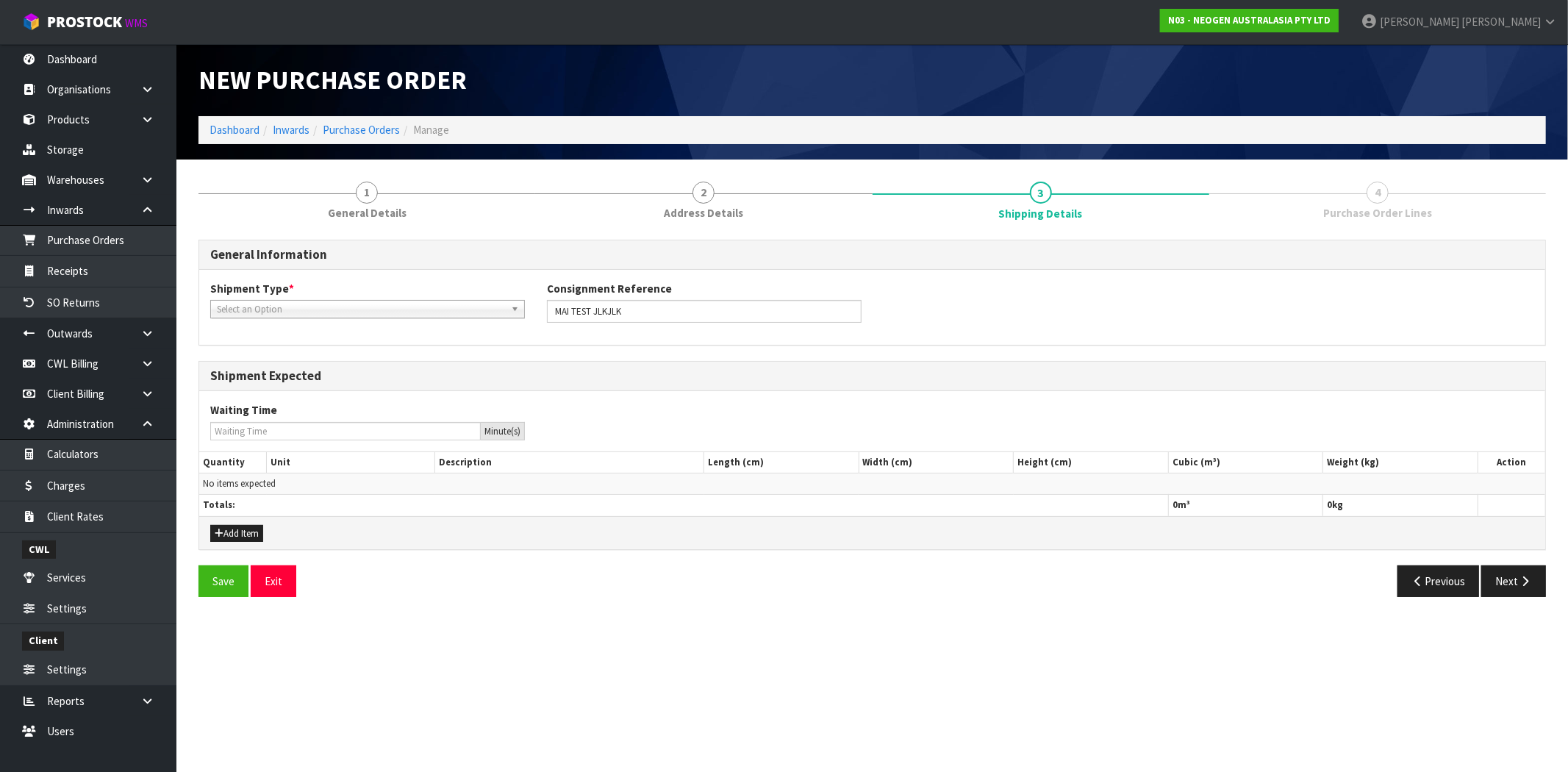
click at [311, 317] on div "Select an Option" at bounding box center [367, 309] width 315 height 19
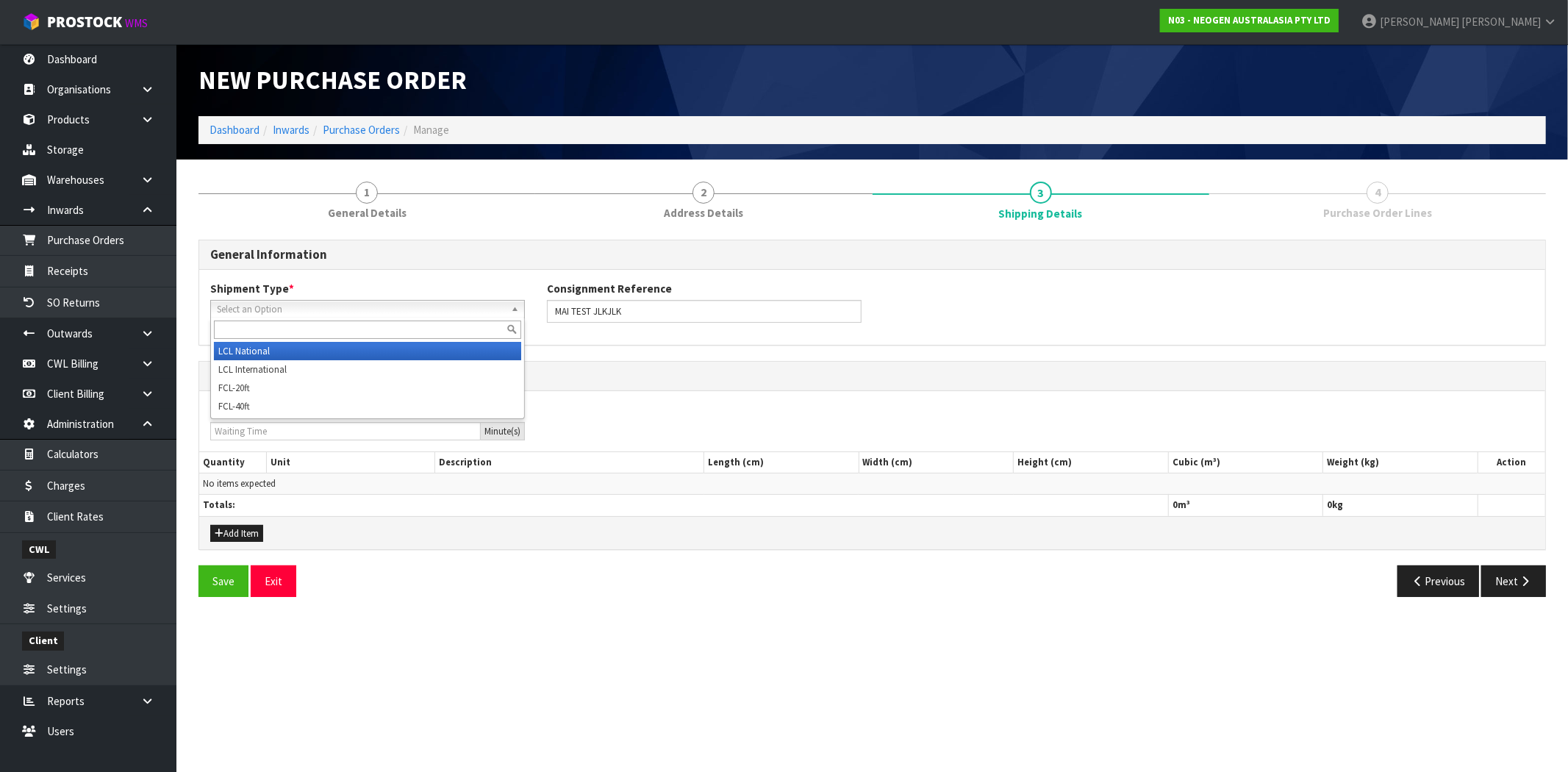
click at [316, 351] on li "LCL National" at bounding box center [367, 350] width 307 height 19
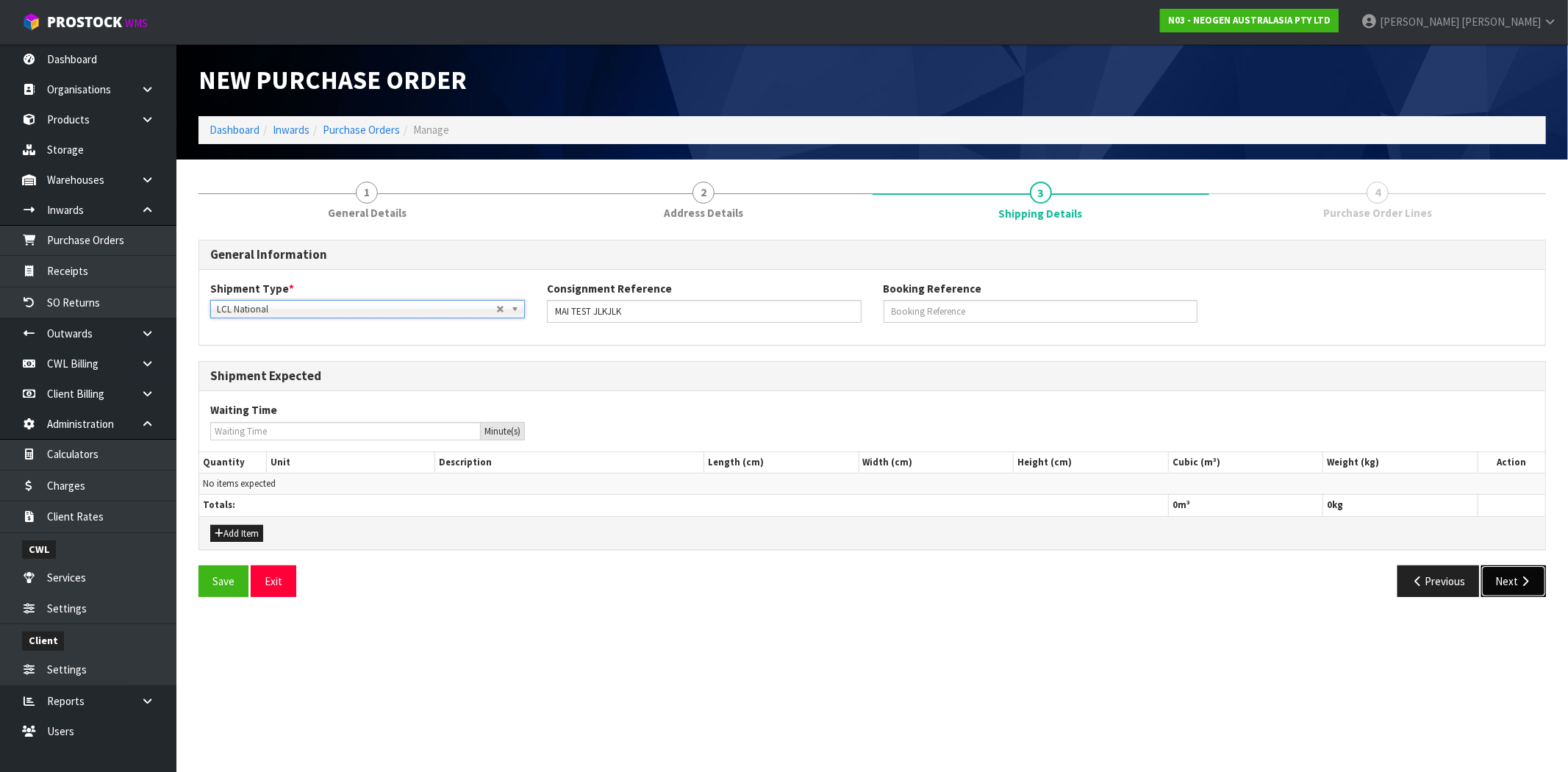
click at [1526, 581] on icon "button" at bounding box center [1524, 581] width 14 height 11
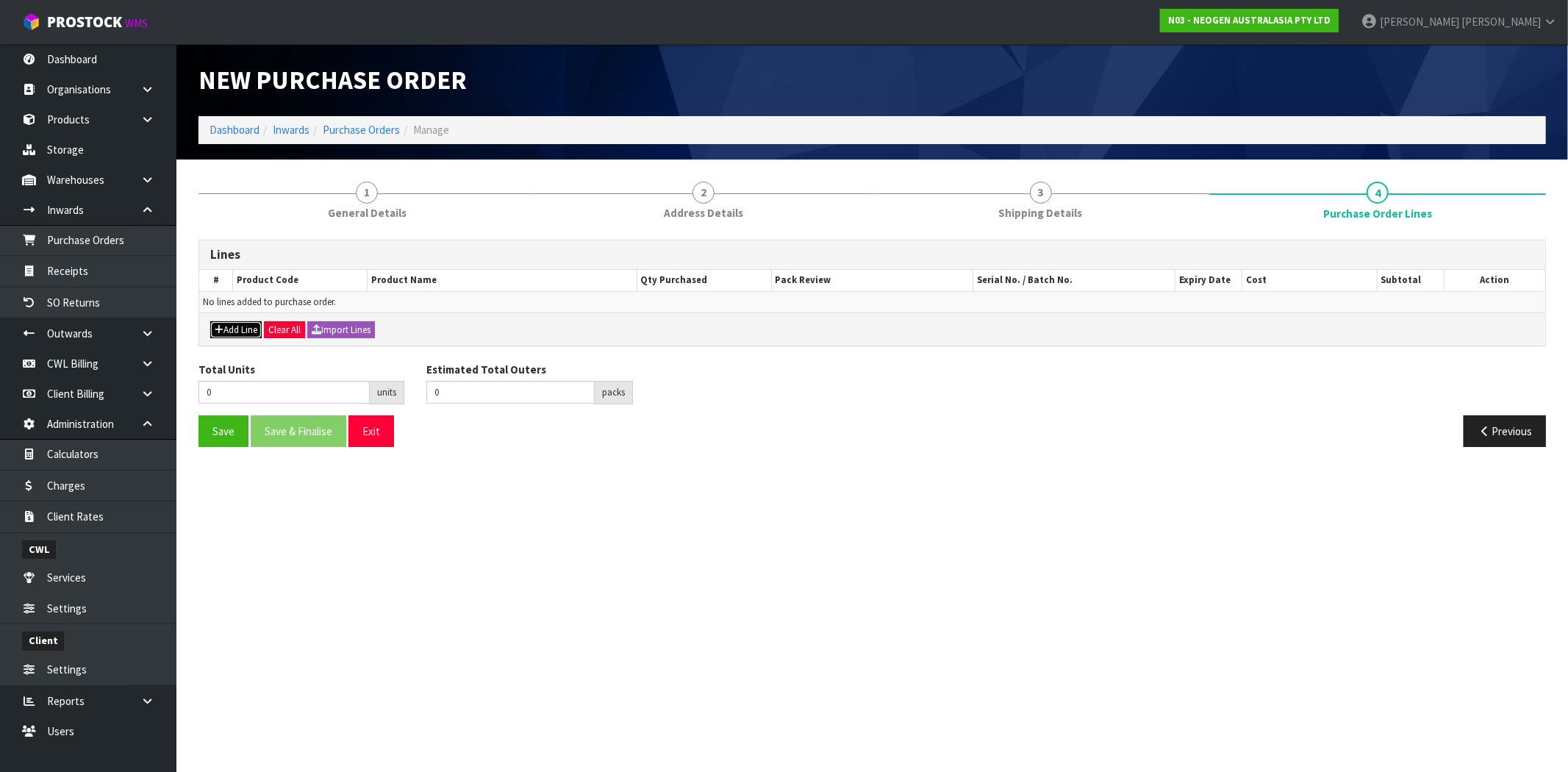
click at [236, 324] on button "Add Line" at bounding box center [236, 330] width 52 height 18
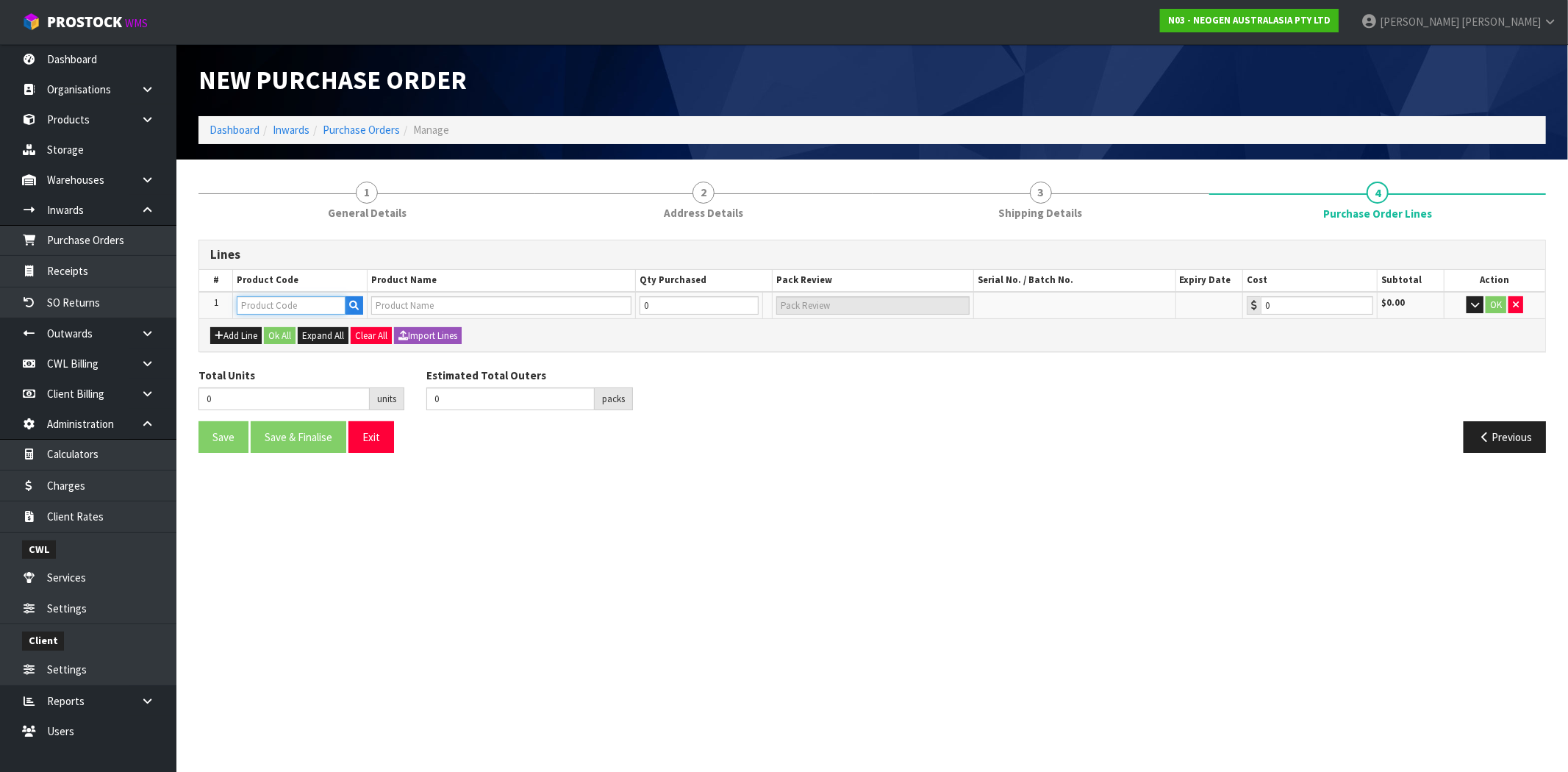
click at [263, 309] on input "text" at bounding box center [291, 305] width 108 height 19
paste input "700000005"
type input "700000005"
click at [755, 544] on section "New Purchase Order Dashboard Inwards Purchase Orders Manage 1 General Details 2…" at bounding box center [784, 386] width 1568 height 772
type input "7000043165 - BMLSCK MLS WEEKLY CLEANING KIT"
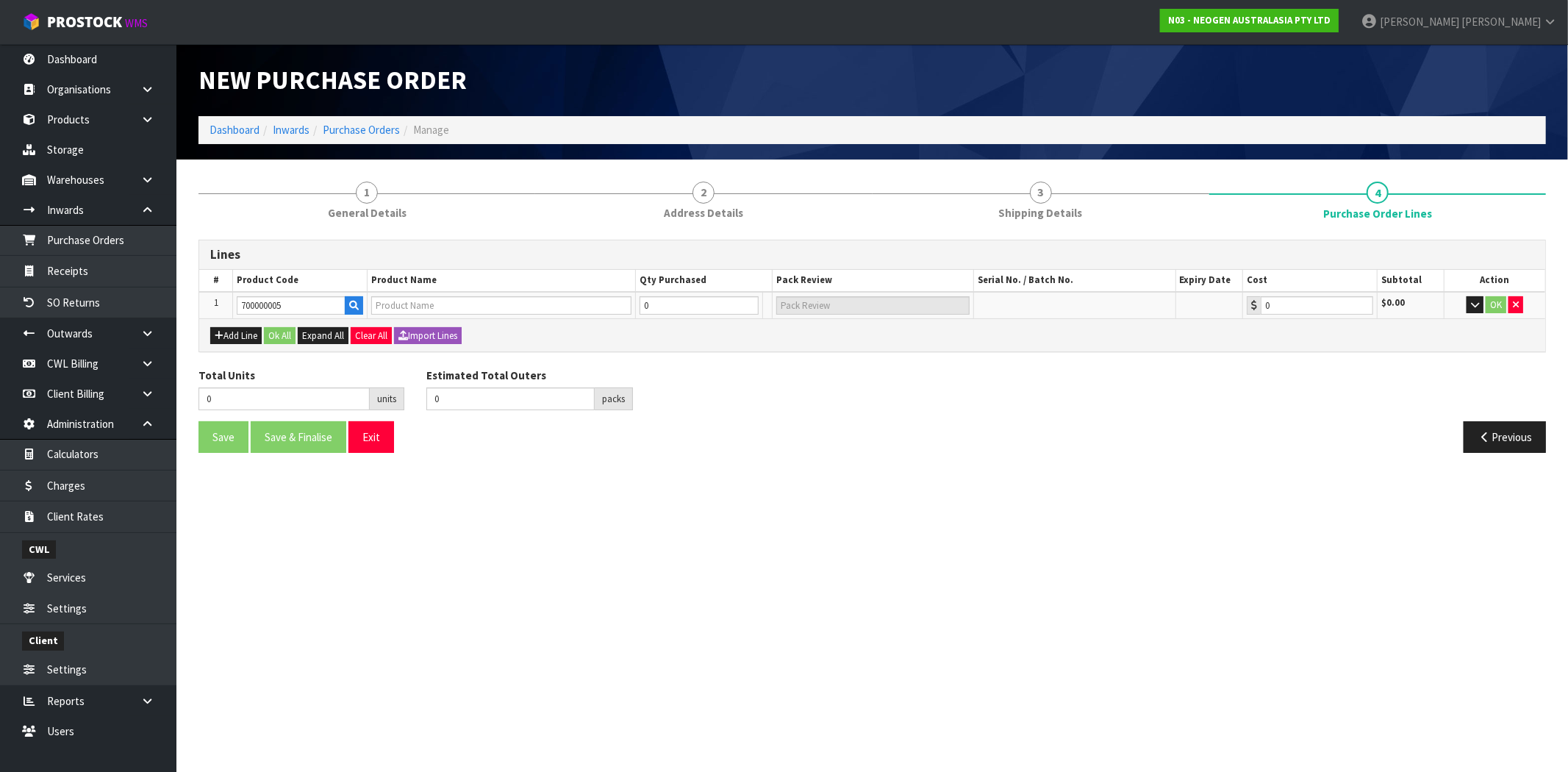
type input "0.00"
click at [236, 333] on button "Add Line" at bounding box center [236, 336] width 52 height 18
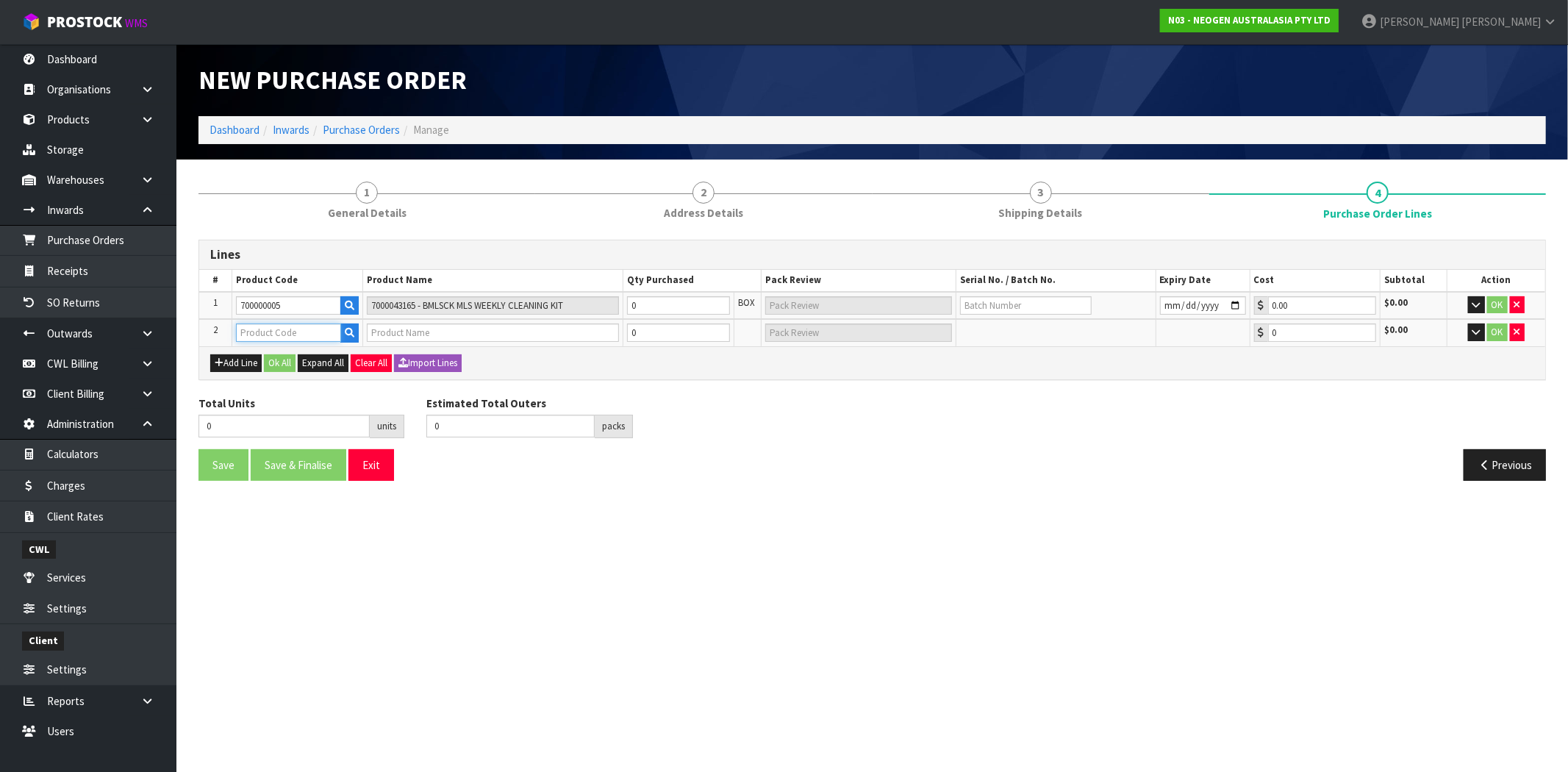
click at [301, 332] on input "text" at bounding box center [289, 333] width 105 height 19
paste input "700000043"
type input "700000043"
type input "7000043162 - HOLDER FOR SHORT NECK COGENT"
type input "0.00"
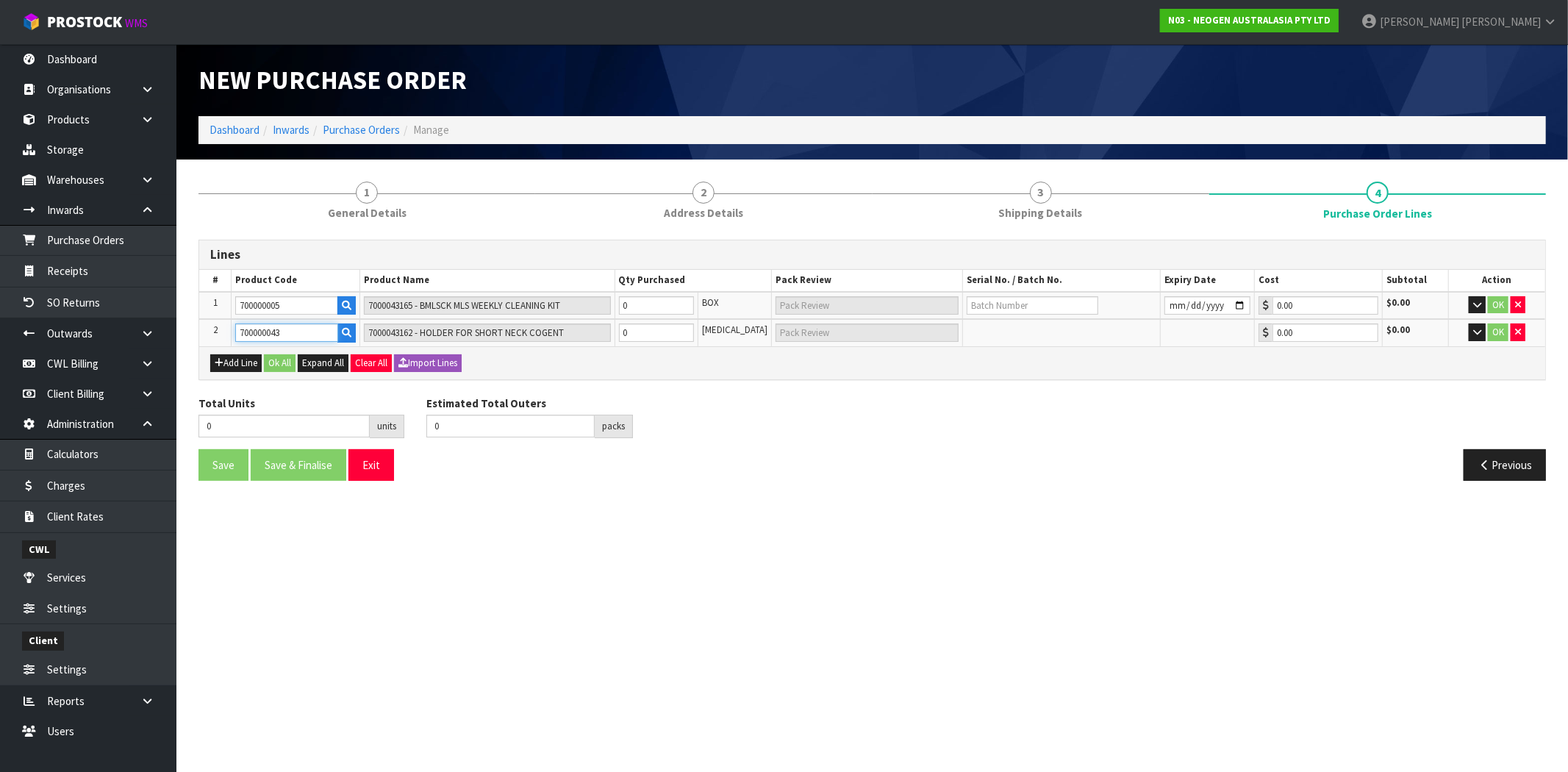
type input "700000043"
click at [782, 486] on div "Save Save & Finalise Exit Previous" at bounding box center [872, 470] width 1370 height 43
click at [588, 303] on tr "1 700000005 7000043165 - BMLSCK MLS WEEKLY CLEANING KIT 0 BOX 0.00 $0.00 OK" at bounding box center [872, 306] width 1346 height 28
type input "2"
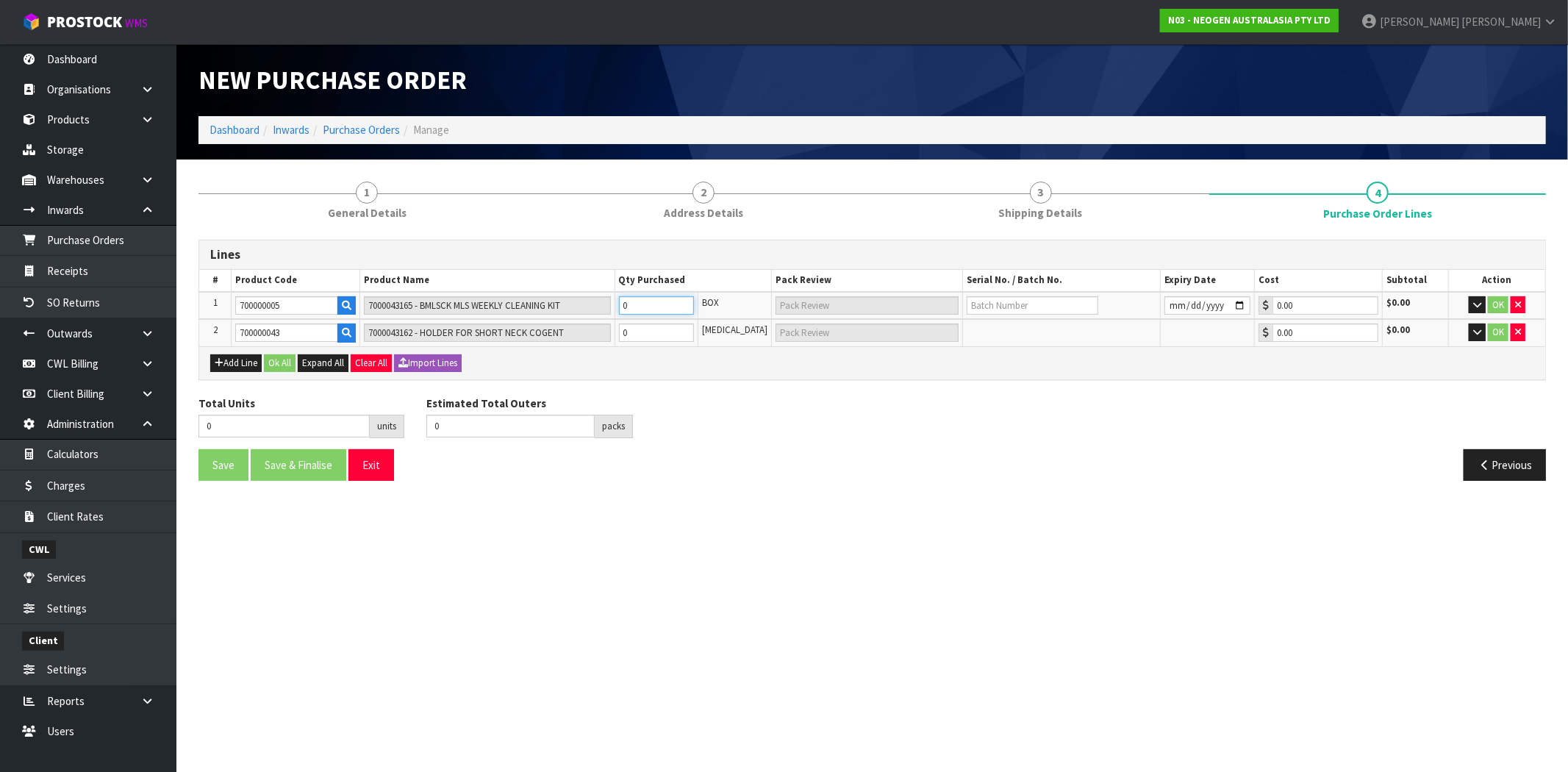
type input "2"
type input "2 CTN"
type input "20"
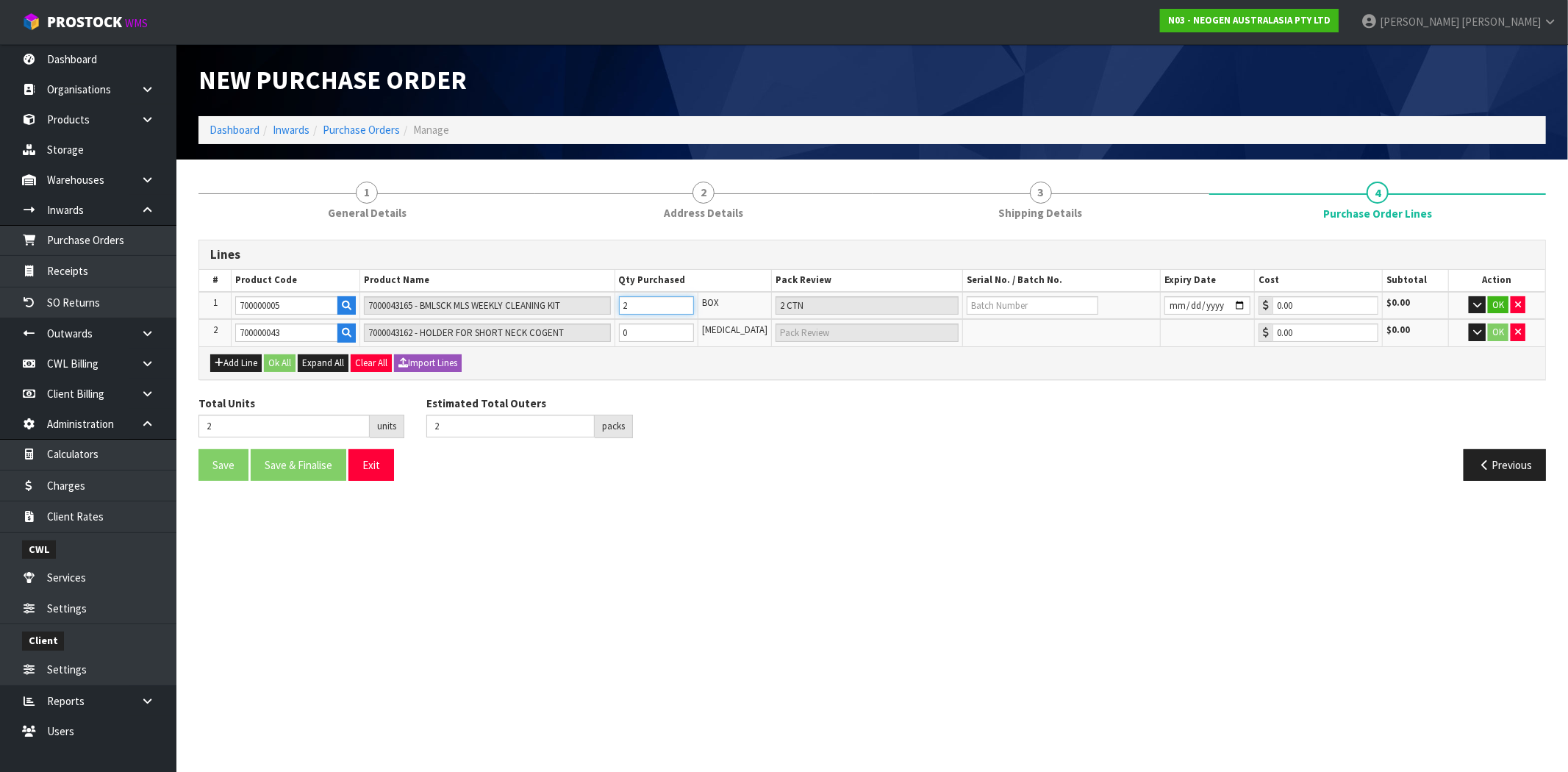
type input "20 CTN"
type input "20"
click at [616, 332] on tr "2 700000043 7000043162 - HOLDER FOR SHORT NECK COGENT 0 [MEDICAL_DATA] 0.00 $0.…" at bounding box center [872, 333] width 1346 height 28
type input "24"
type input "4"
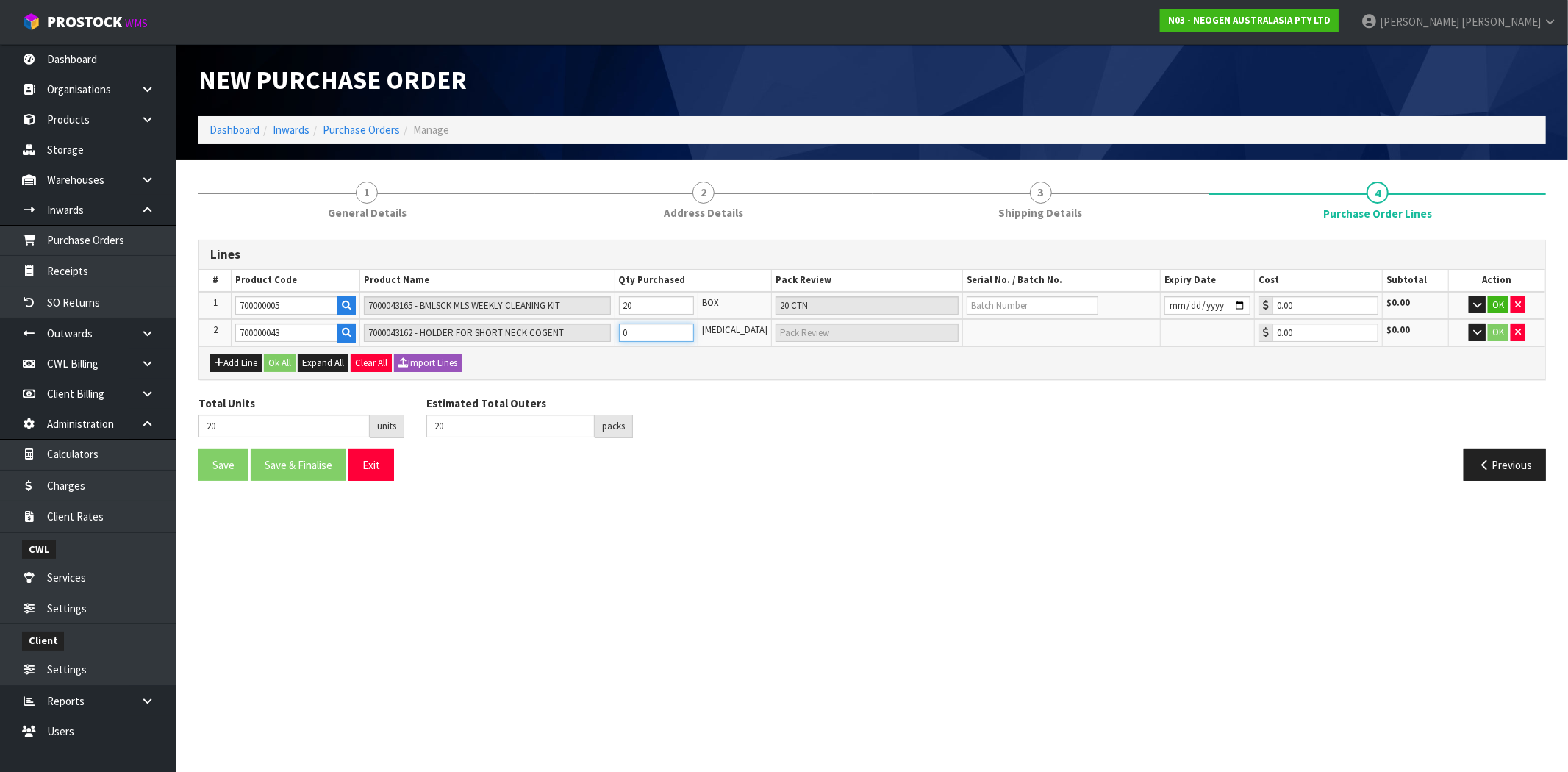
type input "4 [MEDICAL_DATA]"
type input "60"
type input "40"
type input "40 [MEDICAL_DATA]"
type input "40"
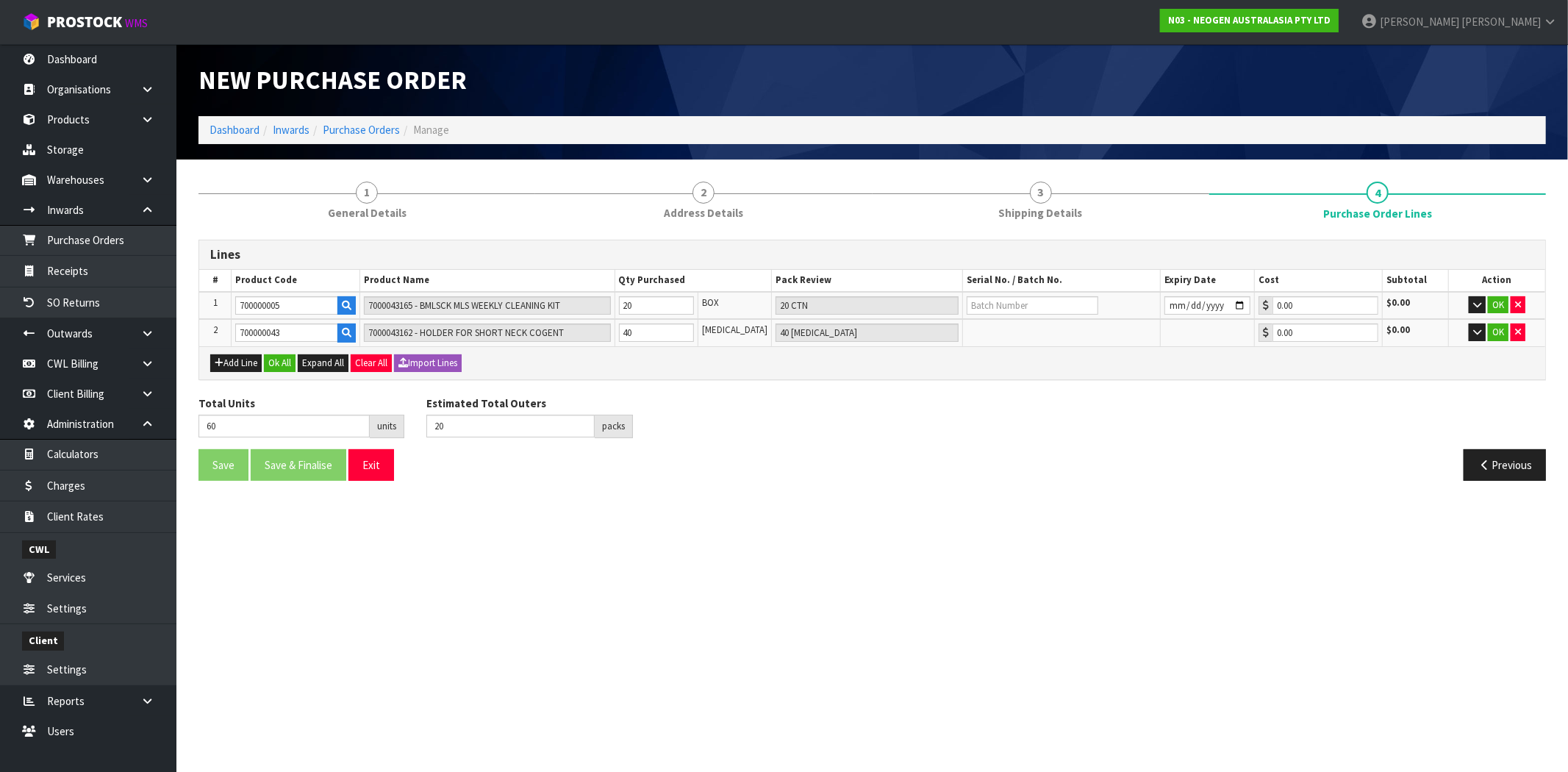
click at [879, 418] on div "Total Units 60 units Estimated Total Outers 20 packs Estimated Total Pallets pa…" at bounding box center [872, 422] width 1370 height 53
click at [281, 358] on button "Ok All" at bounding box center [279, 363] width 32 height 18
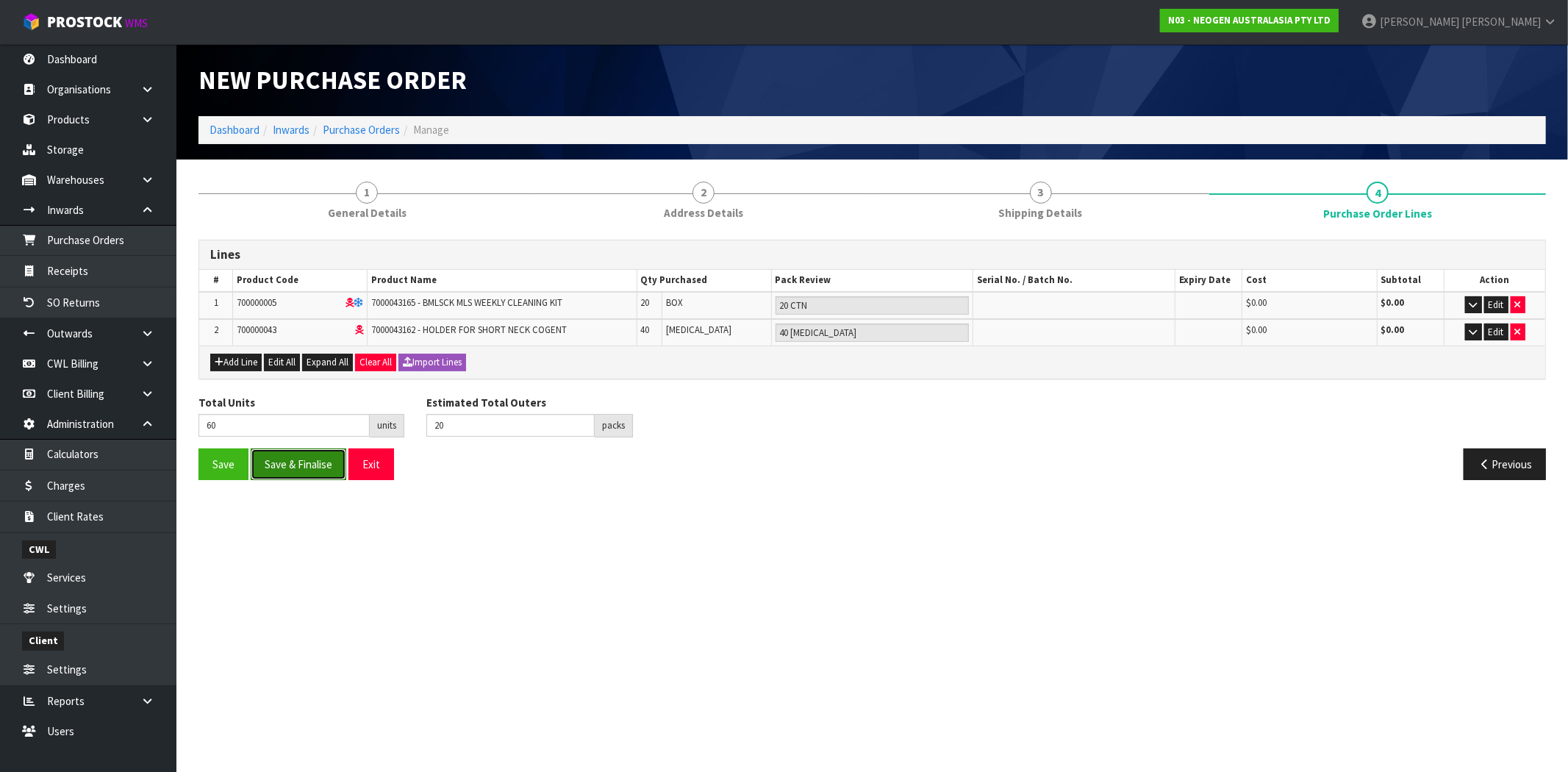
click at [306, 463] on button "Save & Finalise" at bounding box center [299, 464] width 95 height 32
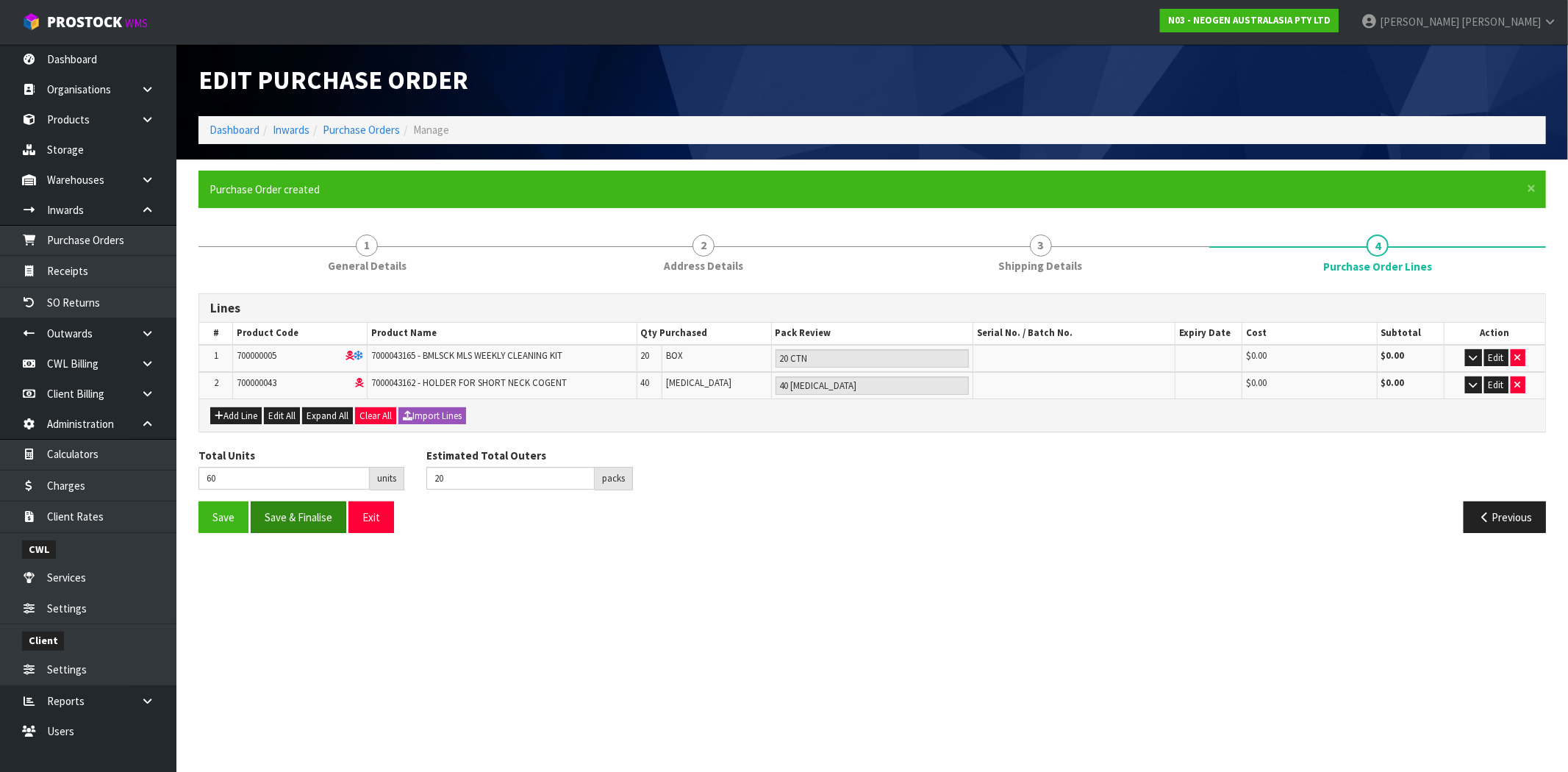
type input "0"
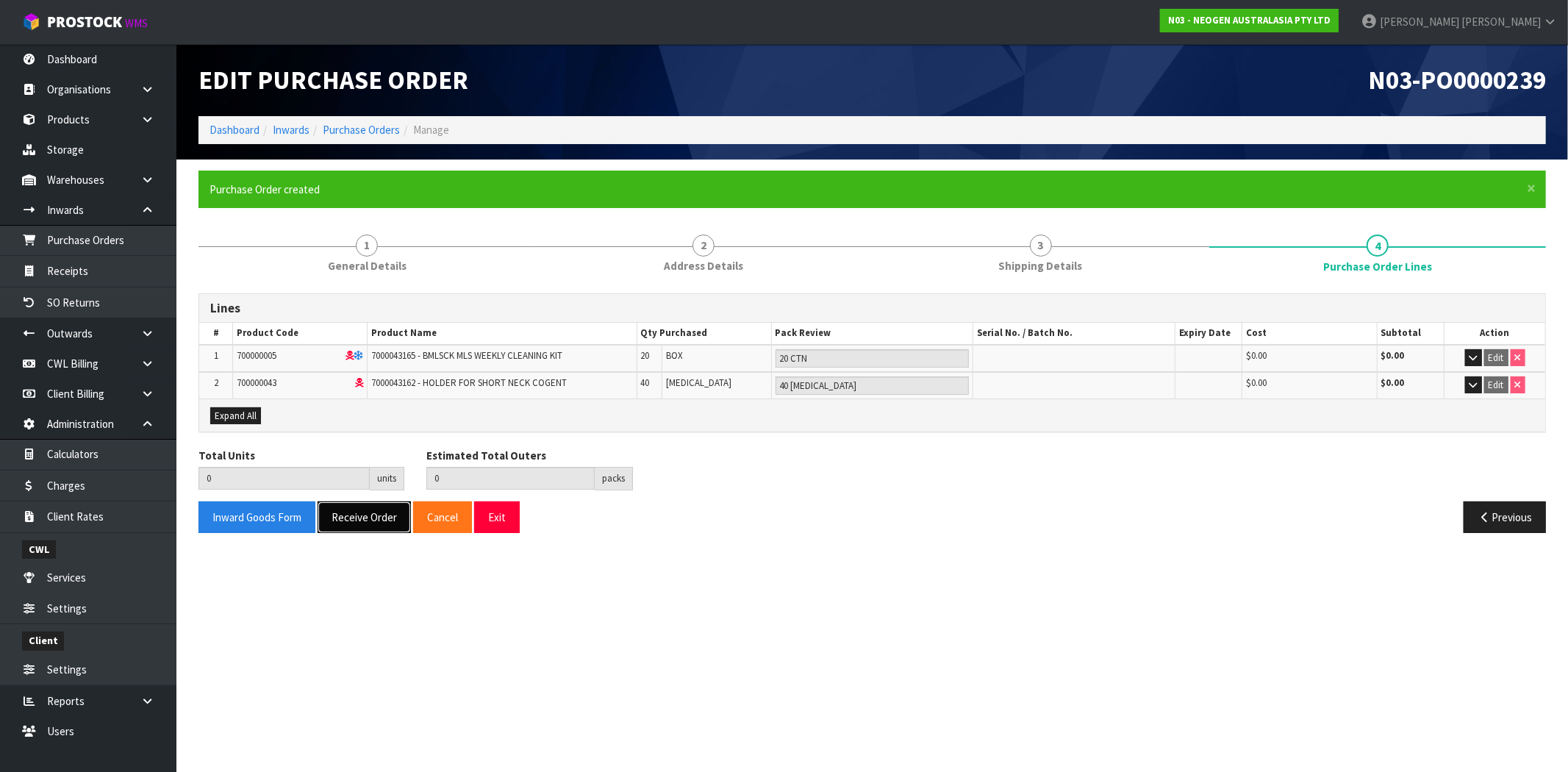
click at [341, 516] on button "Receive Order" at bounding box center [363, 517] width 93 height 32
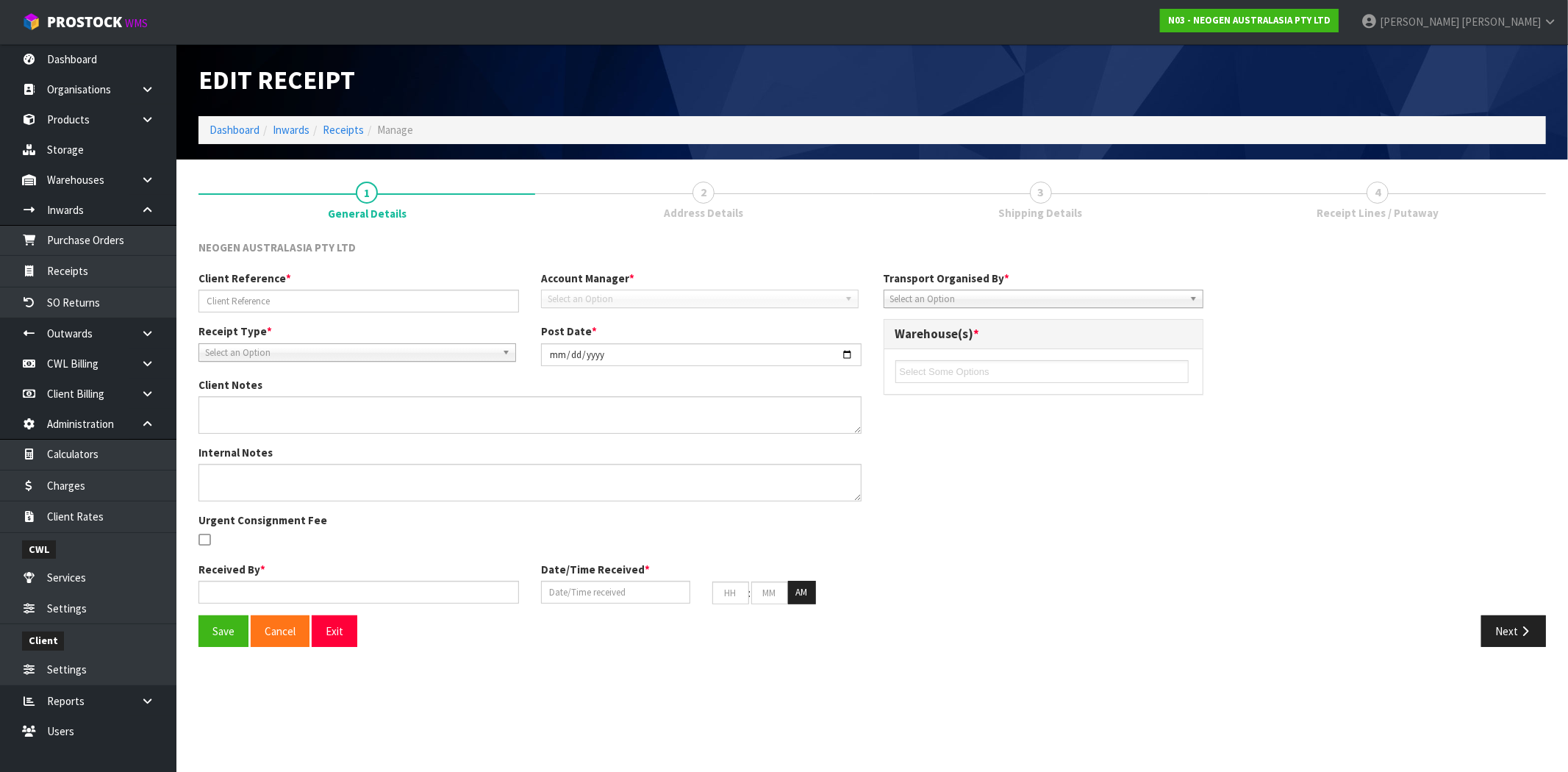
type input "MAI TEST JLKJLK"
type input "[DATE]"
type input "[PERSON_NAME]"
type input "[DATE]"
type input "01"
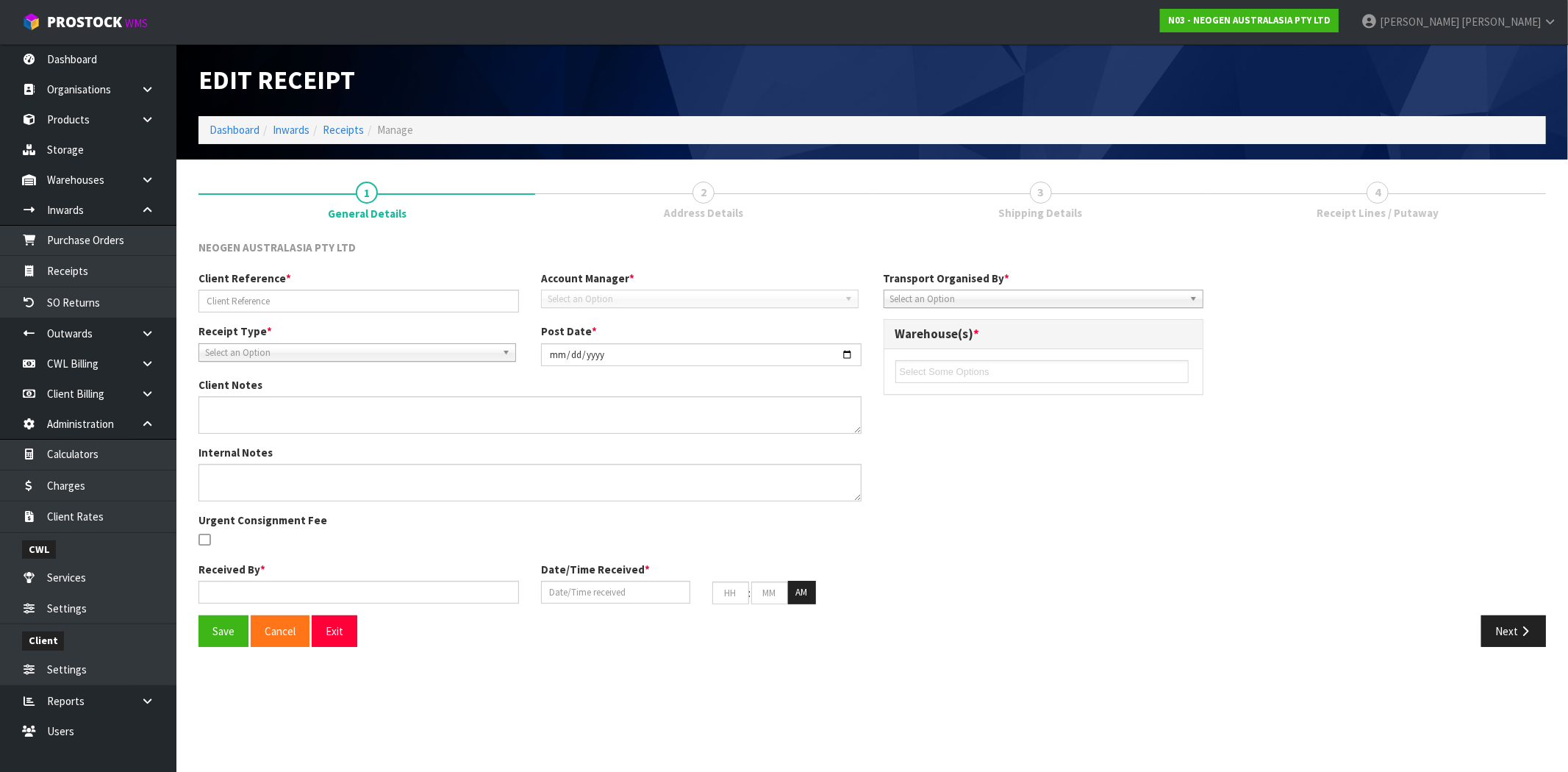
type input "32"
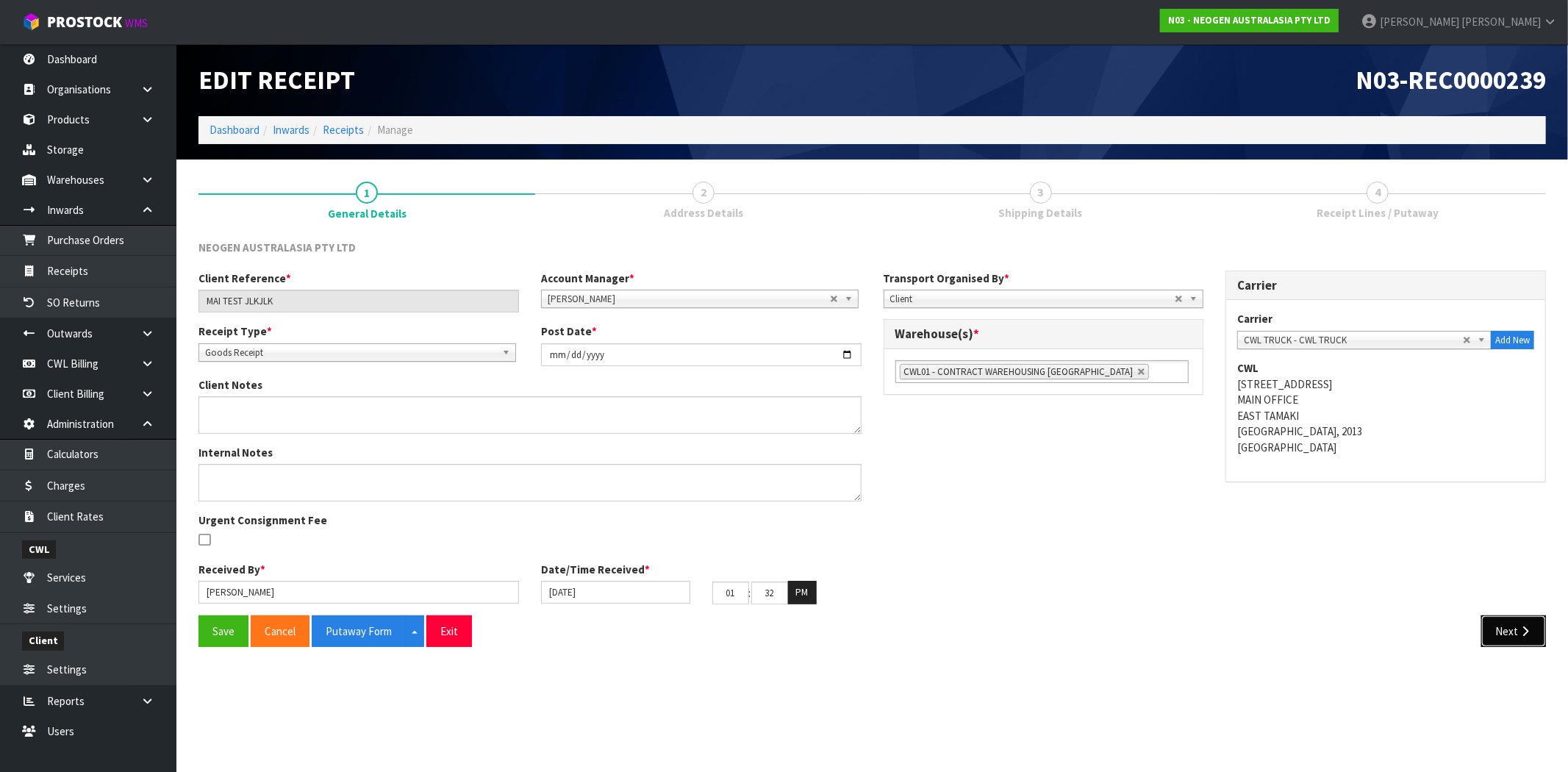
click at [1529, 634] on icon "button" at bounding box center [1524, 631] width 14 height 11
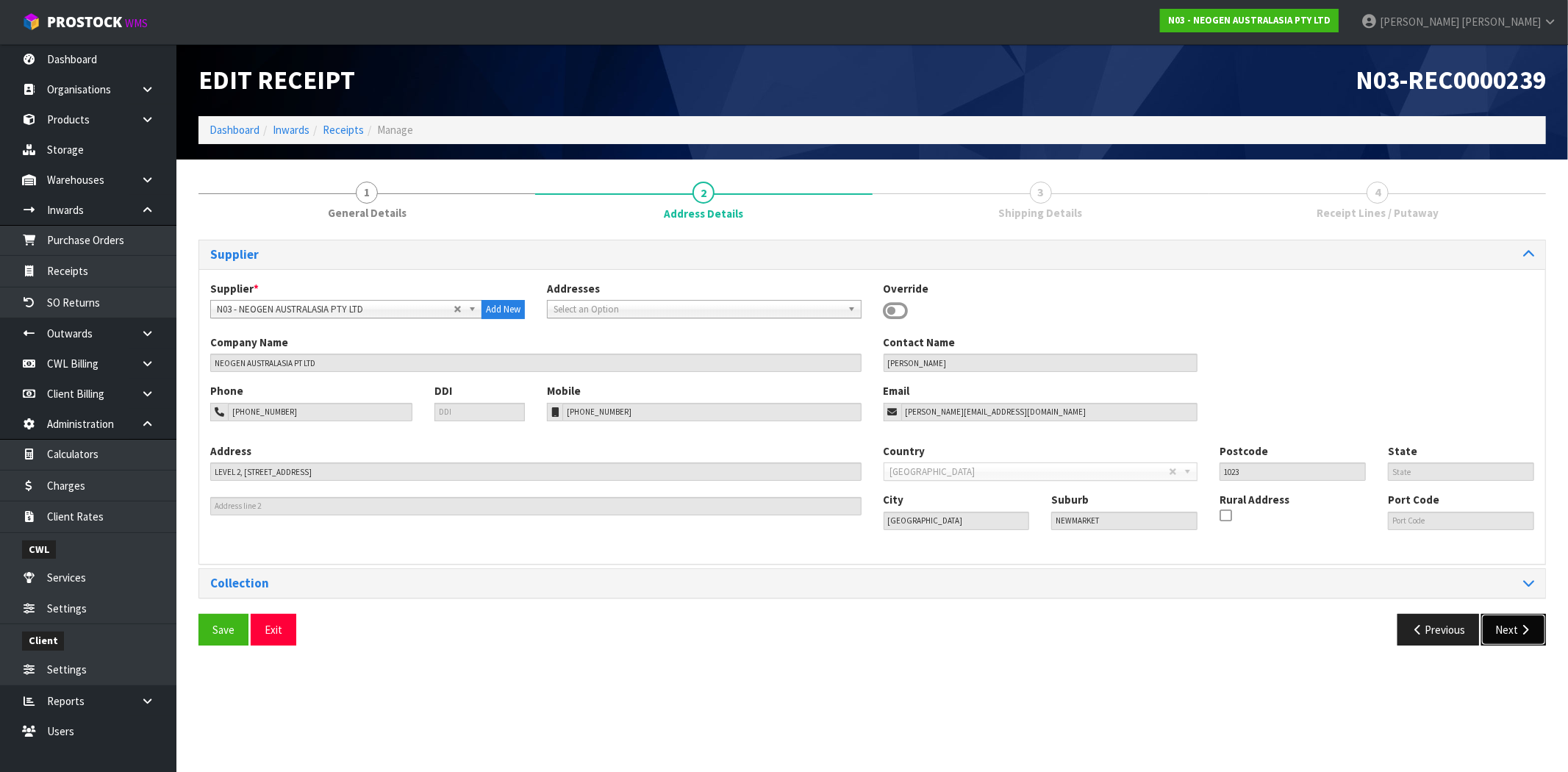
click at [1526, 634] on icon "button" at bounding box center [1524, 630] width 14 height 11
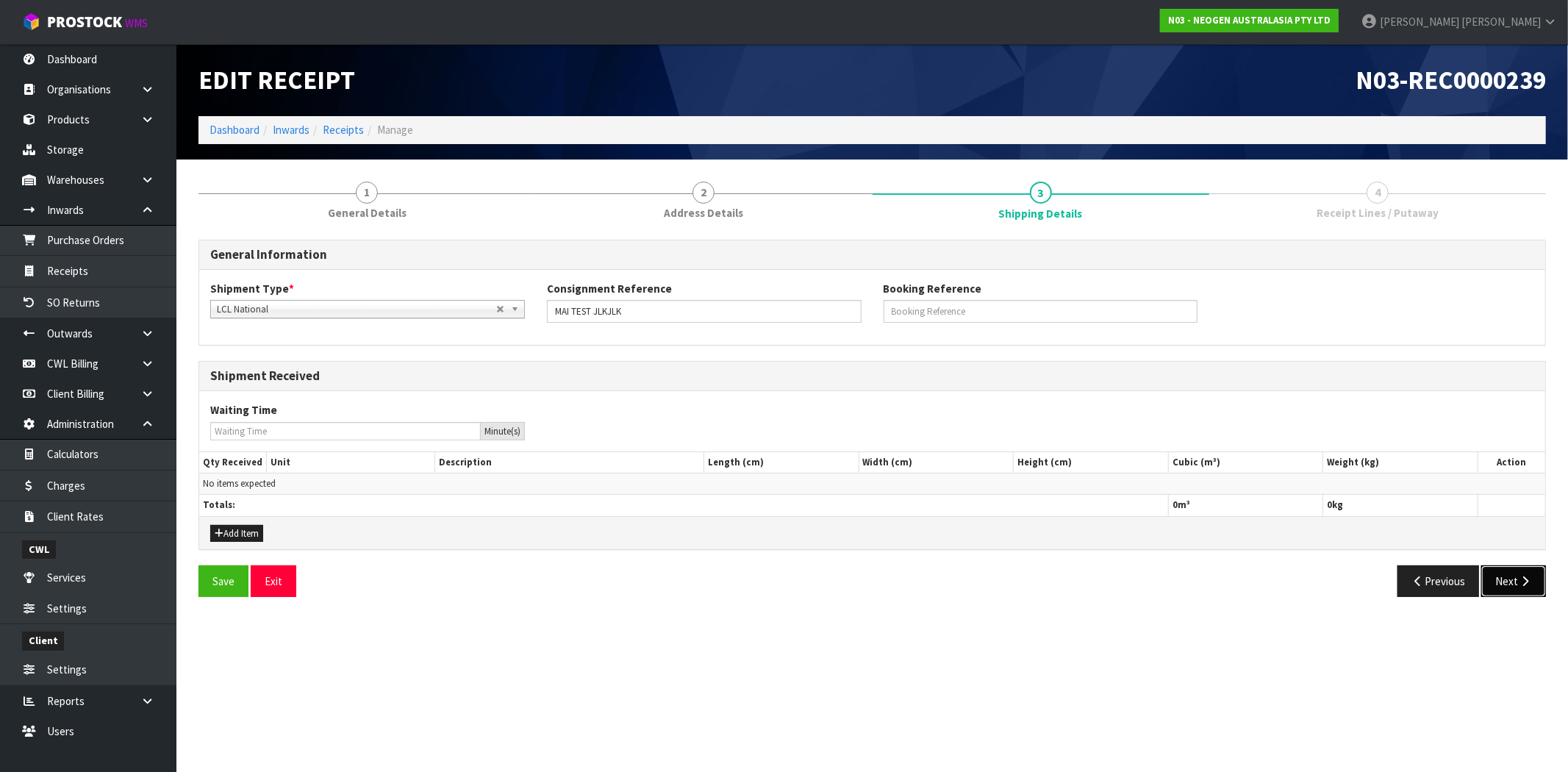
click at [1531, 588] on button "Next" at bounding box center [1514, 581] width 65 height 32
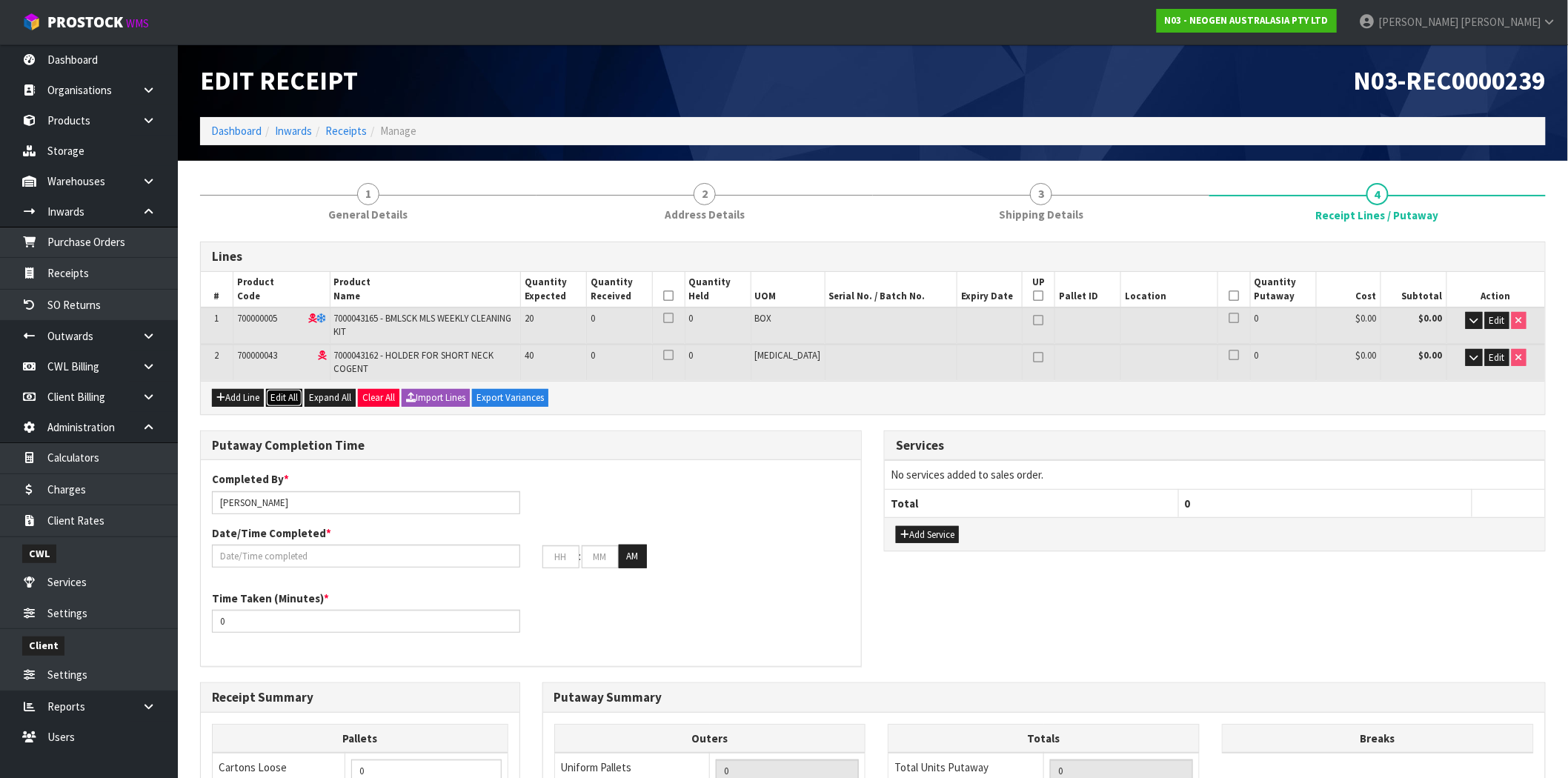
click at [290, 401] on button "Edit All" at bounding box center [284, 398] width 37 height 18
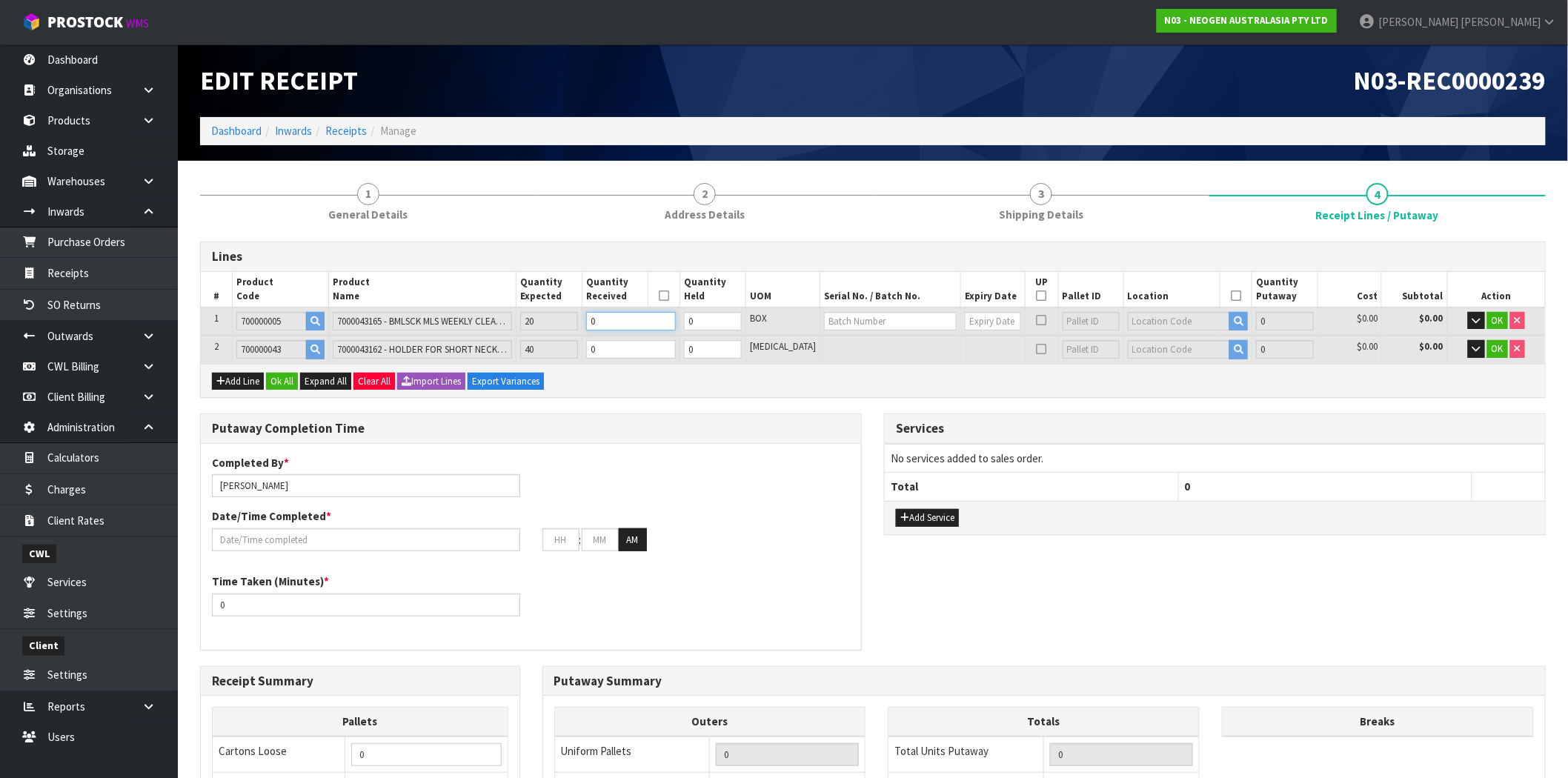
click at [525, 316] on tr "1 700000005 7000043165 - BMLSCK MLS WEEKLY CLEANING KIT 20 0 0 BOX 0 $0.00 $0.0…" at bounding box center [873, 321] width 1344 height 28
type input "2"
type input "0.00759"
type input "1.32"
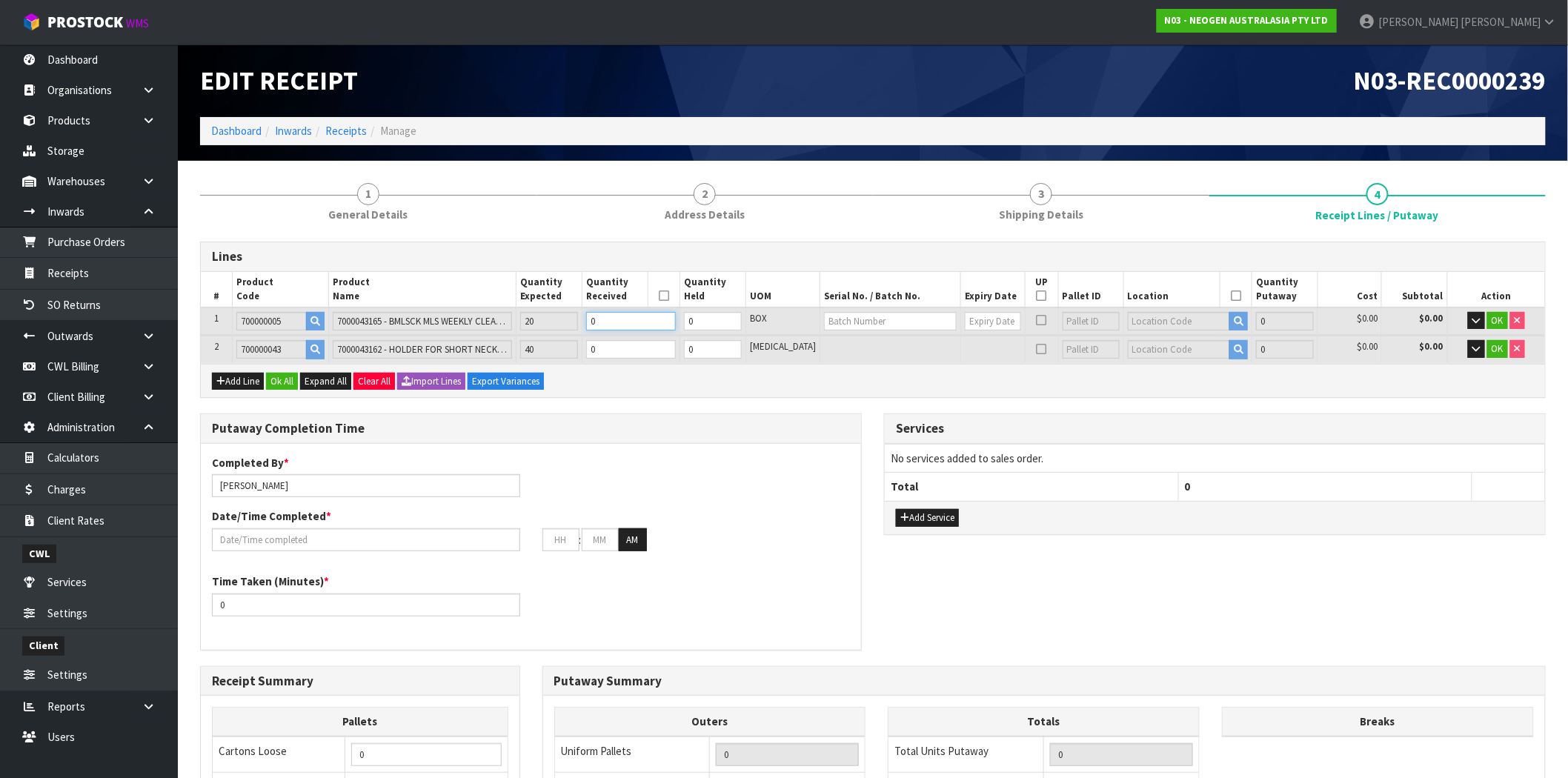
type input "2"
type input "20"
type input "0.0759"
type input "13.2"
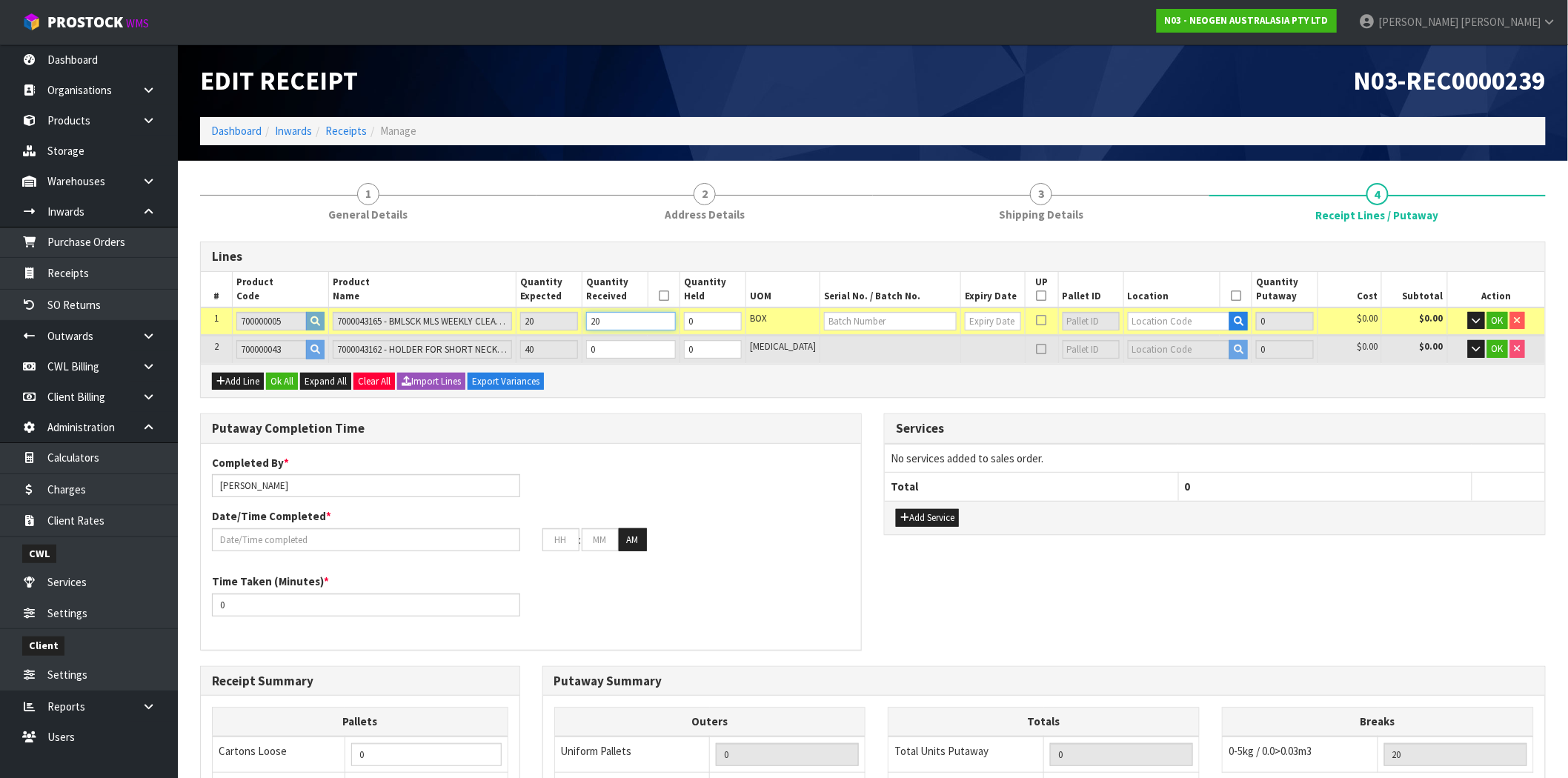
type input "20"
click at [516, 339] on tr "2 700000043 7000043162 - HOLDER FOR SHORT NECK COGENT 40 0 0 [MEDICAL_DATA] 0 $…" at bounding box center [873, 350] width 1344 height 28
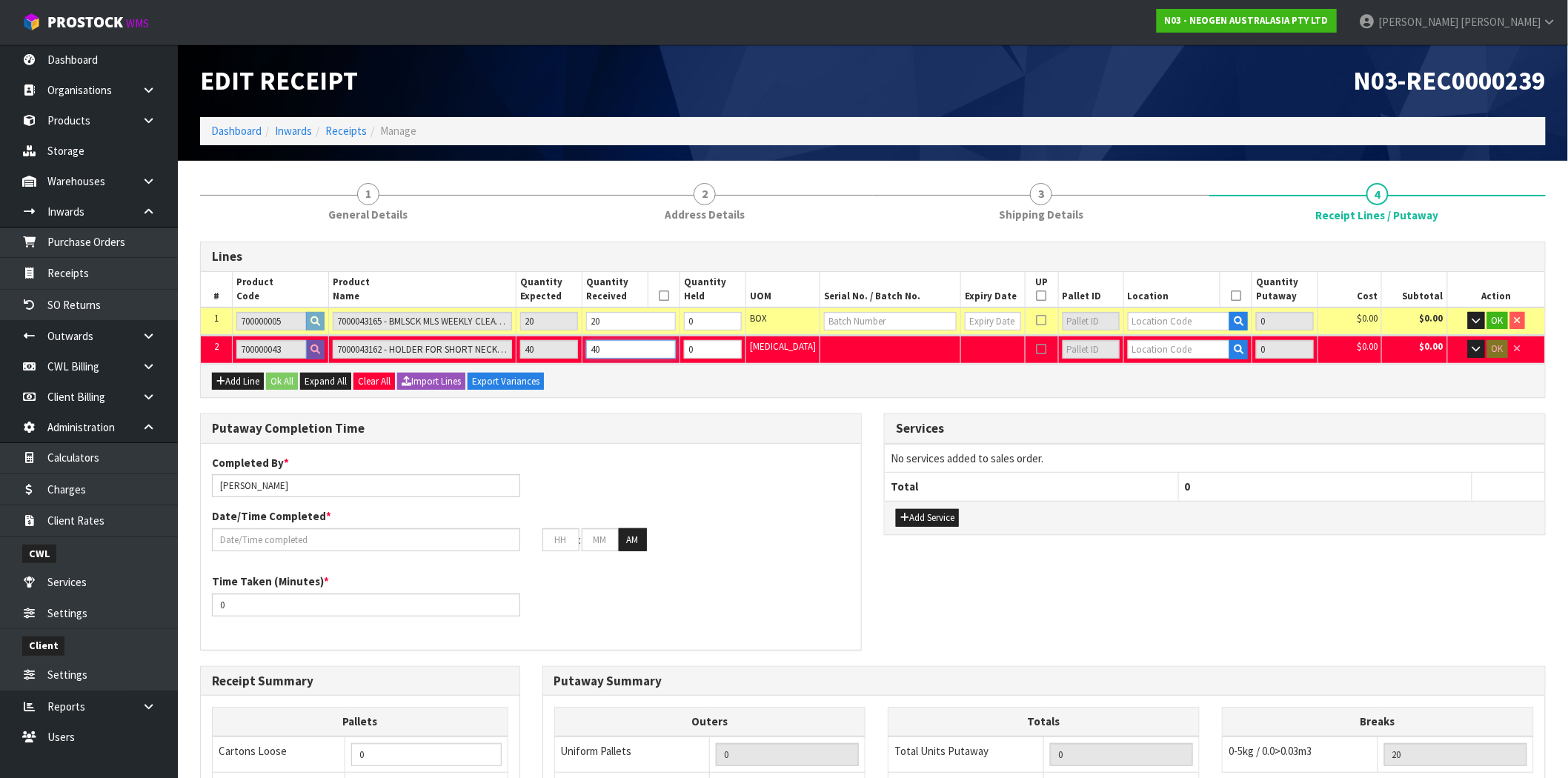
type input "40"
click at [867, 391] on div "Add Line Ok All Expand All Clear All Import Lines Export Variances" at bounding box center [873, 380] width 1344 height 33
click at [999, 400] on div "Lines # Product Code Product Name Quantity Expected Quantity Received Quantity …" at bounding box center [873, 656] width 1346 height 830
click at [1473, 344] on icon "button" at bounding box center [1477, 349] width 8 height 10
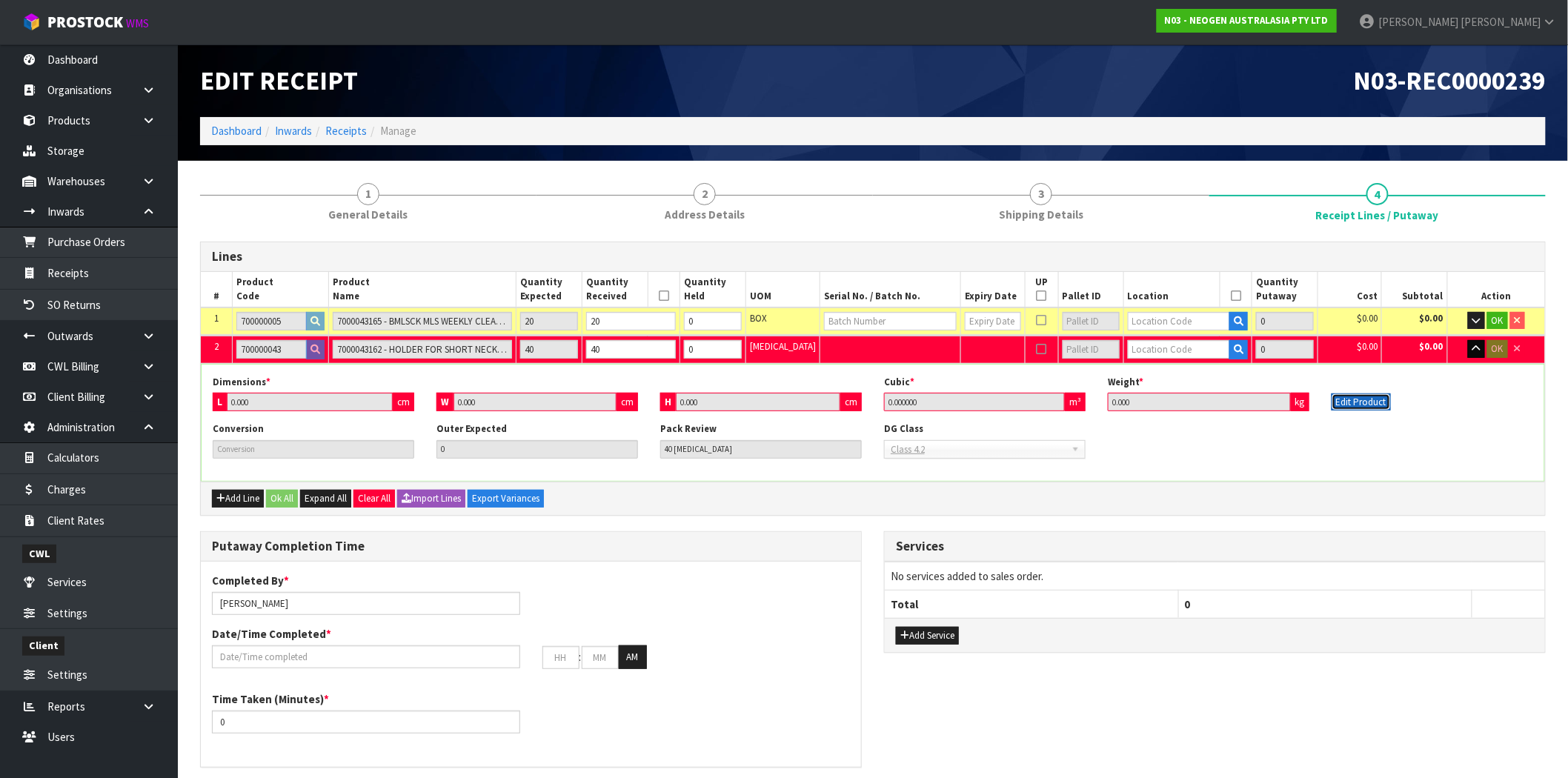
click at [1351, 398] on button "Edit Product" at bounding box center [1362, 402] width 60 height 18
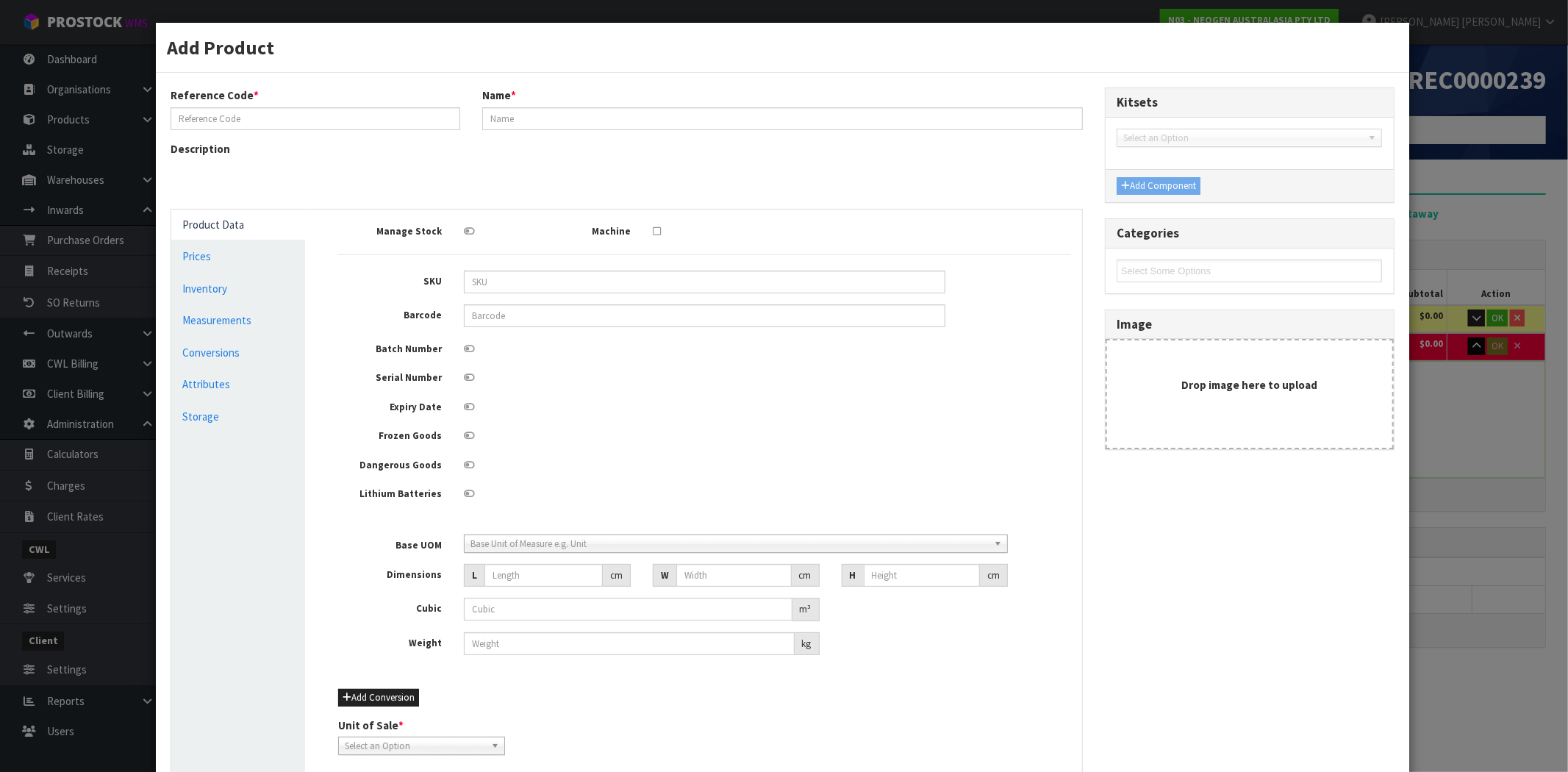
type input "700000043"
type input "7000043162 - HOLDER FOR SHORT NECK COGENT"
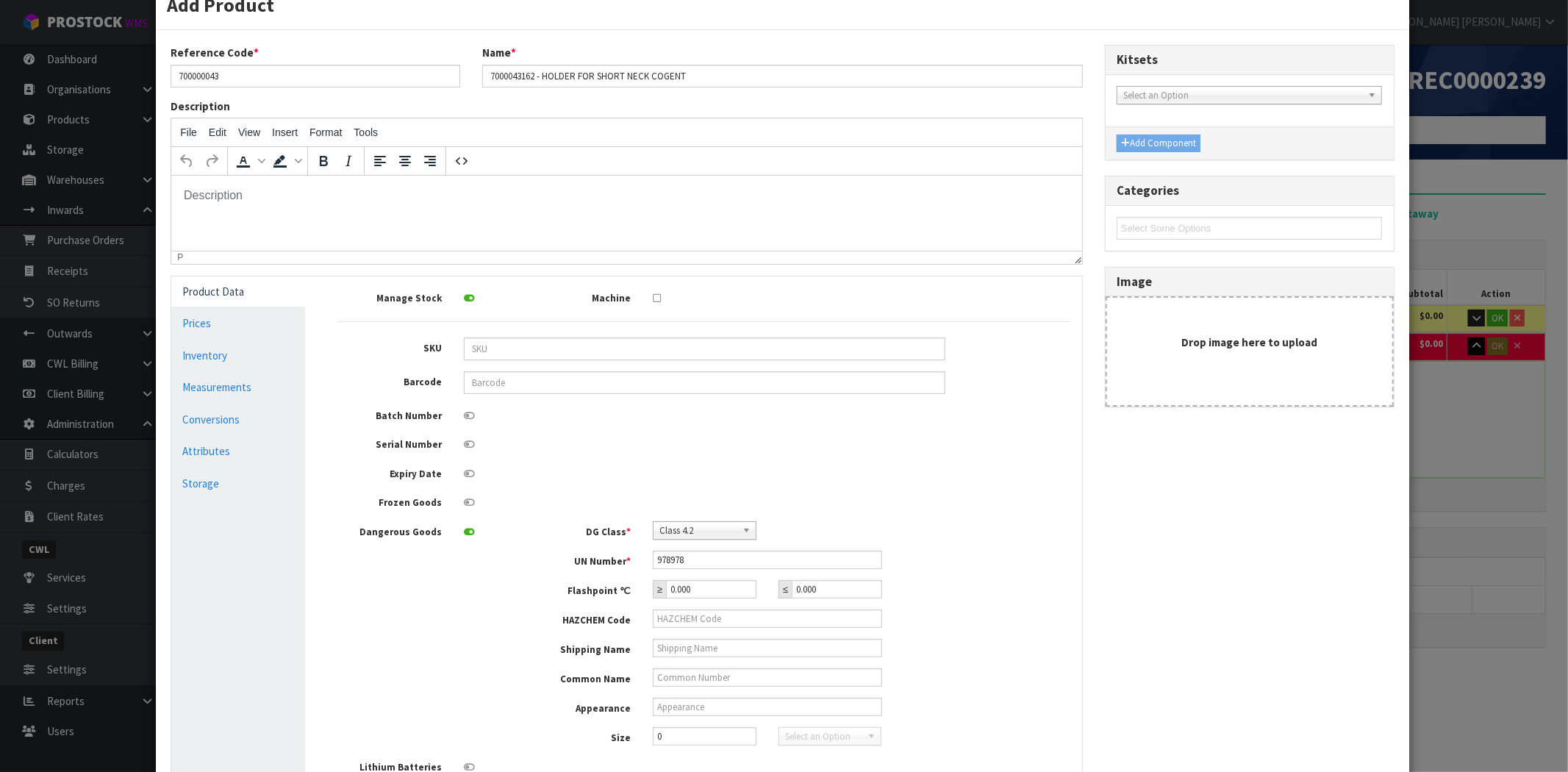
scroll to position [82, 0]
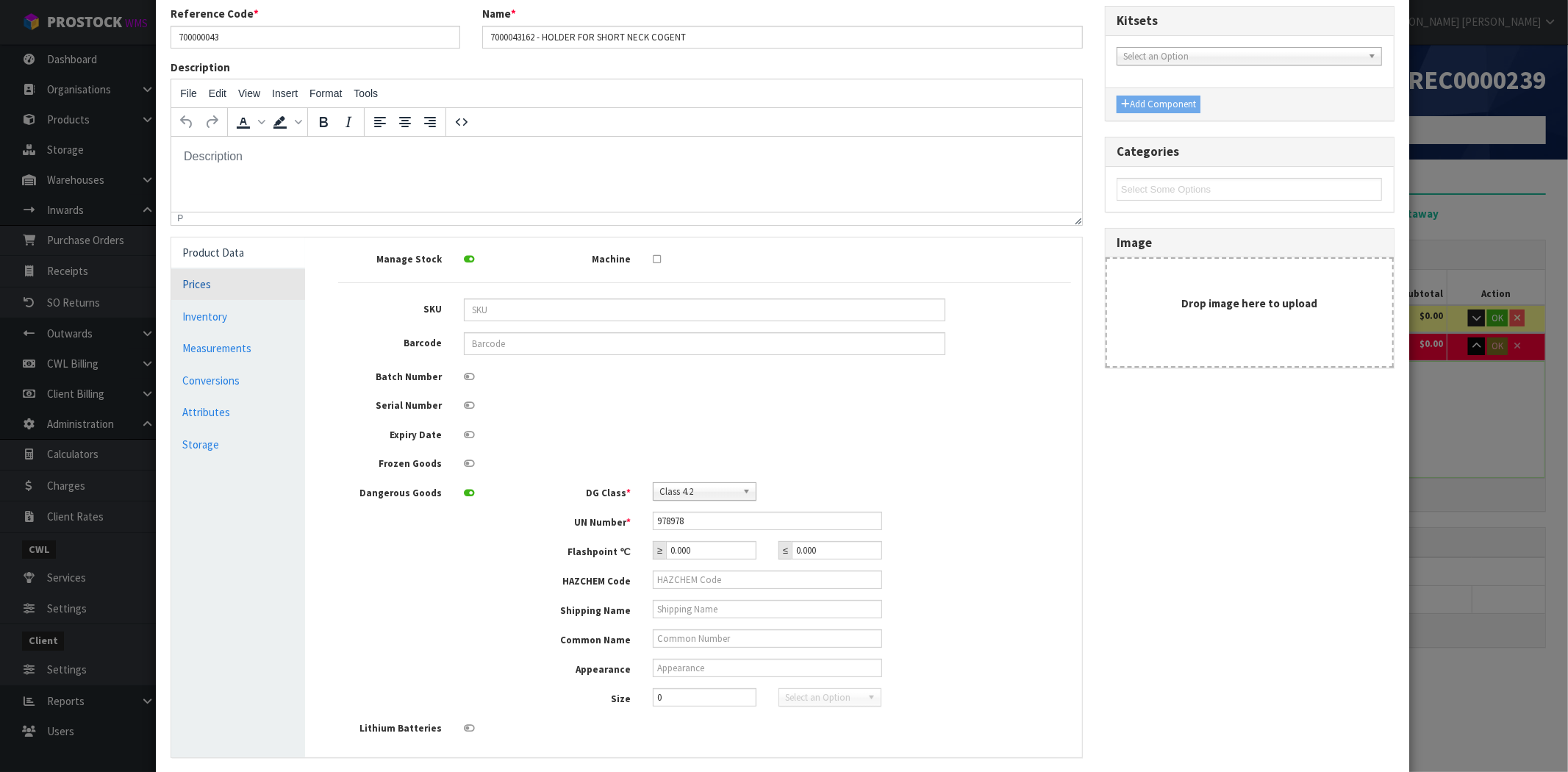
click at [208, 296] on link "Prices" at bounding box center [238, 284] width 133 height 30
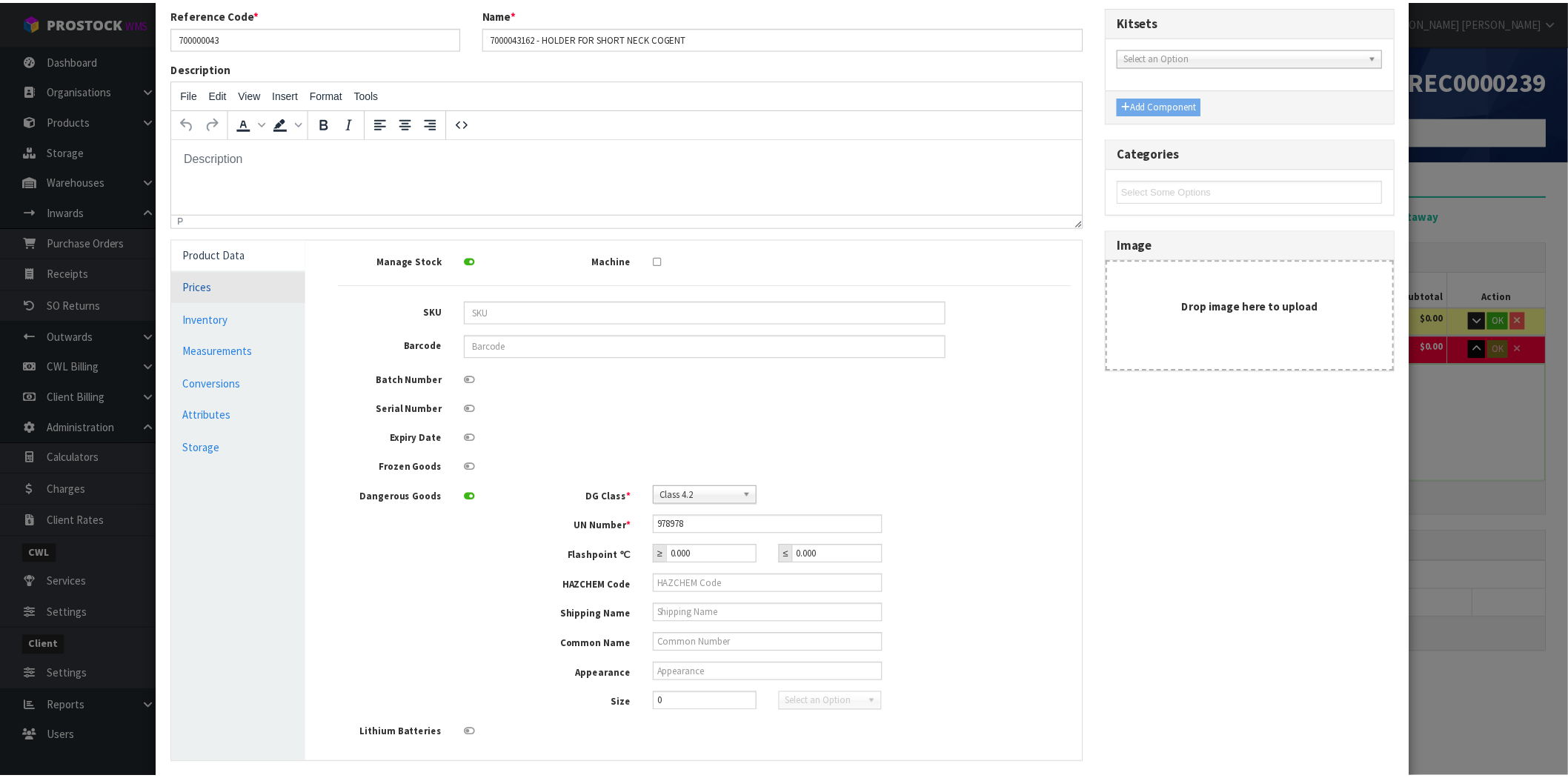
scroll to position [0, 0]
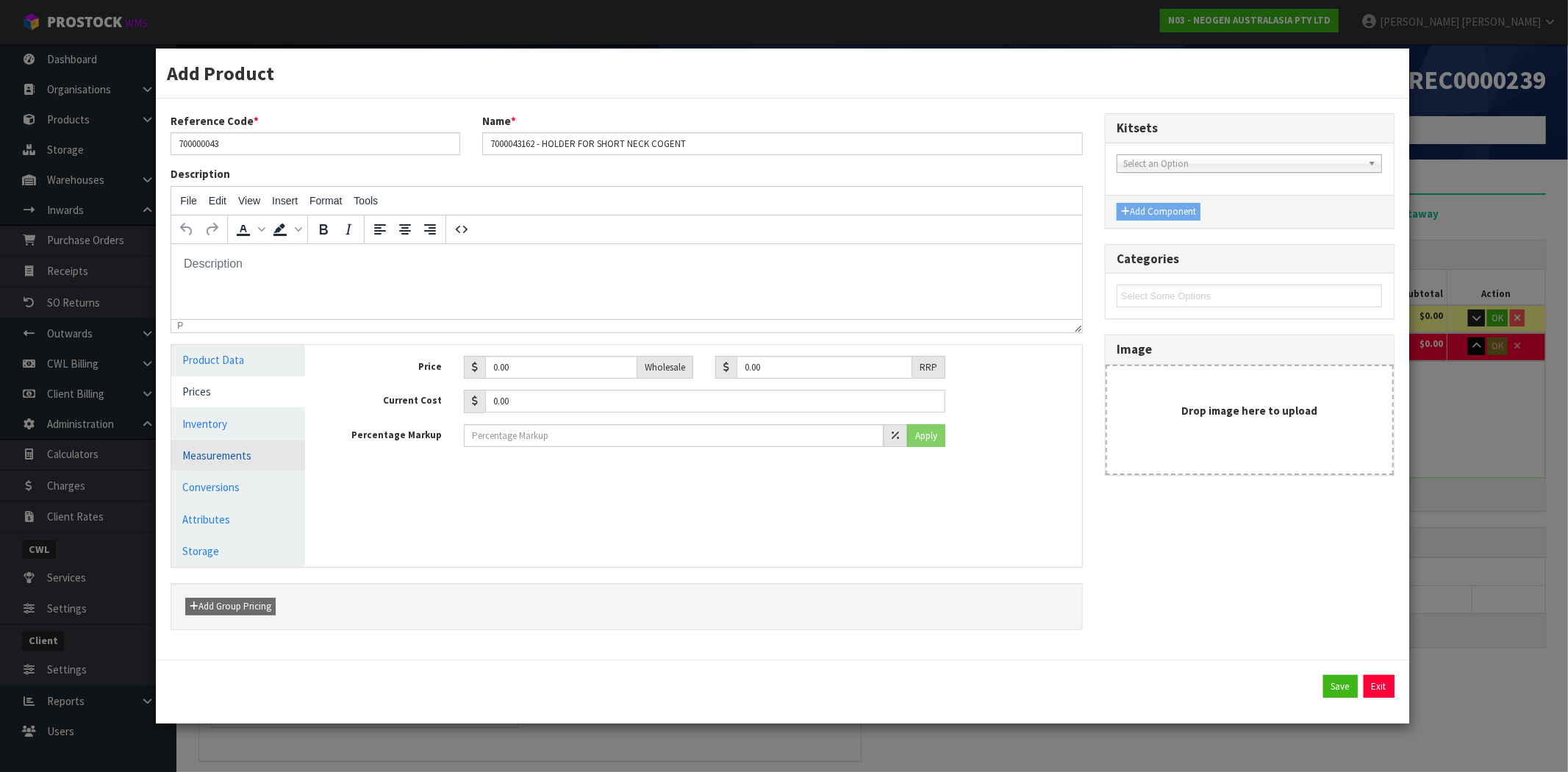
click at [231, 450] on link "Measurements" at bounding box center [238, 455] width 133 height 30
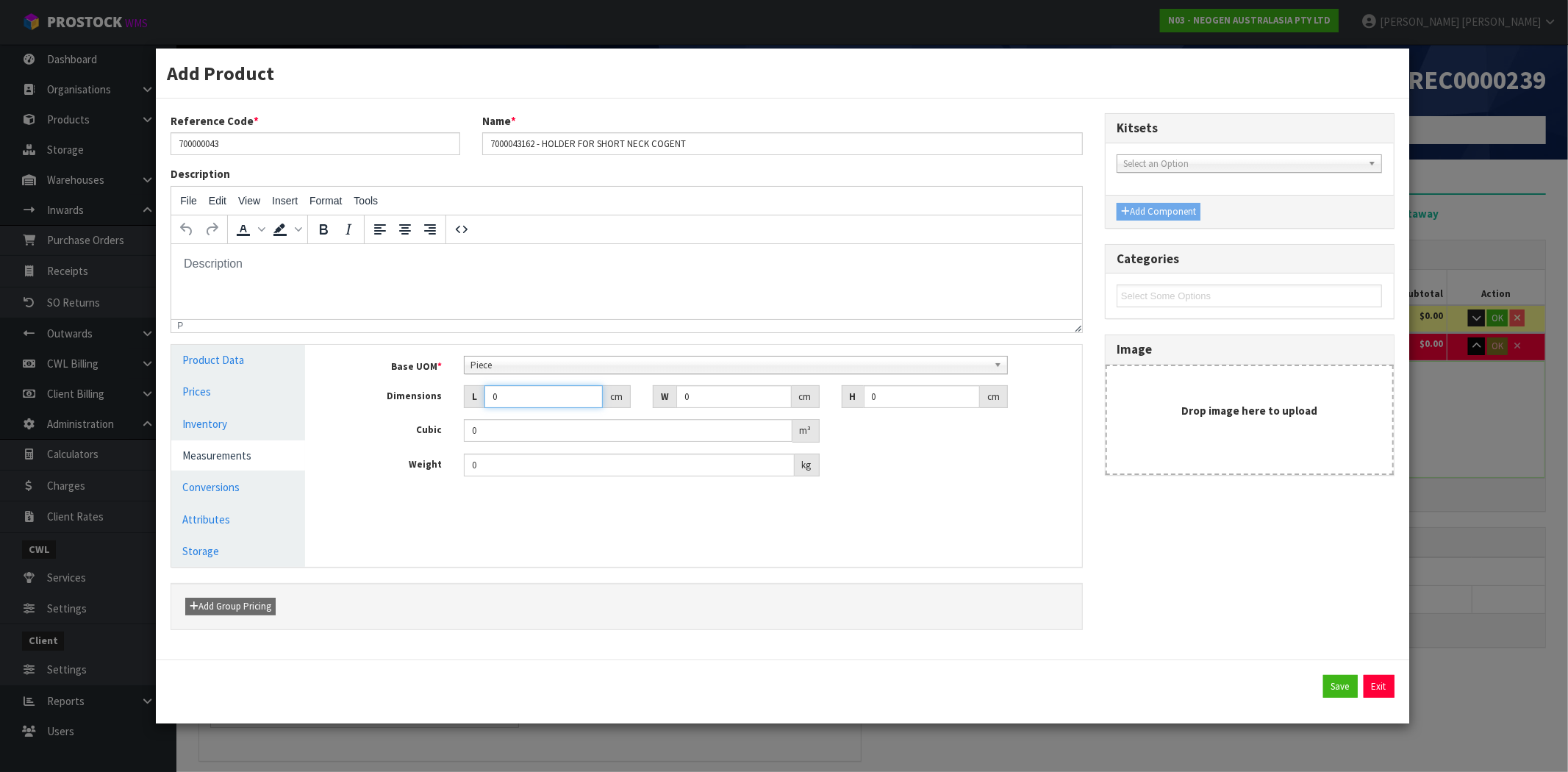
click at [494, 396] on input "0" at bounding box center [544, 397] width 118 height 23
type input "1"
type input "0.000001"
type input "10"
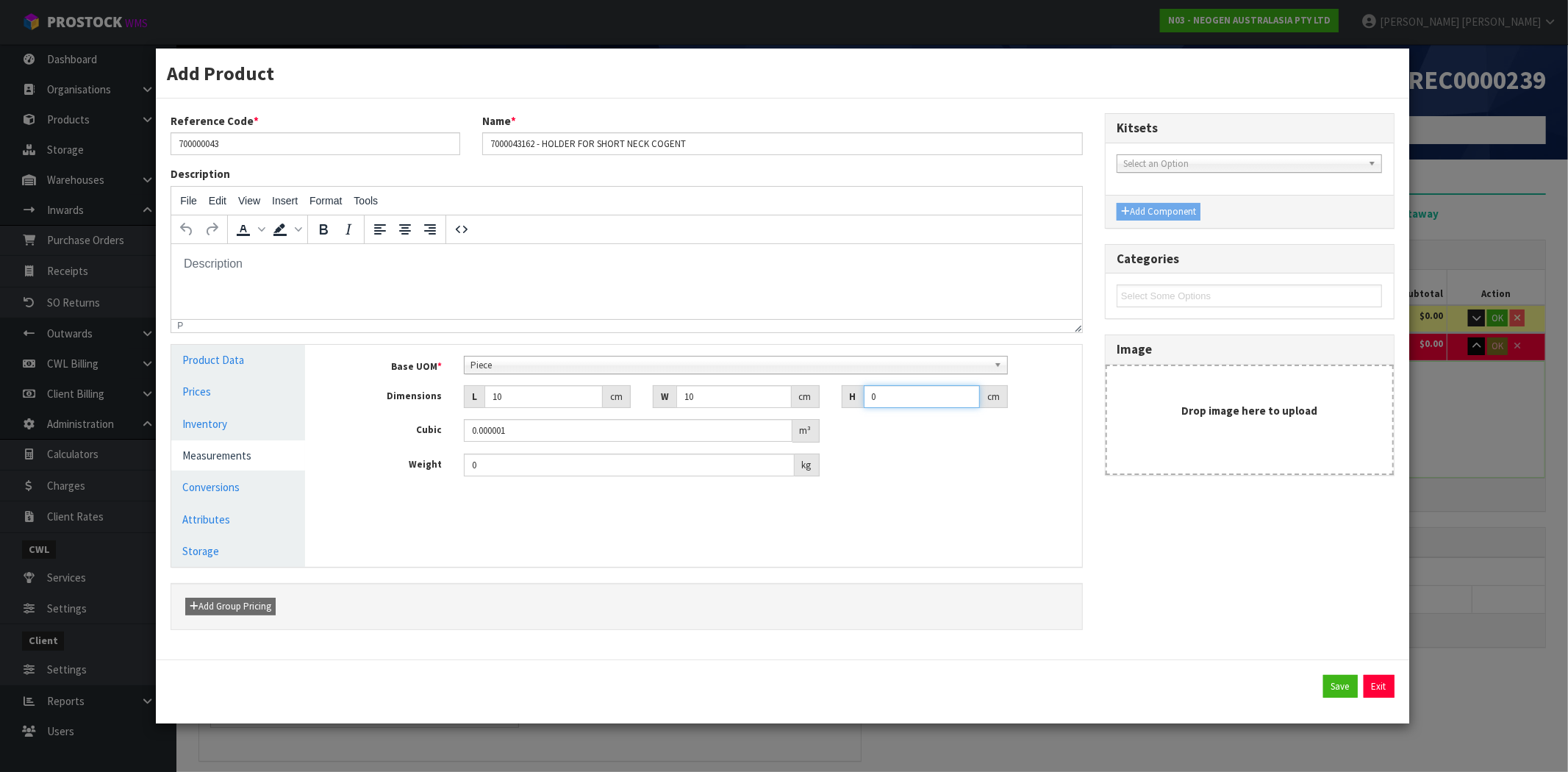
type input "1"
type input "0.0001"
type input "10"
type input "0.001"
type input "10"
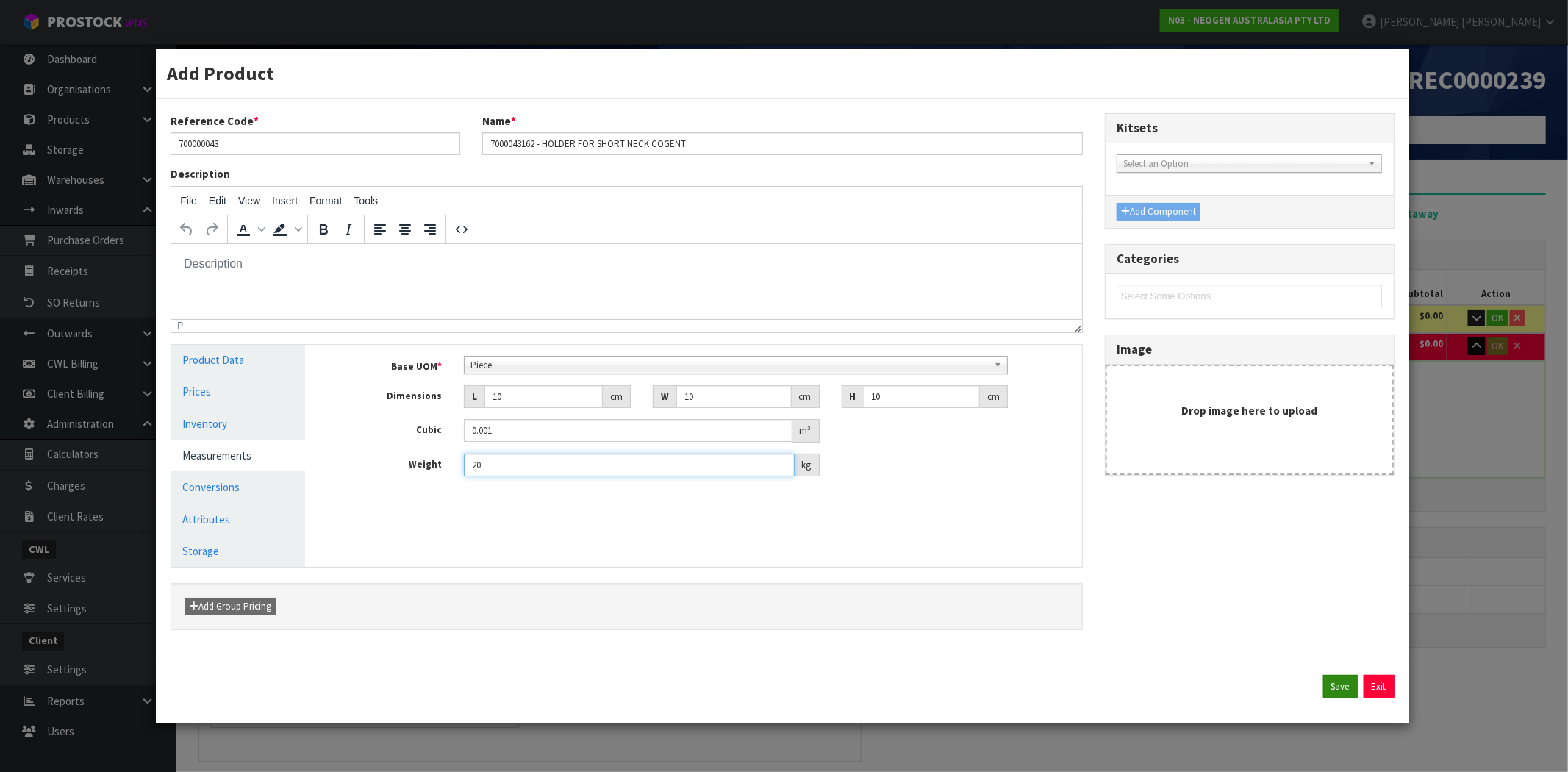
type input "20"
click at [1346, 685] on button "Save" at bounding box center [1340, 686] width 35 height 23
type input "0.1159"
type input "813.2"
type input "10"
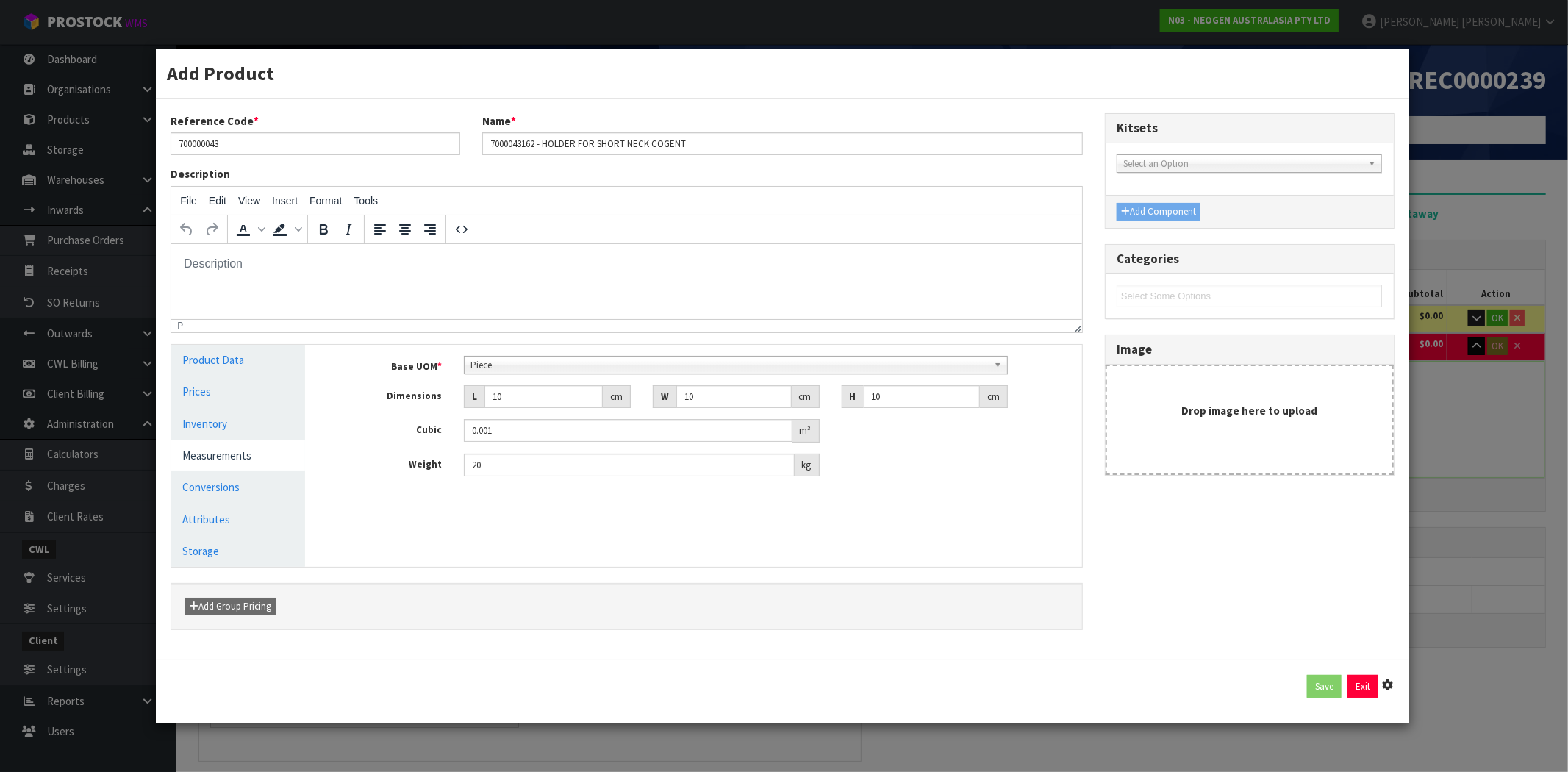
type input "10"
type input "0.001"
type input "20"
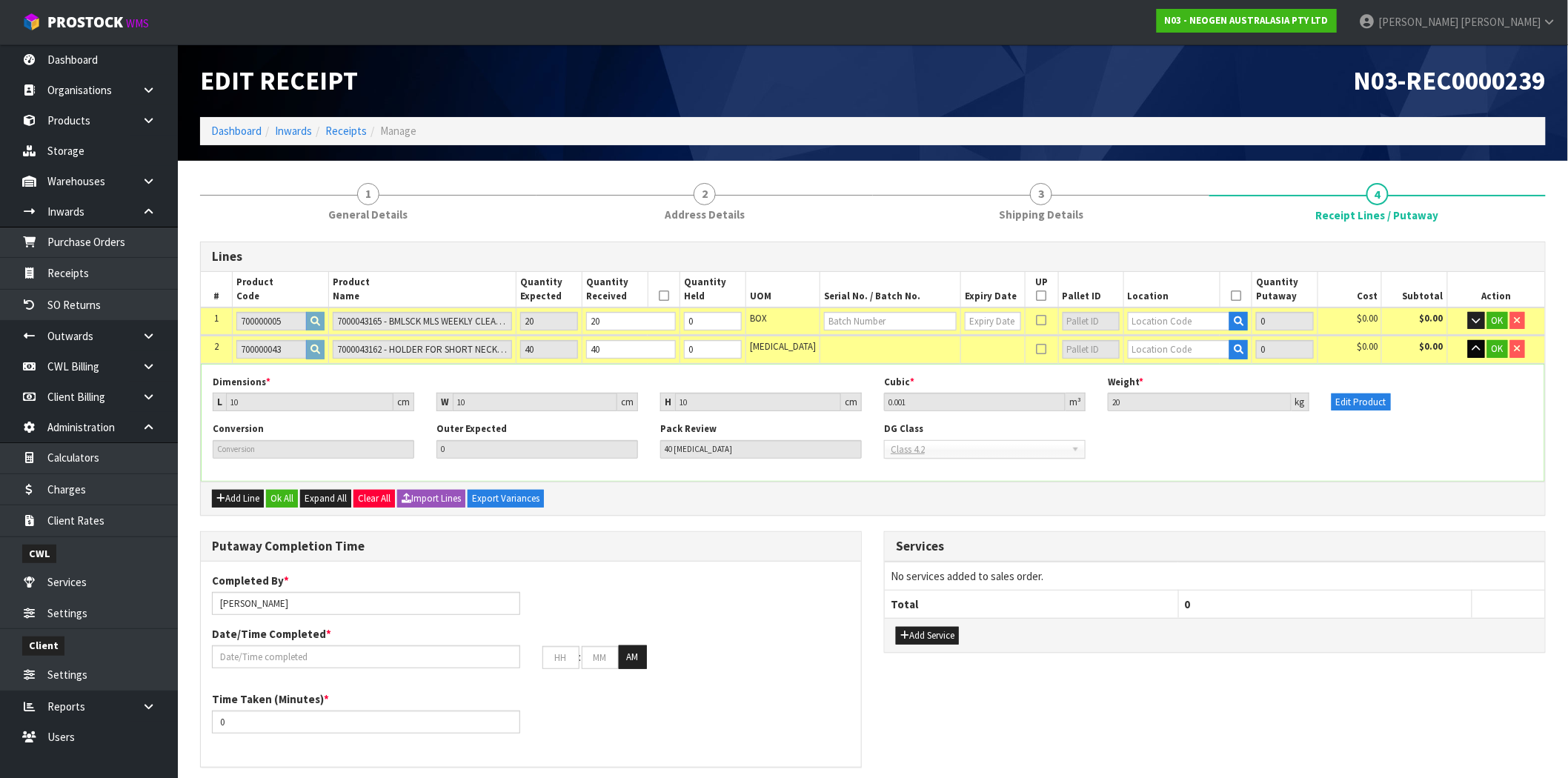
click at [1420, 433] on div "Conversion Outer Expected 0 Pack Review 40 [MEDICAL_DATA] DG Class Class 1 Clas…" at bounding box center [873, 445] width 1343 height 46
click at [1128, 316] on input "text" at bounding box center [1180, 320] width 103 height 19
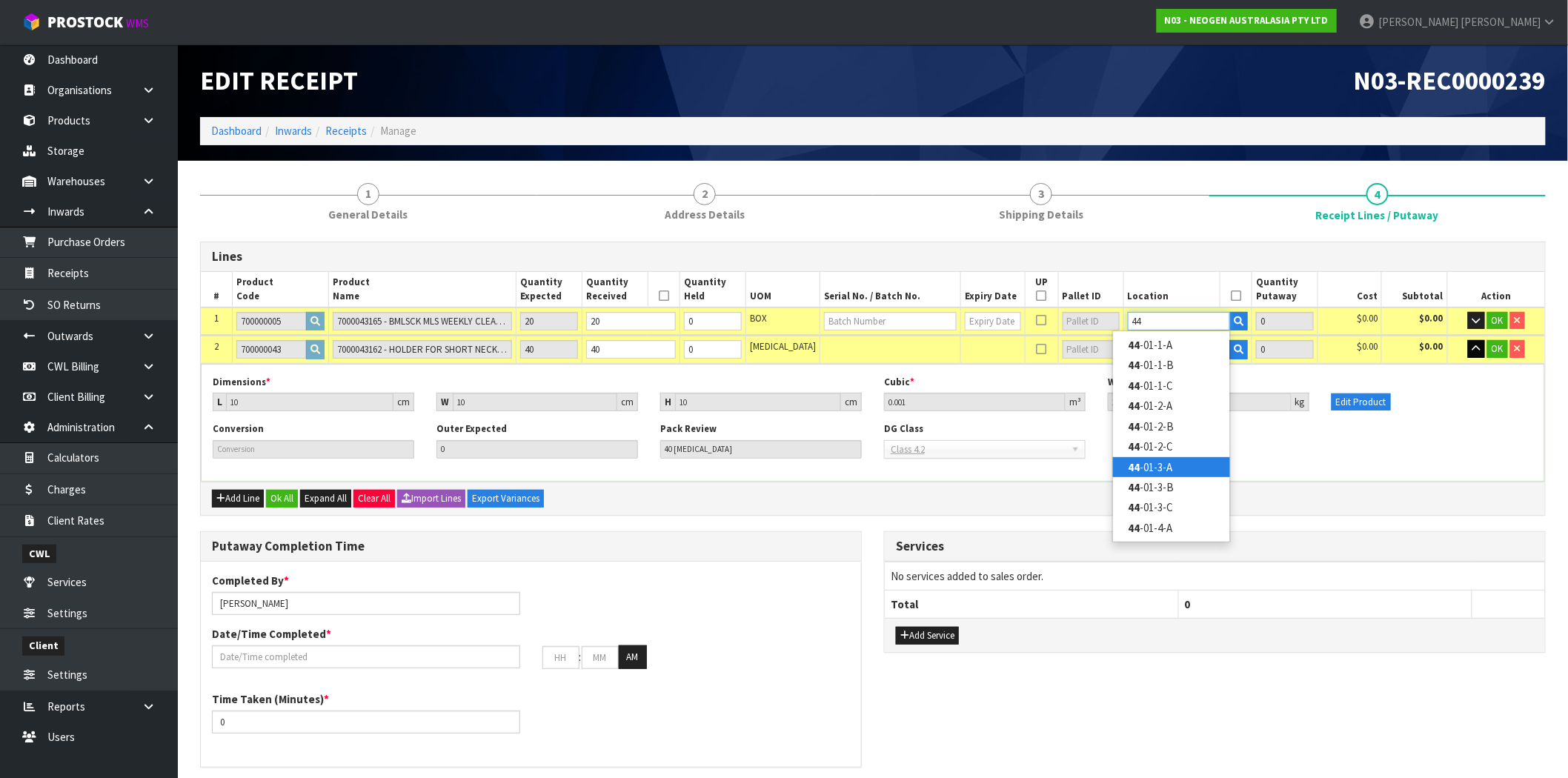
type input "44"
click at [1168, 469] on link "44 -01-3-A" at bounding box center [1172, 467] width 117 height 20
type input "20"
type input "44-01-3-A"
type input "20"
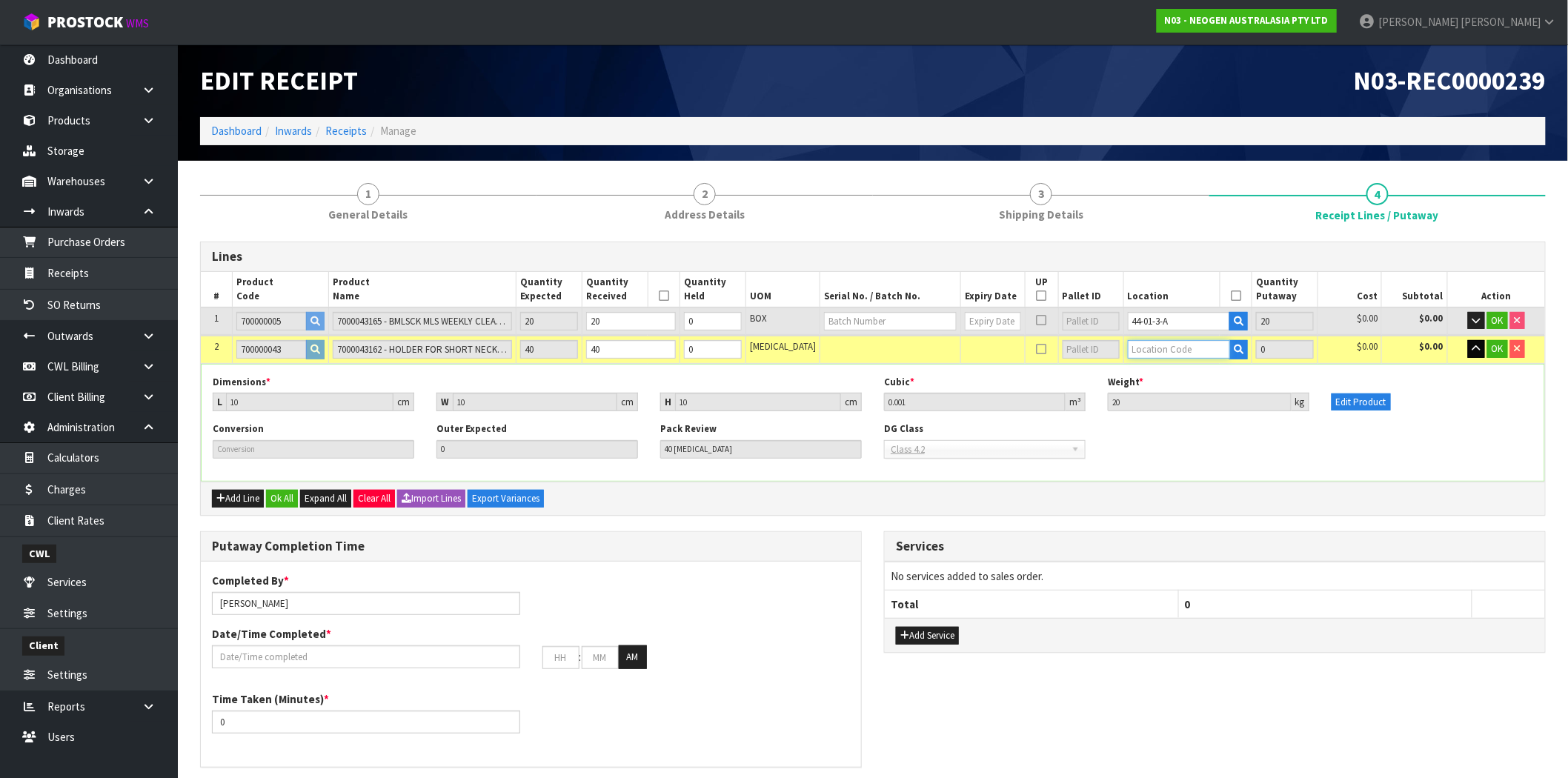
click at [1168, 345] on input "text" at bounding box center [1180, 349] width 103 height 19
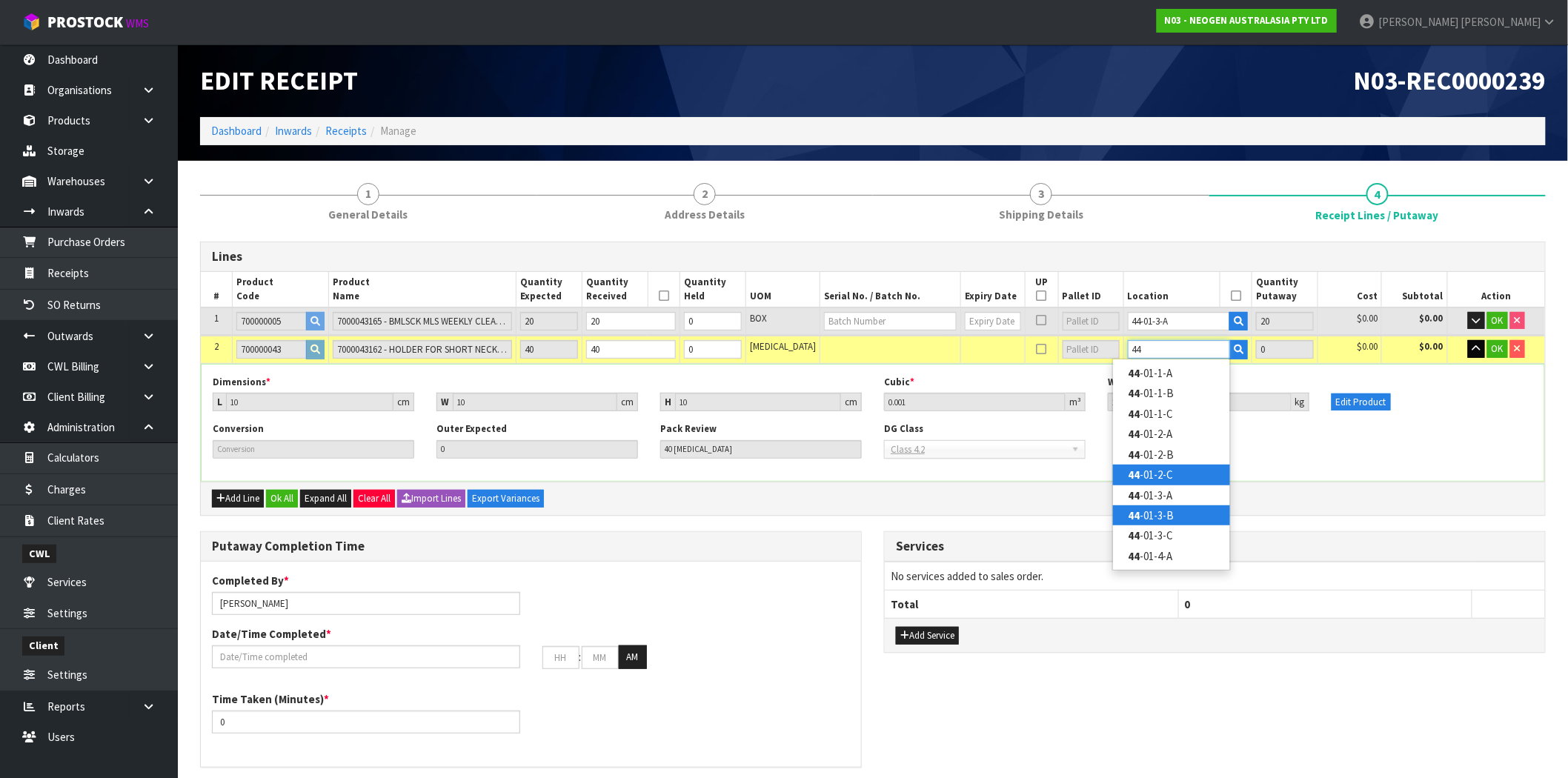
type input "44"
click at [1157, 507] on link "44 -01-3-B" at bounding box center [1172, 515] width 117 height 20
type input "60"
type input "44-01-3-B"
type input "40"
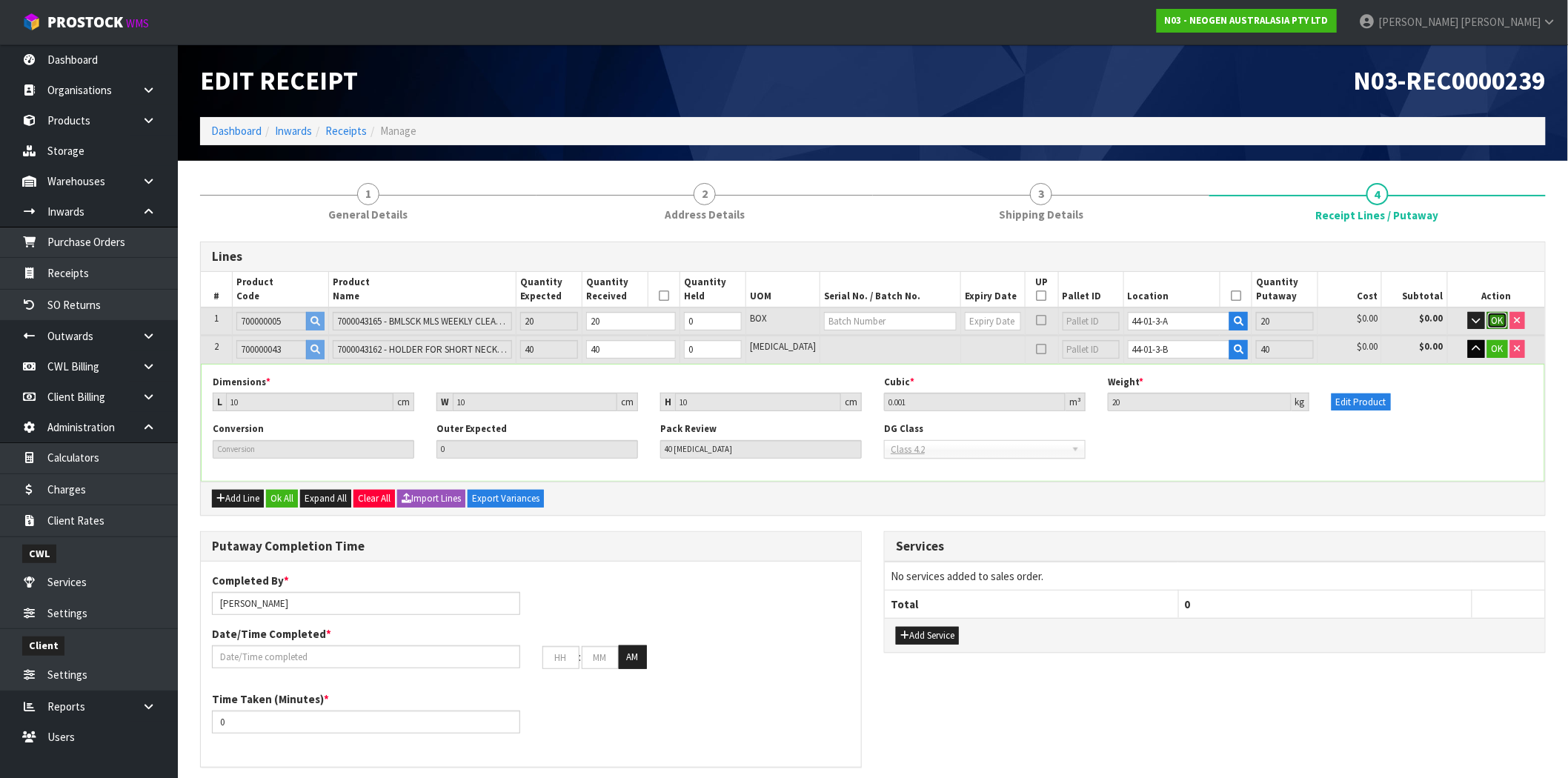
click at [1495, 316] on span "OK" at bounding box center [1498, 320] width 12 height 12
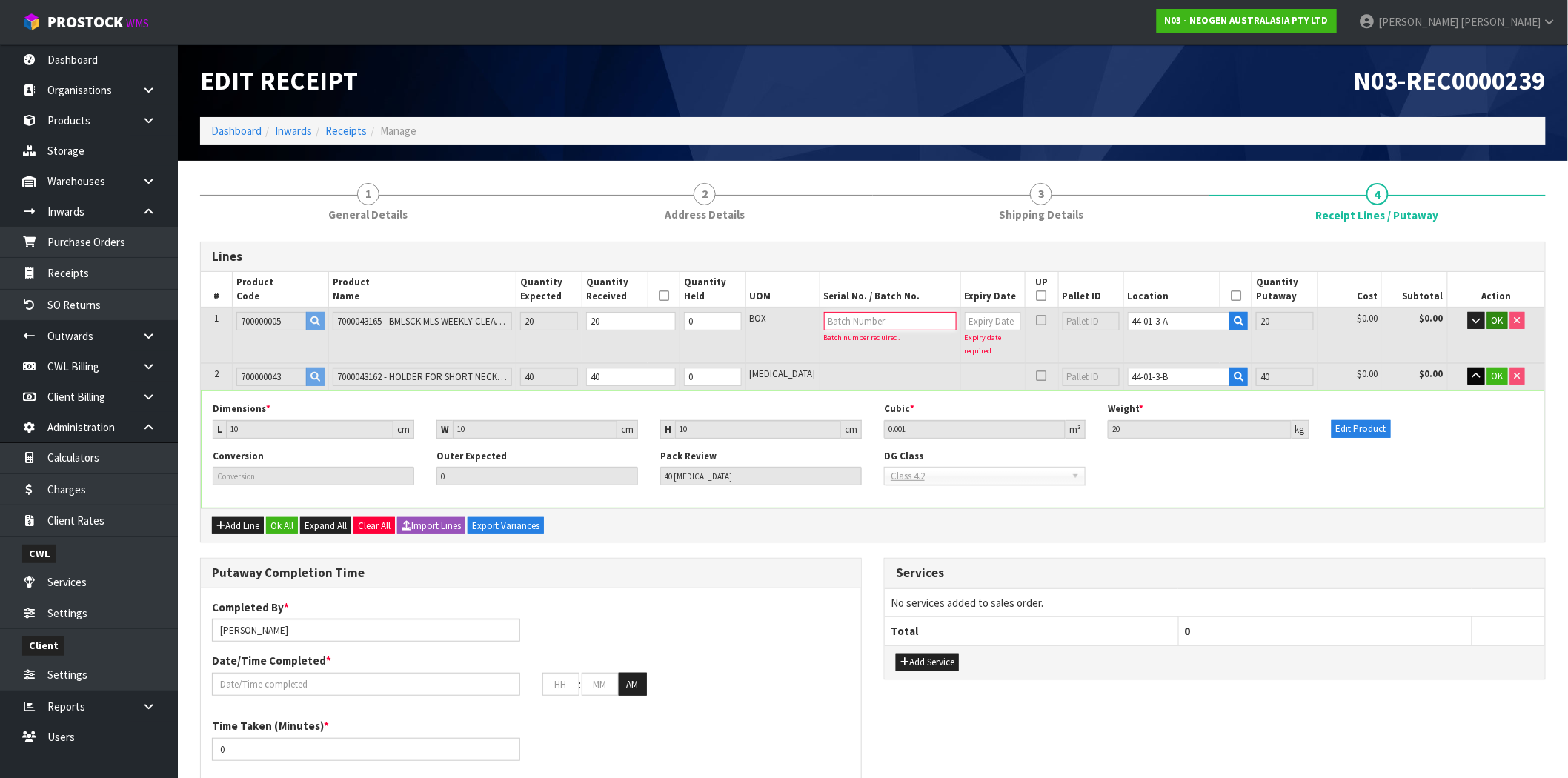
click at [836, 323] on input "text" at bounding box center [890, 320] width 133 height 19
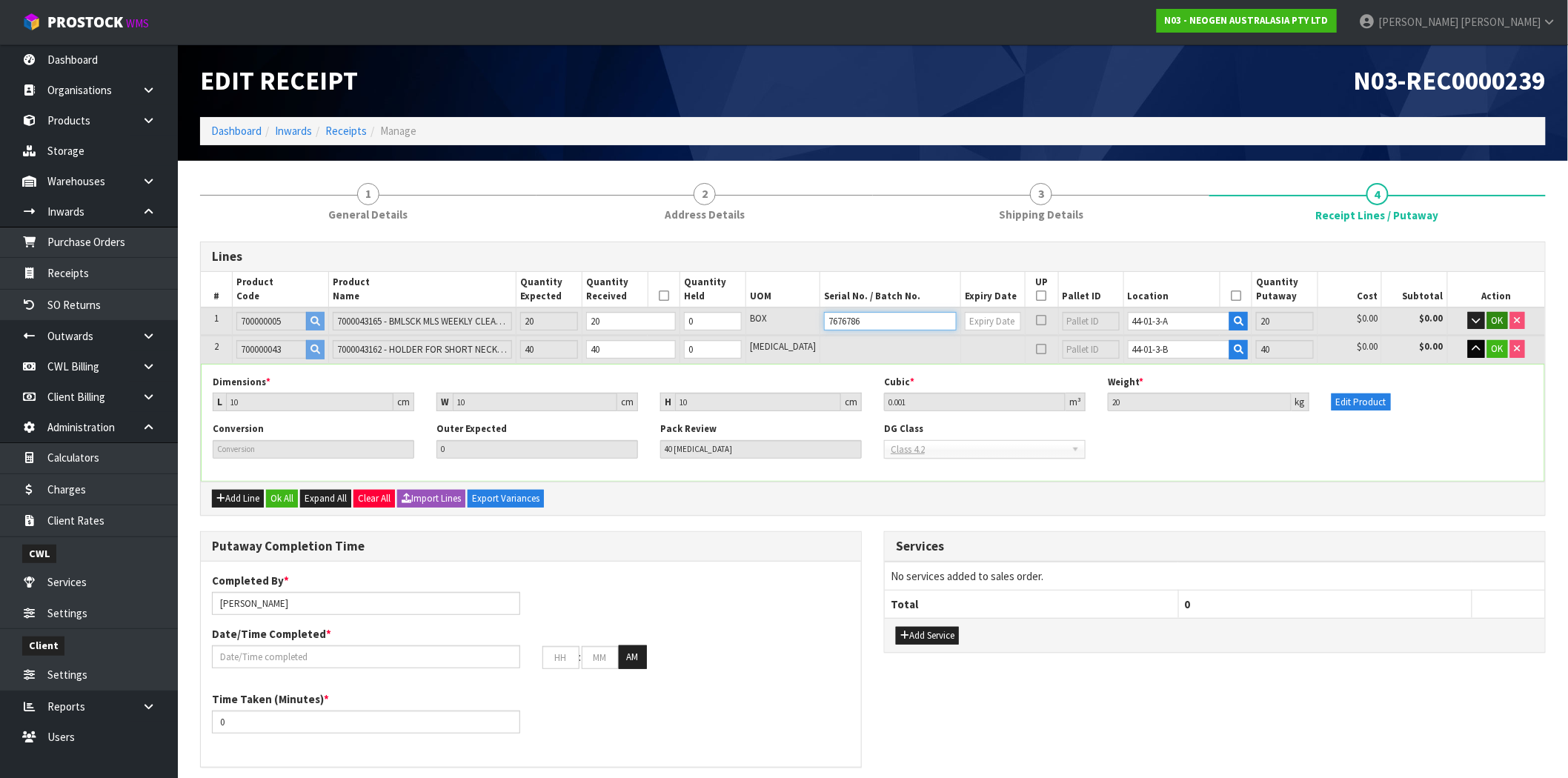
type input "7676786"
click at [984, 319] on input "text" at bounding box center [993, 320] width 56 height 19
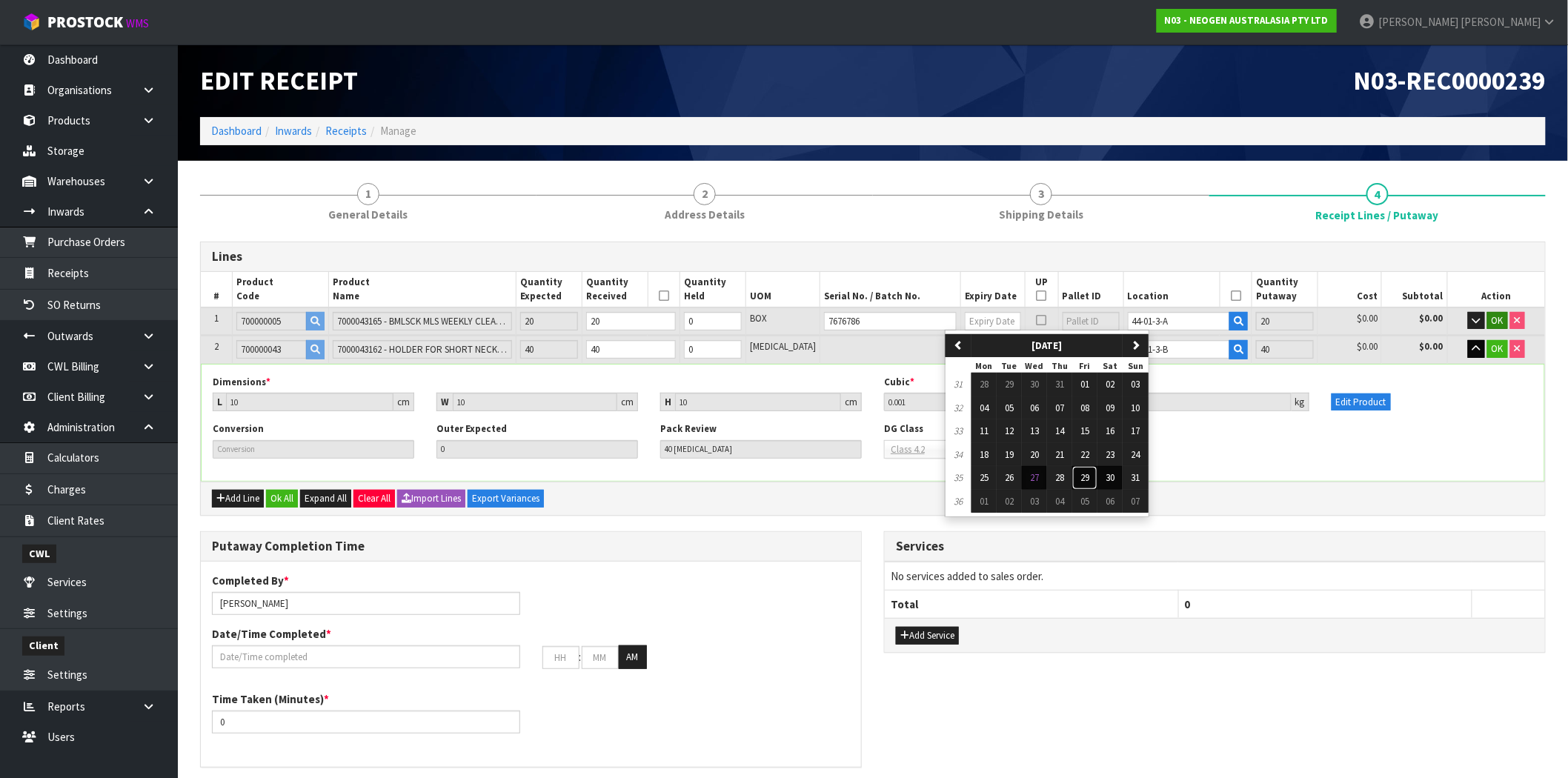
click at [1101, 487] on tr "35 25 26 27 28 29 30 31" at bounding box center [1047, 477] width 203 height 24
click at [1085, 452] on span "22" at bounding box center [1085, 454] width 9 height 12
type input "[DATE]"
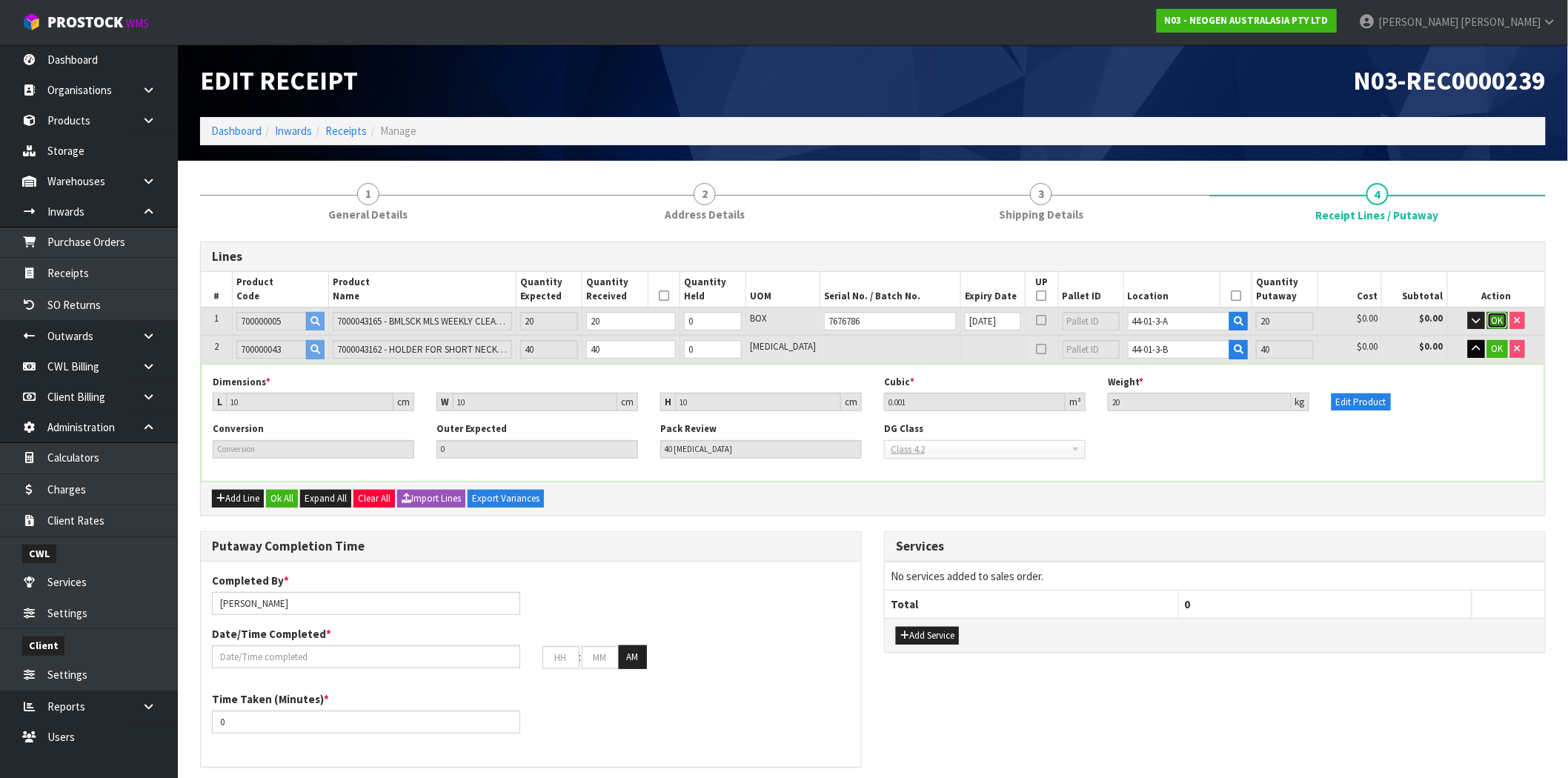
click at [1499, 316] on span "OK" at bounding box center [1498, 320] width 12 height 12
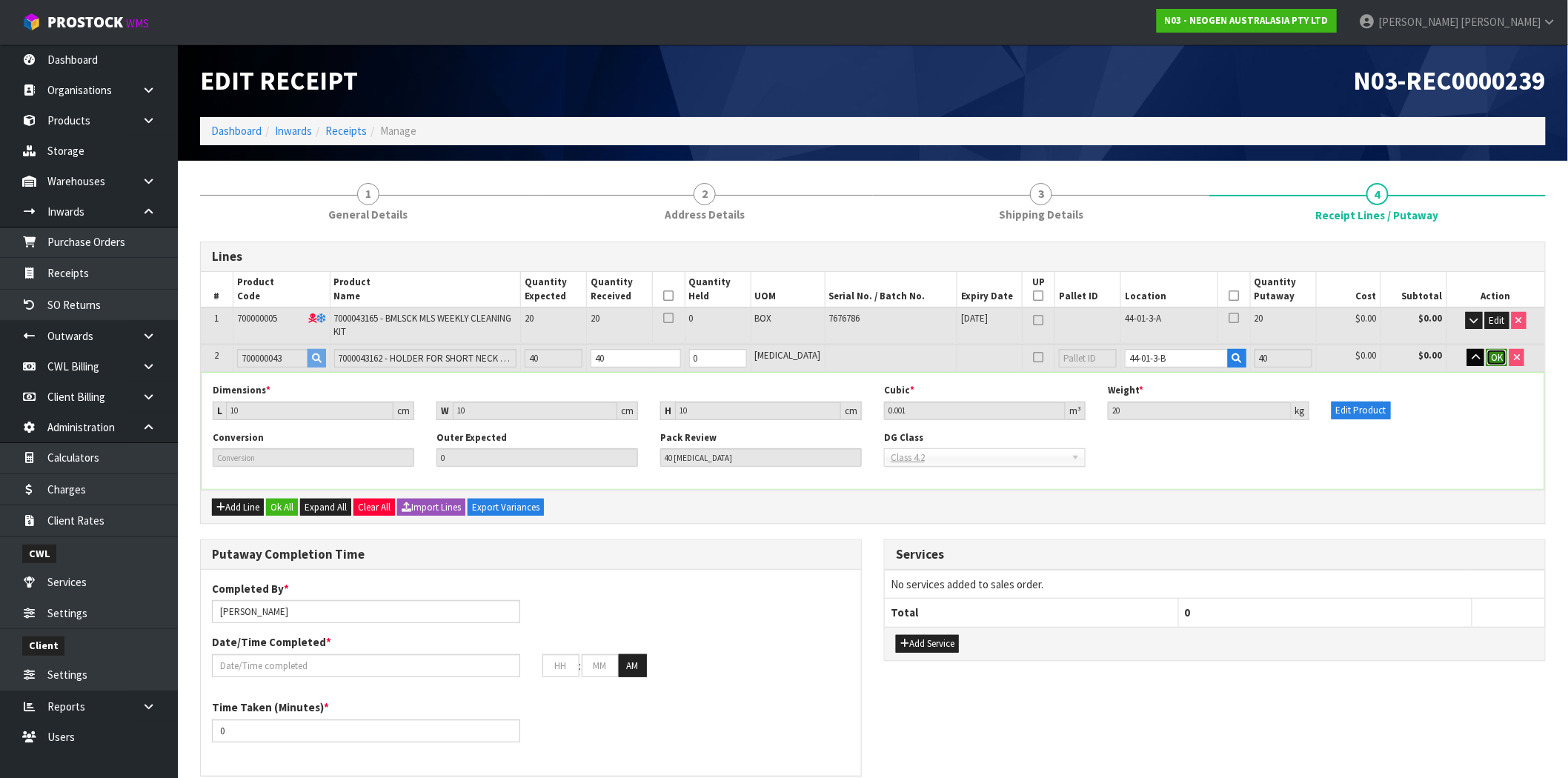
click at [1493, 352] on span "OK" at bounding box center [1497, 357] width 12 height 12
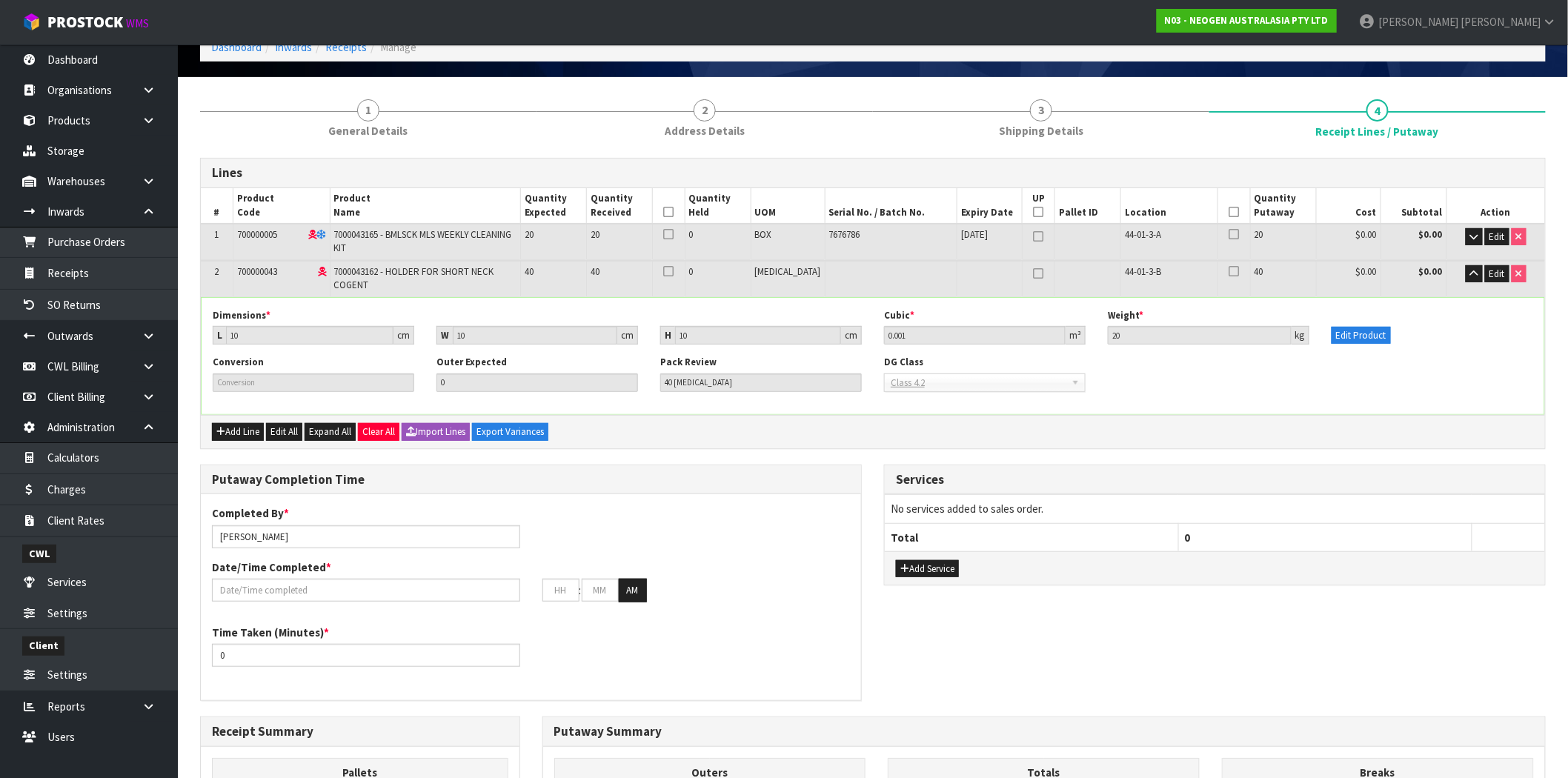
scroll to position [247, 0]
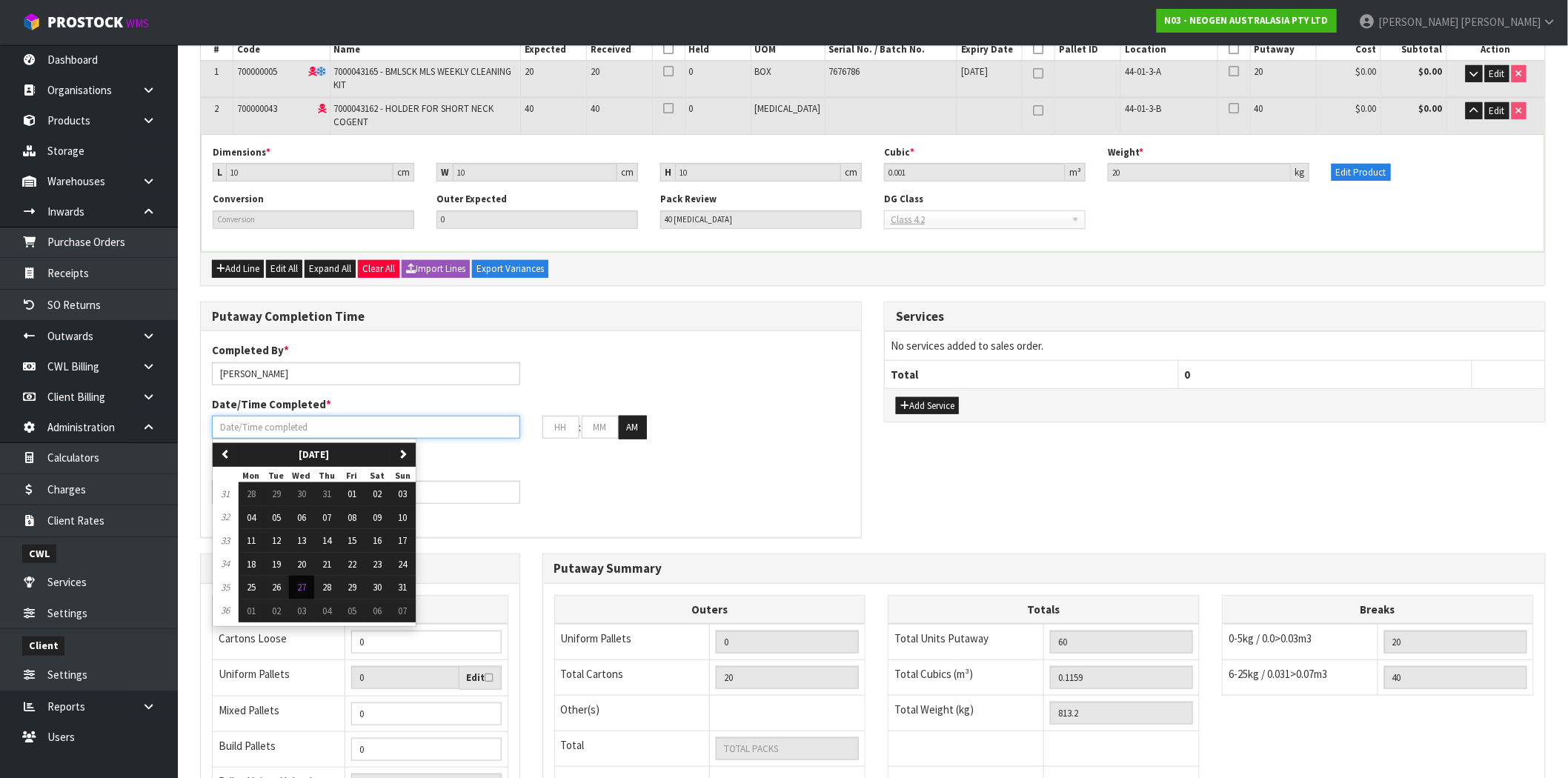
click at [268, 423] on input "text" at bounding box center [366, 427] width 308 height 23
click at [300, 586] on span "27" at bounding box center [301, 586] width 9 height 12
type input "[DATE]"
type input "12"
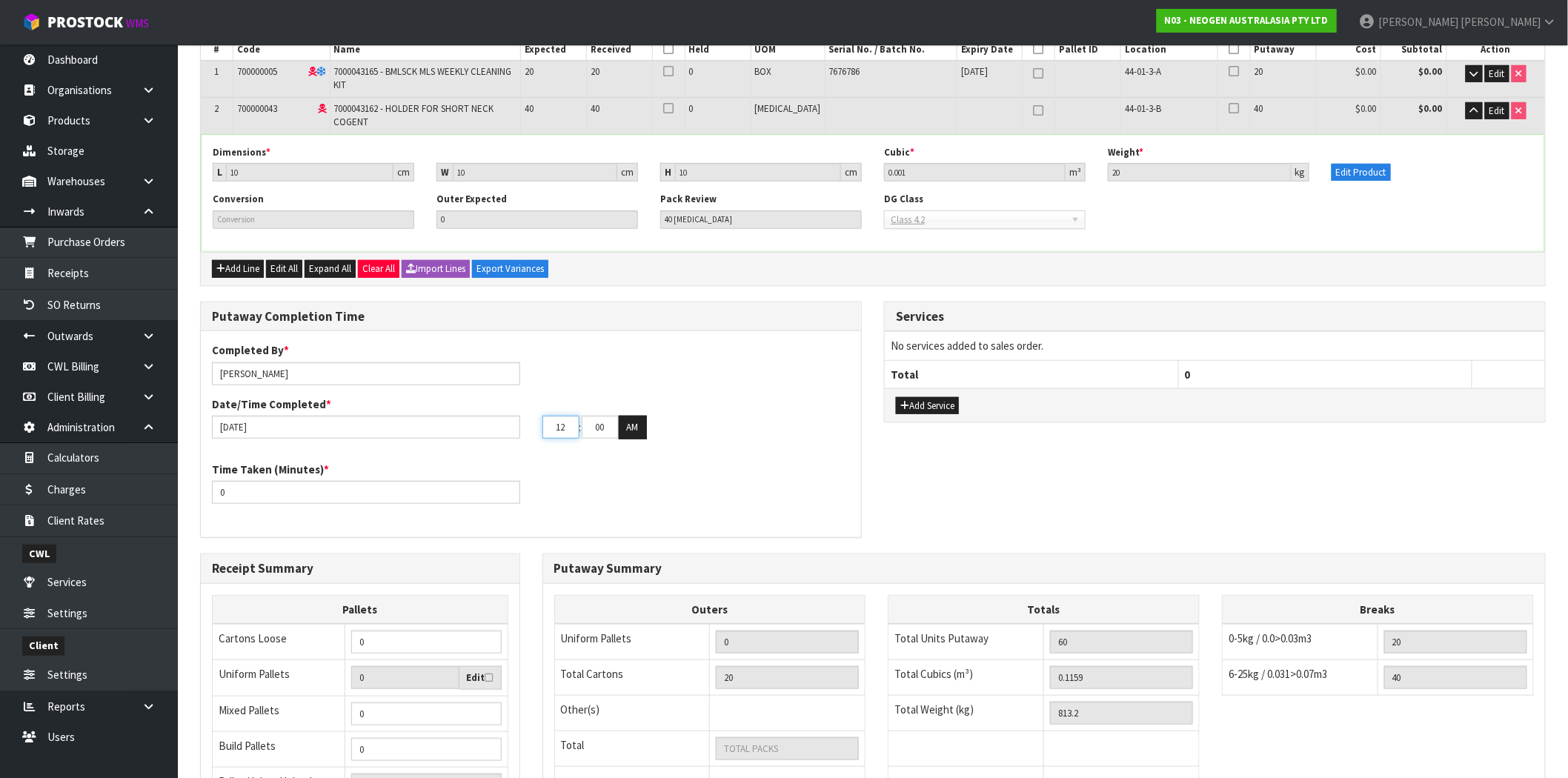
drag, startPoint x: 554, startPoint y: 427, endPoint x: 522, endPoint y: 425, distance: 32.1
click at [522, 425] on div "[DATE] 12 : 00 : 00 AM" at bounding box center [530, 427] width 660 height 24
click at [644, 421] on button "AM" at bounding box center [633, 427] width 29 height 24
drag, startPoint x: 196, startPoint y: 494, endPoint x: 122, endPoint y: 493, distance: 74.0
click at [96, 493] on body "Toggle navigation ProStock WMS N03 - NEOGEN AUSTRALASIA PTY LTD [PERSON_NAME] L…" at bounding box center [784, 142] width 1568 height 778
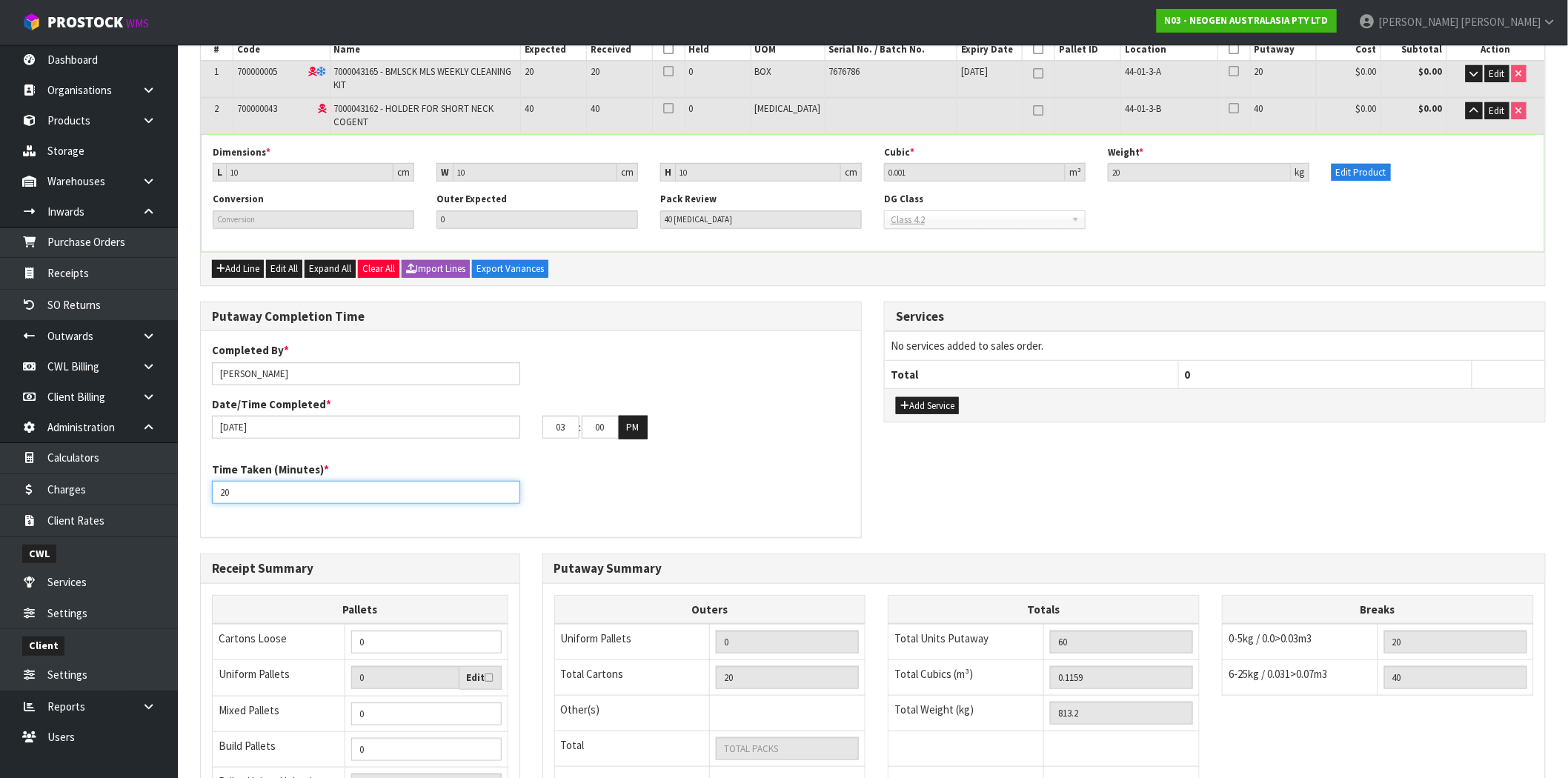
click at [640, 480] on div "Time Taken (Minutes) * 20" at bounding box center [530, 488] width 660 height 53
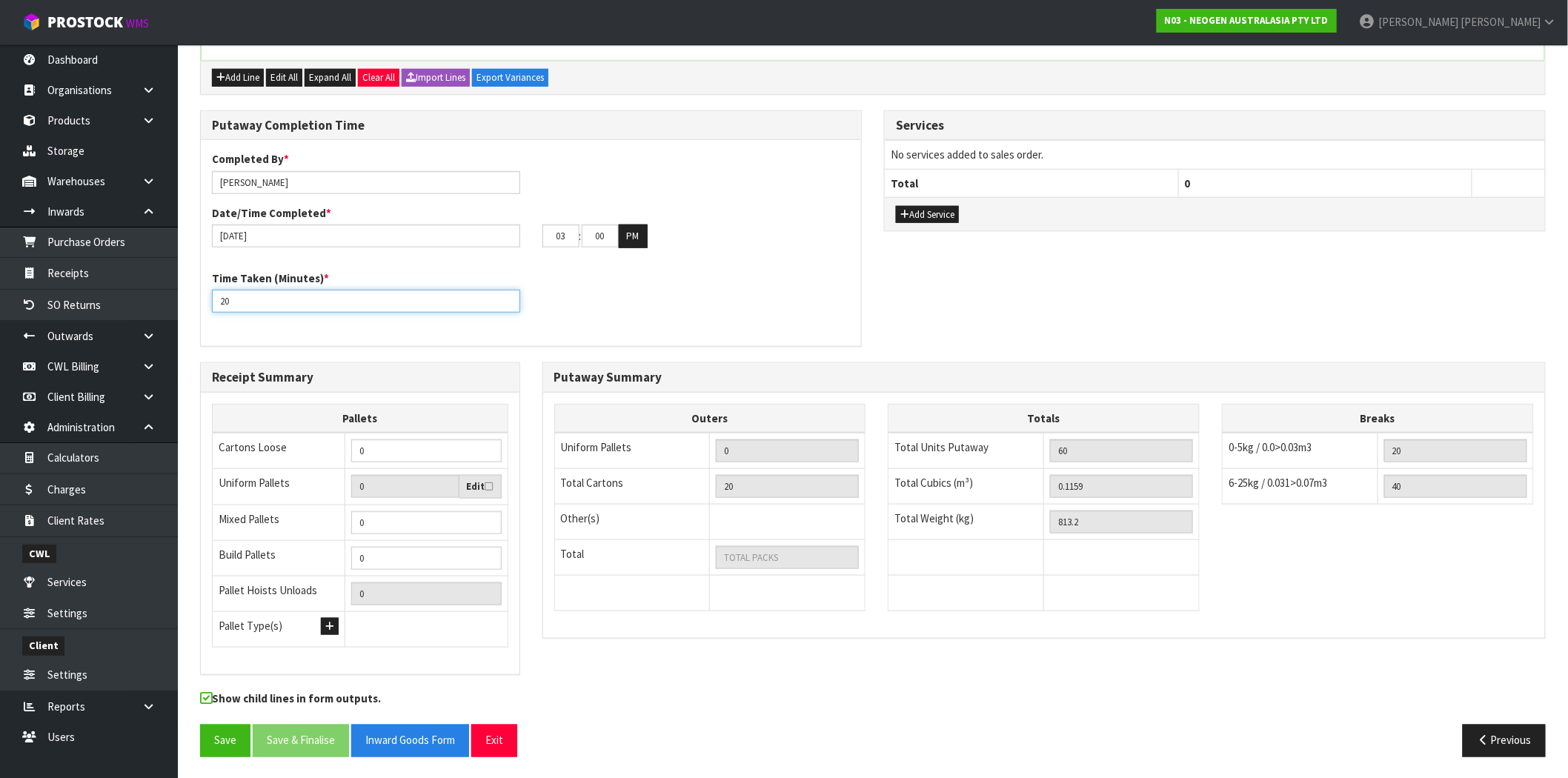
scroll to position [108, 0]
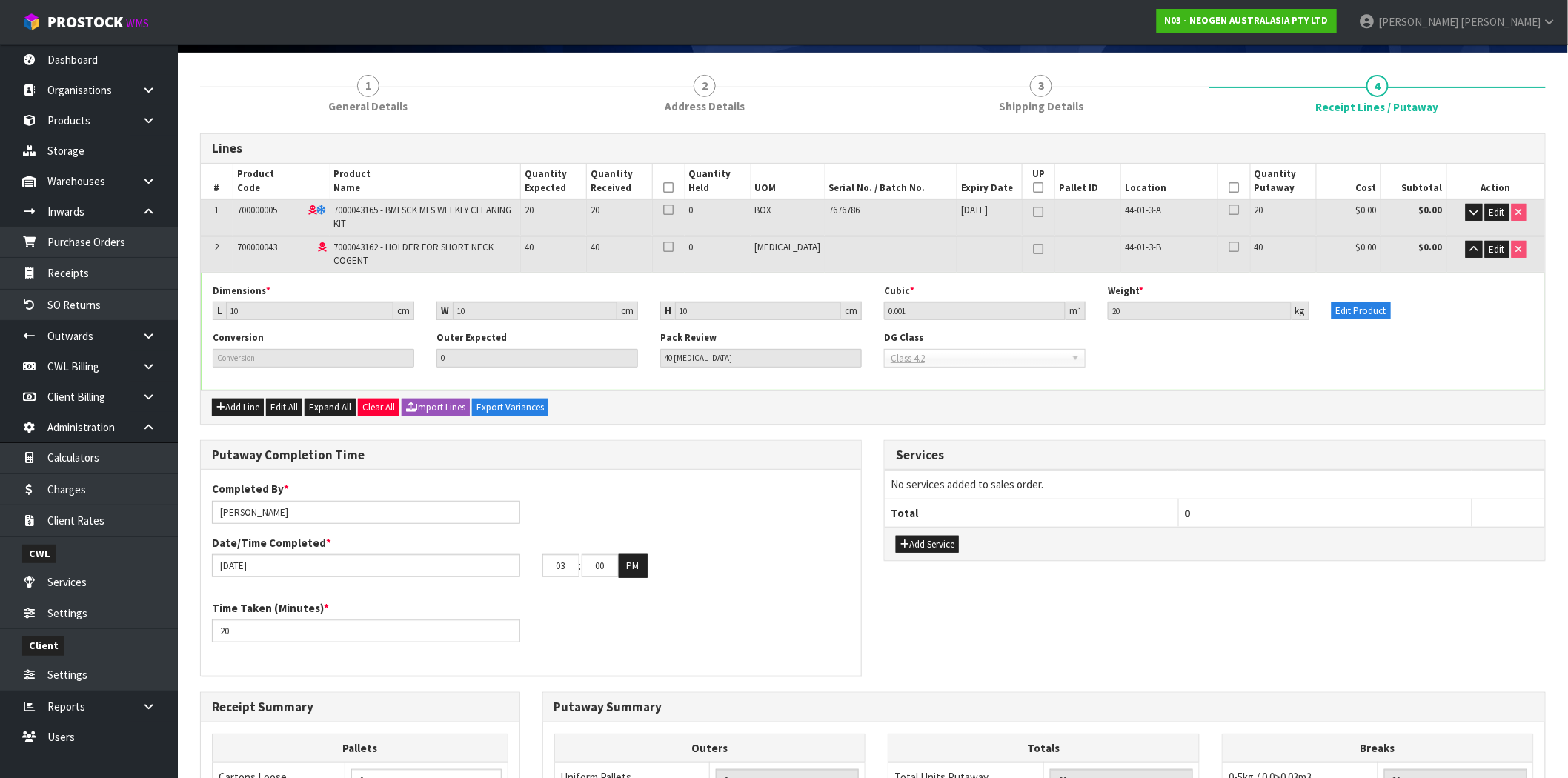
click at [674, 188] on icon at bounding box center [668, 188] width 11 height 1
click at [1229, 188] on icon at bounding box center [1234, 188] width 11 height 1
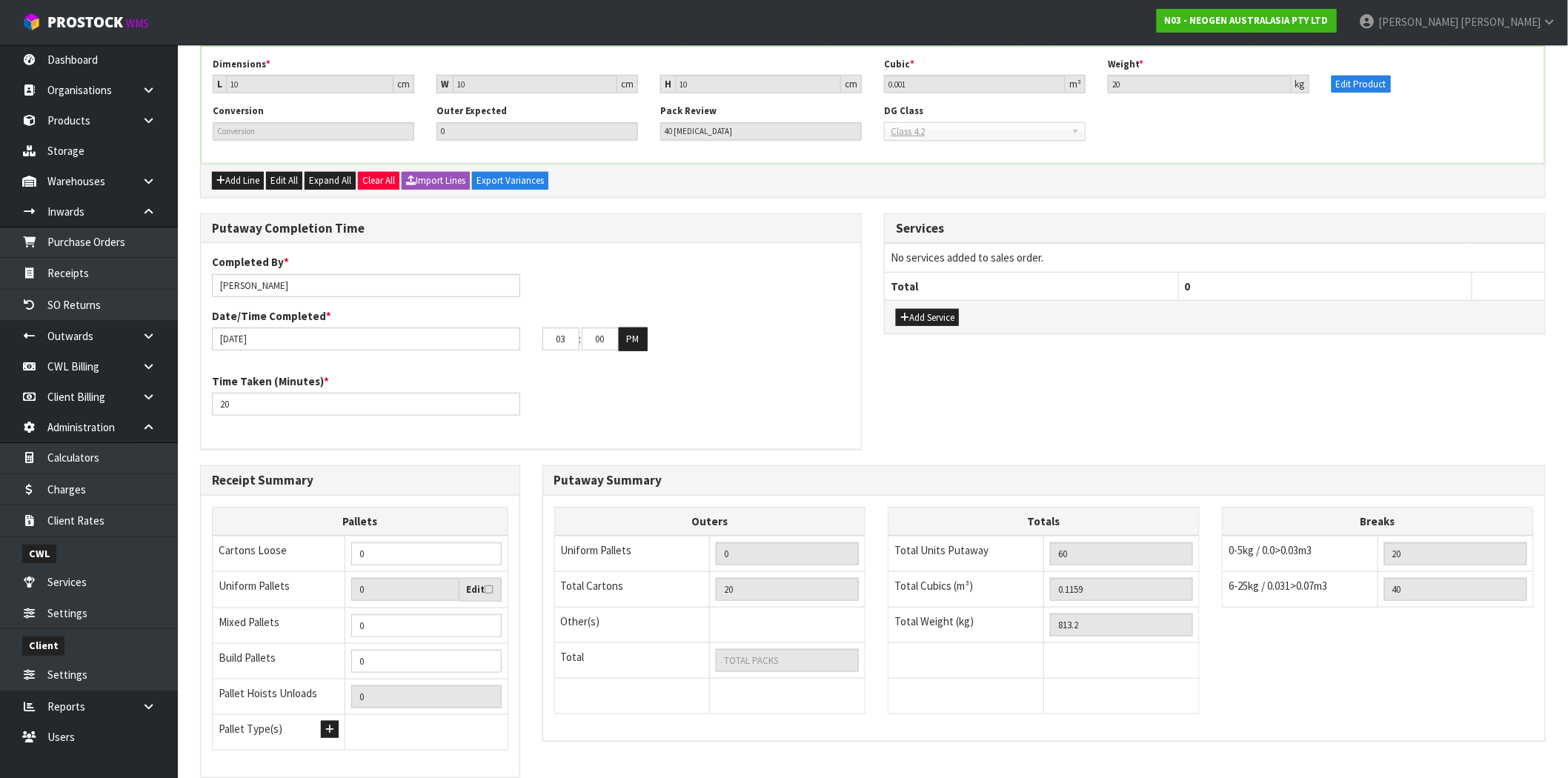
scroll to position [438, 0]
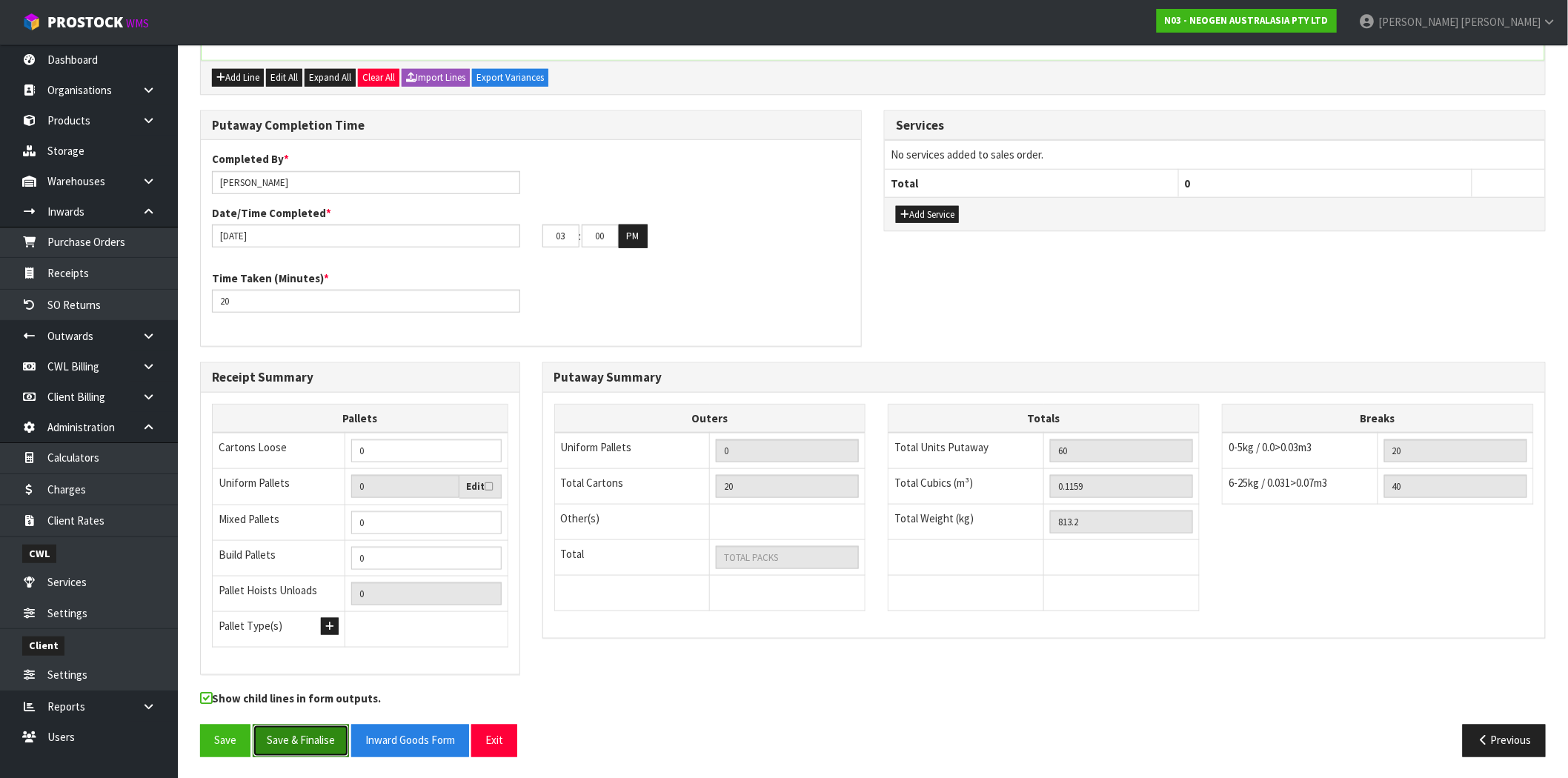
click at [321, 737] on button "Save & Finalise" at bounding box center [301, 740] width 96 height 32
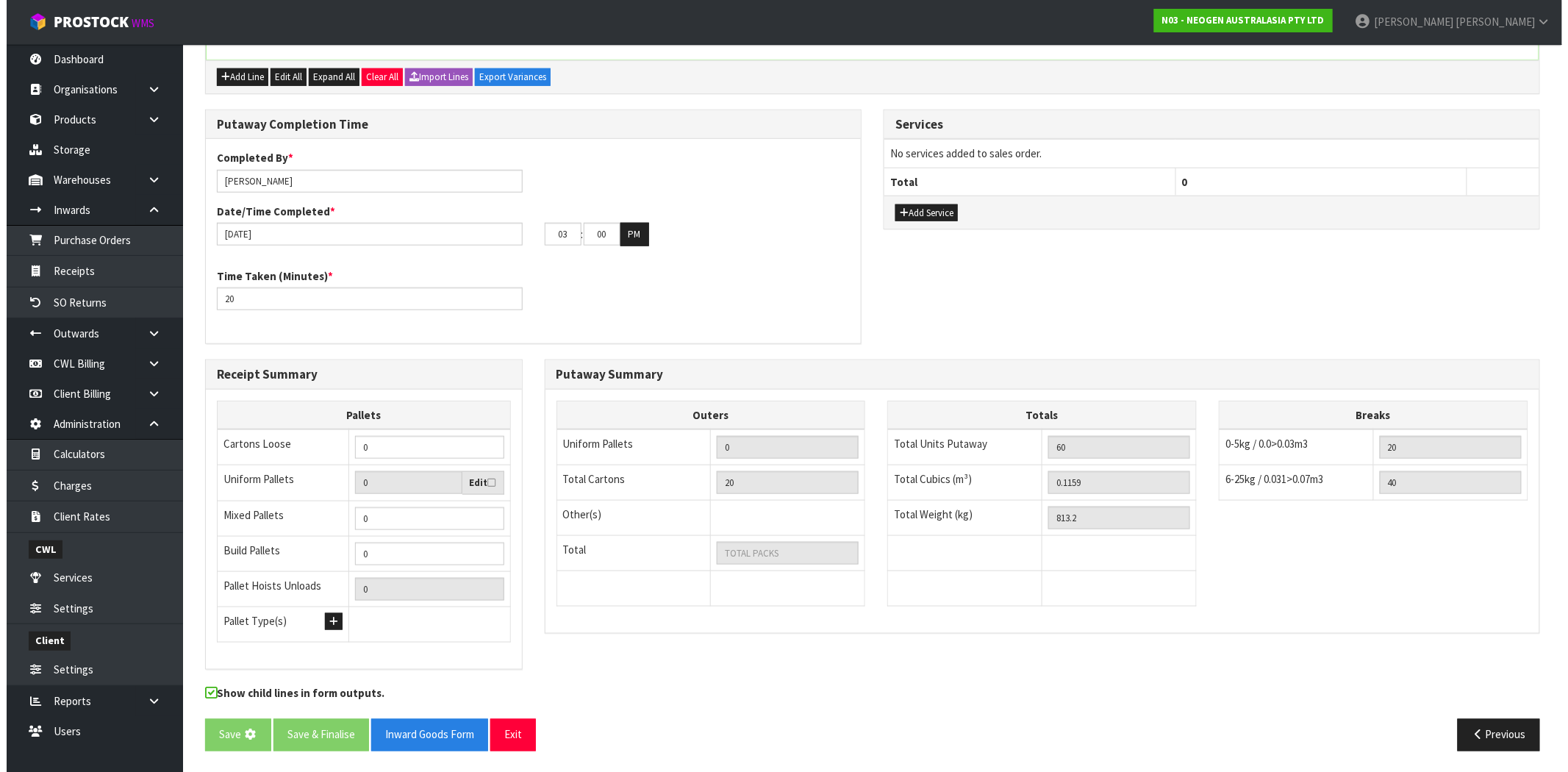
scroll to position [0, 0]
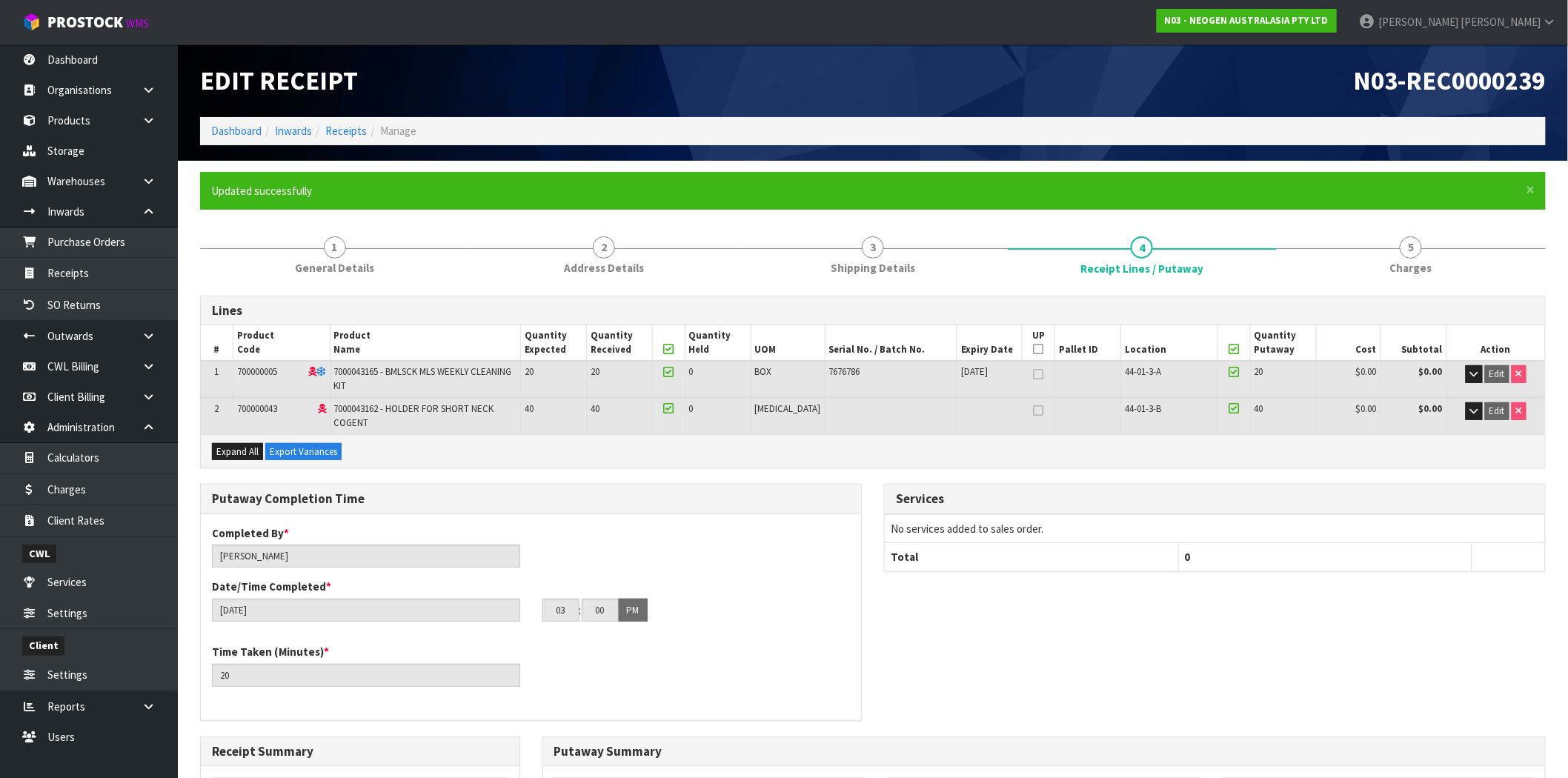
drag, startPoint x: 1421, startPoint y: 245, endPoint x: 1247, endPoint y: 316, distance: 187.9
click at [1421, 245] on span "5" at bounding box center [1411, 247] width 22 height 22
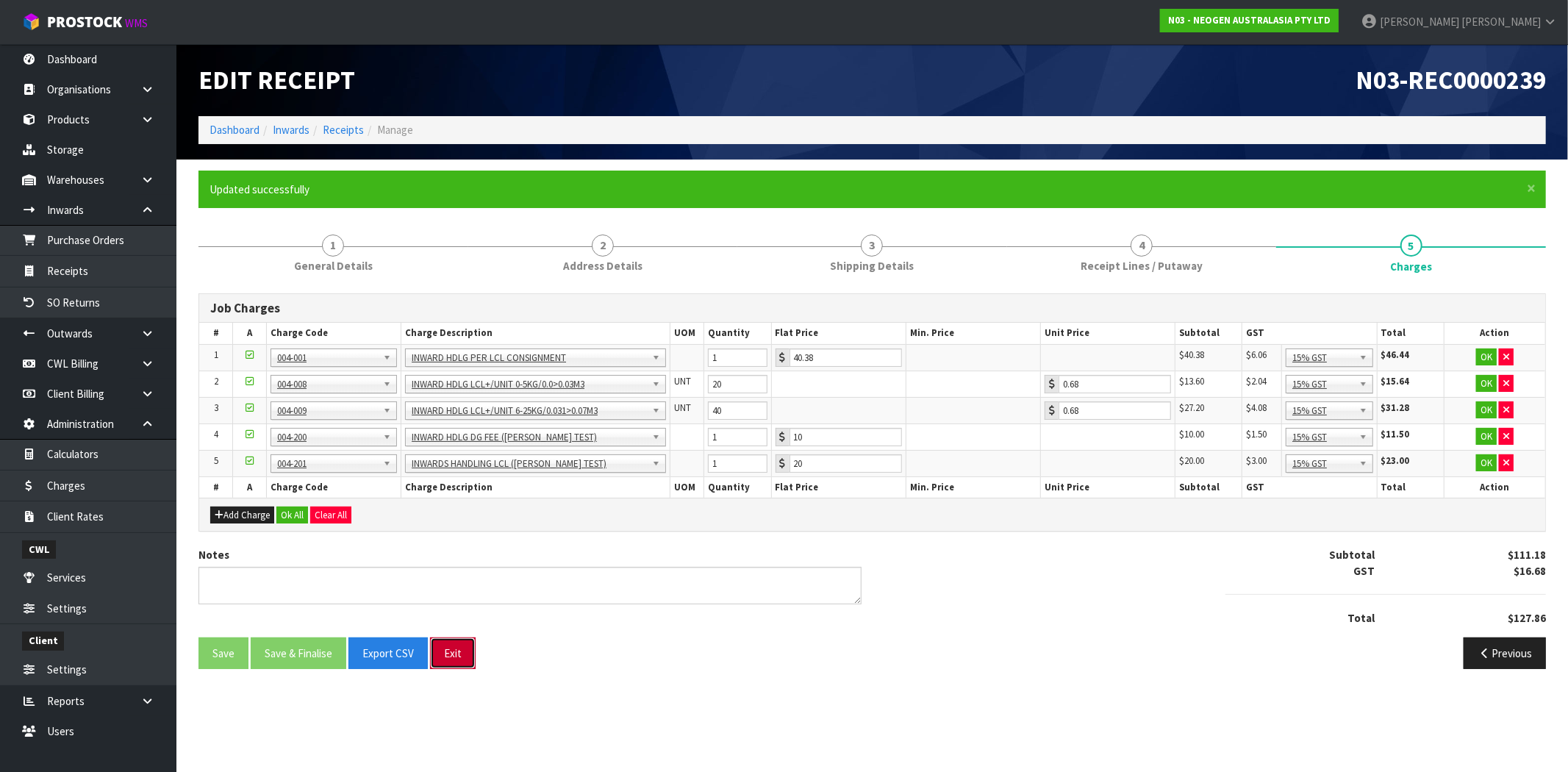
click at [456, 657] on button "Exit" at bounding box center [452, 653] width 45 height 32
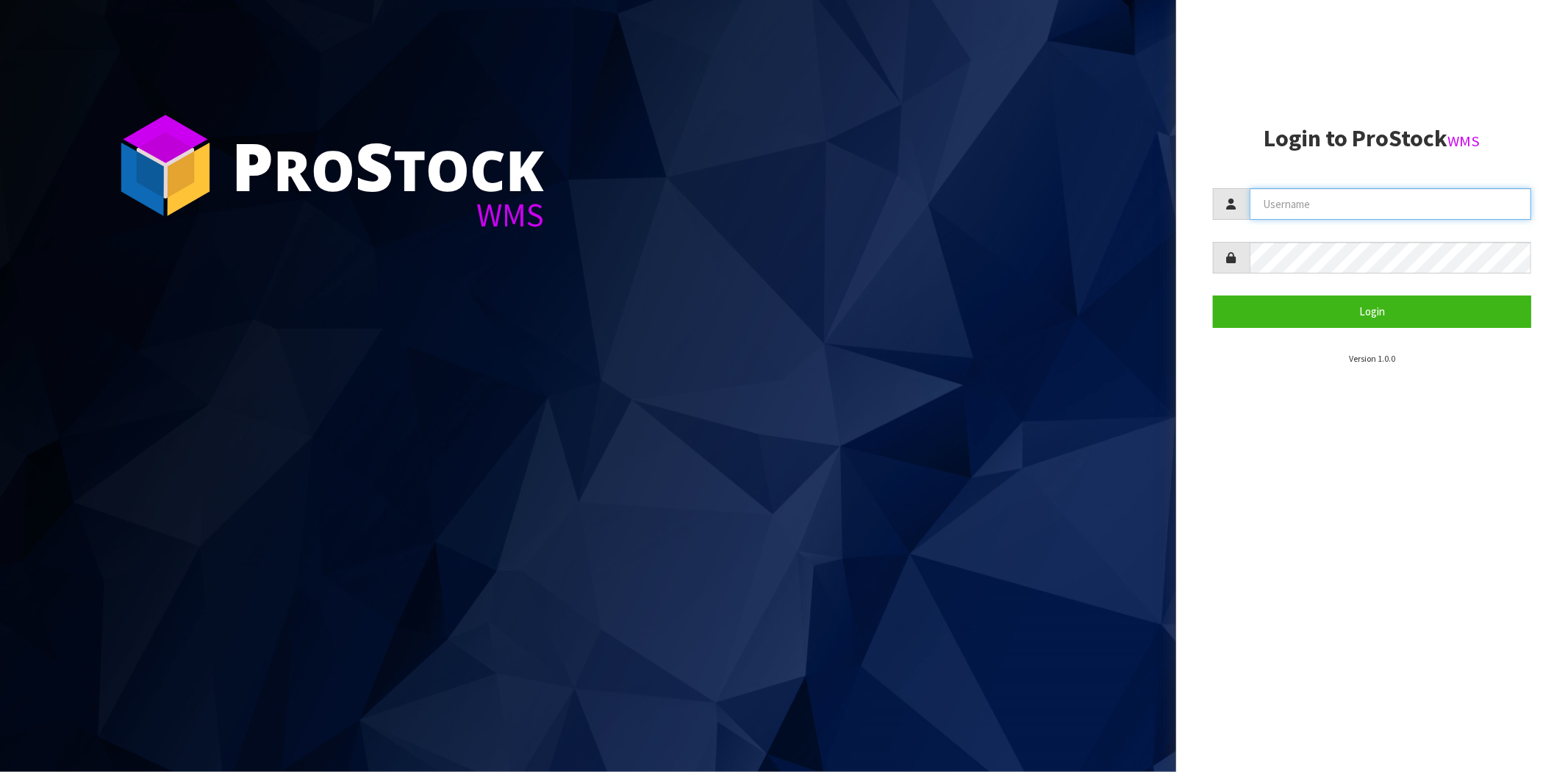
click at [1336, 198] on input "text" at bounding box center [1390, 204] width 282 height 32
type input "[PERSON_NAME][EMAIL_ADDRESS][DOMAIN_NAME]"
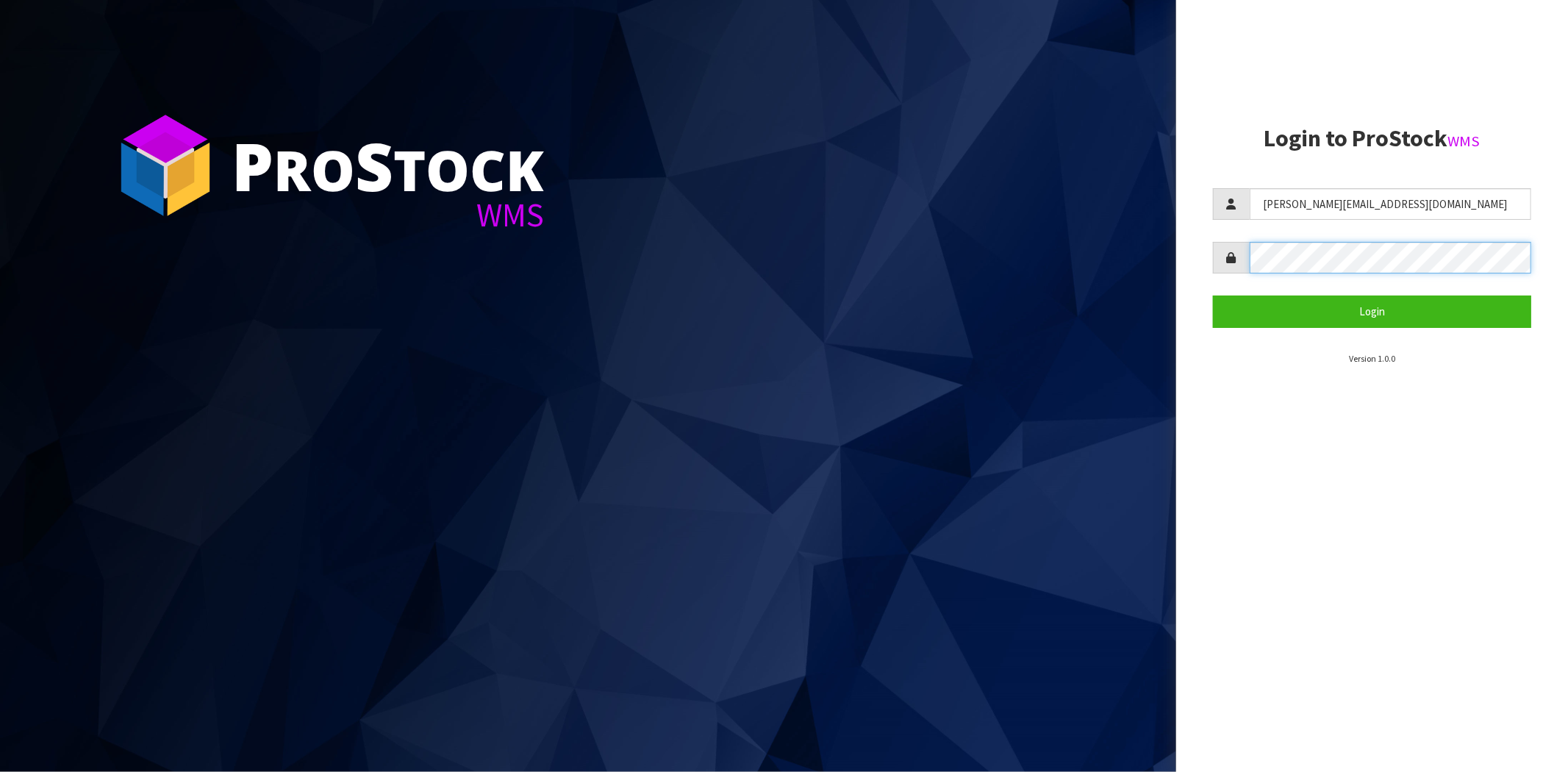
click at [1213, 295] on button "Login" at bounding box center [1371, 311] width 318 height 32
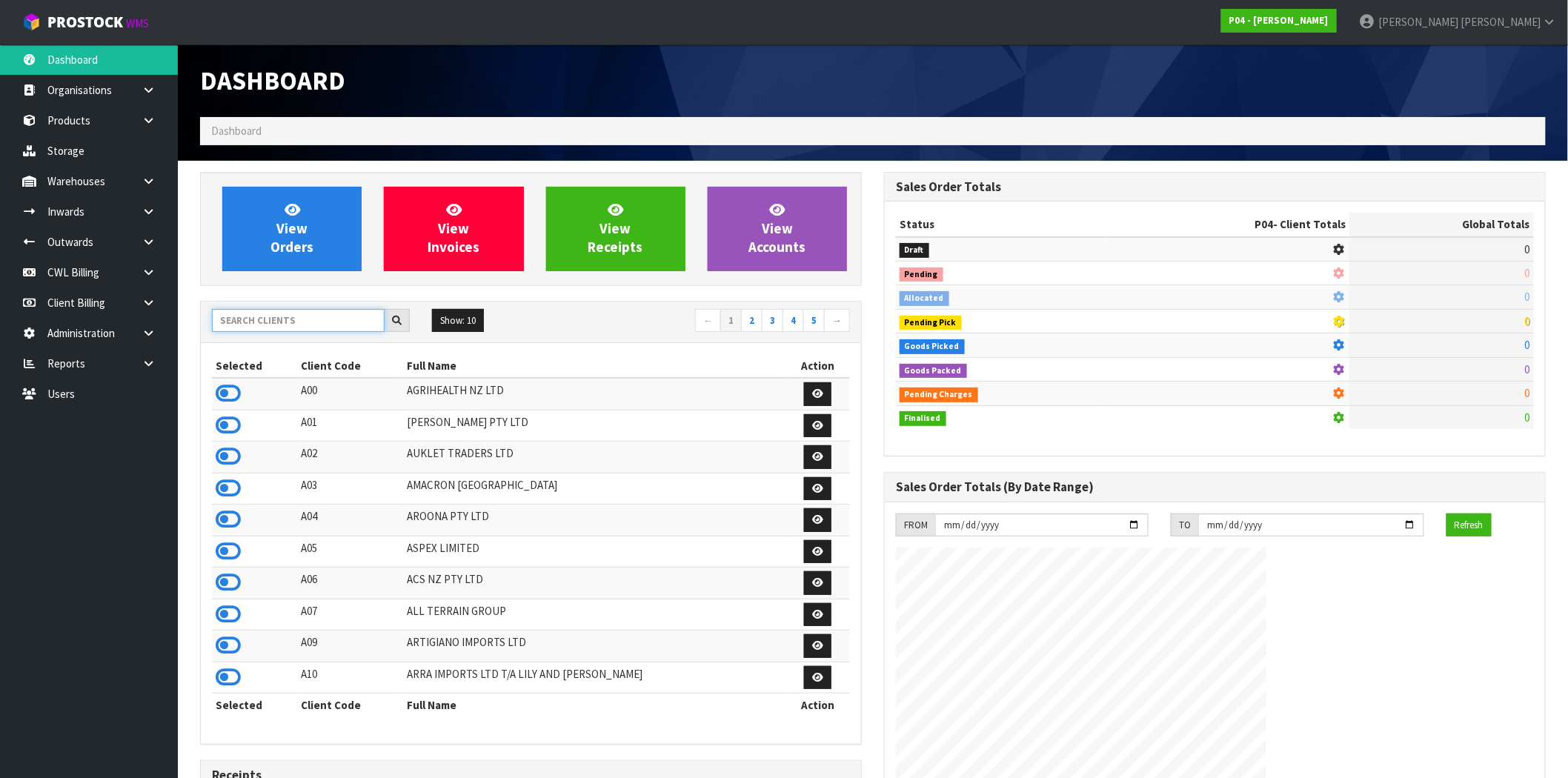
click at [287, 320] on input "text" at bounding box center [299, 320] width 173 height 23
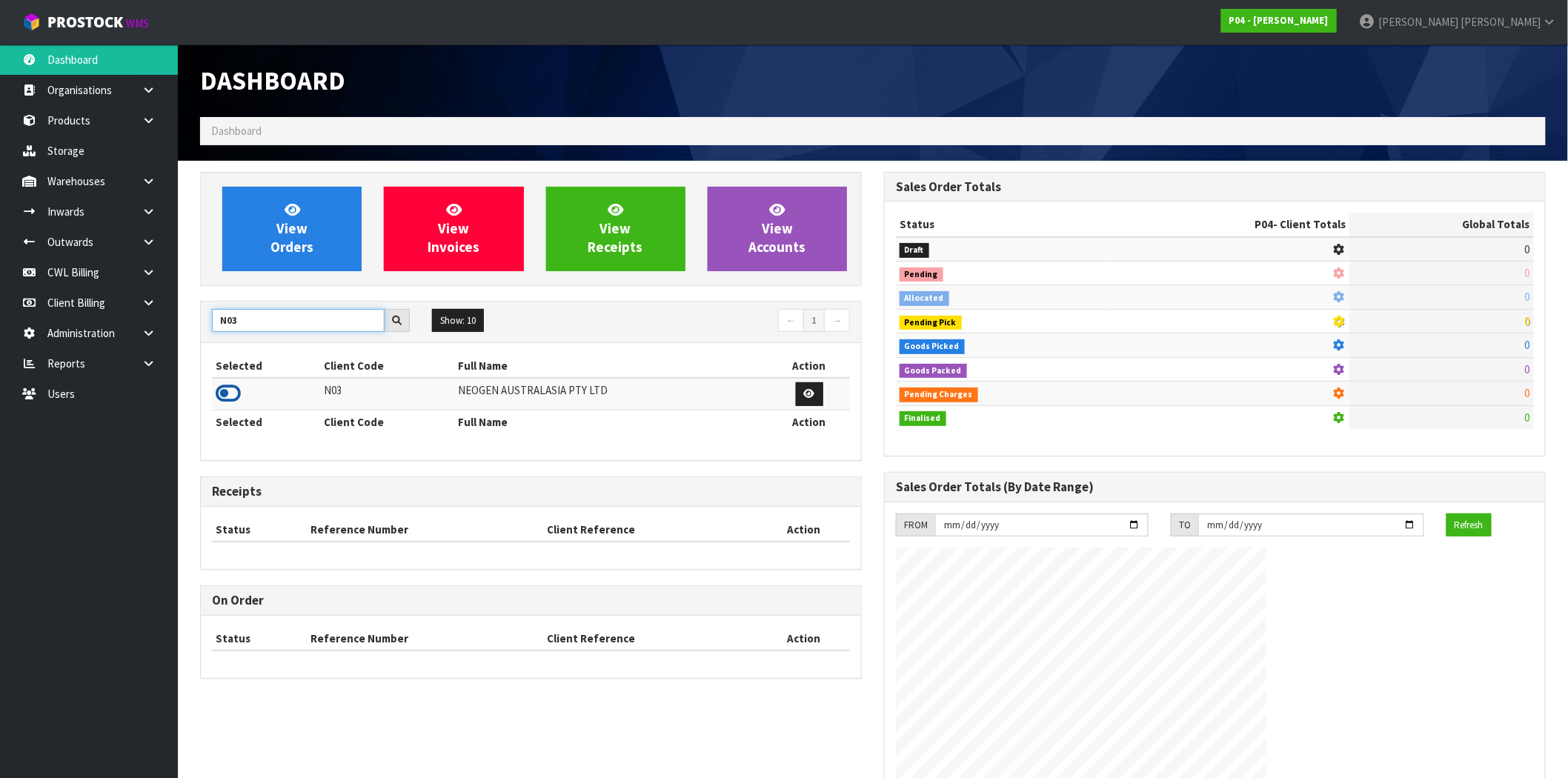
type input "N03"
click at [233, 399] on icon at bounding box center [228, 393] width 25 height 22
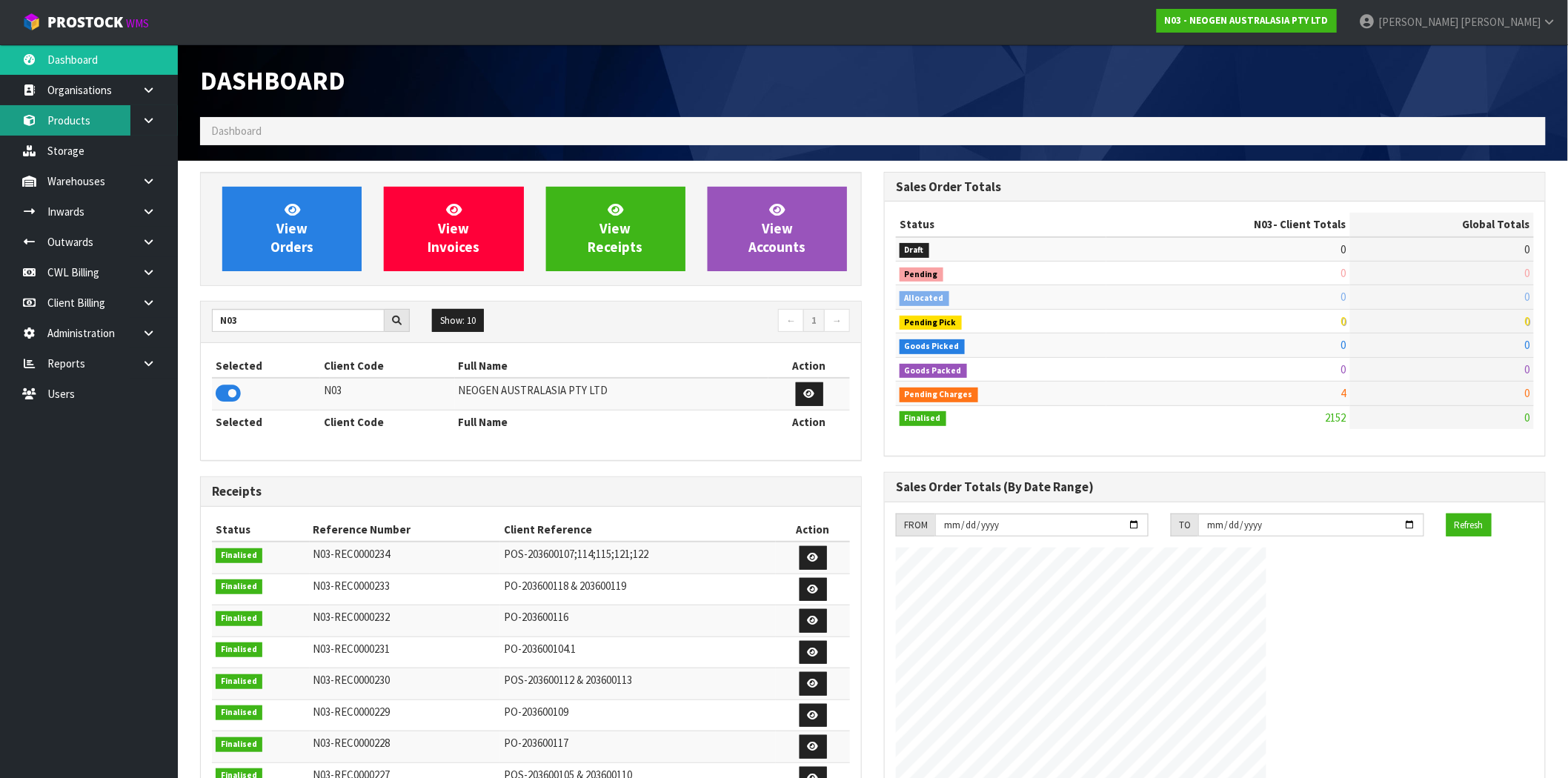
scroll to position [906, 684]
click at [89, 127] on link "Products" at bounding box center [89, 120] width 178 height 30
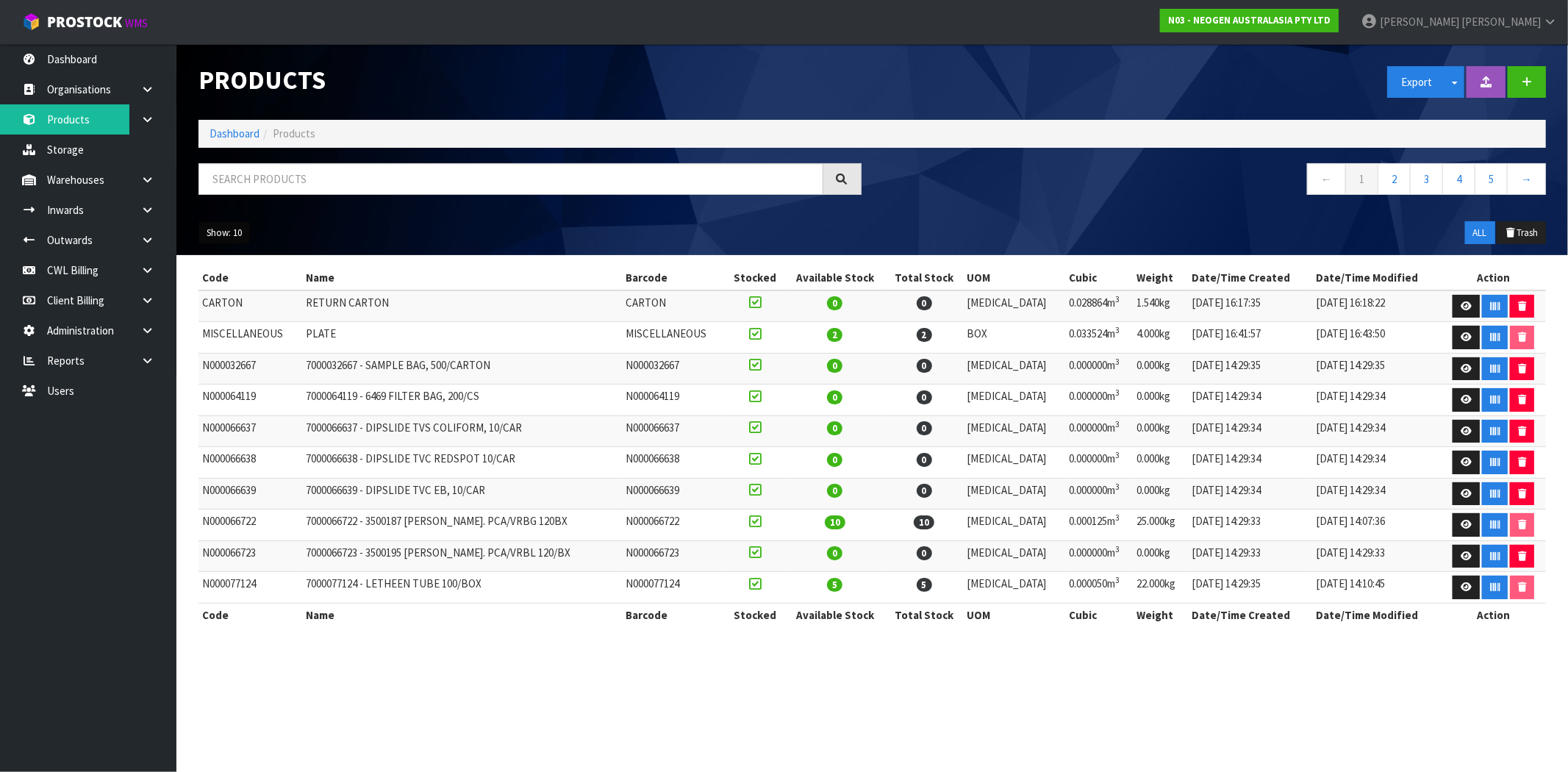
click at [229, 232] on button "Show: 10" at bounding box center [224, 232] width 52 height 23
drag, startPoint x: 245, startPoint y: 318, endPoint x: 350, endPoint y: 347, distance: 108.9
click at [245, 319] on link "50" at bounding box center [257, 320] width 117 height 20
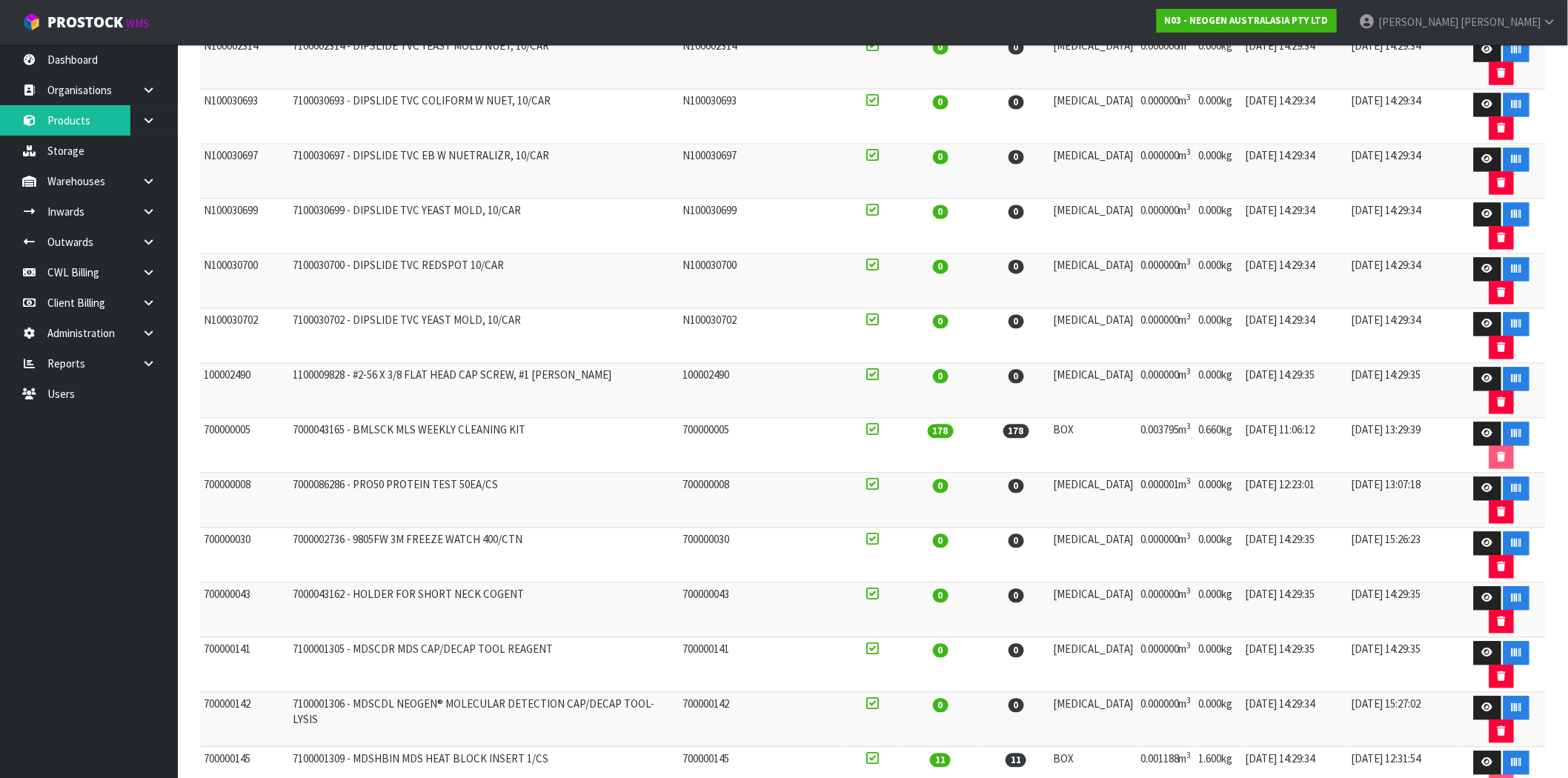
scroll to position [657, 0]
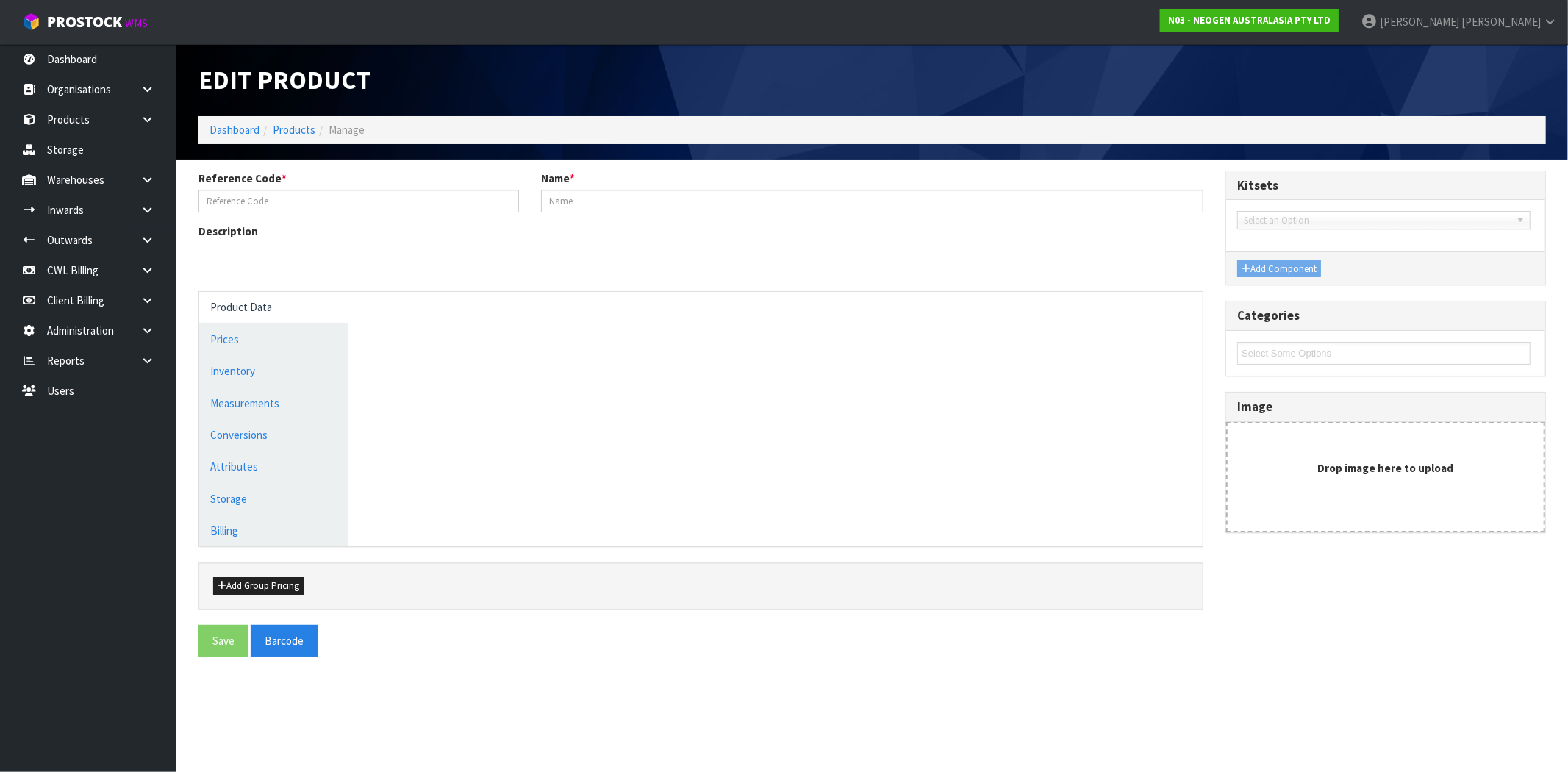
type input "700000043"
type input "7000043162 - HOLDER FOR SHORT NECK COGENT"
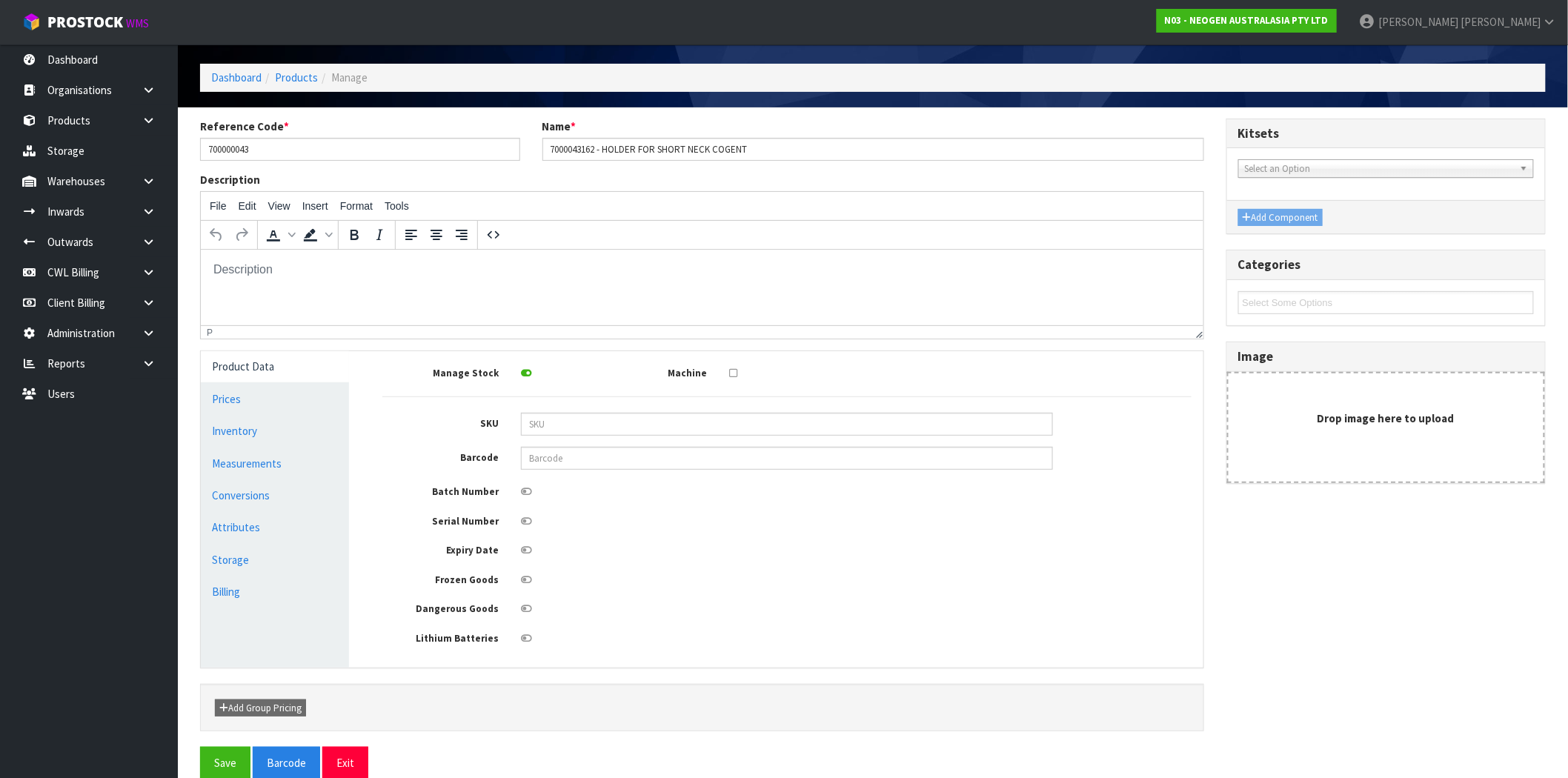
scroll to position [80, 0]
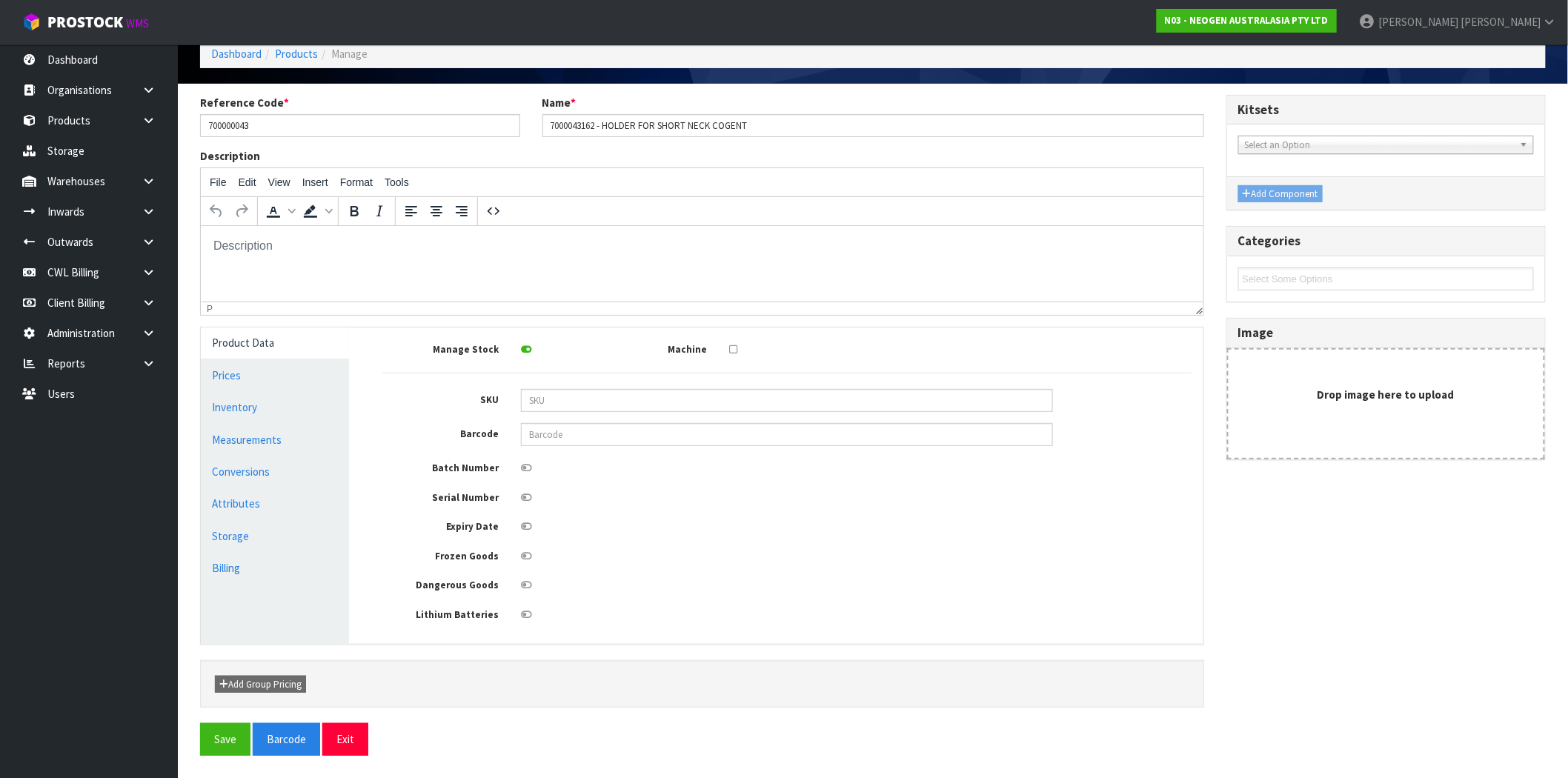
click at [529, 581] on icon at bounding box center [527, 585] width 11 height 10
click at [0, 0] on input "checkbox" at bounding box center [0, 0] width 0 height 0
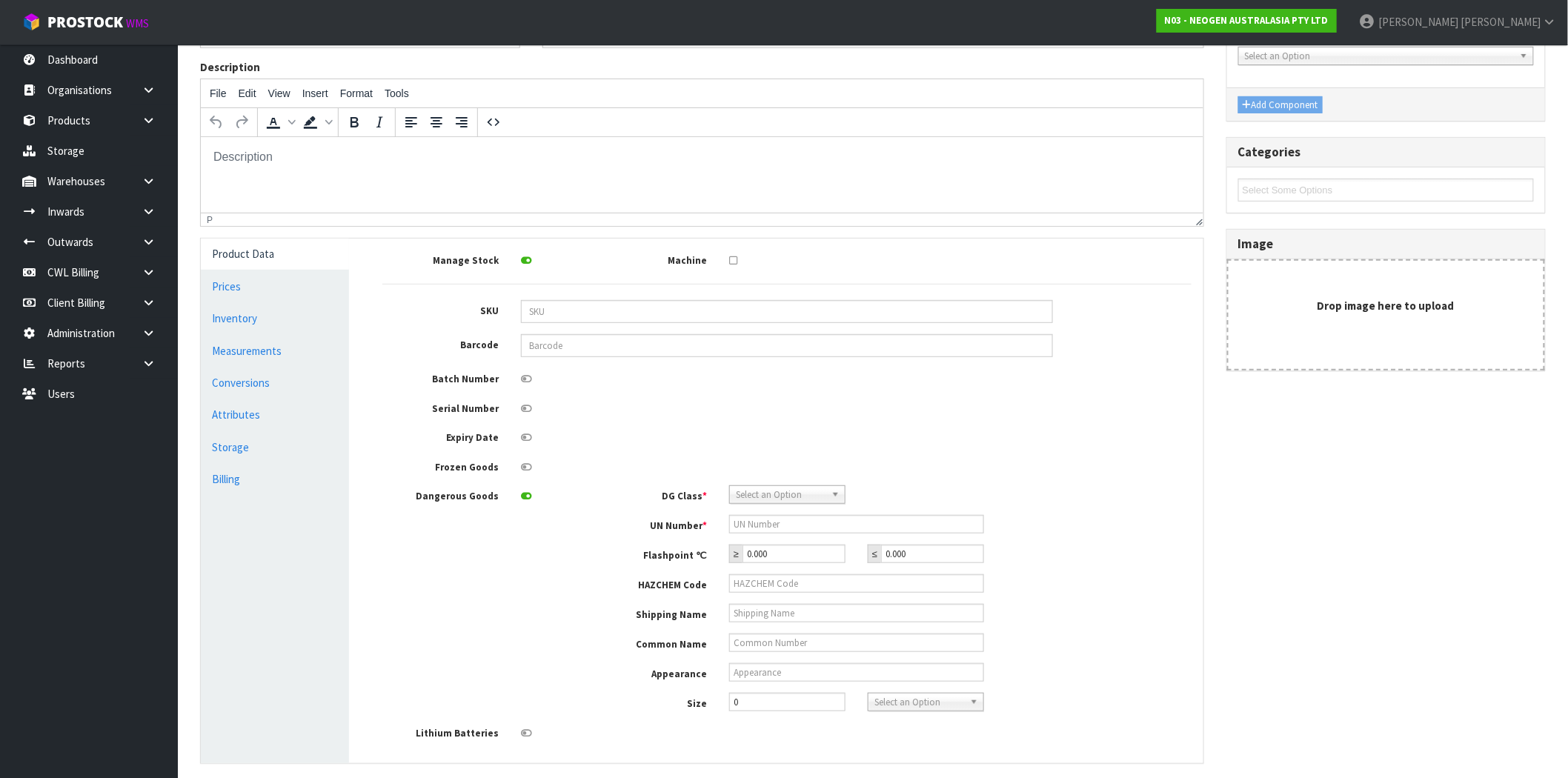
scroll to position [288, 0]
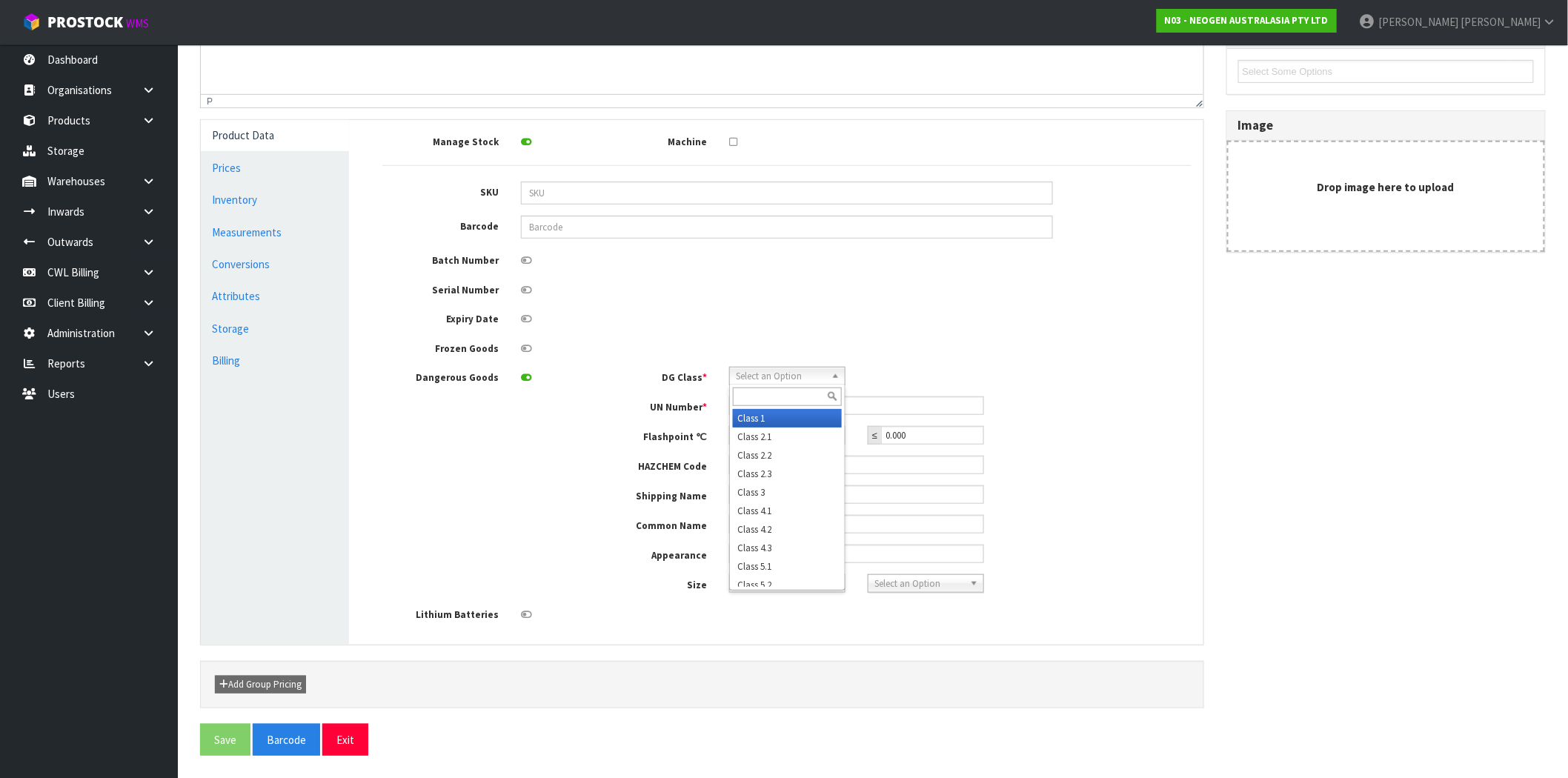
click at [769, 369] on span "Select an Option" at bounding box center [781, 377] width 90 height 18
click at [766, 527] on li "Class 4.2" at bounding box center [788, 529] width 109 height 19
click at [749, 404] on input "text" at bounding box center [857, 405] width 255 height 19
type input "978978"
click at [769, 314] on div at bounding box center [787, 317] width 555 height 19
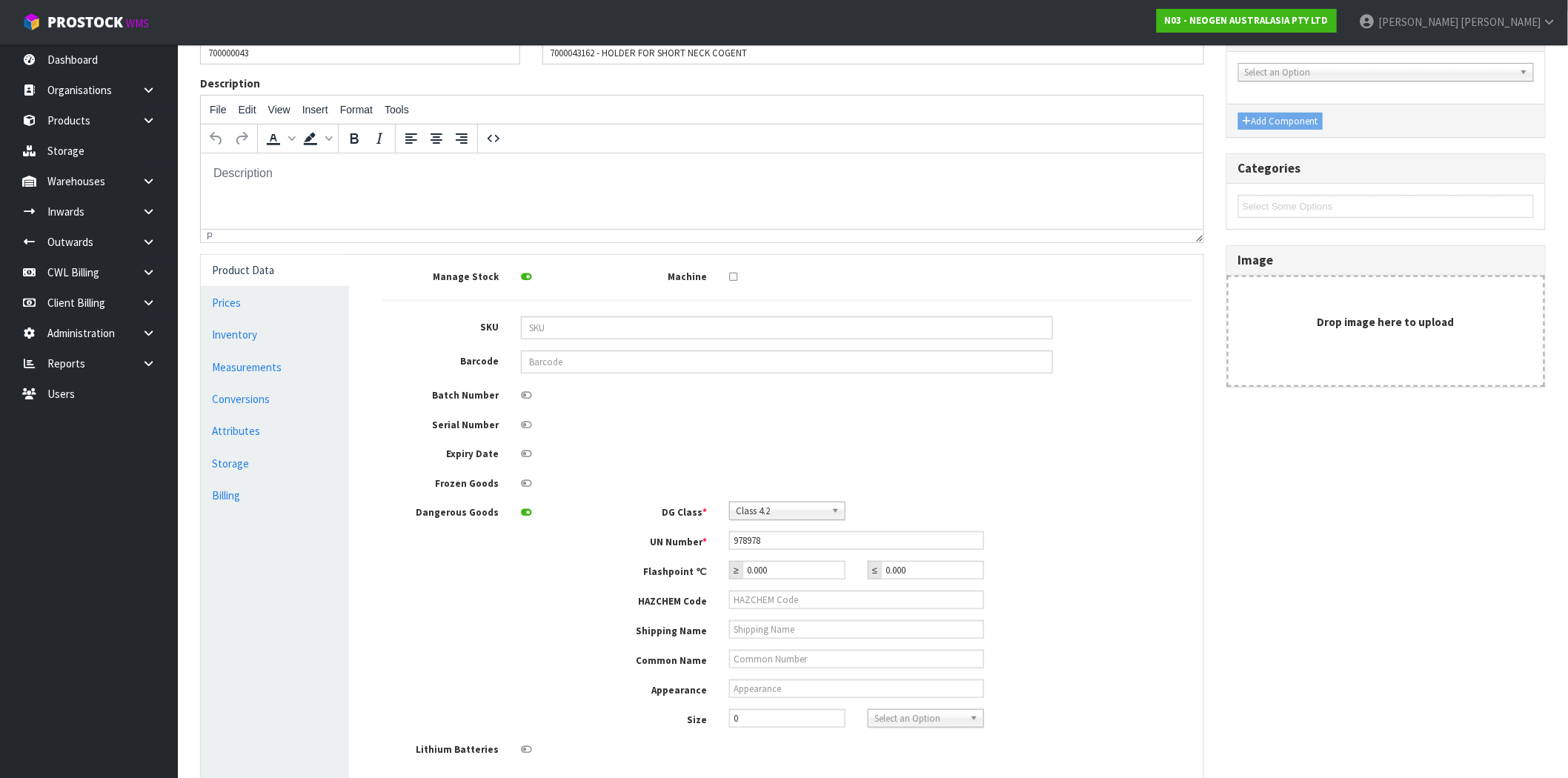
scroll to position [0, 0]
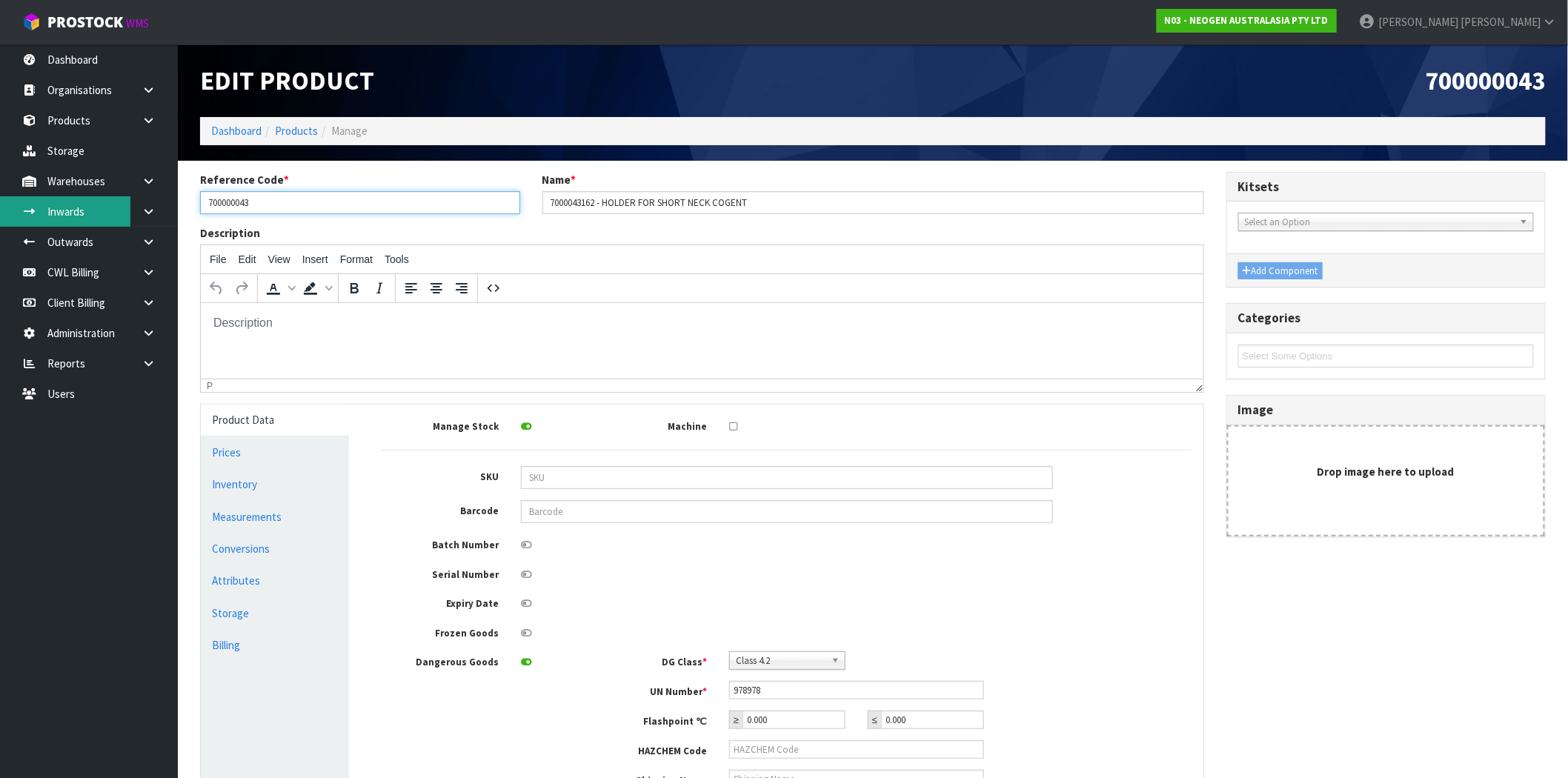
drag, startPoint x: 290, startPoint y: 207, endPoint x: 117, endPoint y: 206, distance: 173.0
click at [115, 206] on body "Toggle navigation ProStock WMS N03 - NEOGEN AUSTRALASIA PTY LTD [PERSON_NAME] L…" at bounding box center [784, 389] width 1568 height 778
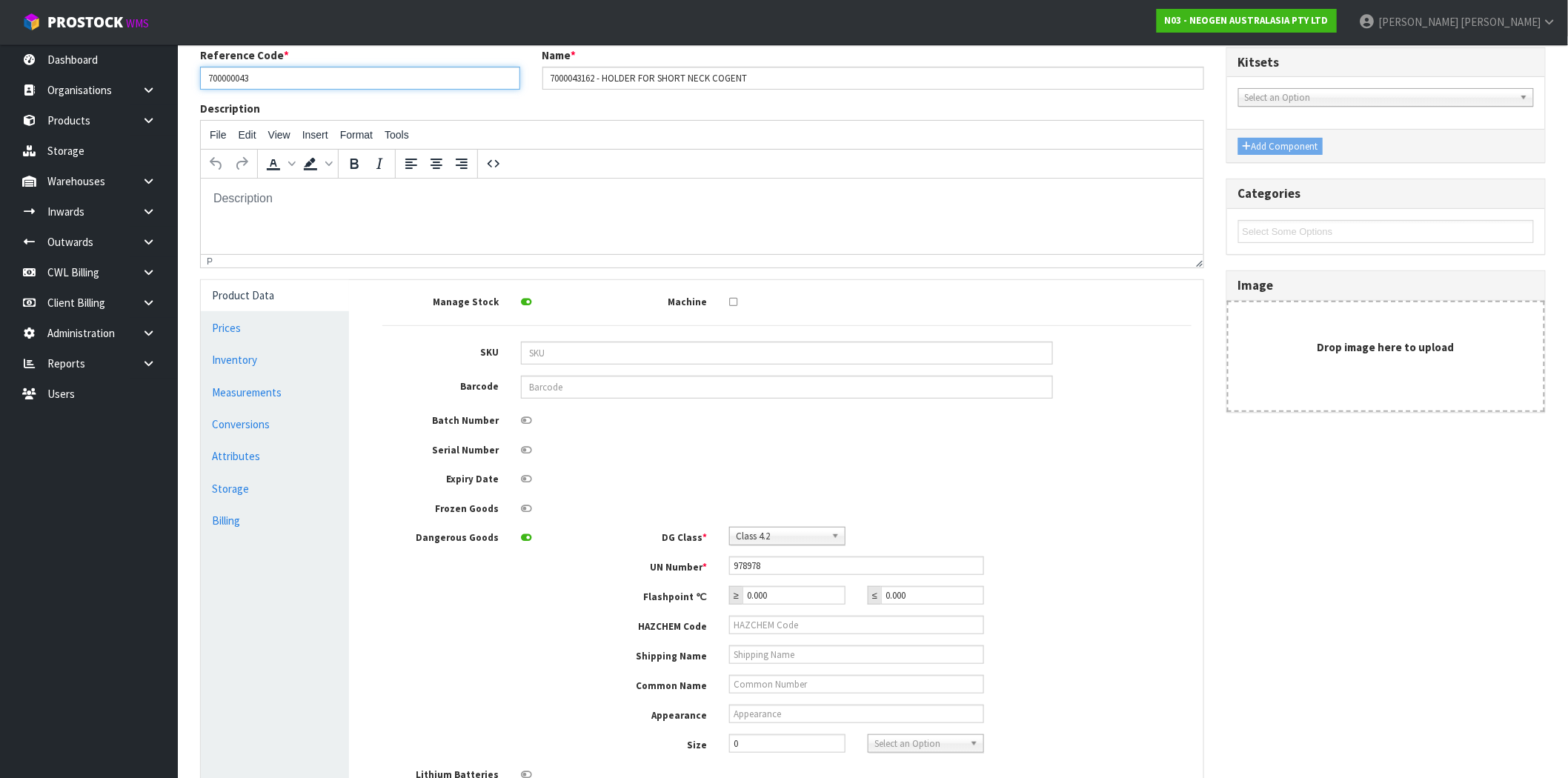
scroll to position [288, 0]
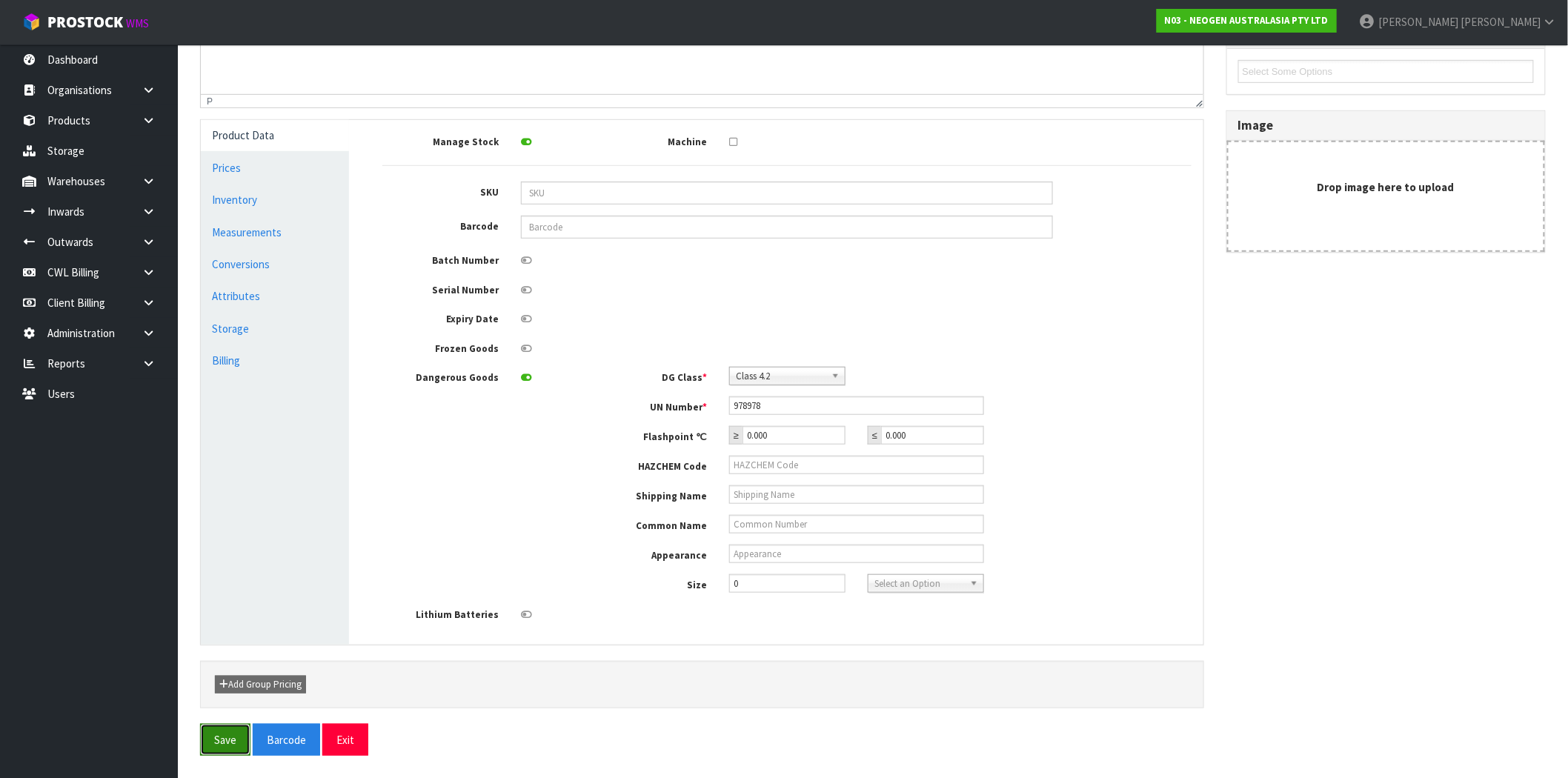
click at [217, 733] on button "Save" at bounding box center [225, 740] width 51 height 32
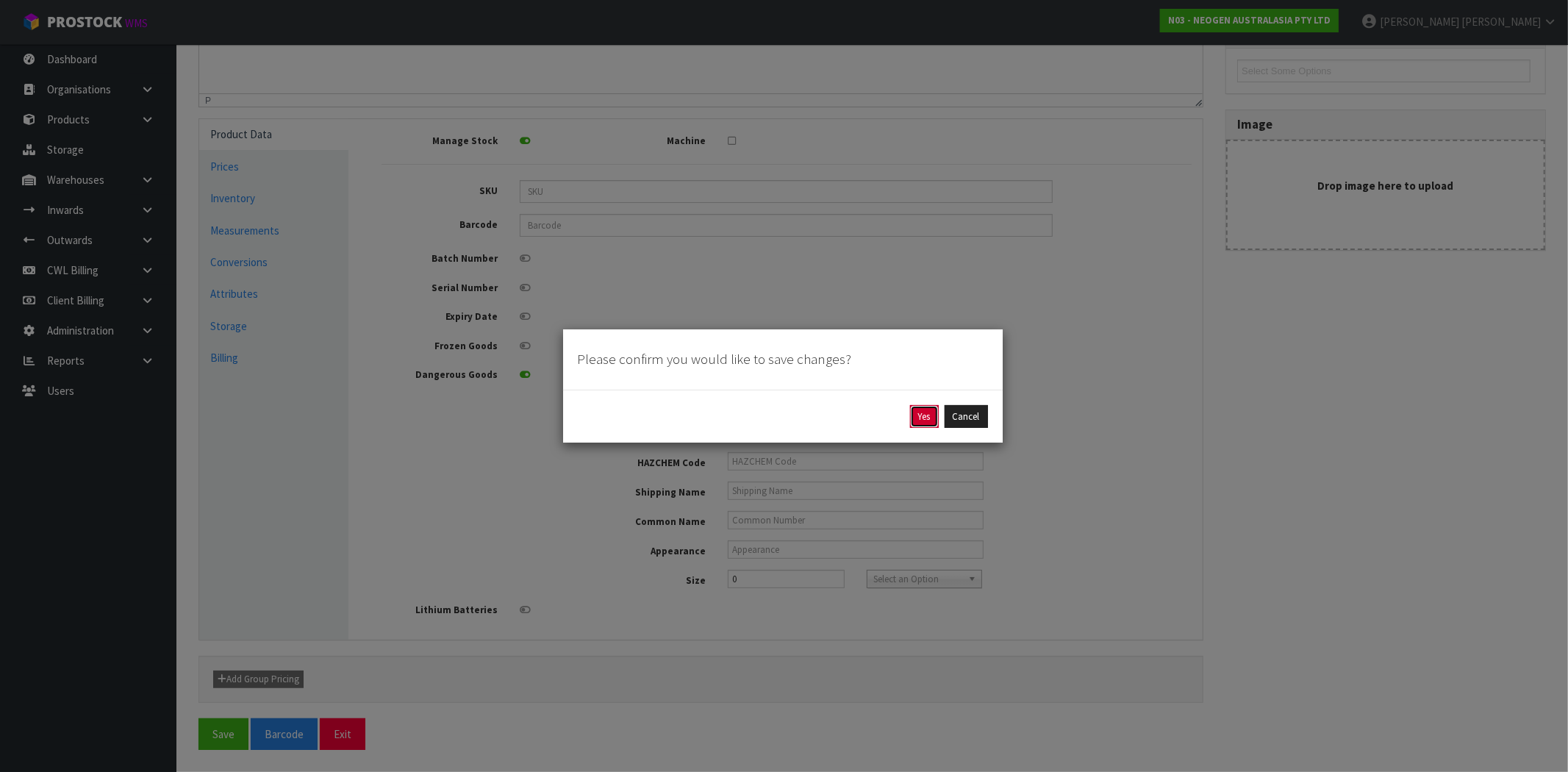
click at [927, 420] on button "Yes" at bounding box center [924, 417] width 28 height 23
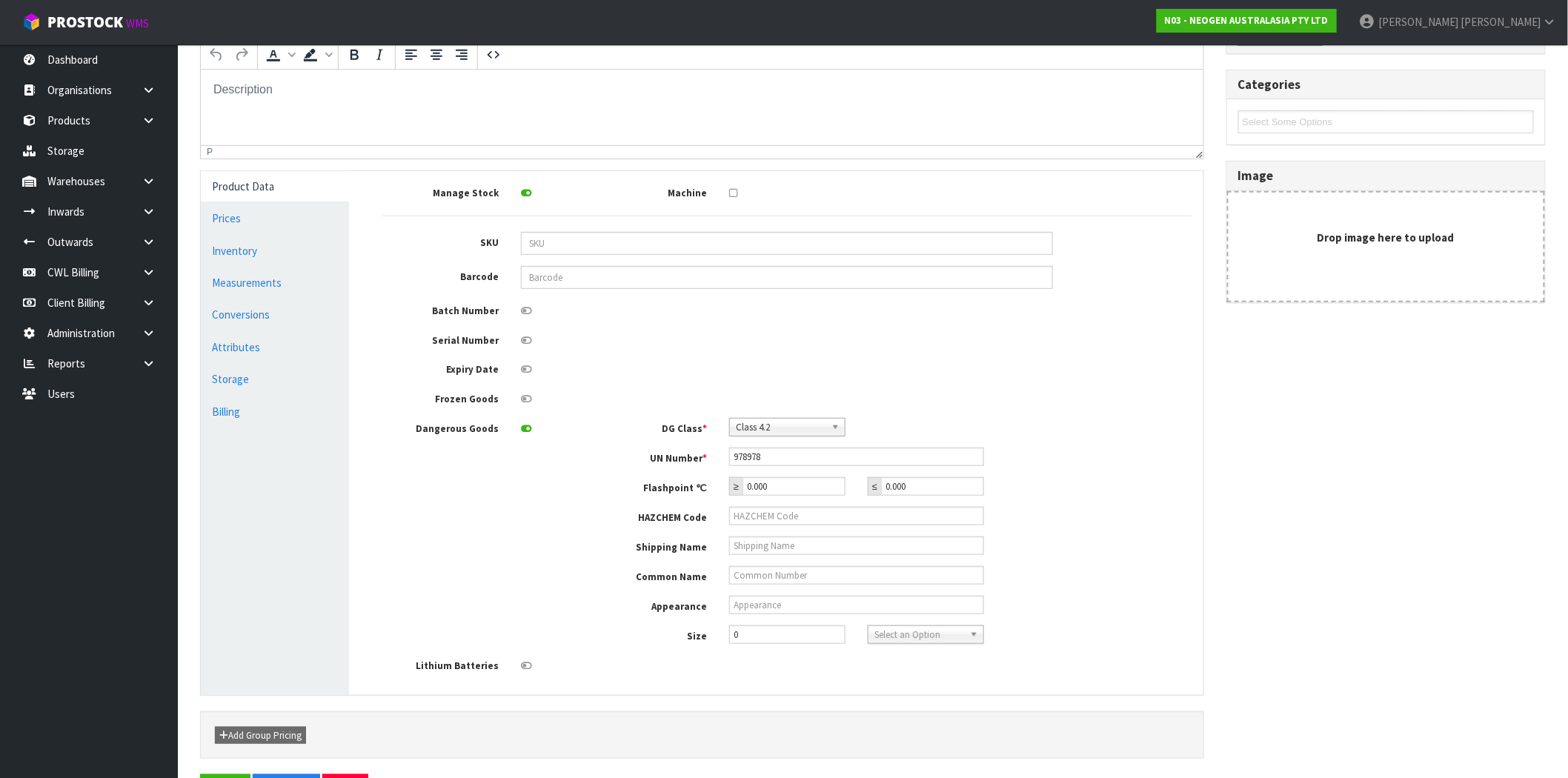
scroll to position [0, 0]
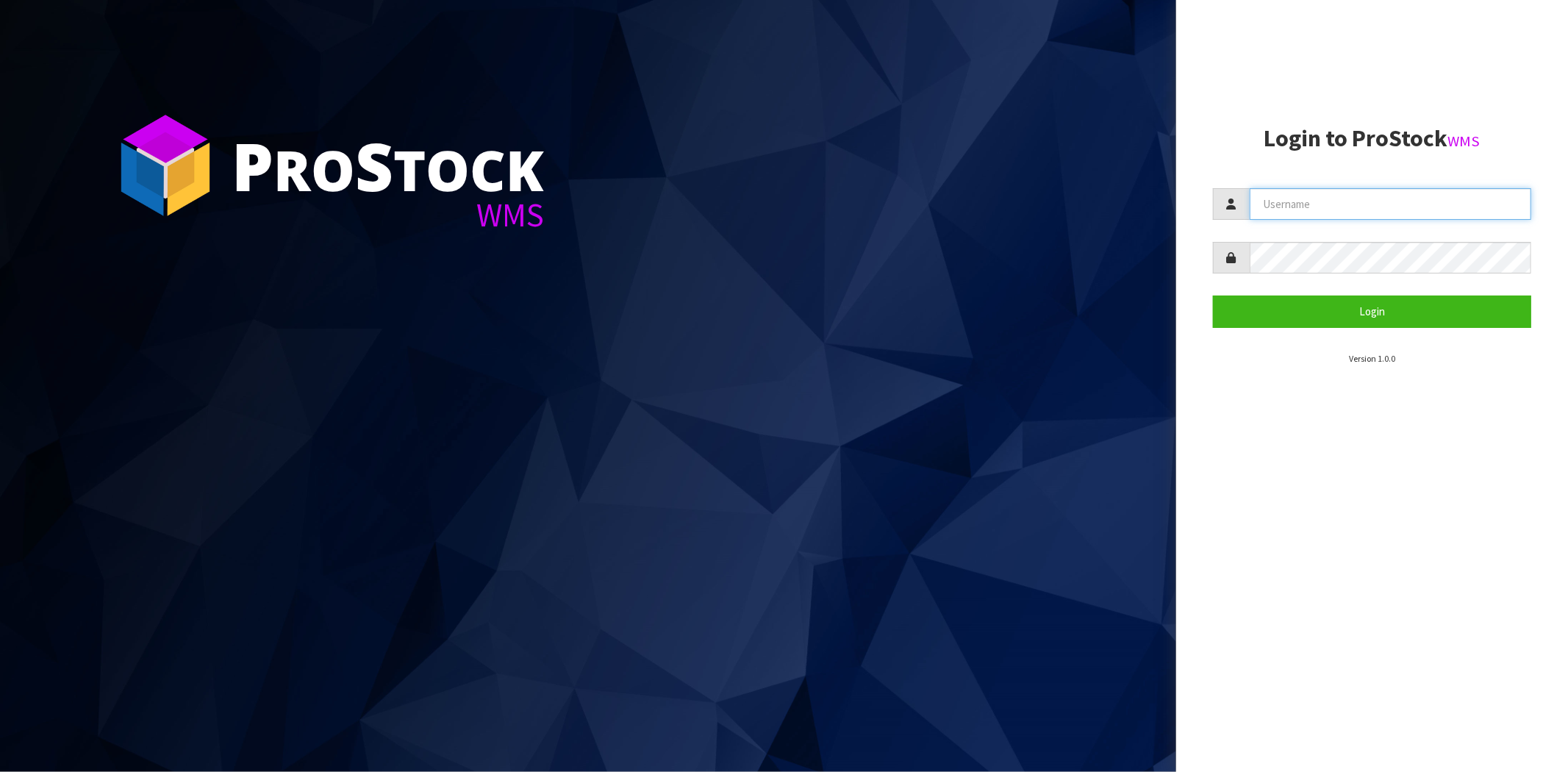
click at [1320, 205] on input "text" at bounding box center [1390, 204] width 282 height 32
type input "[PERSON_NAME][EMAIL_ADDRESS][DOMAIN_NAME]"
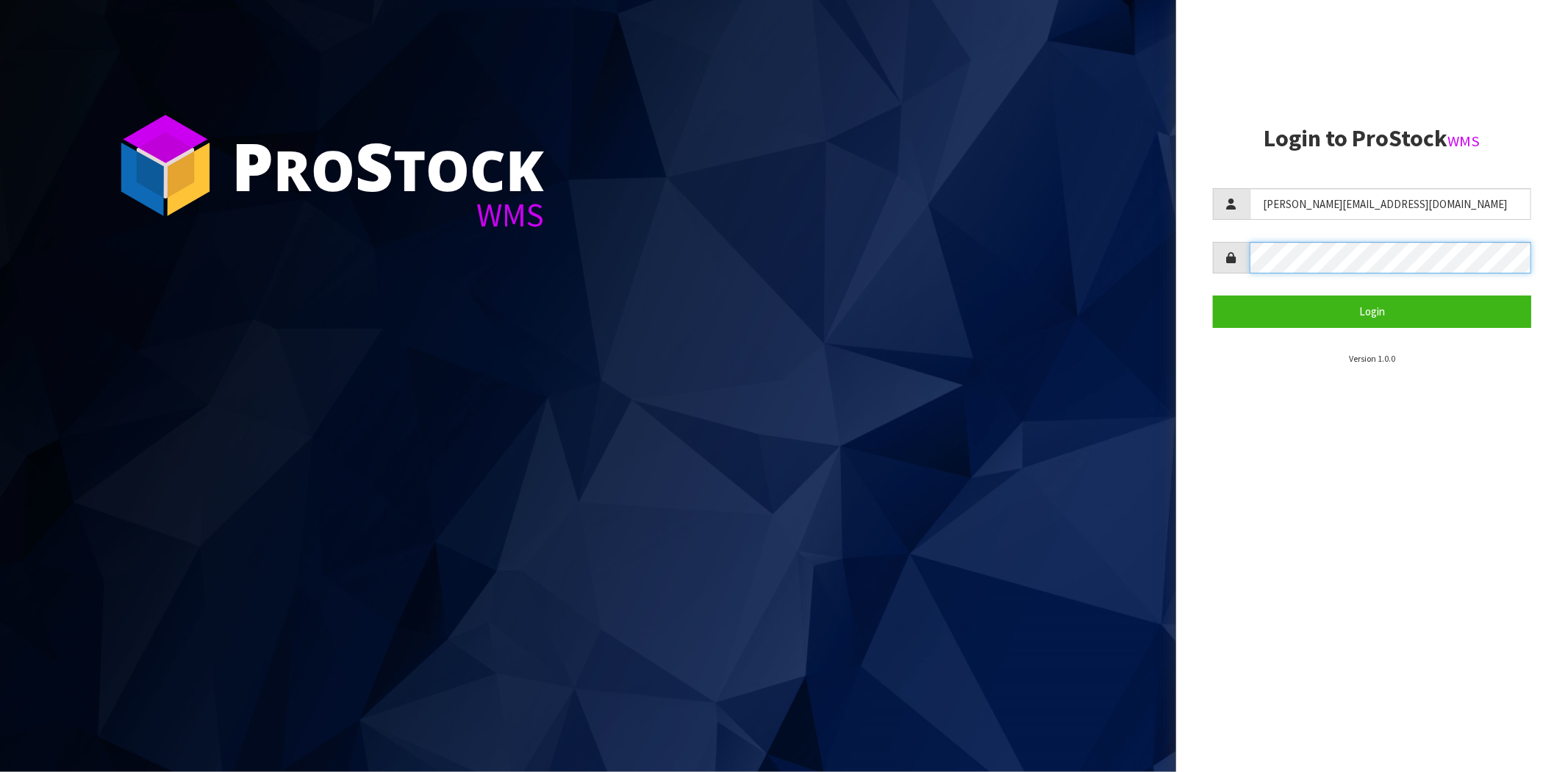
click at [1213, 295] on button "Login" at bounding box center [1371, 311] width 318 height 32
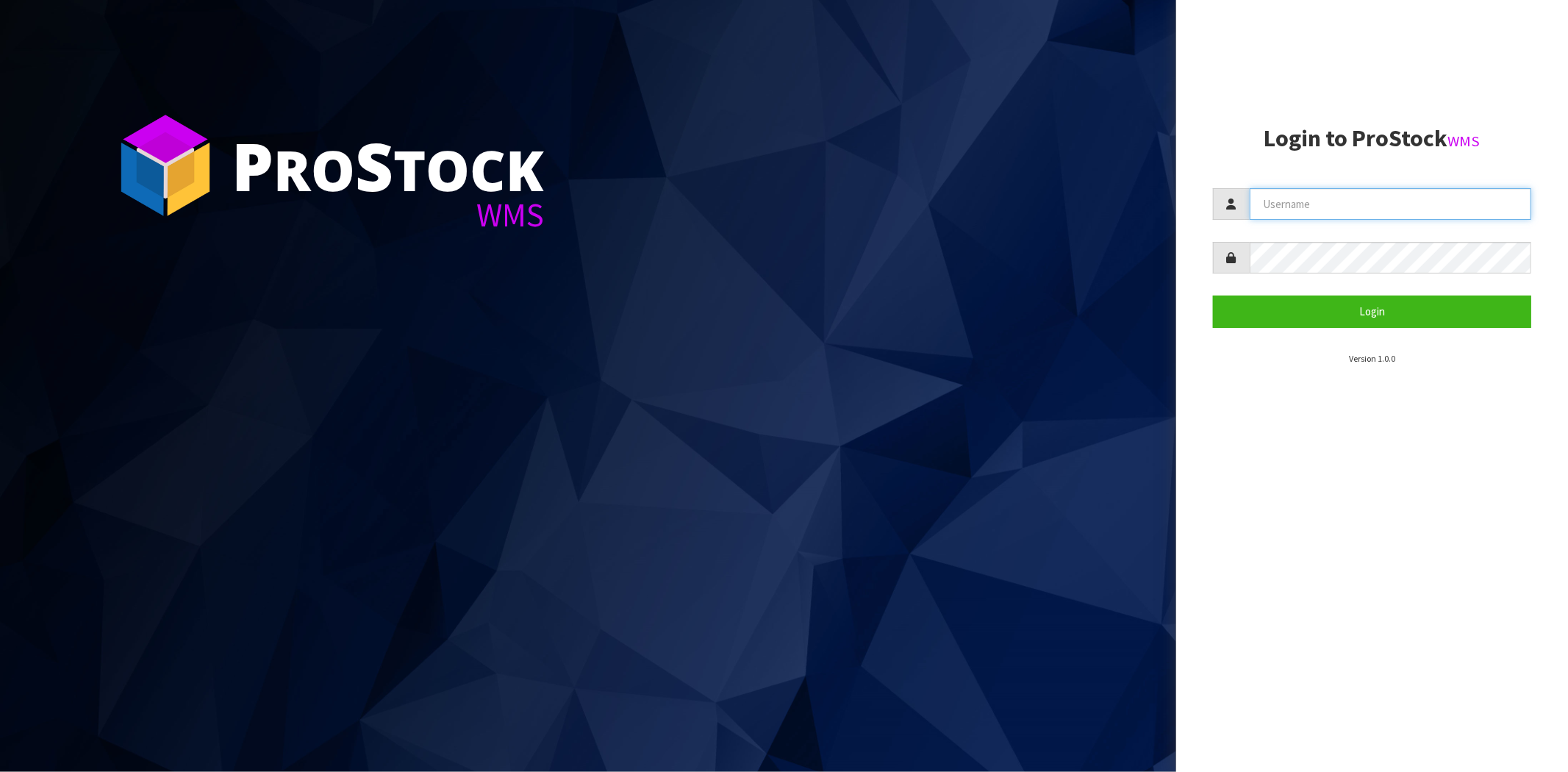
click at [1292, 202] on input "text" at bounding box center [1390, 204] width 282 height 32
type input "[PERSON_NAME][EMAIL_ADDRESS][DOMAIN_NAME]"
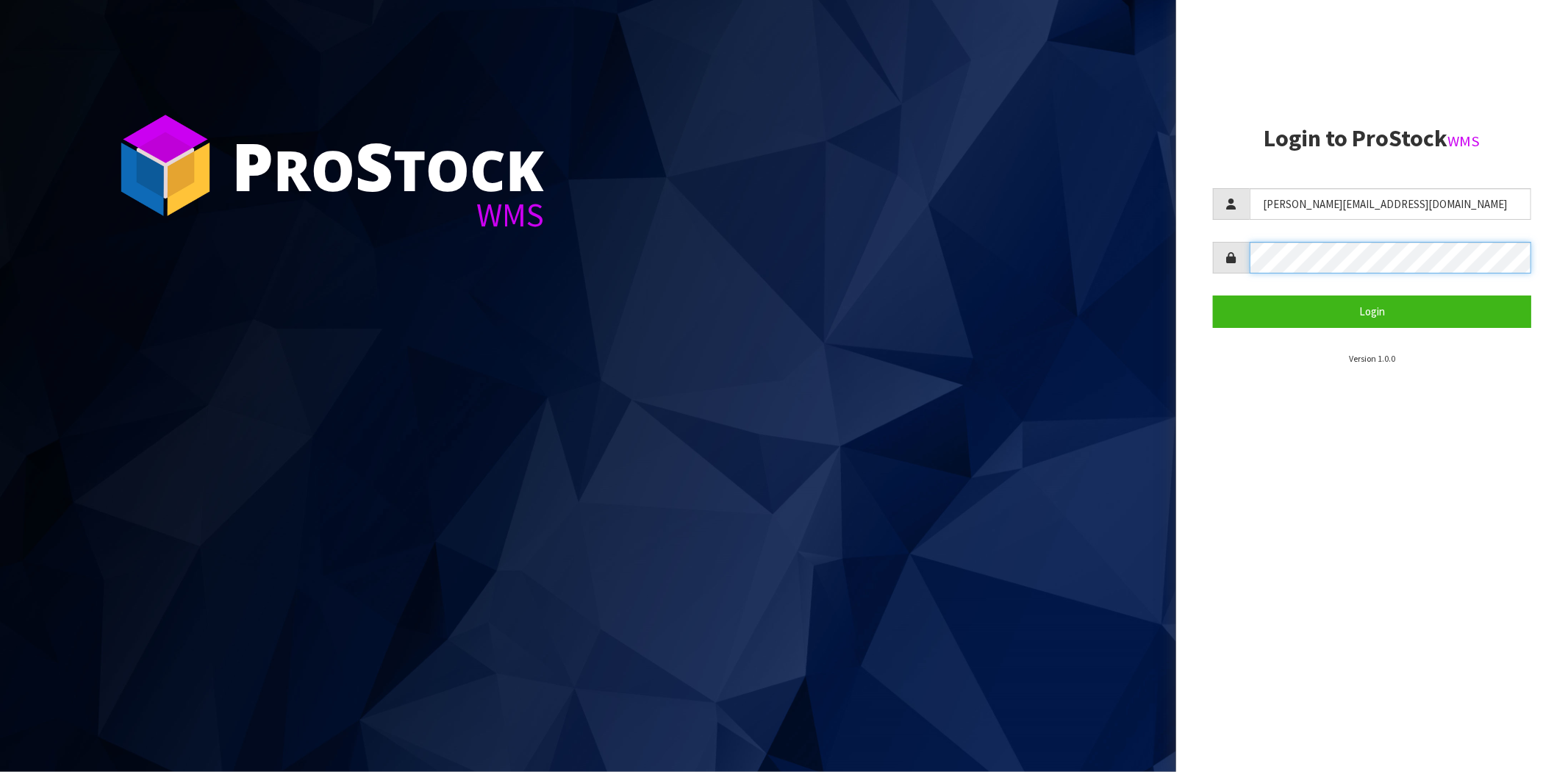
click at [1213, 295] on button "Login" at bounding box center [1371, 311] width 318 height 32
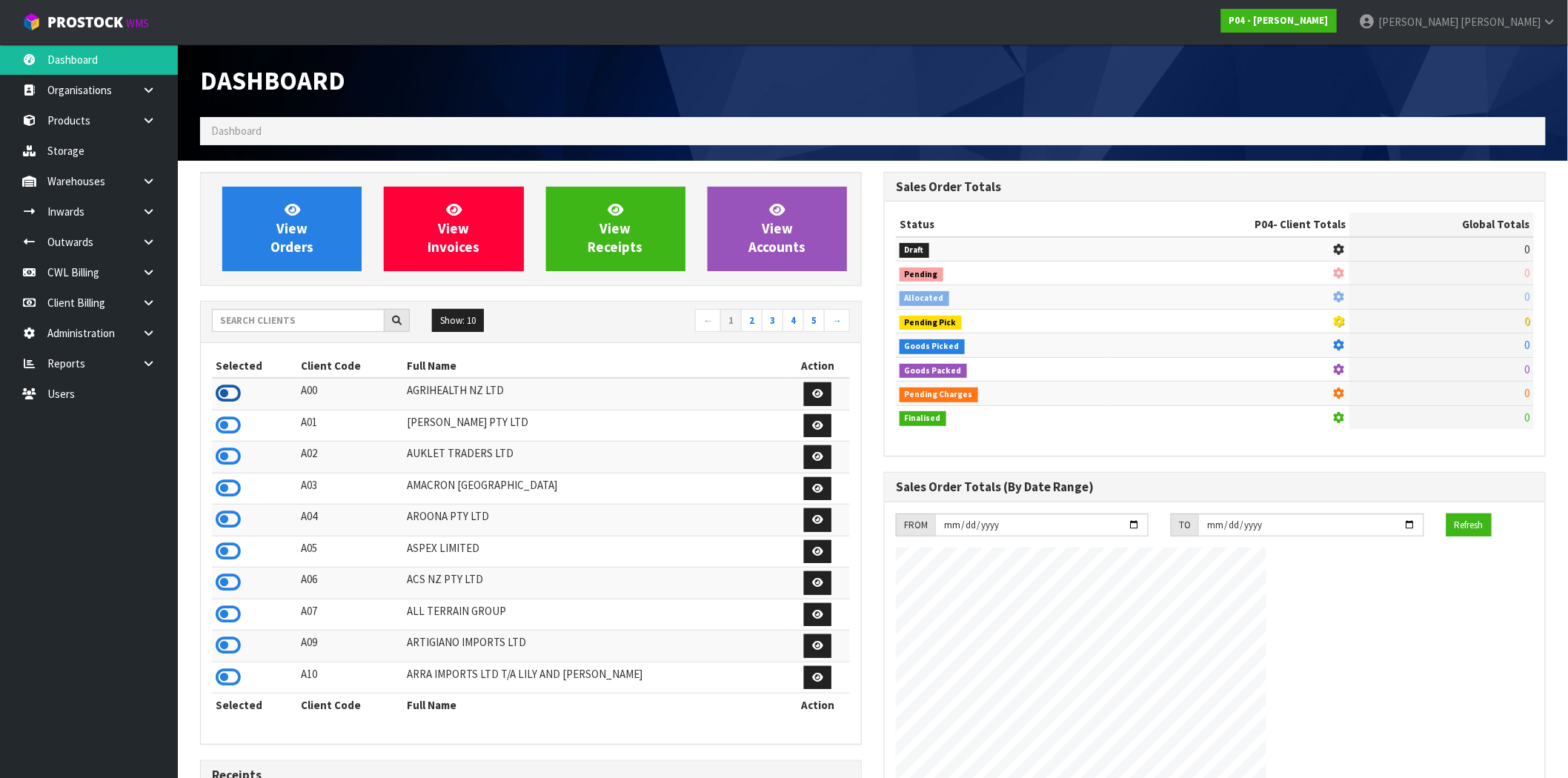
click at [231, 398] on icon at bounding box center [228, 393] width 25 height 22
click at [151, 218] on link at bounding box center [154, 211] width 47 height 30
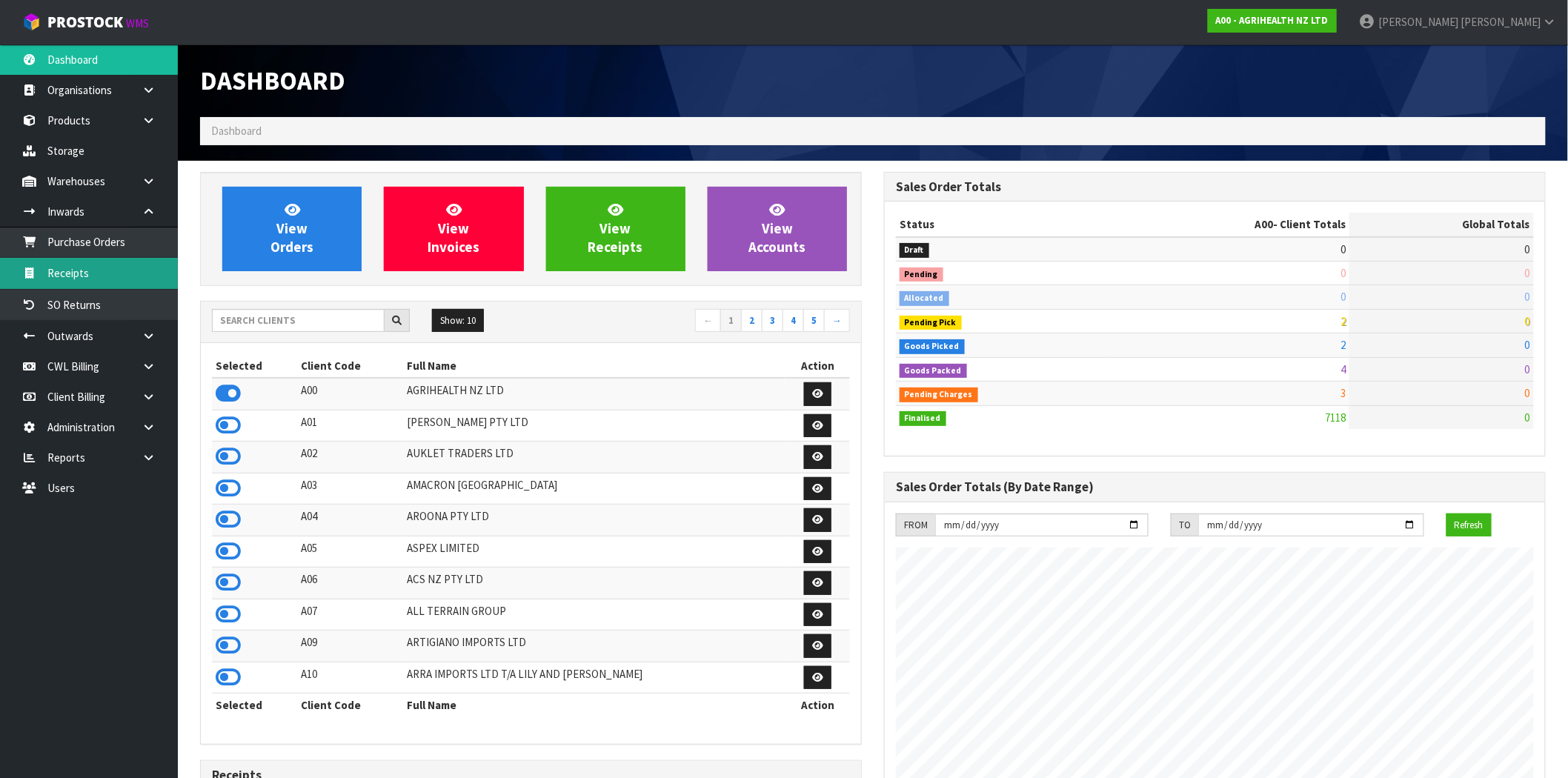
click at [89, 270] on link "Receipts" at bounding box center [89, 272] width 178 height 30
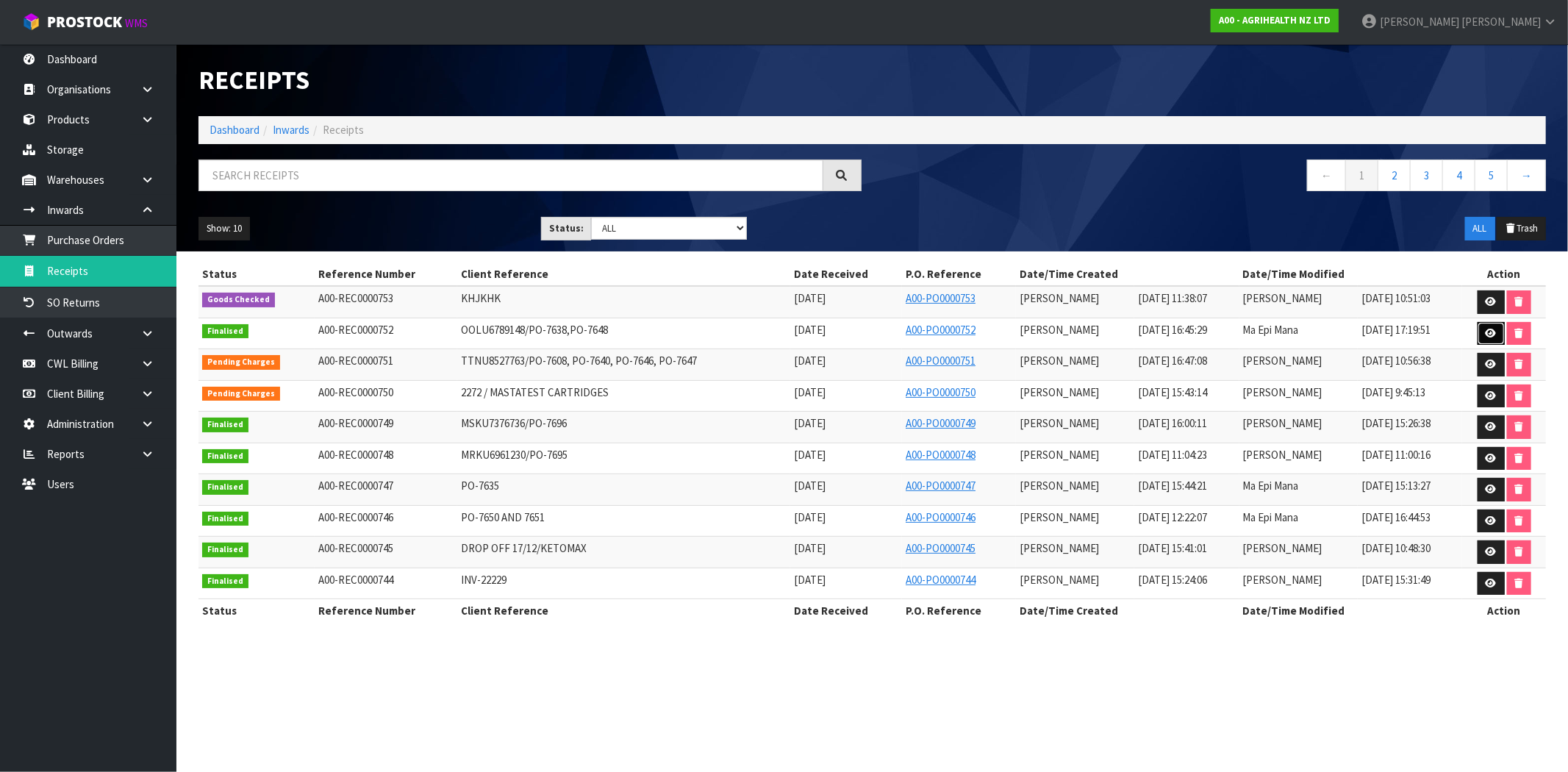
click at [1490, 333] on icon at bounding box center [1491, 333] width 11 height 10
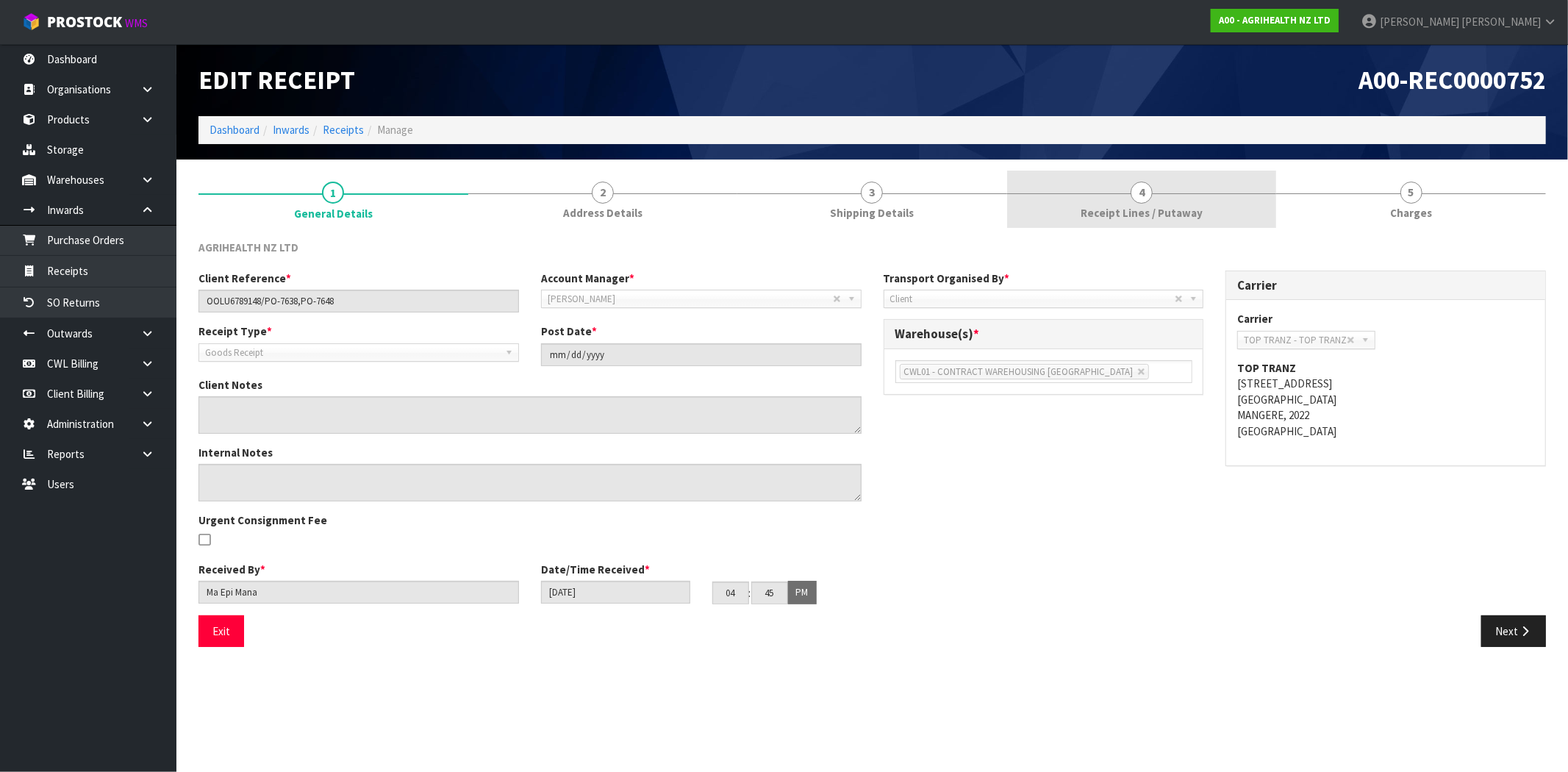
click at [1137, 205] on span "Receipt Lines / Putaway" at bounding box center [1142, 212] width 122 height 15
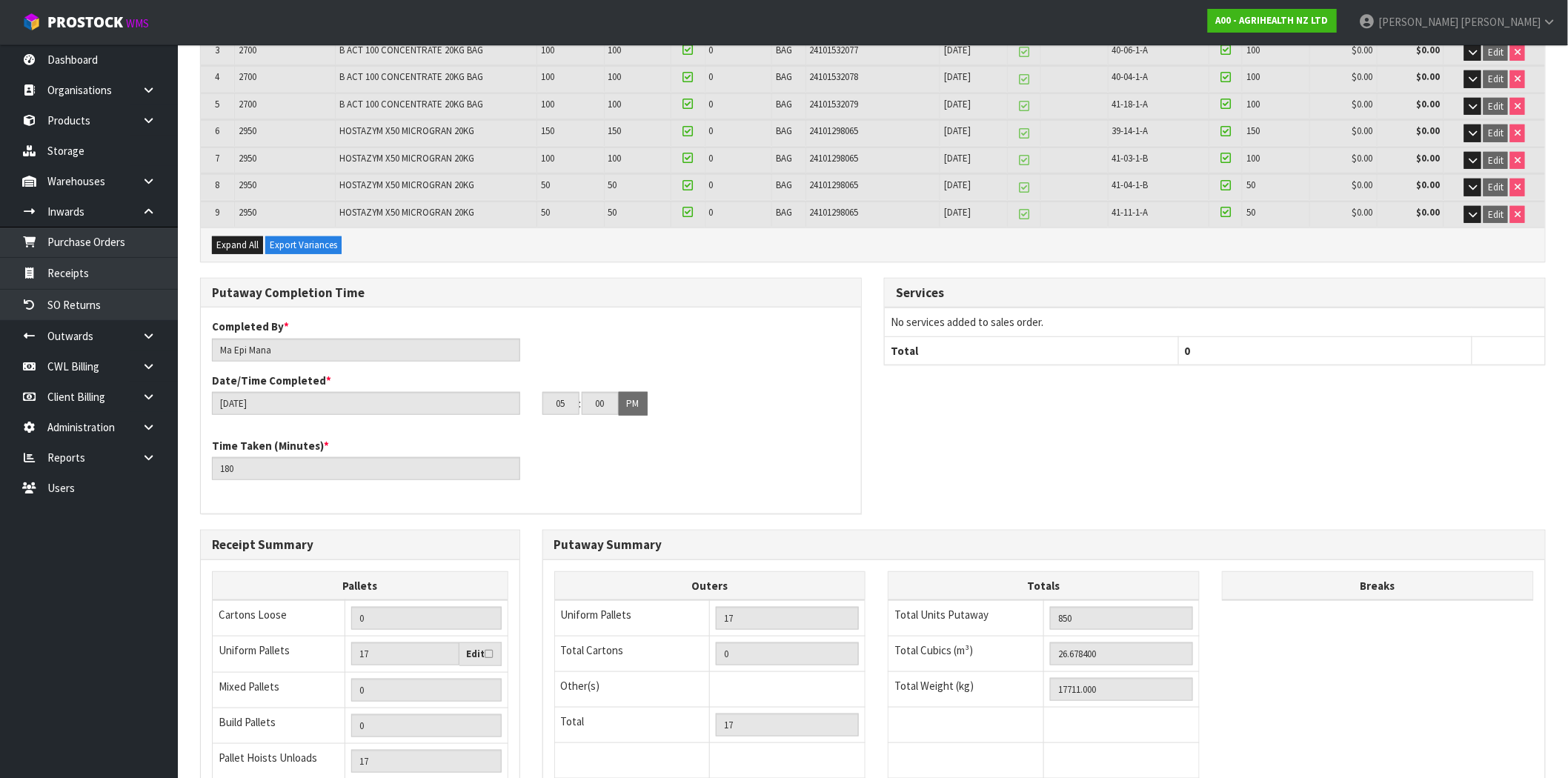
scroll to position [486, 0]
